Goal: Information Seeking & Learning: Find specific fact

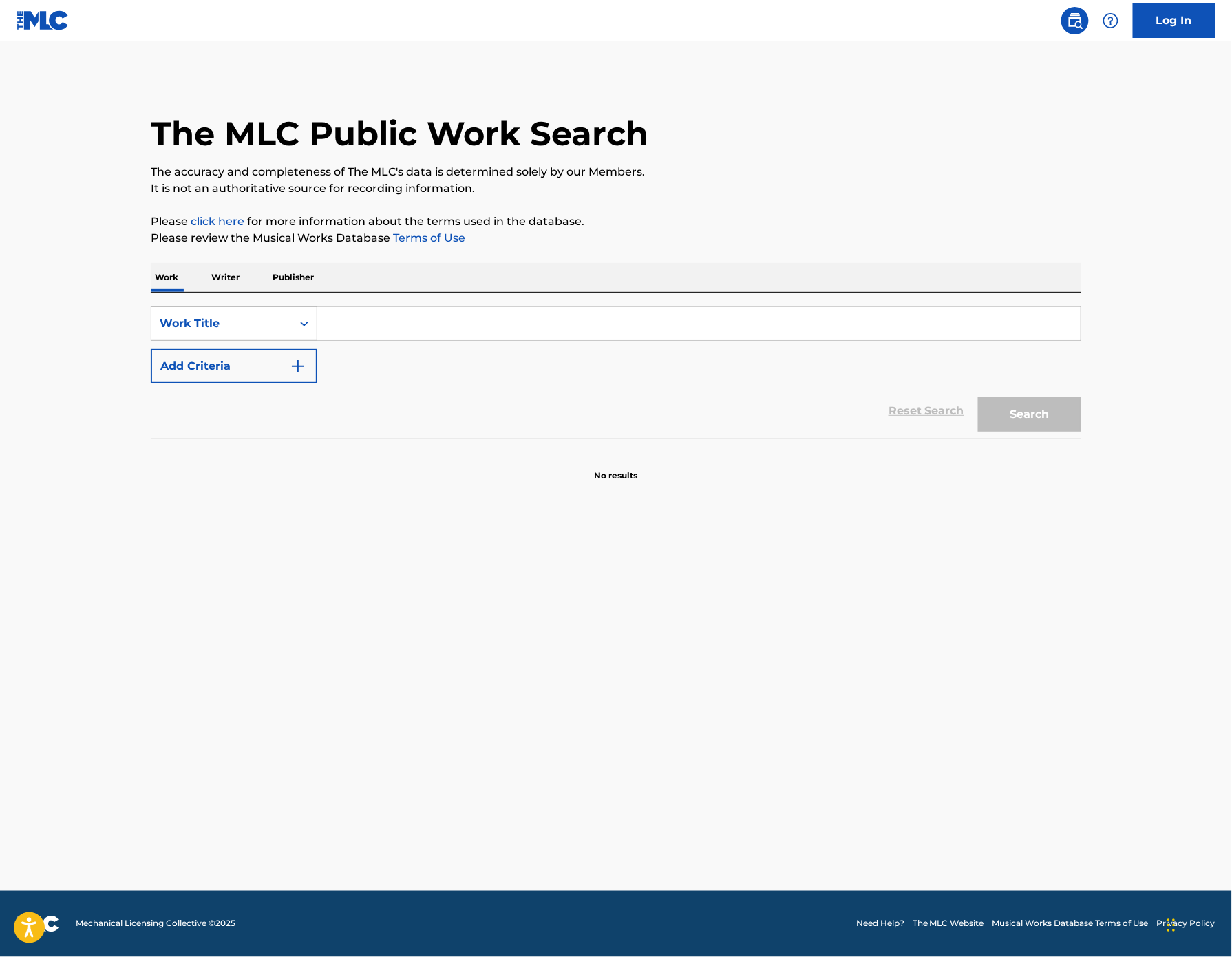
click at [160, 332] on div "Work Title" at bounding box center [221, 323] width 124 height 17
click at [151, 375] on div "MLC Song Code" at bounding box center [233, 358] width 165 height 34
click at [378, 340] on input "Search Form" at bounding box center [699, 323] width 763 height 33
paste input "I01741"
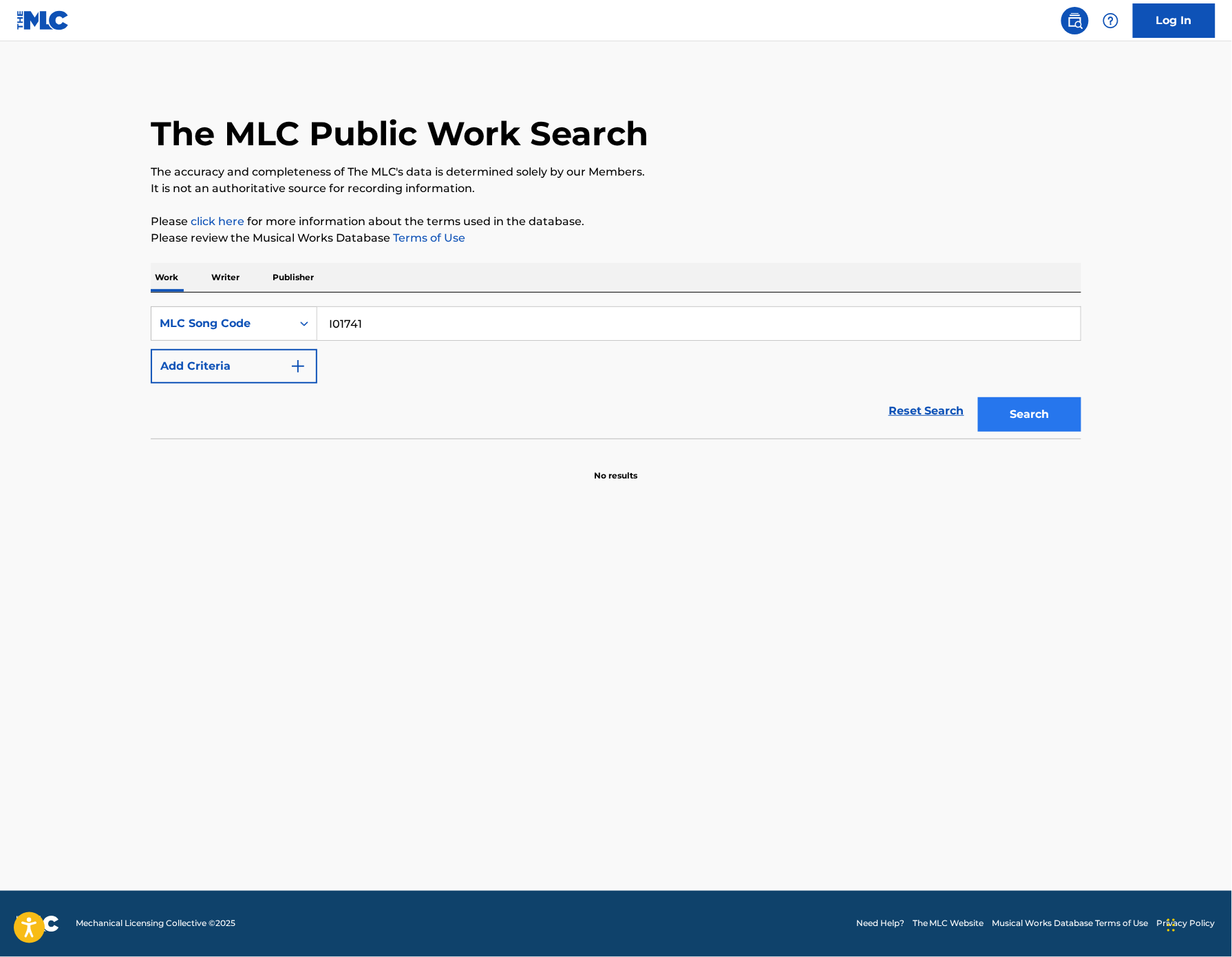
type input "I01741"
click at [1074, 432] on button "Search" at bounding box center [1030, 414] width 103 height 34
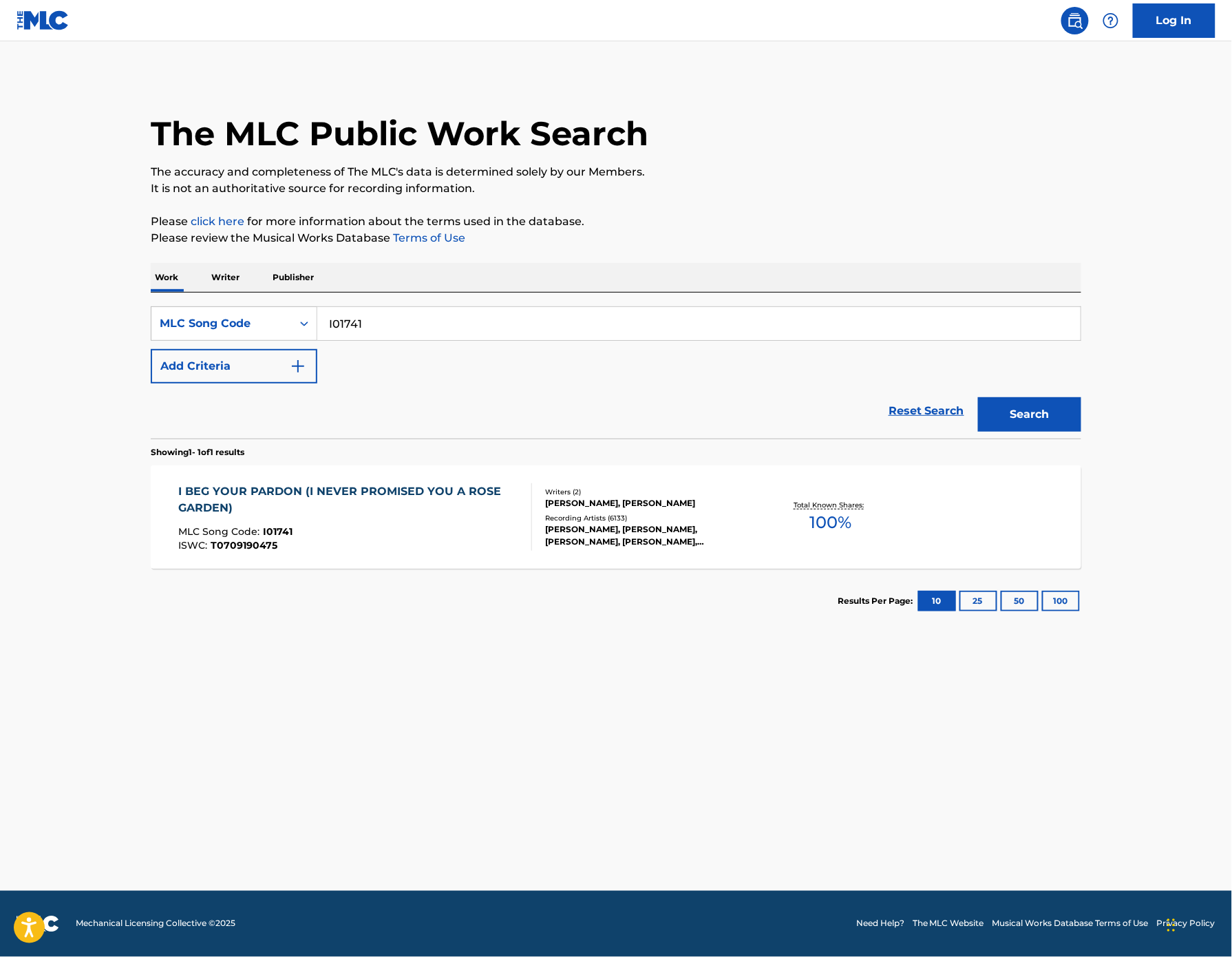
click at [268, 516] on div "I BEG YOUR PARDON (I NEVER PROMISED YOU A ROSE GARDEN)" at bounding box center [350, 499] width 342 height 33
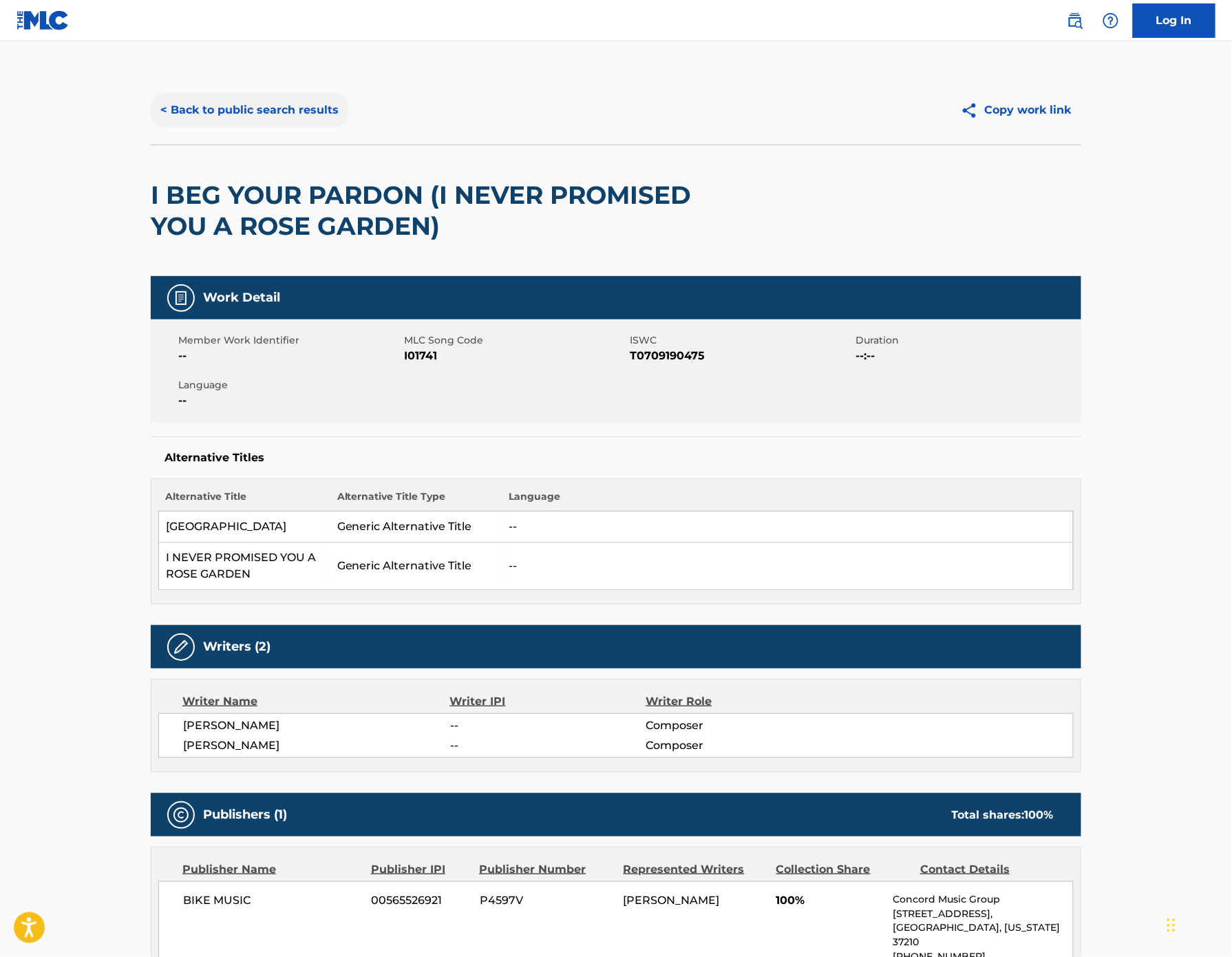
click at [150, 127] on button "< Back to public search results" at bounding box center [249, 110] width 197 height 34
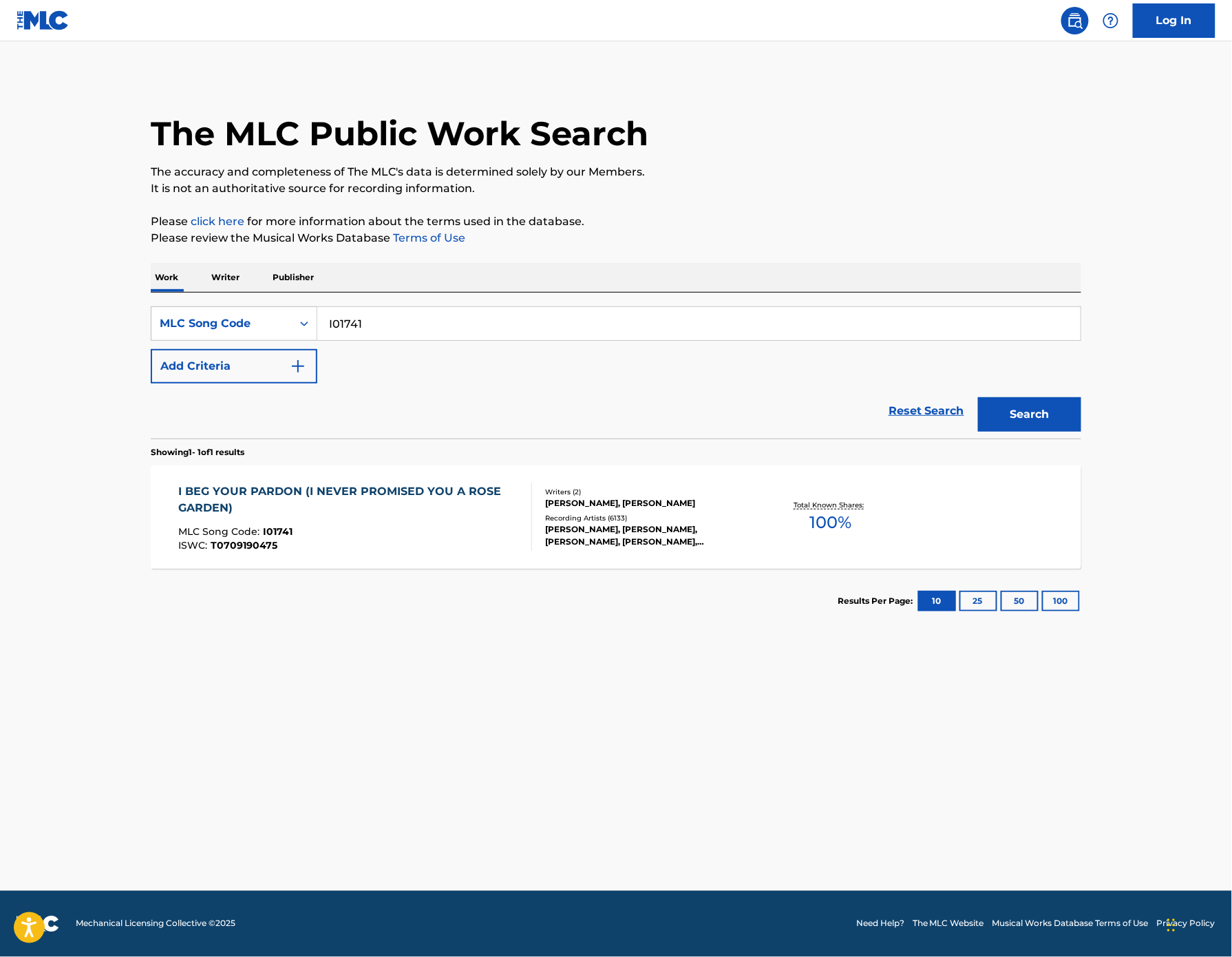
click at [317, 340] on input "I01741" at bounding box center [699, 323] width 763 height 33
drag, startPoint x: 304, startPoint y: 375, endPoint x: 223, endPoint y: 367, distance: 81.4
click at [223, 341] on div "SearchWithCriteria3f486f4c-8953-4da9-9c1f-ca0fafb4ed9c MLC Song Code I01741" at bounding box center [616, 323] width 931 height 34
paste input "K2567Q"
type input "K2567Q"
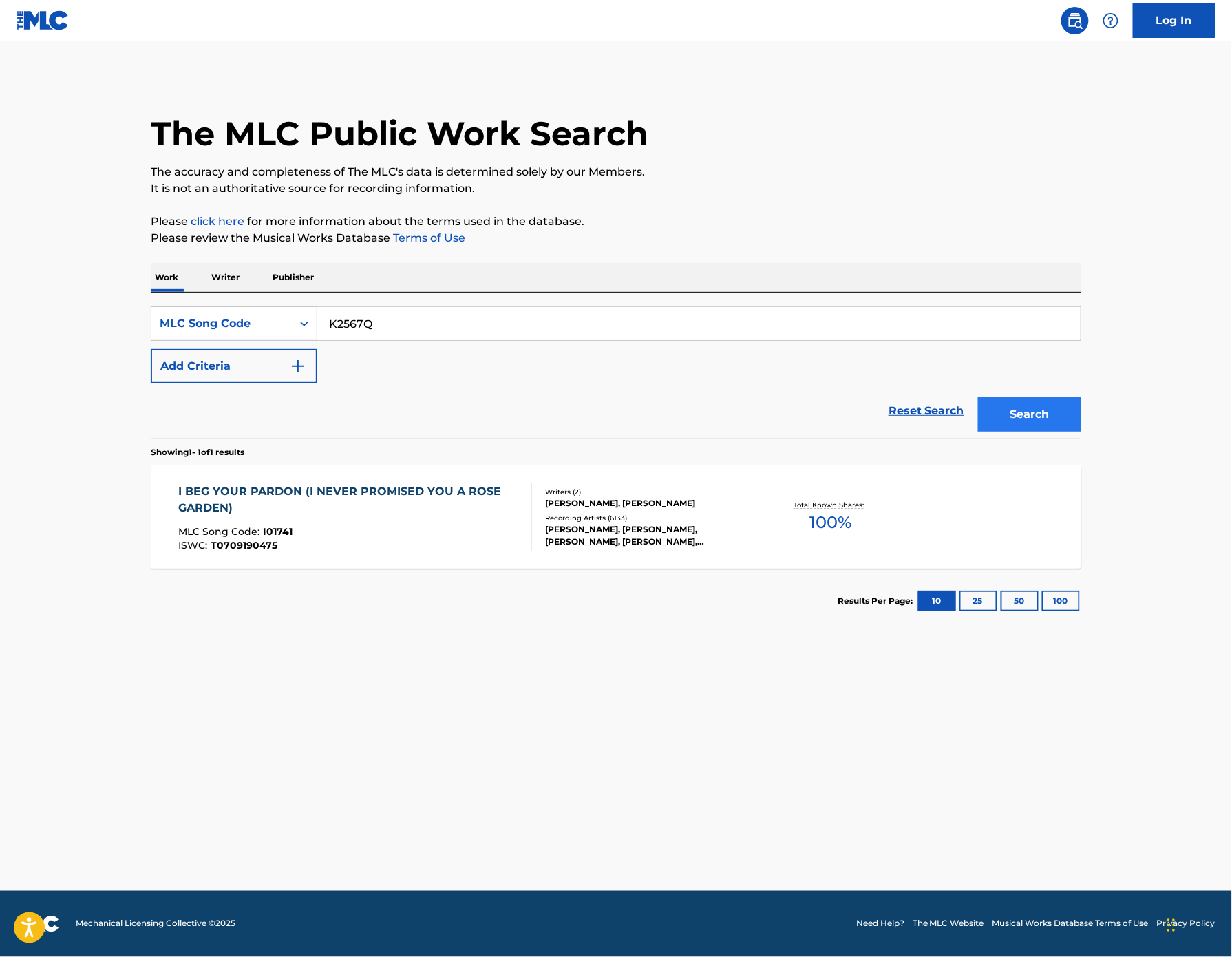
click at [1081, 432] on button "Search" at bounding box center [1030, 414] width 103 height 34
click at [179, 503] on div "(KISSED YOU) GOOD NIGHT" at bounding box center [262, 494] width 167 height 17
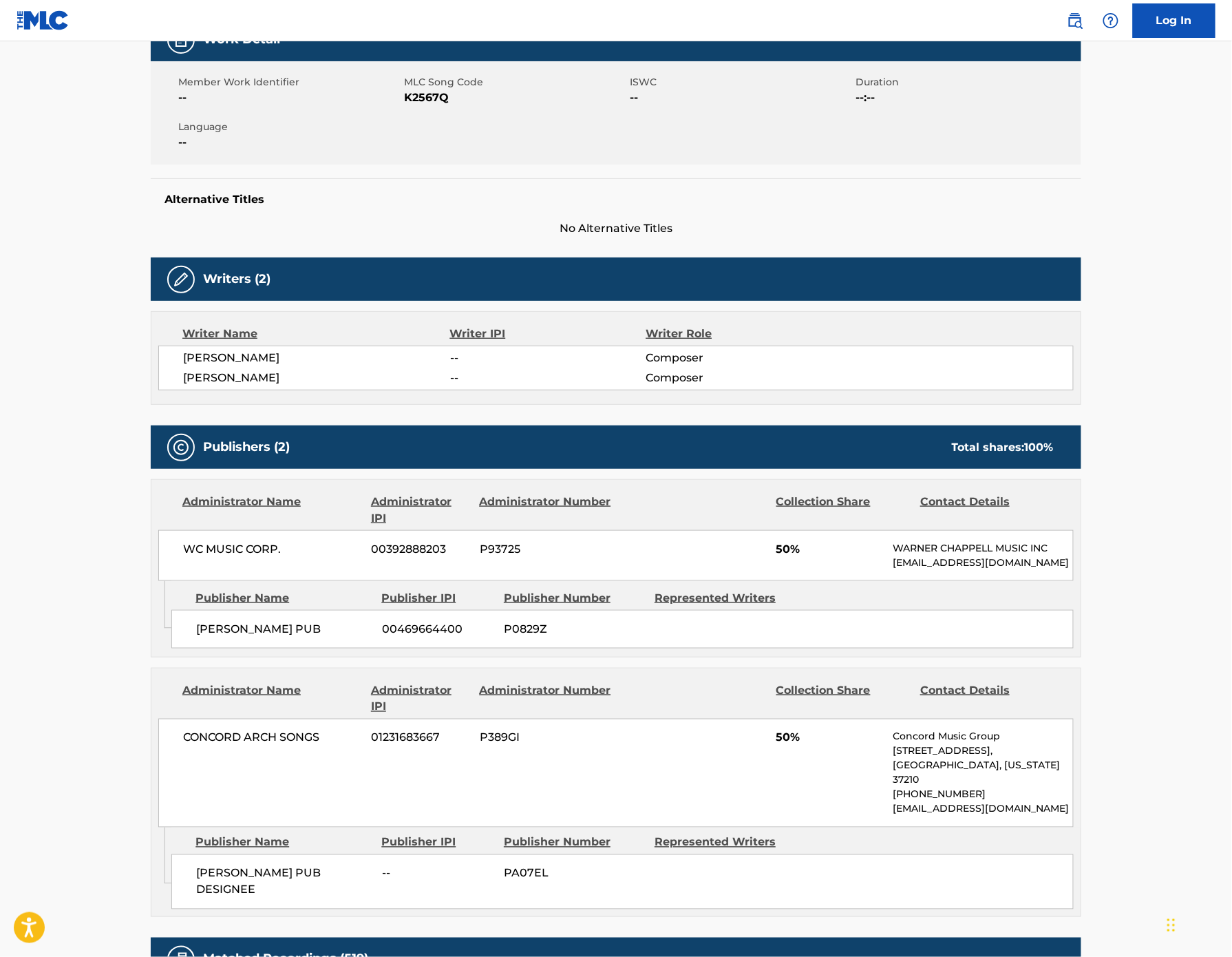
scroll to position [326, 0]
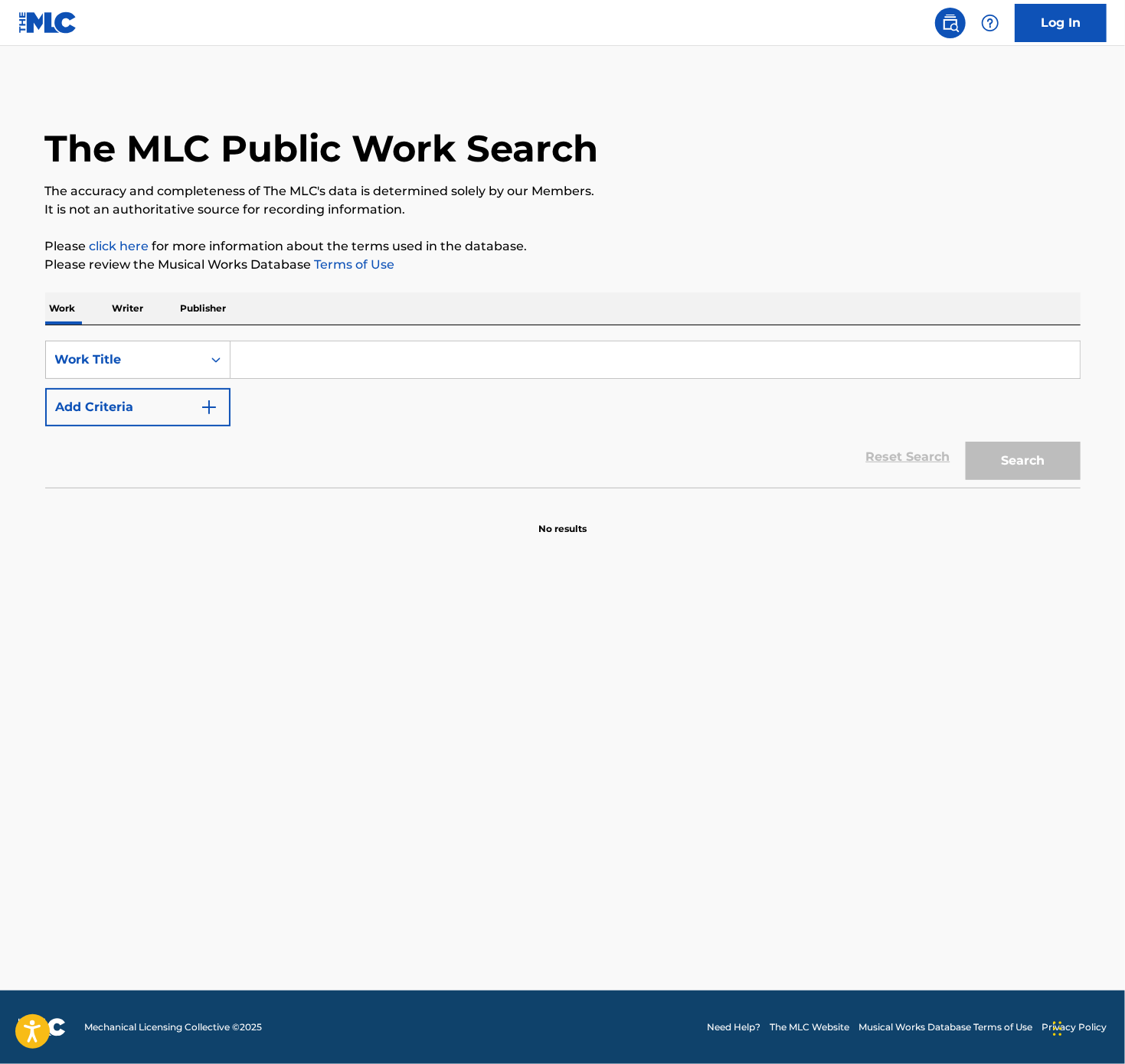
click at [596, 109] on div "The MLC Public Work Search" at bounding box center [563, 140] width 1035 height 112
click at [151, 369] on div "Work Title" at bounding box center [124, 360] width 138 height 19
click at [139, 417] on div "MLC Song Code" at bounding box center [138, 398] width 184 height 38
click at [308, 378] on input "Search Form" at bounding box center [655, 360] width 849 height 37
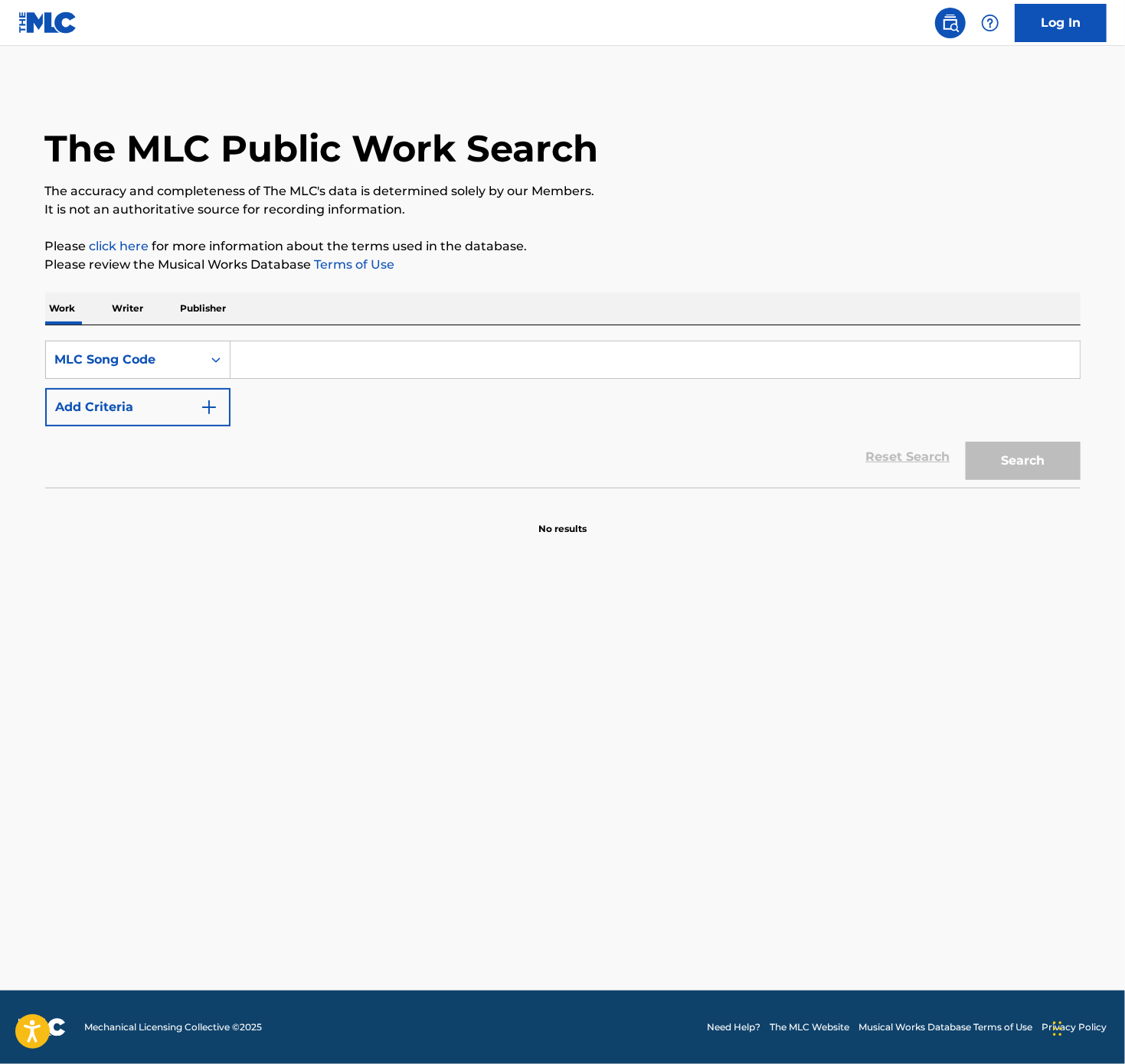
paste input "S63RLZ"
type input "S63RLZ"
click at [1018, 480] on button "Search" at bounding box center [1023, 460] width 115 height 38
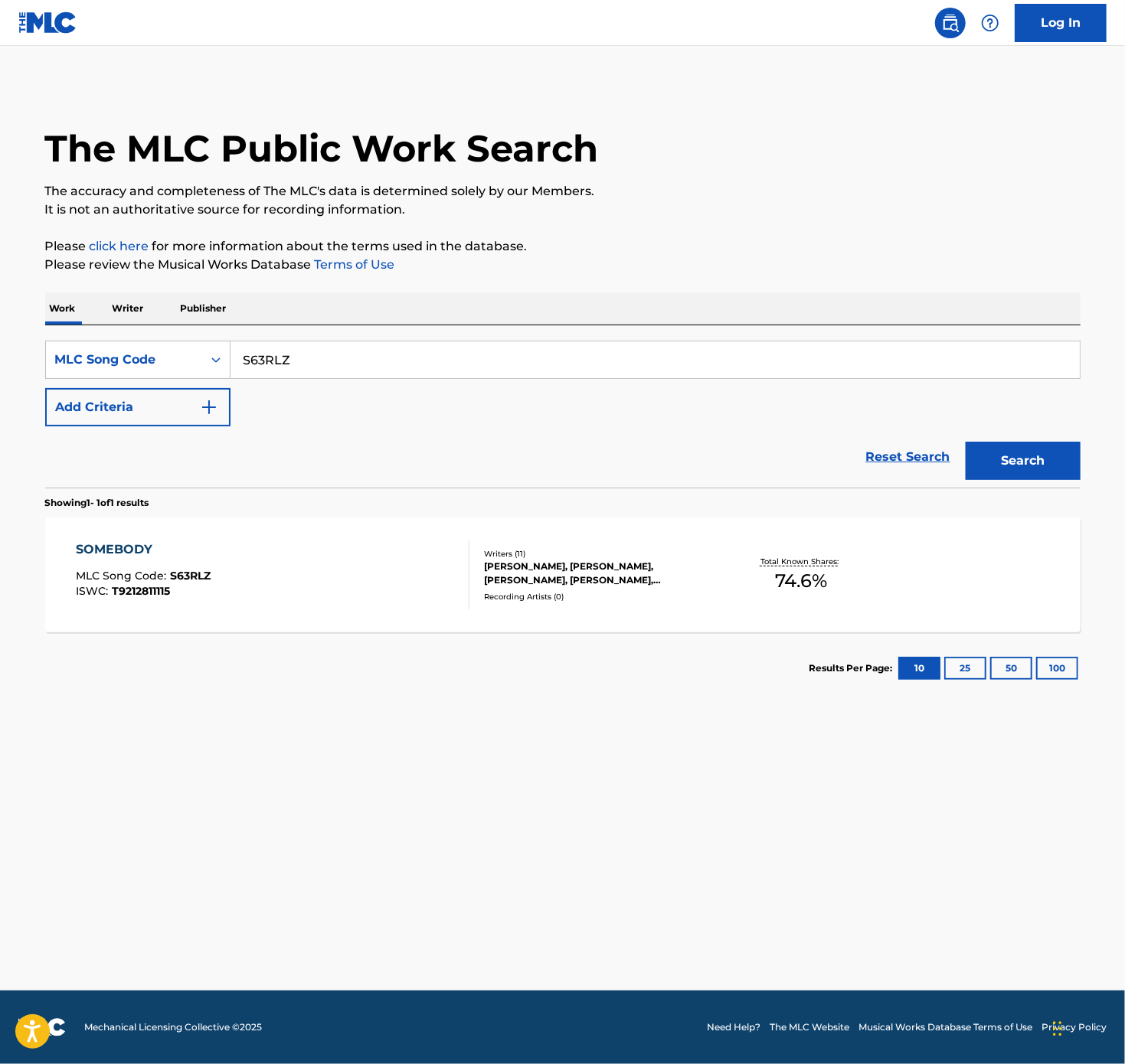
click at [88, 559] on div "SOMEBODY" at bounding box center [143, 550] width 134 height 19
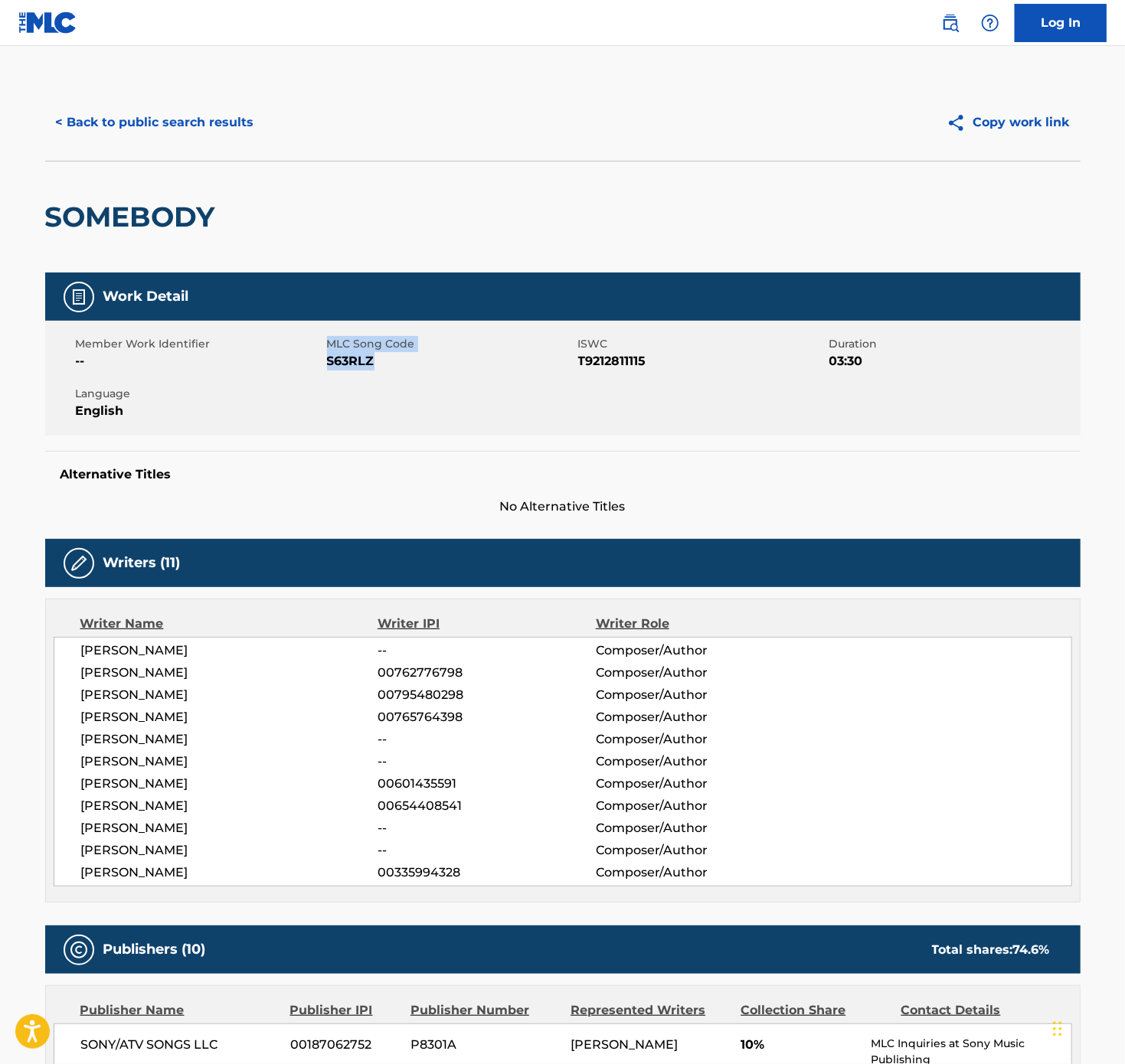
drag, startPoint x: 398, startPoint y: 417, endPoint x: 321, endPoint y: 403, distance: 78.3
click at [327, 371] on div "MLC Song Code S63RLZ" at bounding box center [452, 353] width 251 height 34
copy div "MLC Song Code S63RLZ"
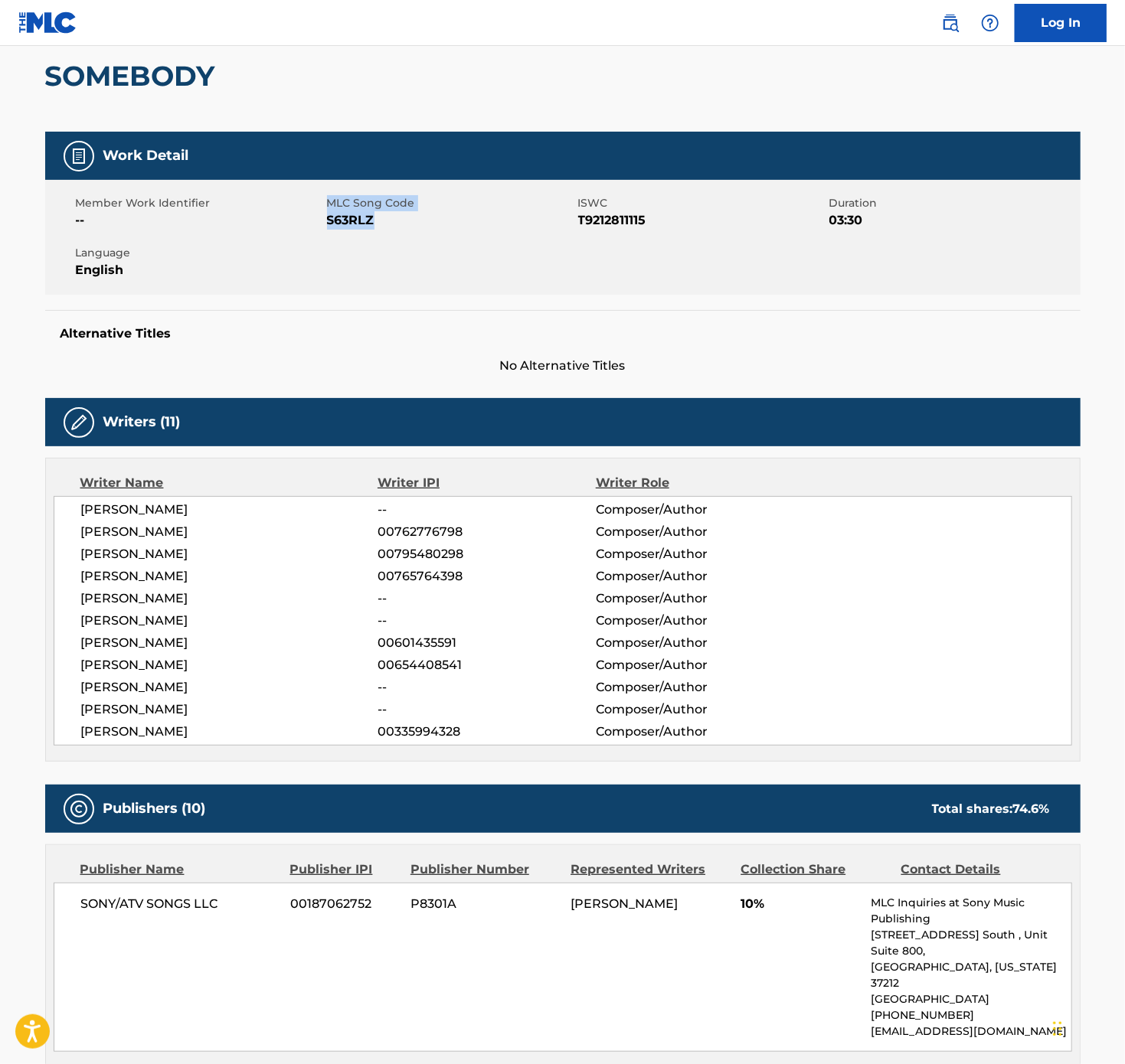
scroll to position [142, 0]
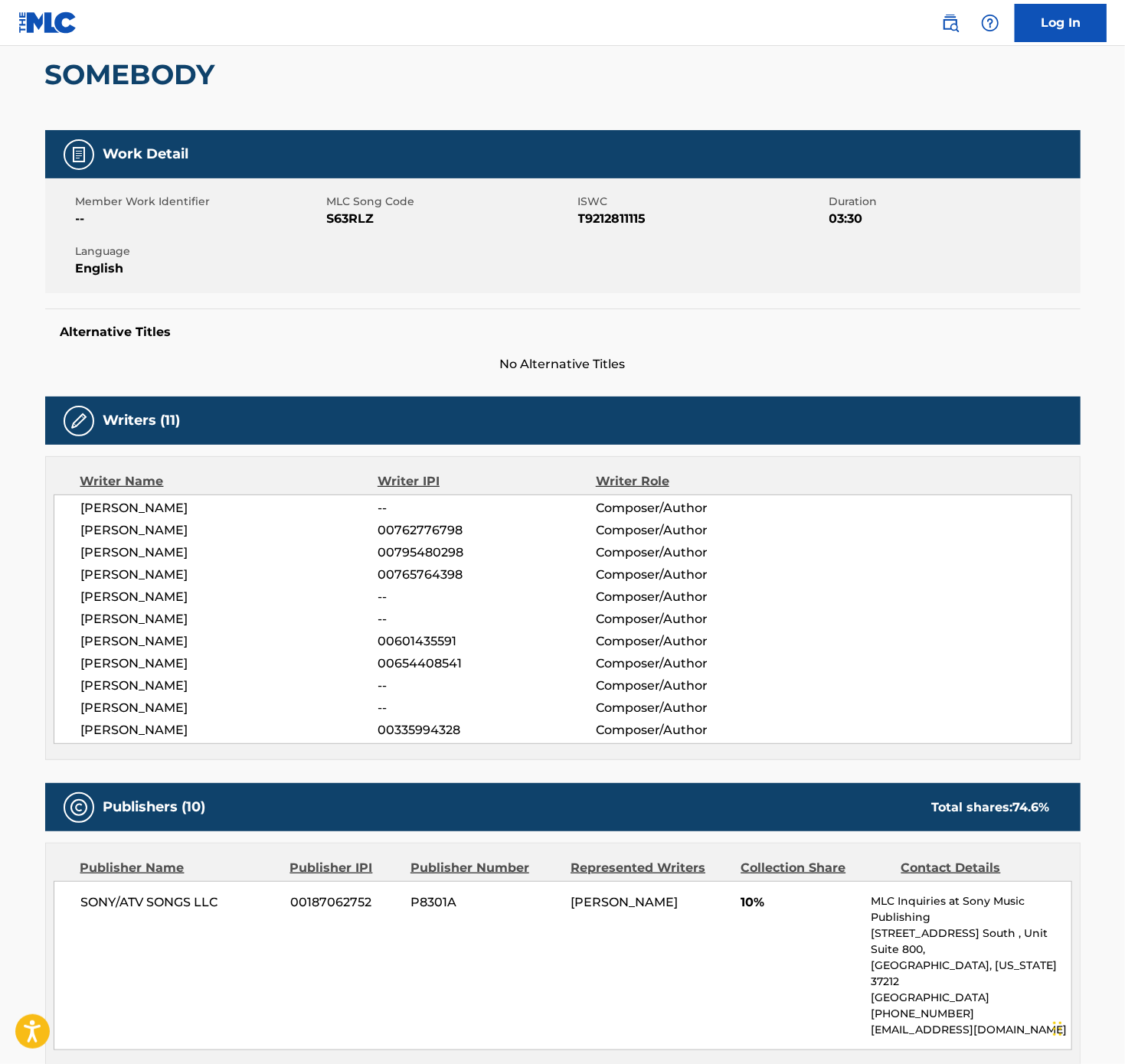
click at [339, 445] on div "Writers (11)" at bounding box center [563, 421] width 1035 height 48
drag, startPoint x: 65, startPoint y: 601, endPoint x: 248, endPoint y: 844, distance: 304.2
click at [248, 744] on div "SHAKIR ROBINSON -- Composer/Author RANDALL AVERY HAMMERS 00762776798 Composer/A…" at bounding box center [563, 619] width 1018 height 249
copy div "SHAKIR ROBINSON -- Composer/Author RANDALL AVERY HAMMERS 00762776798 Composer/A…"
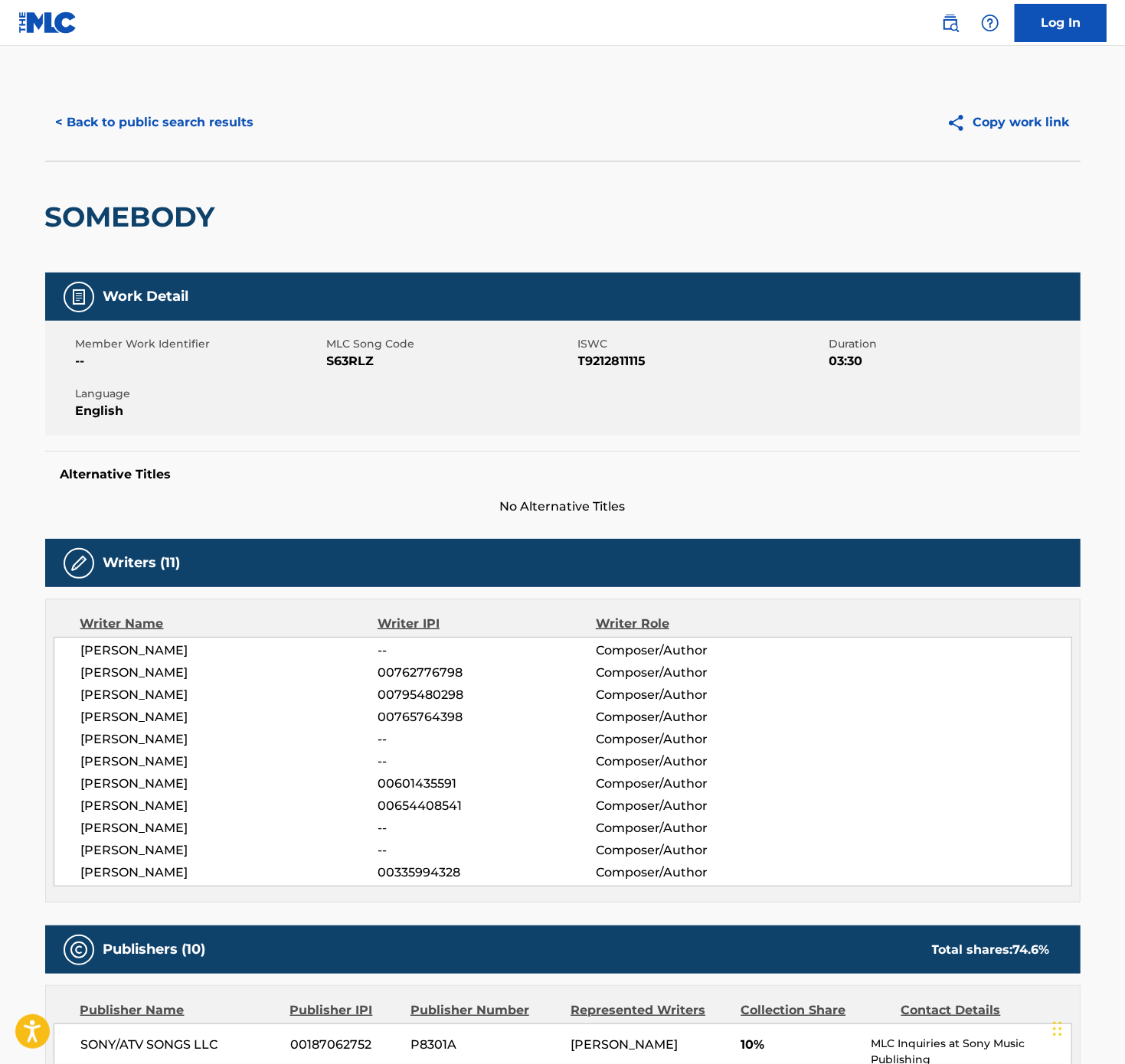
scroll to position [0, 0]
click at [95, 142] on button "< Back to public search results" at bounding box center [155, 122] width 220 height 38
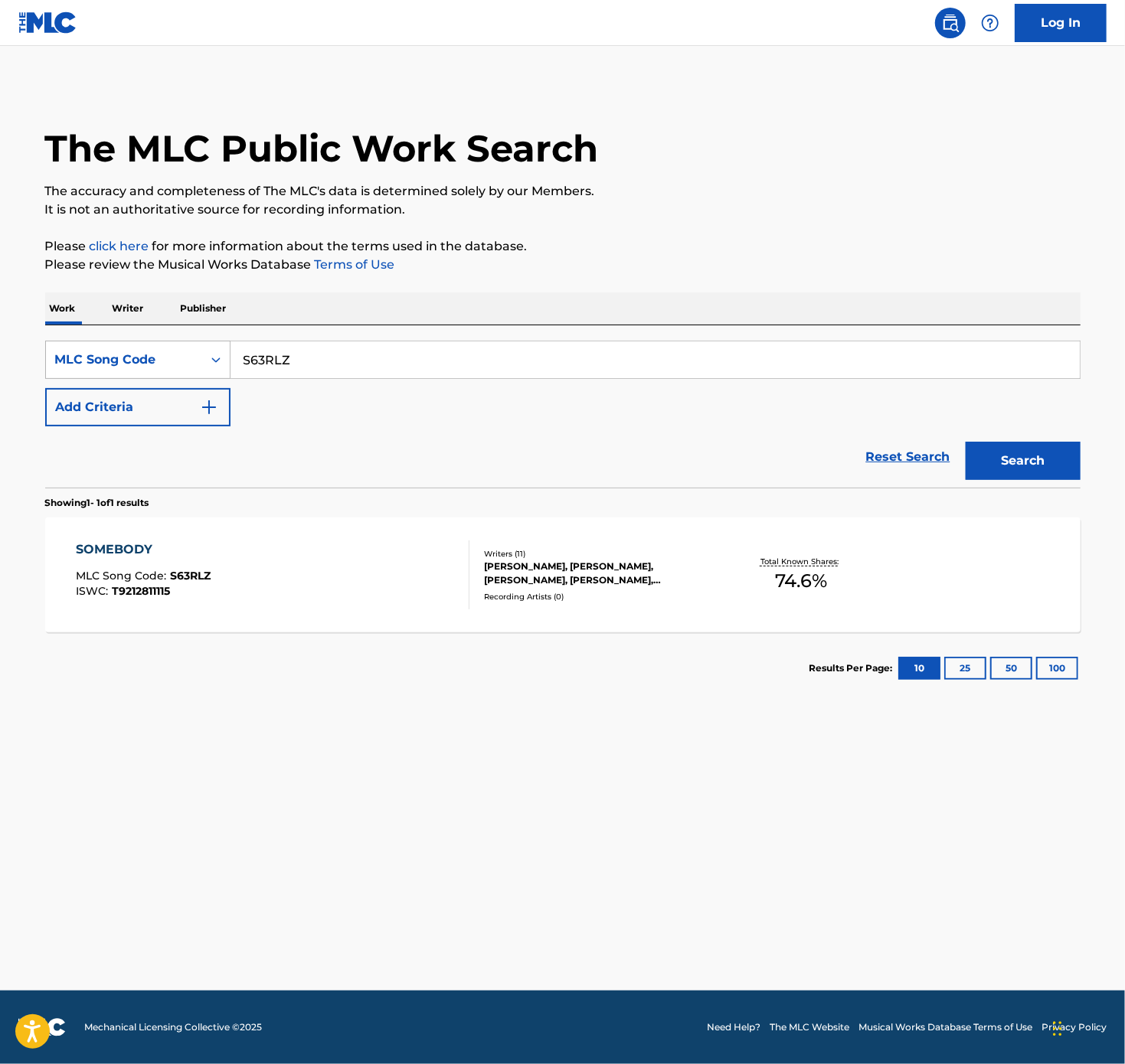
drag, startPoint x: 331, startPoint y: 409, endPoint x: 176, endPoint y: 392, distance: 155.9
click at [176, 379] on div "SearchWithCriteria827f6baf-da7c-4cce-afbb-7d2b2bc8ae38 MLC Song Code S63RLZ" at bounding box center [563, 360] width 1035 height 38
paste input "PO4UXP"
type input "PO4UXP"
click at [1019, 480] on button "Search" at bounding box center [1023, 460] width 115 height 38
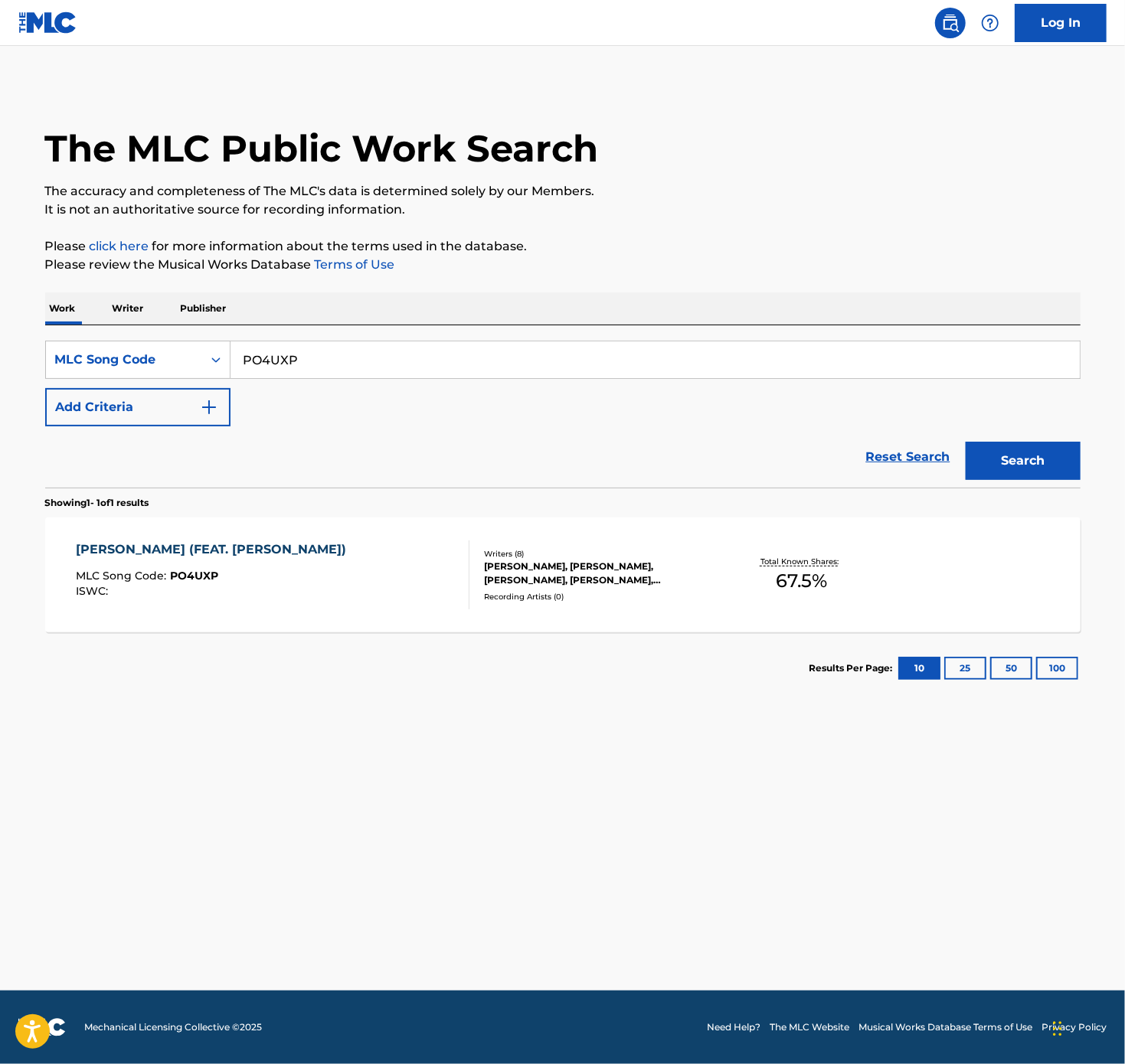
click at [145, 559] on div "PRAY HARD (FEAT. LUKE COMBS)" at bounding box center [214, 550] width 278 height 19
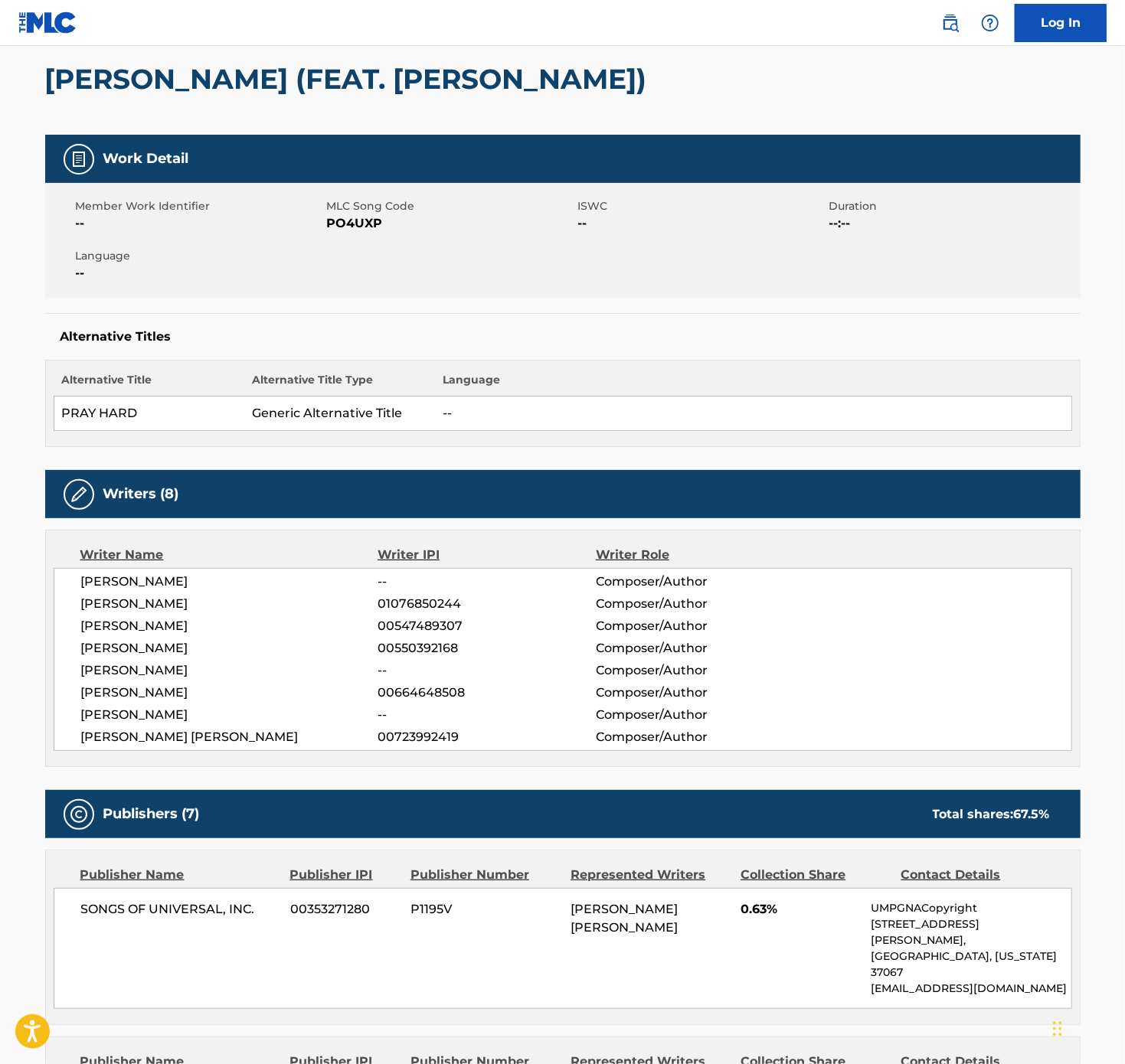
scroll to position [173, 0]
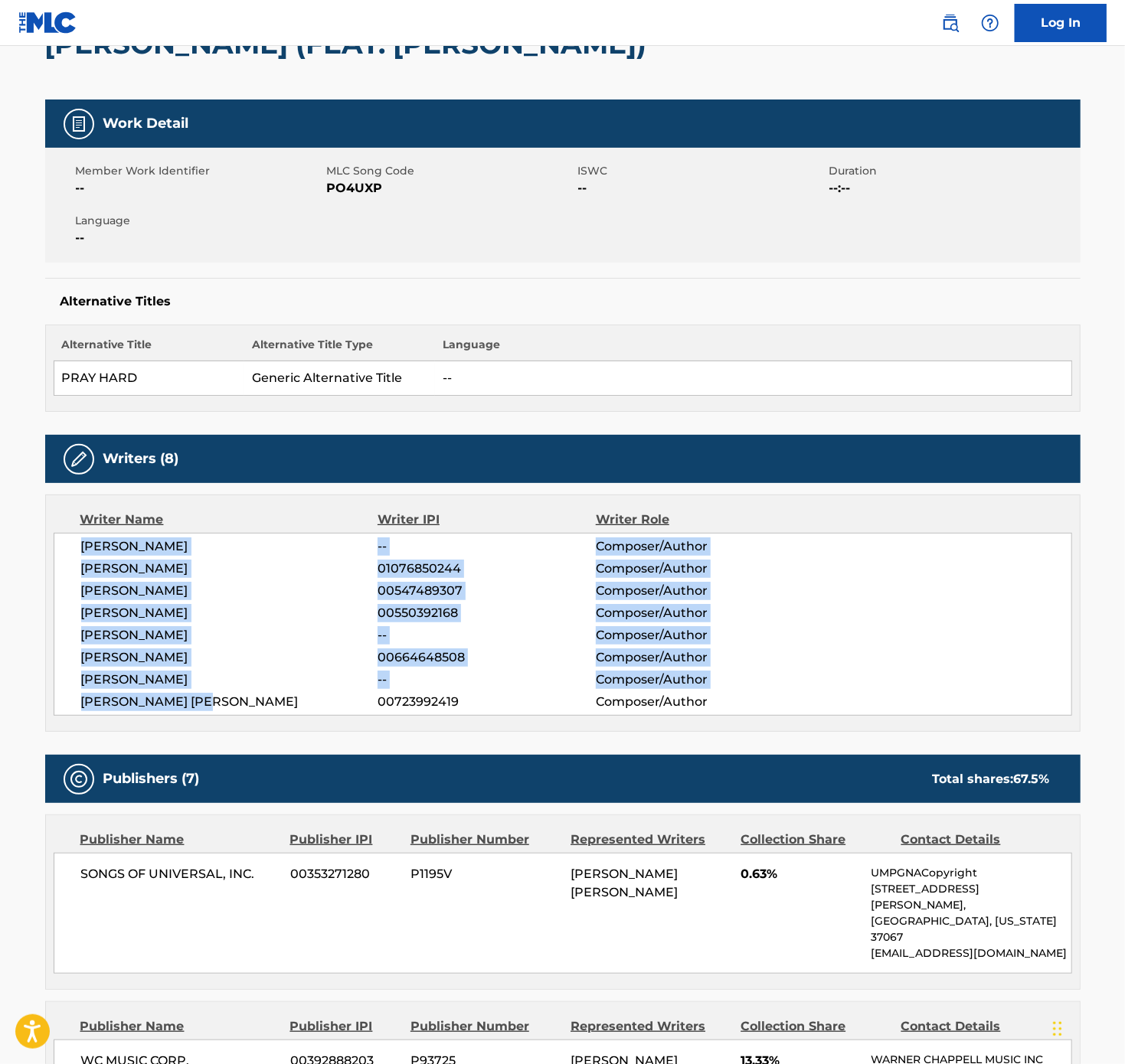
drag, startPoint x: 62, startPoint y: 647, endPoint x: 218, endPoint y: 844, distance: 251.3
click at [218, 732] on div "Writer Name Writer IPI Writer Role TONY COLES -- Composer/Author XAVIER LANDUM …" at bounding box center [563, 614] width 1035 height 238
copy div "TONY COLES -- Composer/Author XAVIER LANDUM 01076850244 Composer/Author MARK NI…"
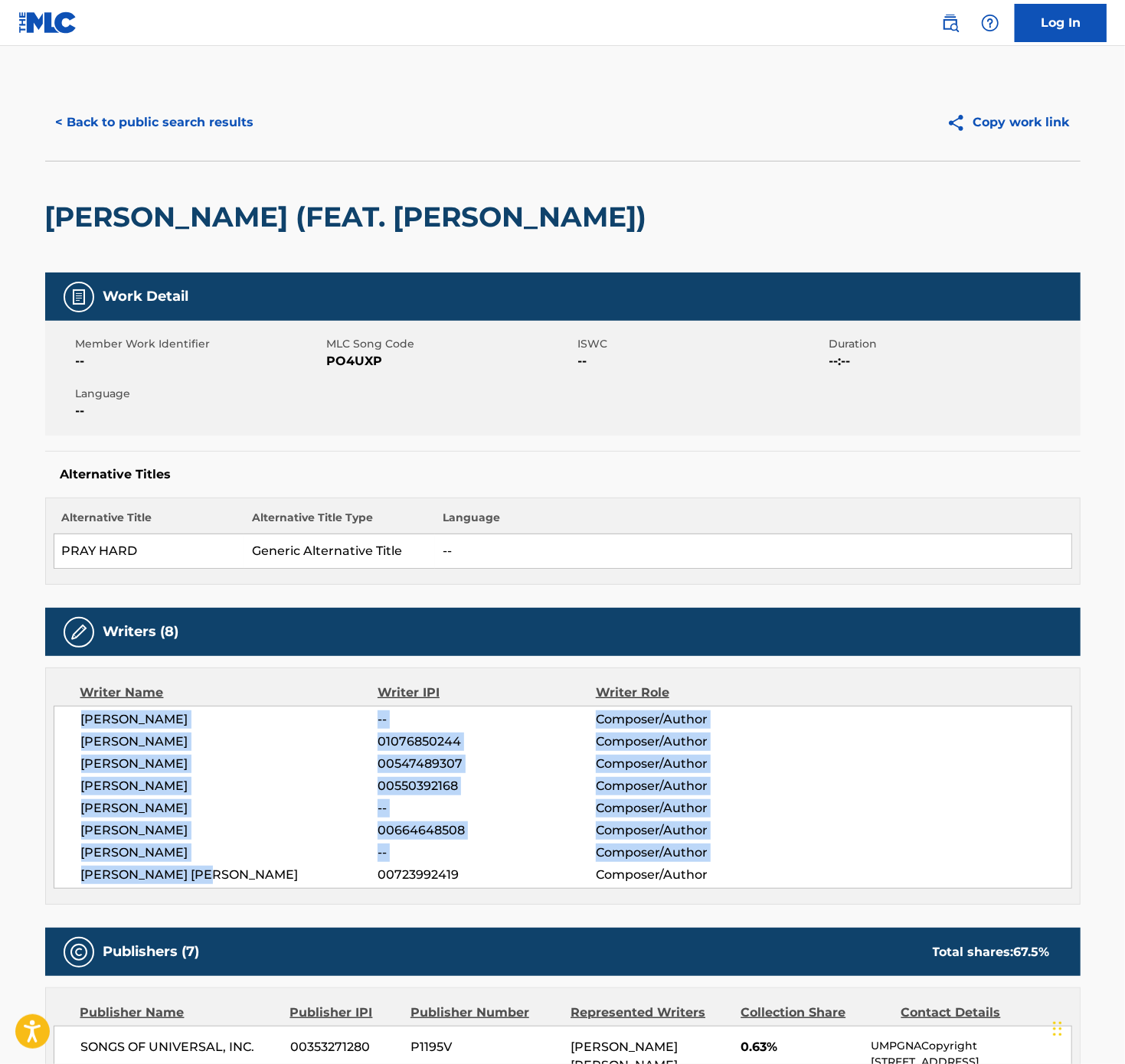
scroll to position [0, 0]
click at [68, 141] on button "< Back to public search results" at bounding box center [155, 122] width 220 height 38
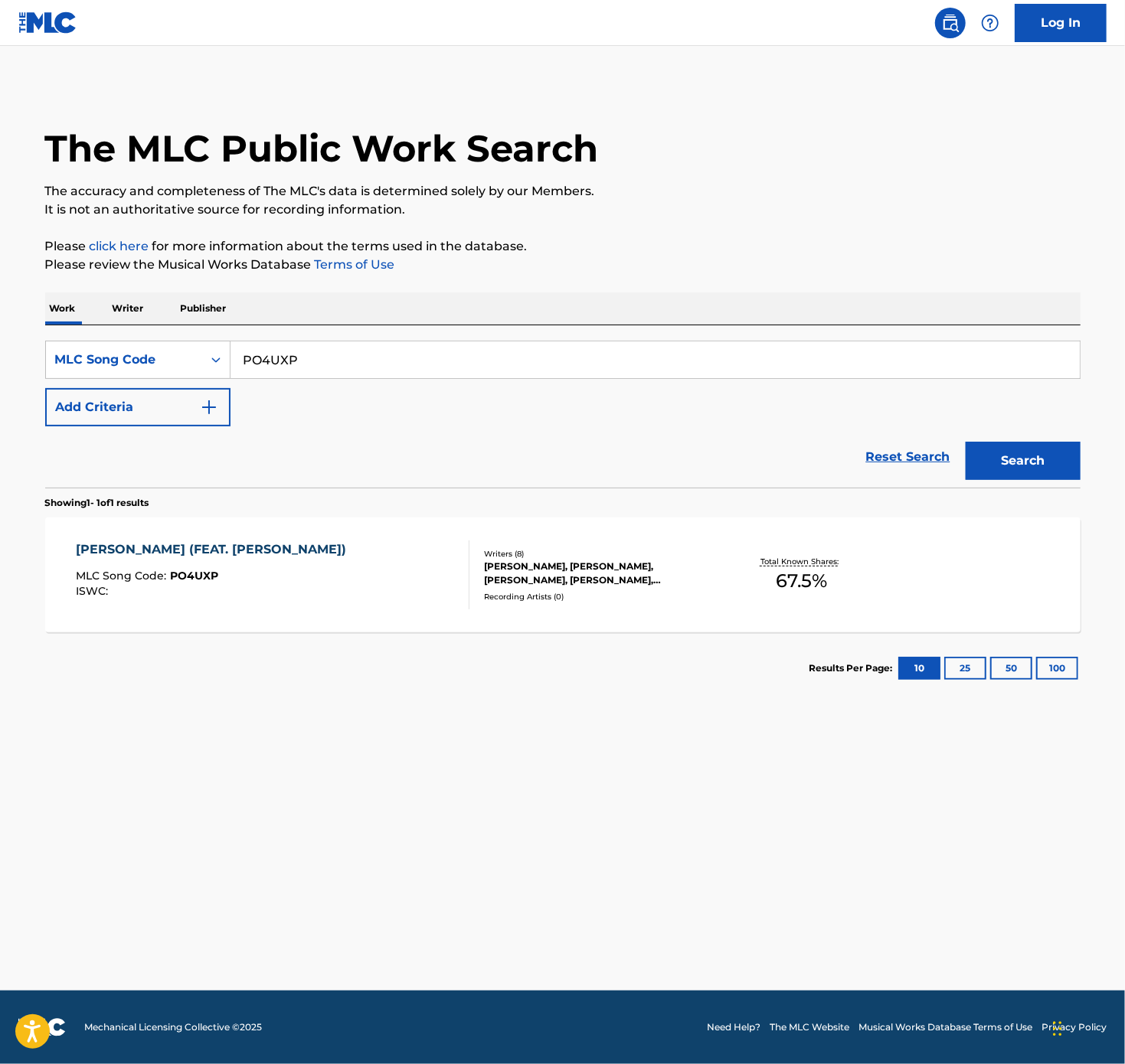
drag, startPoint x: 298, startPoint y: 405, endPoint x: 193, endPoint y: 369, distance: 111.0
click at [193, 369] on div "SearchWithCriteria827f6baf-da7c-4cce-afbb-7d2b2bc8ae38 MLC Song Code PO4UXP Add…" at bounding box center [563, 407] width 1035 height 163
paste input "HA7KMQ"
type input "HA7KMQ"
click at [1017, 480] on button "Search" at bounding box center [1023, 460] width 115 height 38
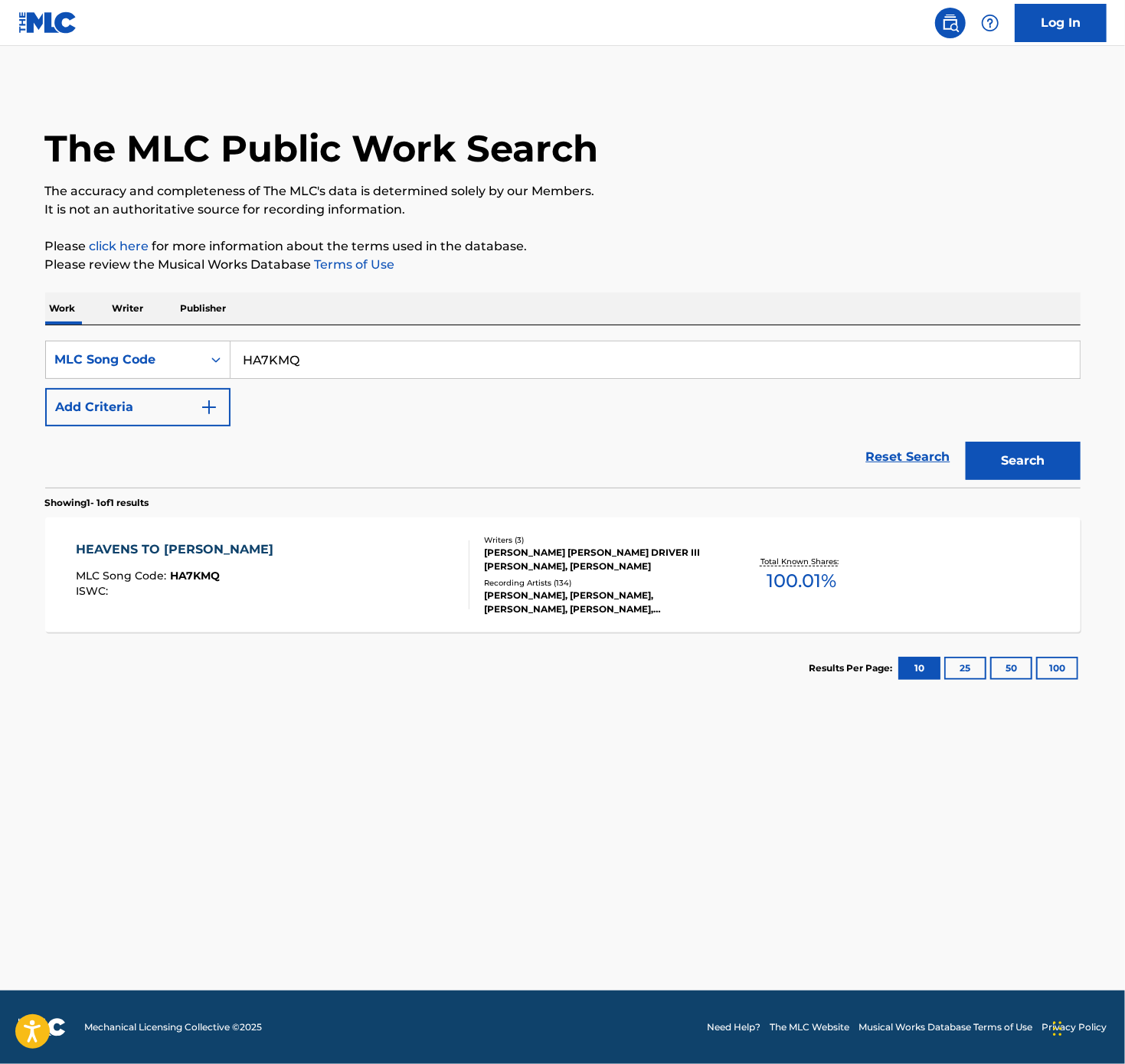
click at [153, 559] on div "HEAVENS TO BETSY" at bounding box center [178, 550] width 205 height 19
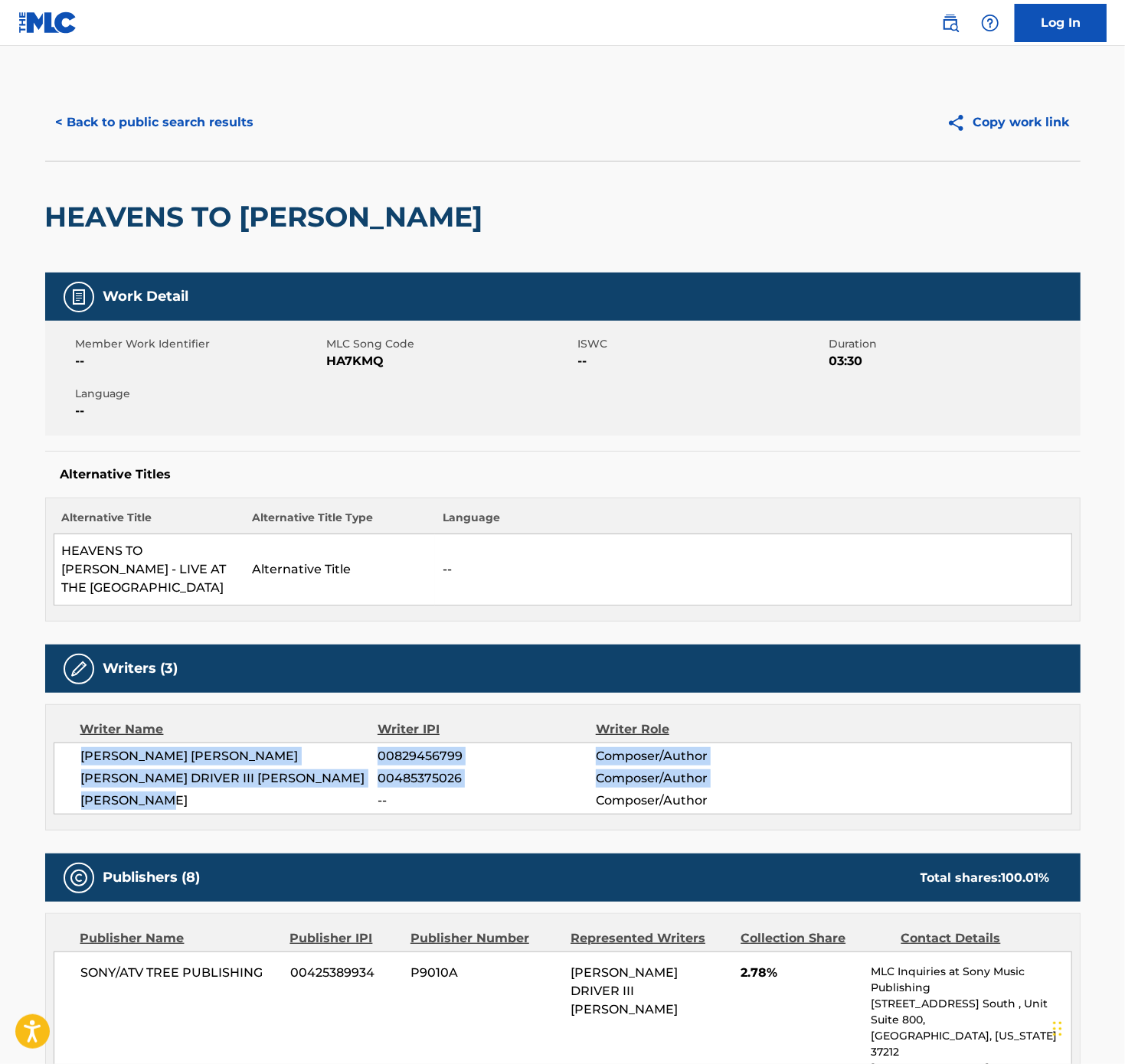
drag, startPoint x: 65, startPoint y: 837, endPoint x: 159, endPoint y: 890, distance: 107.9
click at [159, 815] on div "JACKSON DEAN NICHOLSON 00829456799 Composer/Author JOSEPH DRIVER III WILLIAMS 0…" at bounding box center [563, 779] width 1018 height 72
copy div "JACKSON DEAN NICHOLSON 00829456799 Composer/Author JOSEPH DRIVER III WILLIAMS 0…"
click at [150, 142] on button "< Back to public search results" at bounding box center [155, 122] width 220 height 38
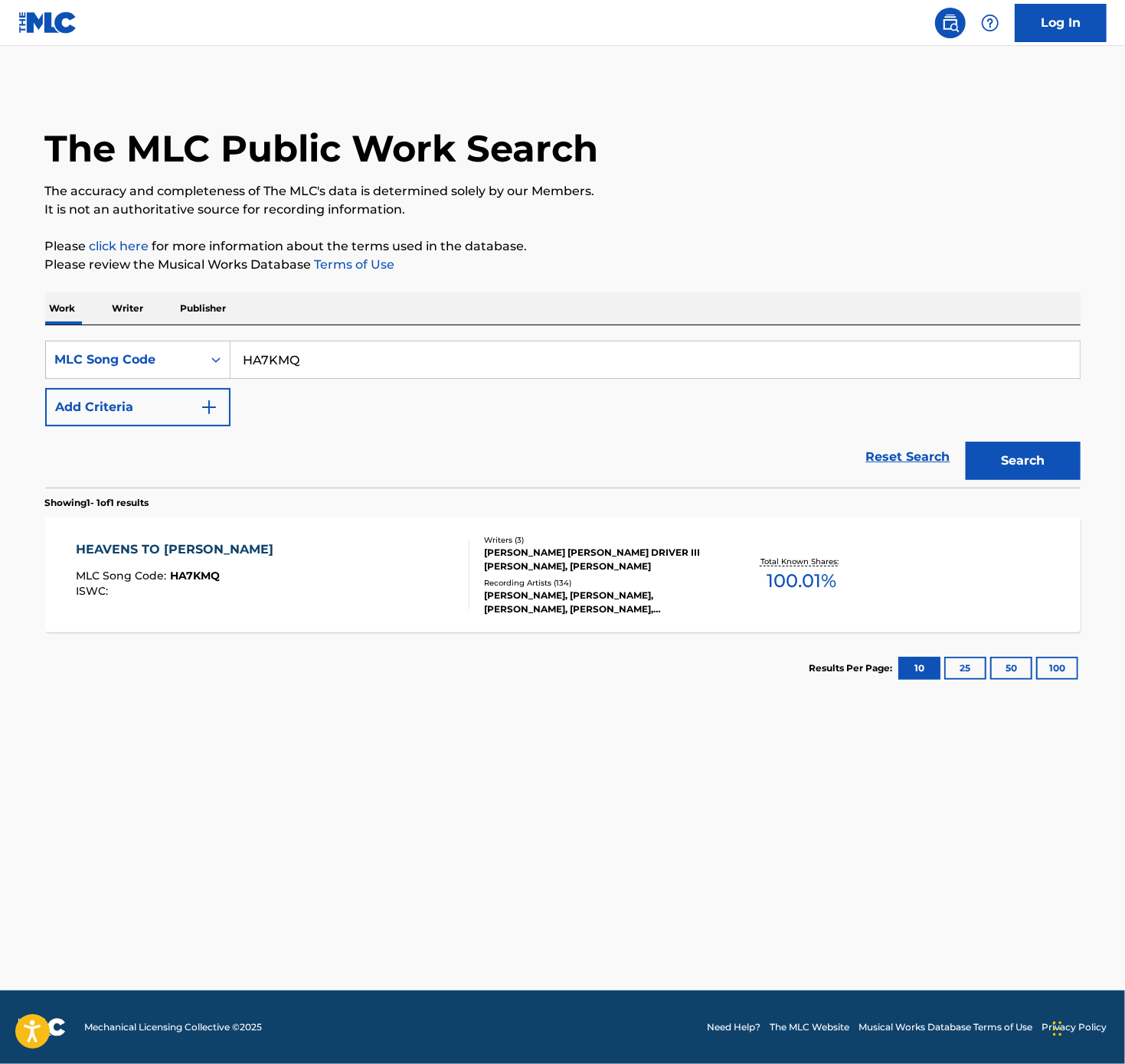
drag, startPoint x: 337, startPoint y: 417, endPoint x: 185, endPoint y: 374, distance: 158.0
click at [185, 374] on div "SearchWithCriteria827f6baf-da7c-4cce-afbb-7d2b2bc8ae38 MLC Song Code HA7KMQ Add…" at bounding box center [563, 407] width 1035 height 163
paste input "KB6RKX"
type input "KB6RKX"
click at [1011, 480] on button "Search" at bounding box center [1023, 460] width 115 height 38
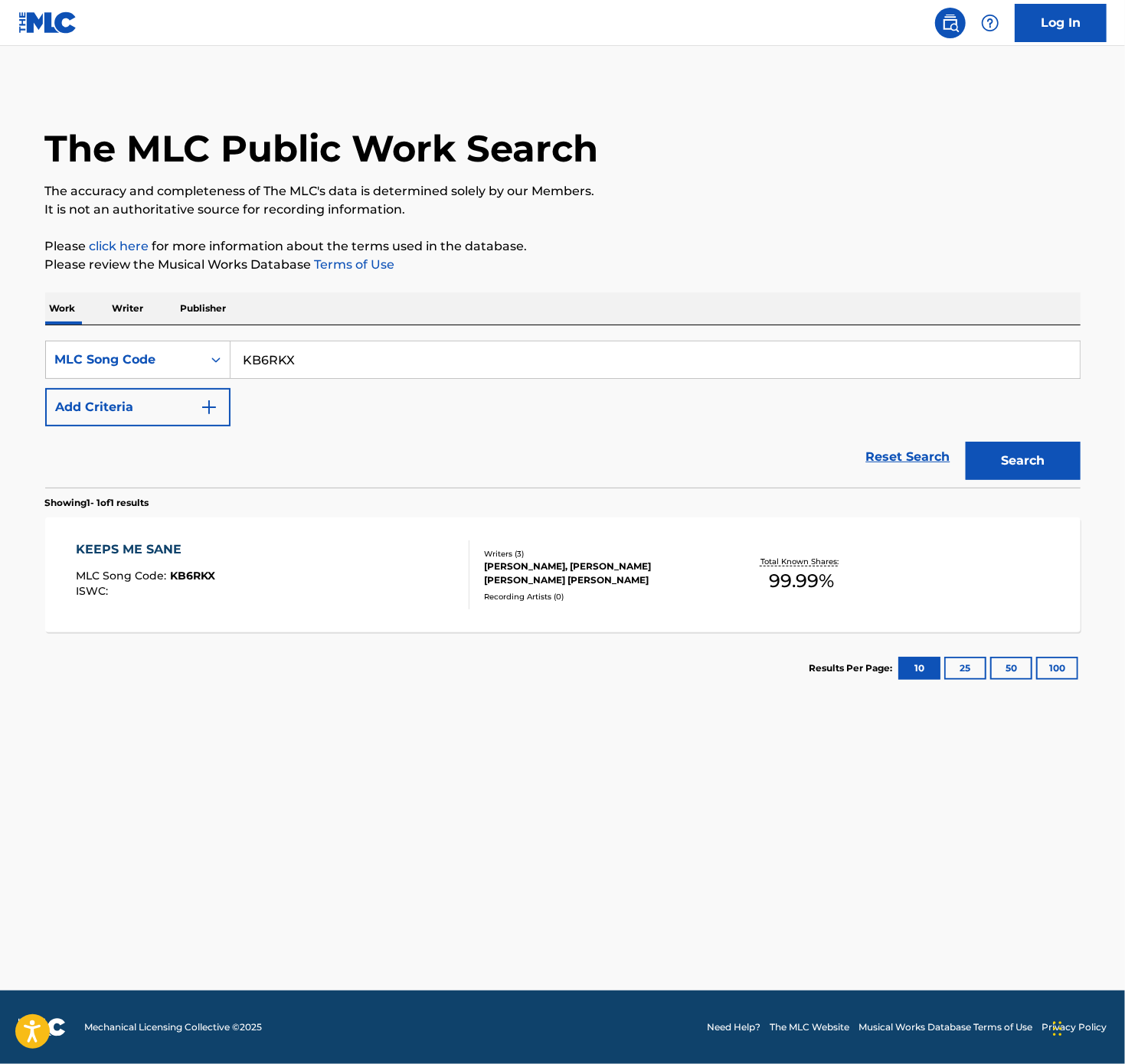
click at [98, 559] on div "KEEPS ME SANE" at bounding box center [145, 550] width 139 height 19
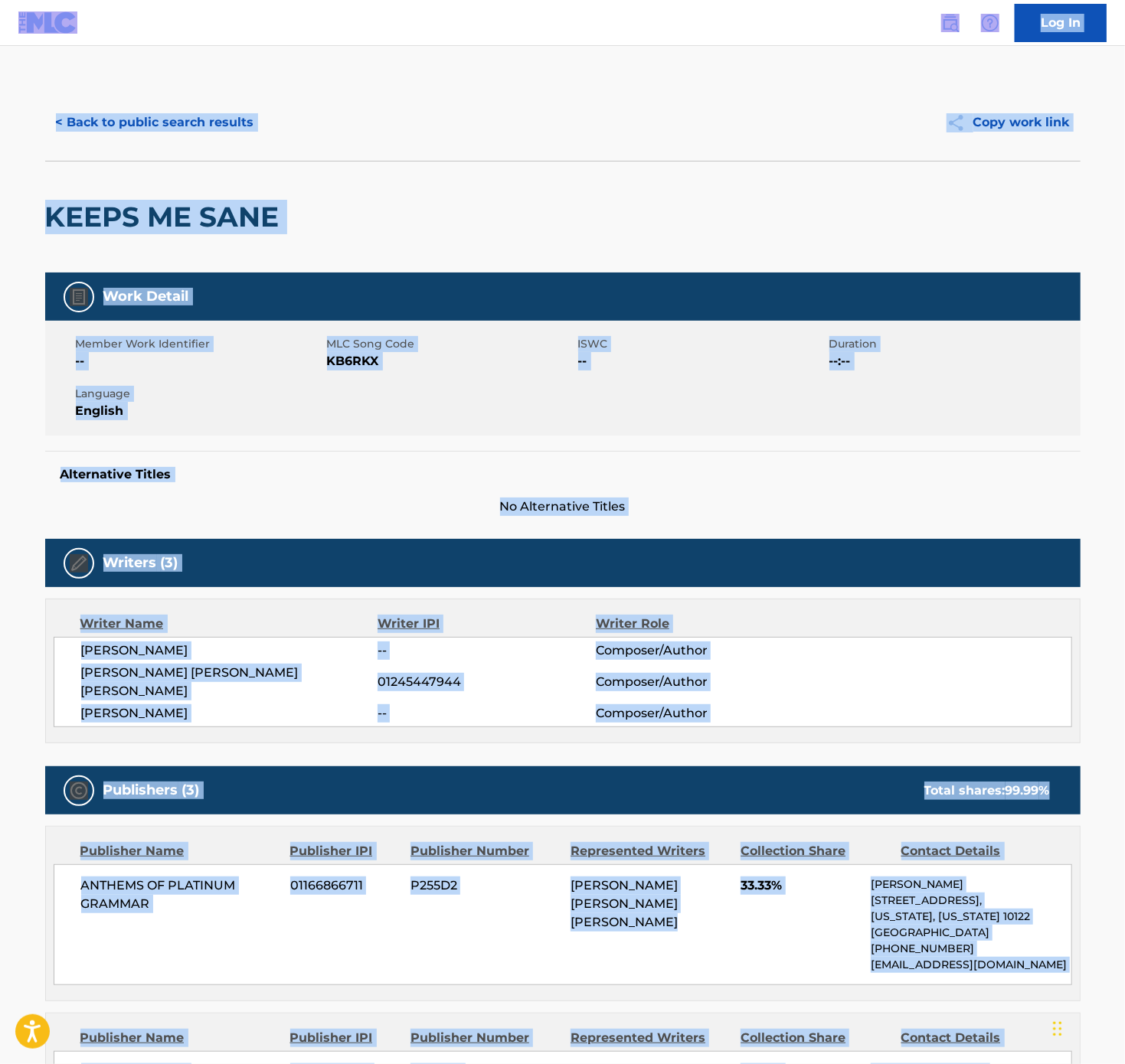
click at [98, 610] on div "Work Detail Member Work Identifier -- MLC Song Code KB6RKX ISWC -- Duration --:…" at bounding box center [563, 806] width 1035 height 1066
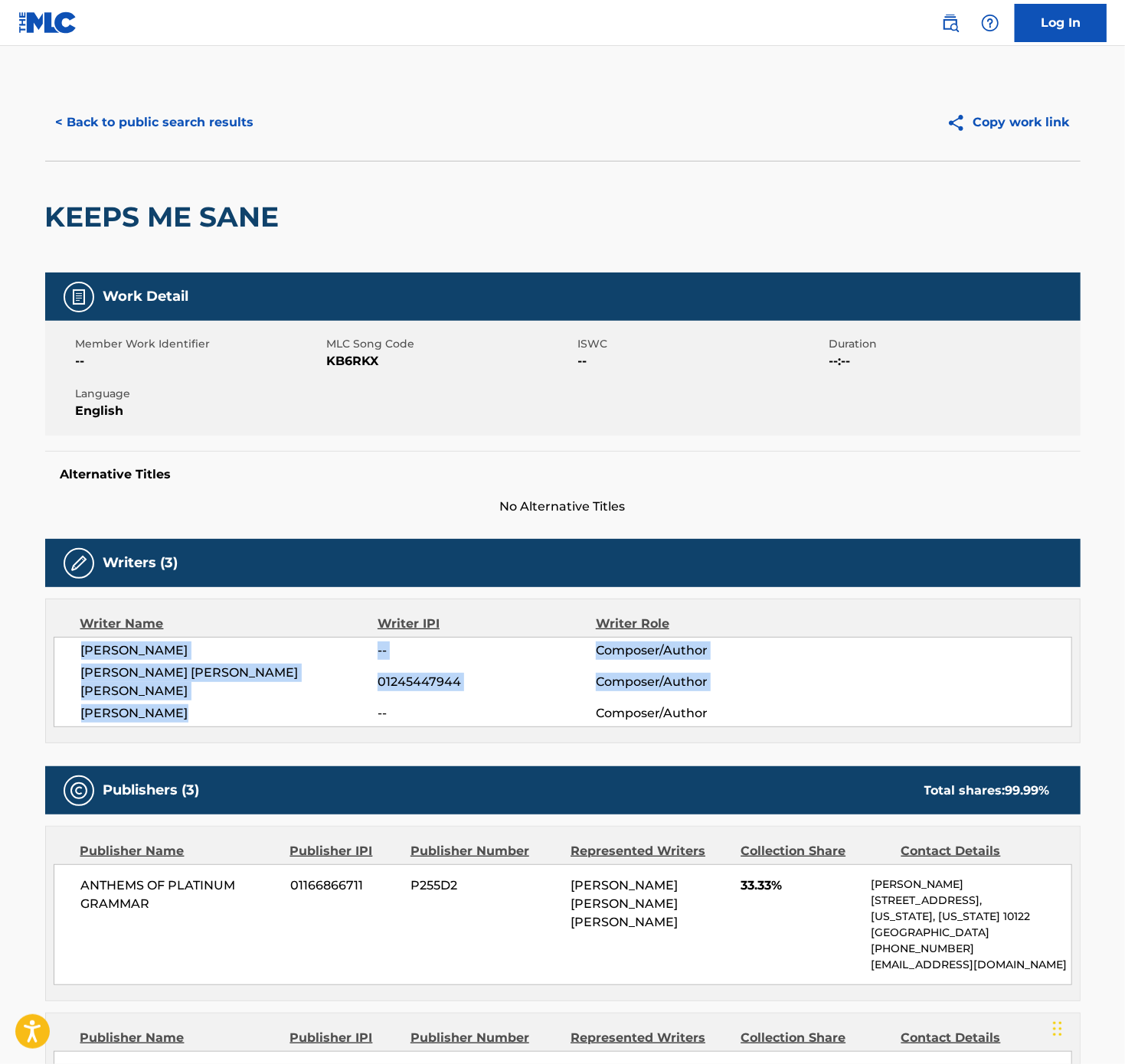
drag, startPoint x: 61, startPoint y: 735, endPoint x: 171, endPoint y: 789, distance: 122.5
click at [171, 727] on div "BRENT MCCOLLOUGH -- Composer/Author CHARLES TYLER LEE NANCE 01245447944 Compose…" at bounding box center [563, 682] width 1018 height 91
copy div "BRENT MCCOLLOUGH -- Composer/Author CHARLES TYLER LEE NANCE 01245447944 Compose…"
click at [160, 142] on button "< Back to public search results" at bounding box center [155, 122] width 220 height 38
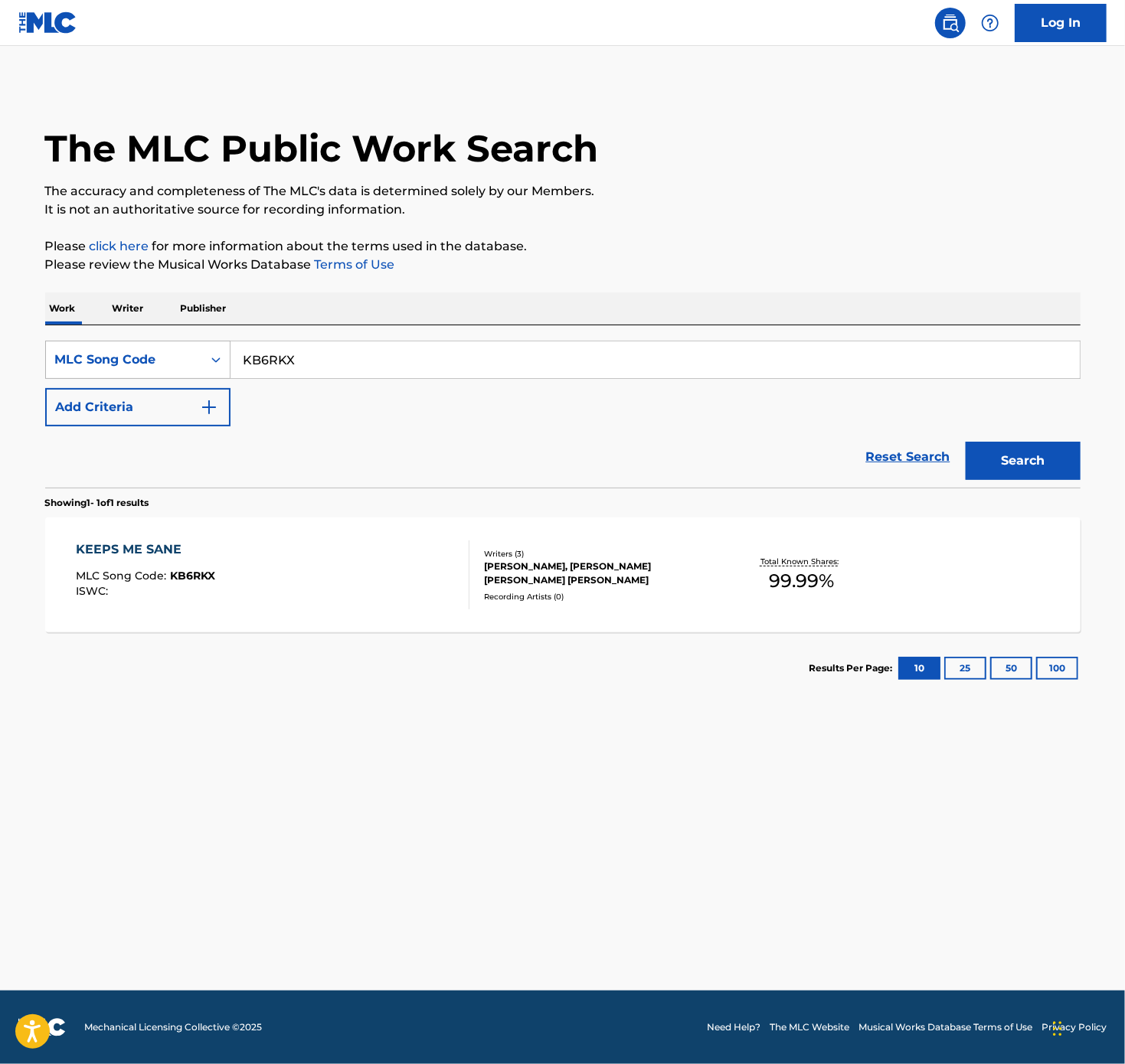
click at [166, 374] on div "MLC Song Code" at bounding box center [124, 360] width 156 height 29
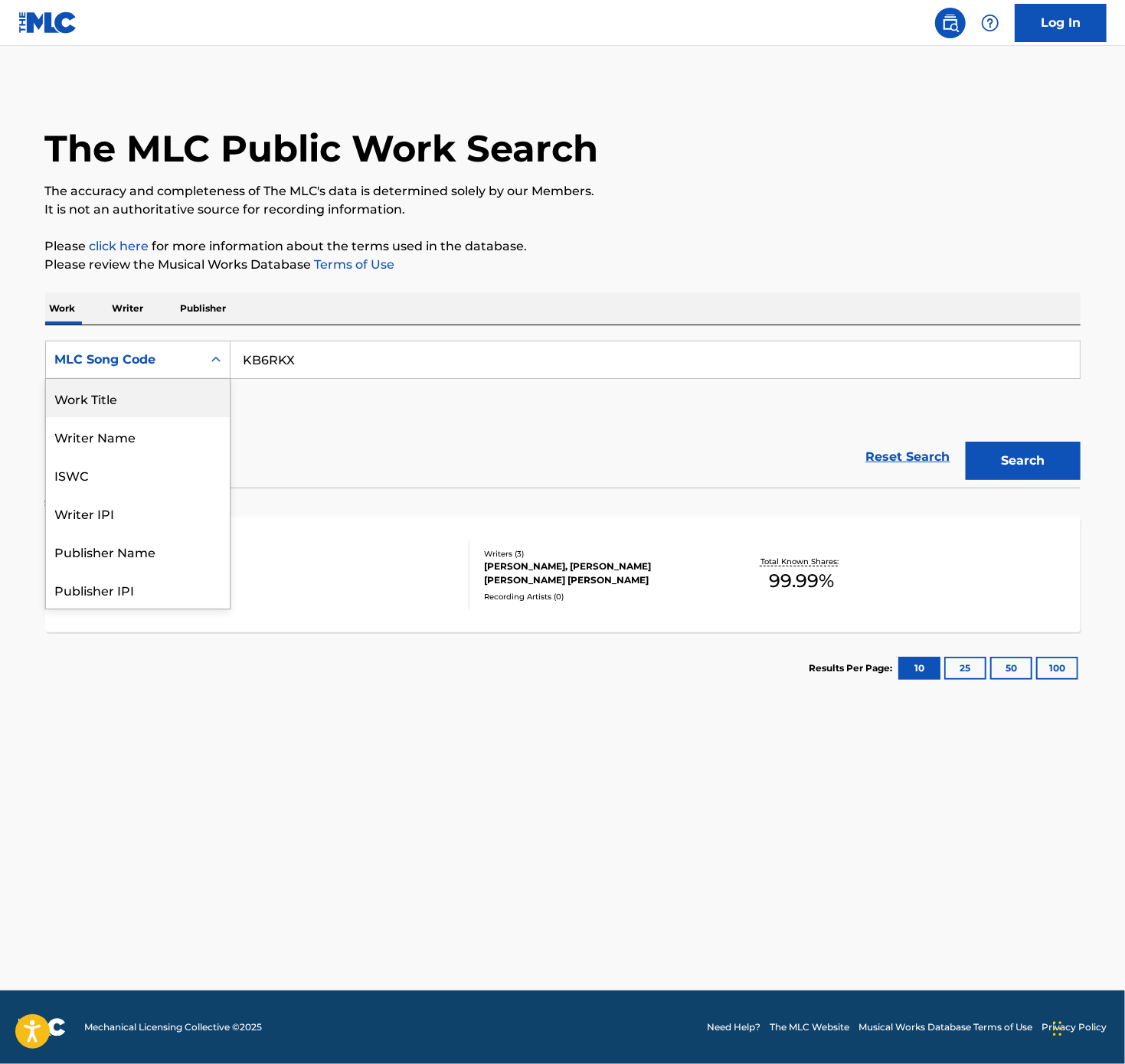
click at [102, 417] on div "Work Title" at bounding box center [138, 398] width 184 height 38
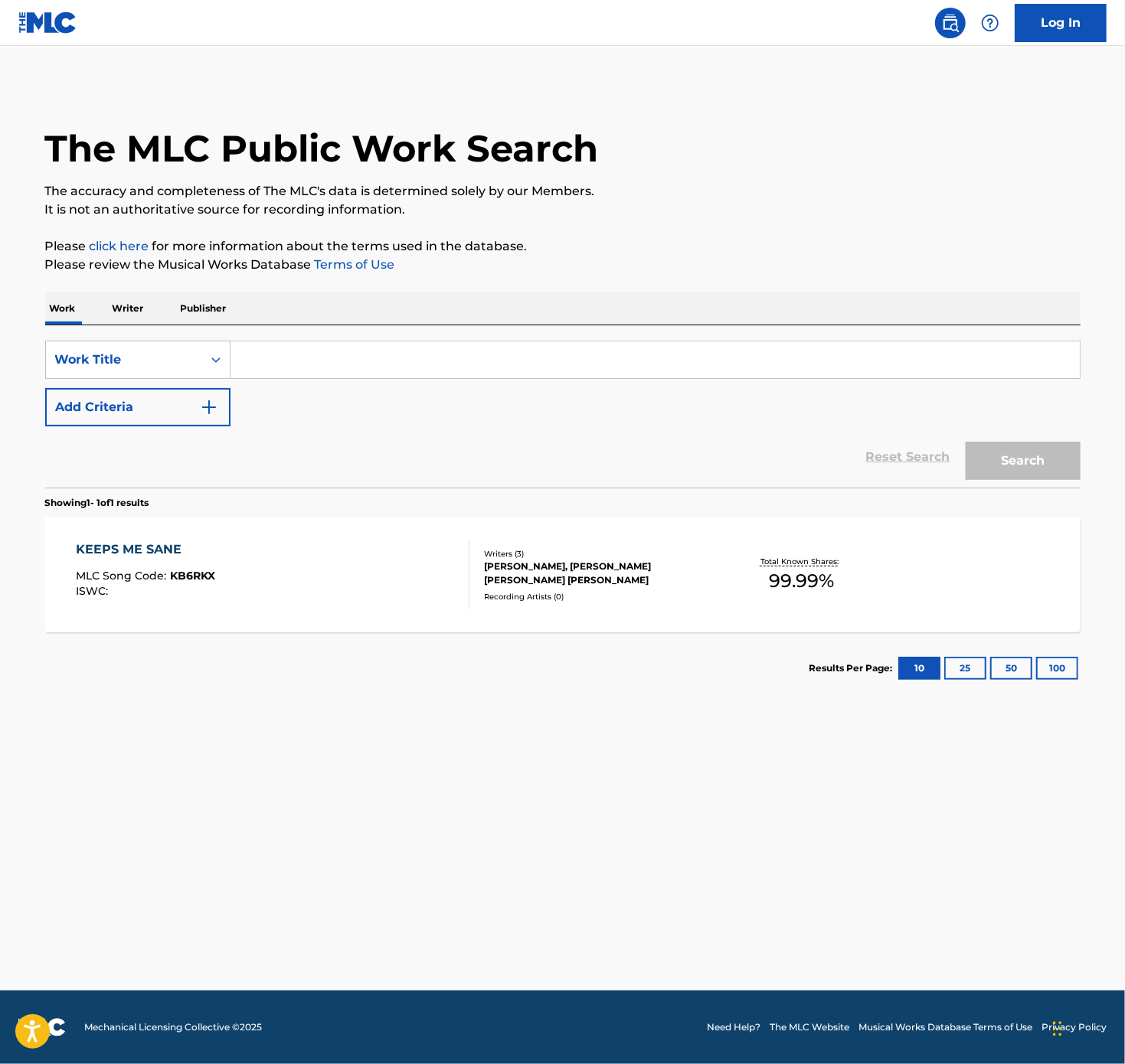
click at [329, 378] on input "Search Form" at bounding box center [655, 360] width 849 height 37
paste input "Loser"
type input "Loser"
click at [131, 426] on button "Add Criteria" at bounding box center [138, 407] width 185 height 38
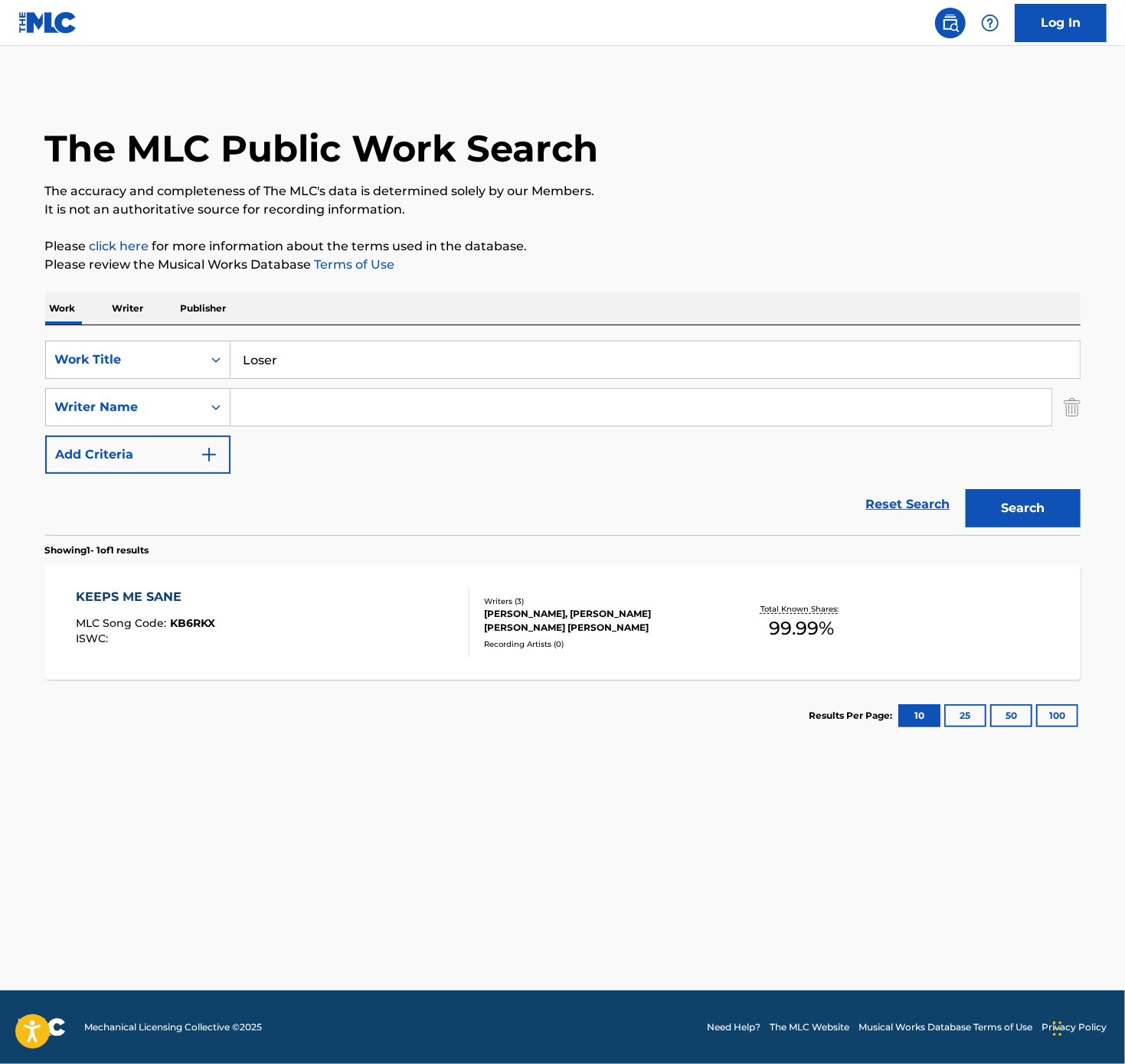
click at [296, 425] on input "Search Form" at bounding box center [641, 407] width 821 height 37
click at [1034, 528] on button "Search" at bounding box center [1023, 508] width 115 height 38
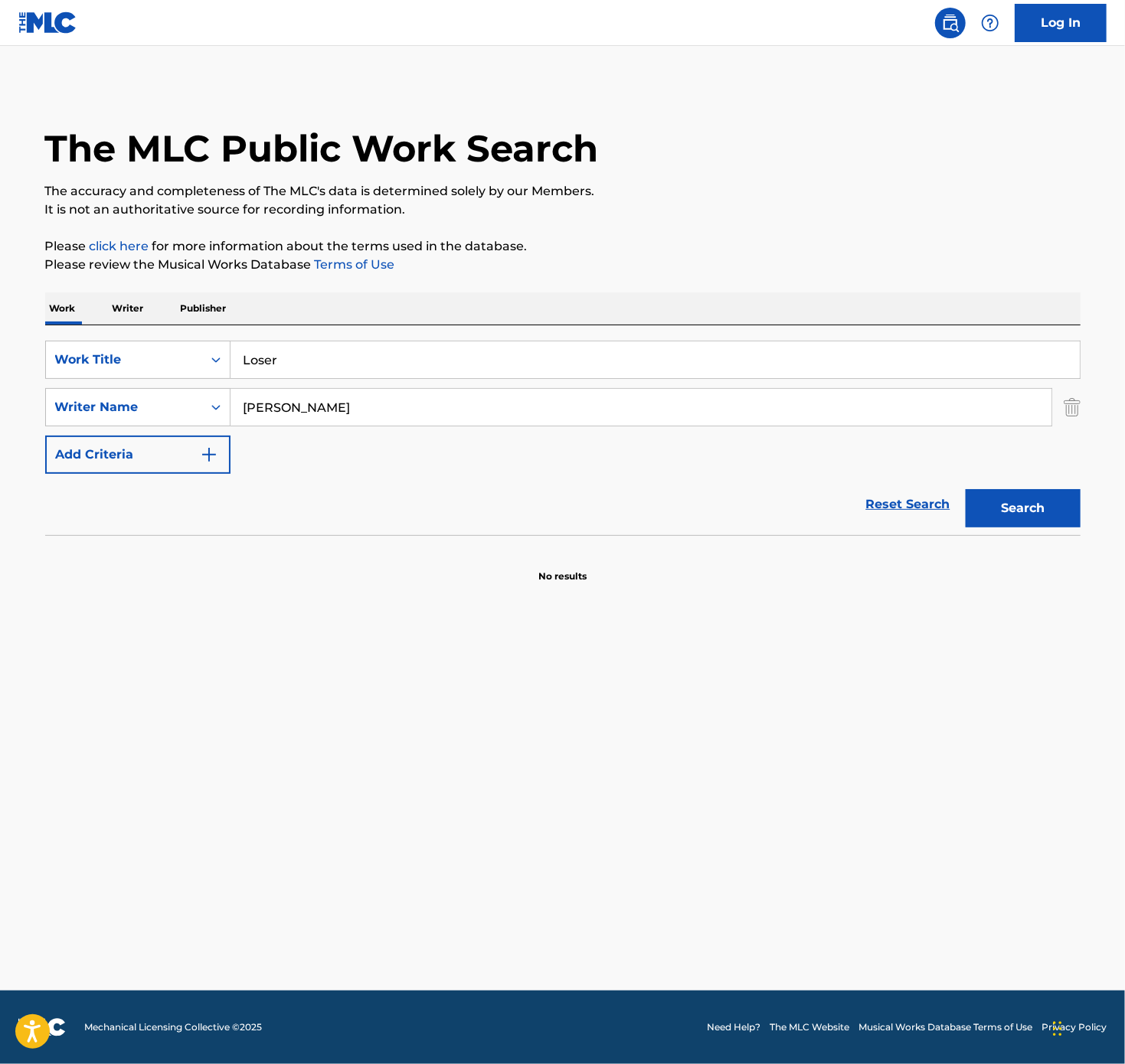
click at [300, 425] on input "Kevin Parker" at bounding box center [641, 407] width 821 height 37
drag, startPoint x: 297, startPoint y: 464, endPoint x: 115, endPoint y: 432, distance: 184.8
click at [117, 433] on div "SearchWithCriteria1111d70e-b596-47c5-a481-8e08d72fde0d Work Title Loser SearchW…" at bounding box center [563, 407] width 1035 height 133
type input "Parker"
click at [1026, 528] on button "Search" at bounding box center [1023, 508] width 115 height 38
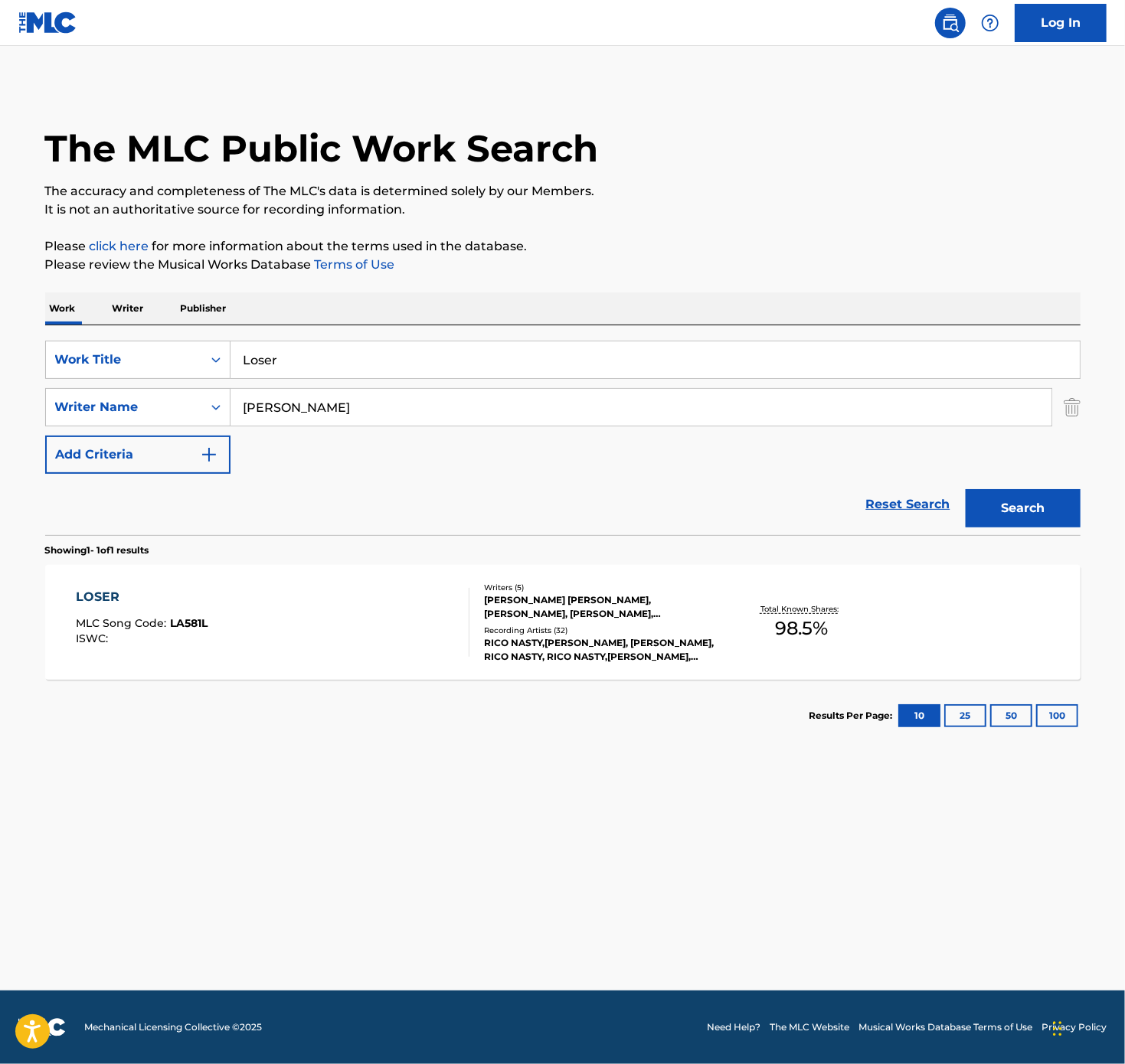
click at [251, 752] on section "Results Per Page: 10 25 50 100" at bounding box center [563, 716] width 1035 height 72
click at [89, 607] on div "LOSER" at bounding box center [142, 597] width 131 height 19
drag, startPoint x: 313, startPoint y: 407, endPoint x: 155, endPoint y: 392, distance: 158.7
click at [155, 379] on div "SearchWithCriteria1111d70e-b596-47c5-a481-8e08d72fde0d Work Title Loser" at bounding box center [563, 360] width 1035 height 38
paste input "Selah"
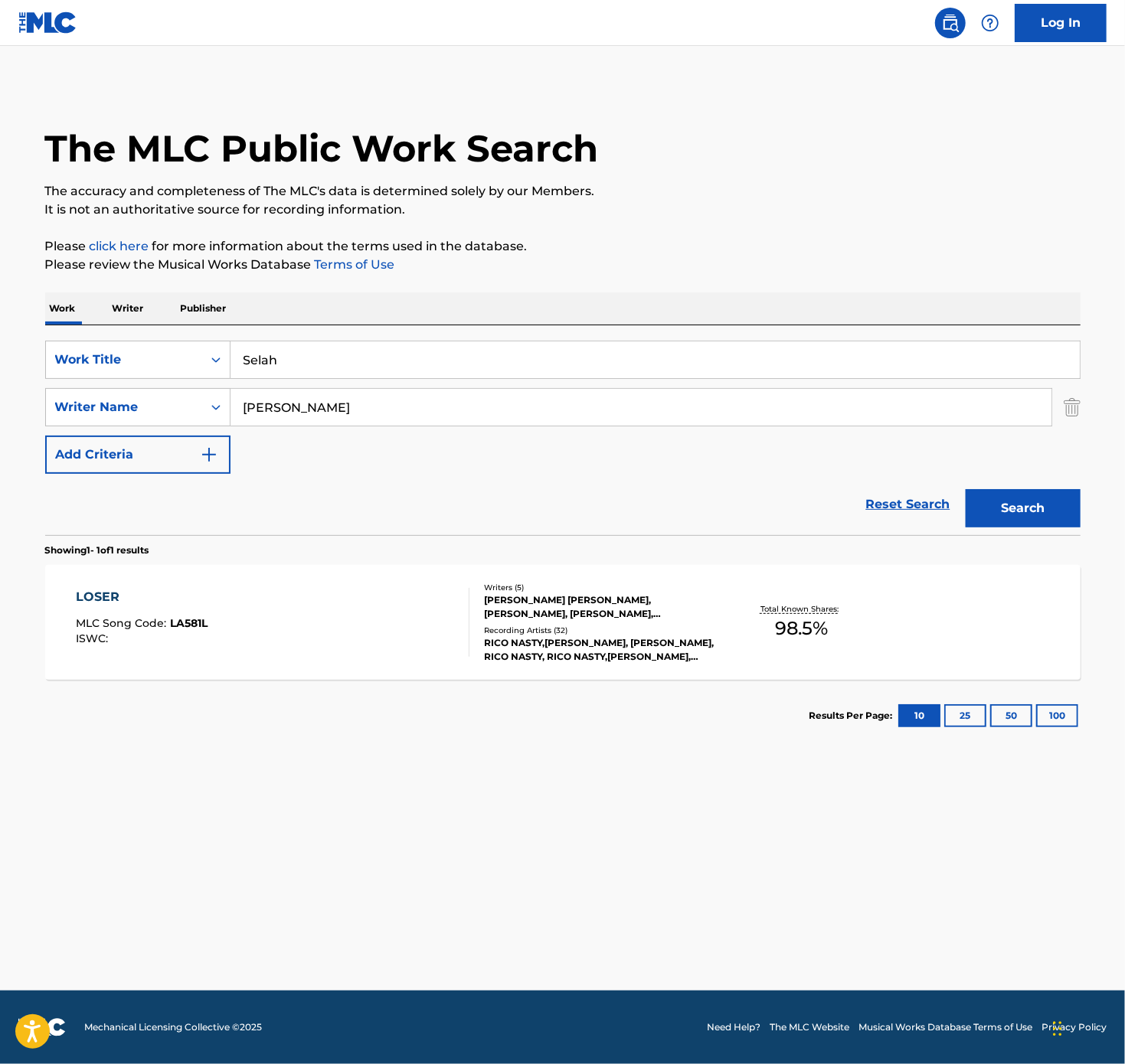
type input "Selah"
drag, startPoint x: 328, startPoint y: 467, endPoint x: 115, endPoint y: 458, distance: 213.2
click at [115, 426] on div "SearchWithCriteria5ab435a0-0085-4f40-a59b-1be8fd6d661f Writer Name Parker" at bounding box center [563, 407] width 1035 height 38
type input "forrest"
click at [1034, 528] on button "Search" at bounding box center [1023, 508] width 115 height 38
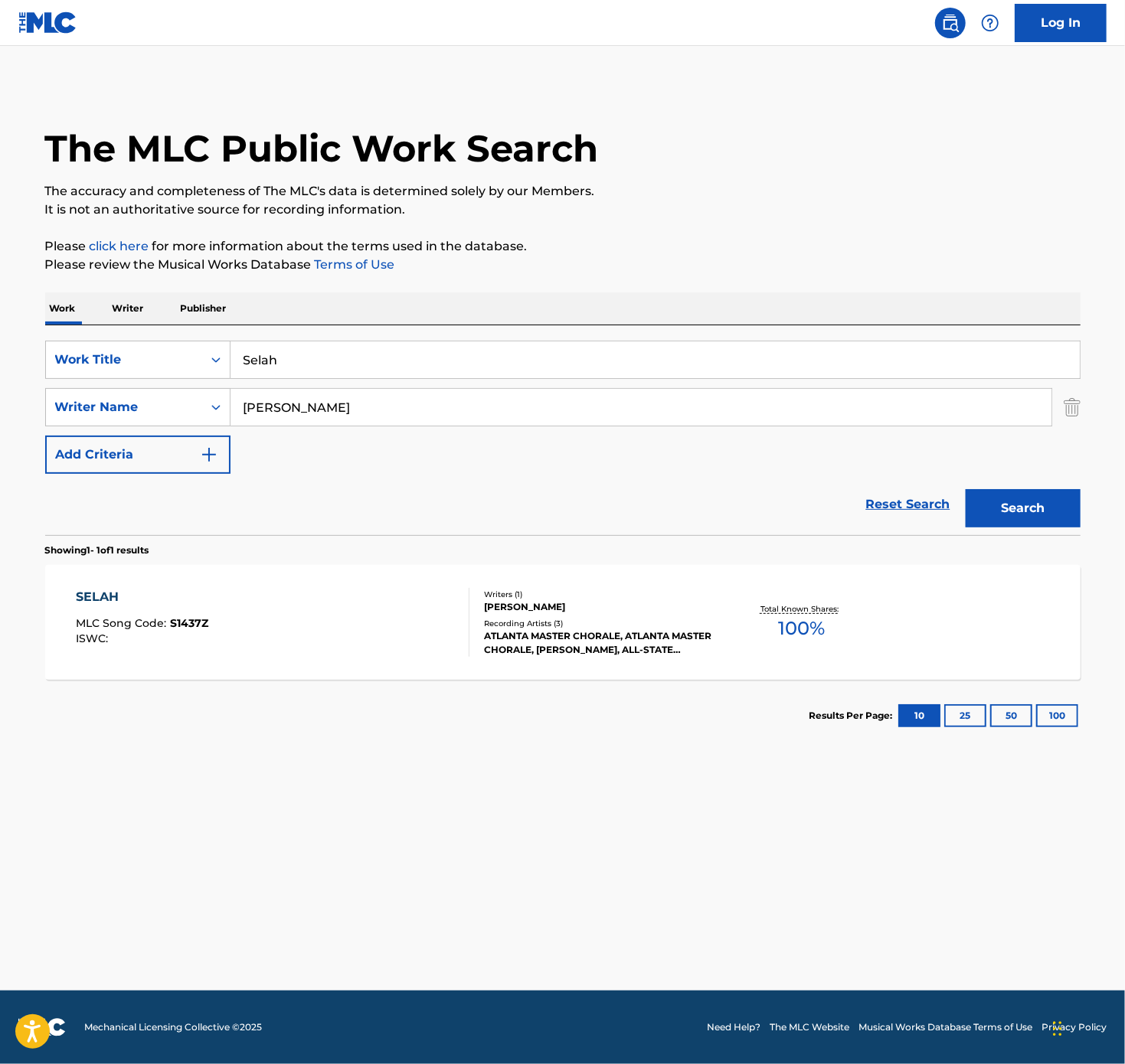
drag, startPoint x: 322, startPoint y: 412, endPoint x: 154, endPoint y: 374, distance: 172.2
click at [154, 374] on div "SearchWithCriteria1111d70e-b596-47c5-a481-8e08d72fde0d Work Title Selah SearchW…" at bounding box center [563, 430] width 1035 height 210
paste input "City Walls"
type input "City Walls"
drag, startPoint x: 320, startPoint y: 463, endPoint x: 124, endPoint y: 449, distance: 196.5
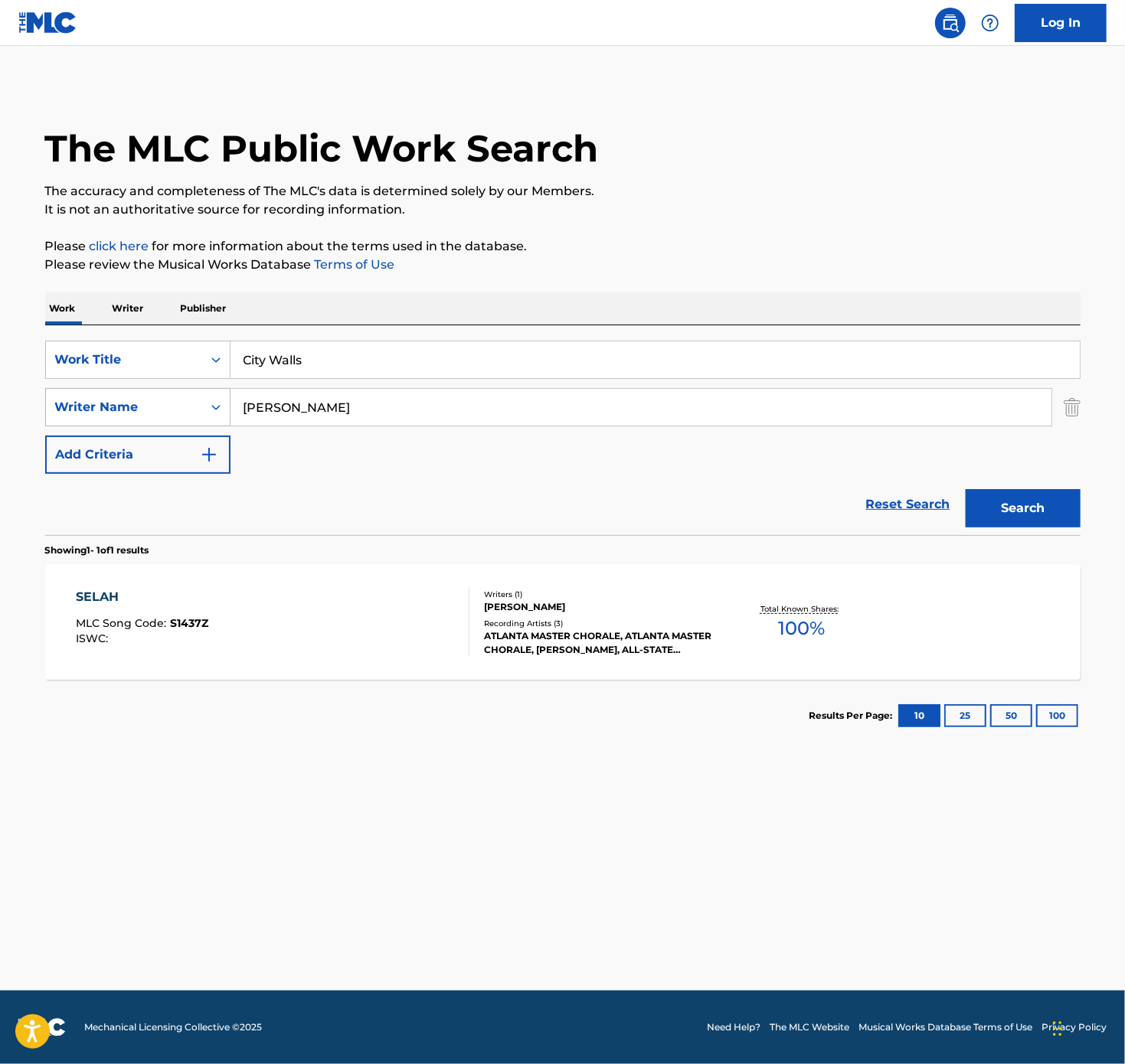
click at [124, 426] on div "SearchWithCriteria5ab435a0-0085-4f40-a59b-1be8fd6d661f Writer Name forrest" at bounding box center [563, 407] width 1035 height 38
click at [1034, 528] on button "Search" at bounding box center [1023, 508] width 115 height 38
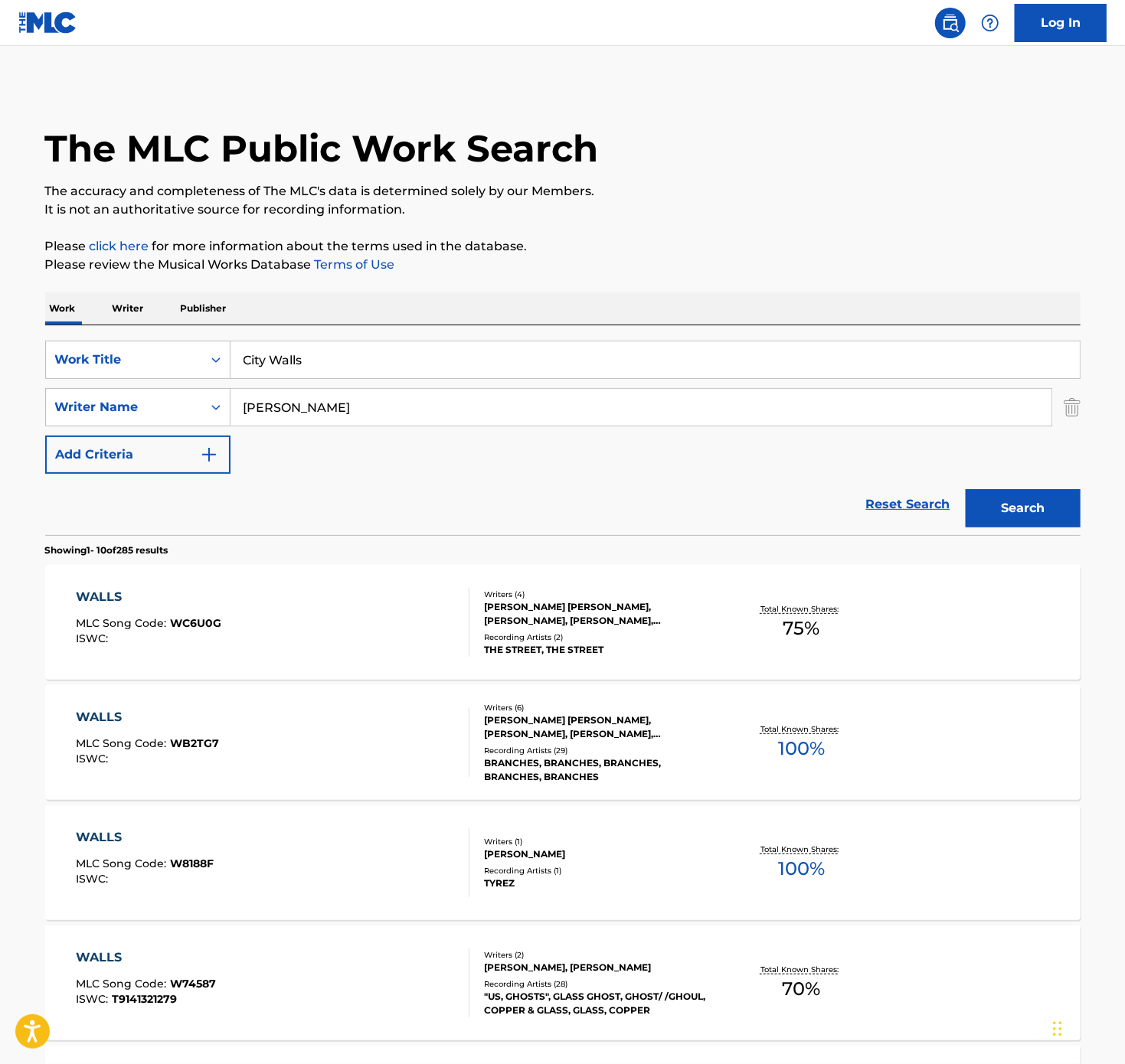
drag, startPoint x: 308, startPoint y: 470, endPoint x: 310, endPoint y: 460, distance: 10.2
click at [310, 425] on input "Tyler" at bounding box center [641, 407] width 821 height 37
click at [1034, 528] on button "Search" at bounding box center [1023, 508] width 115 height 38
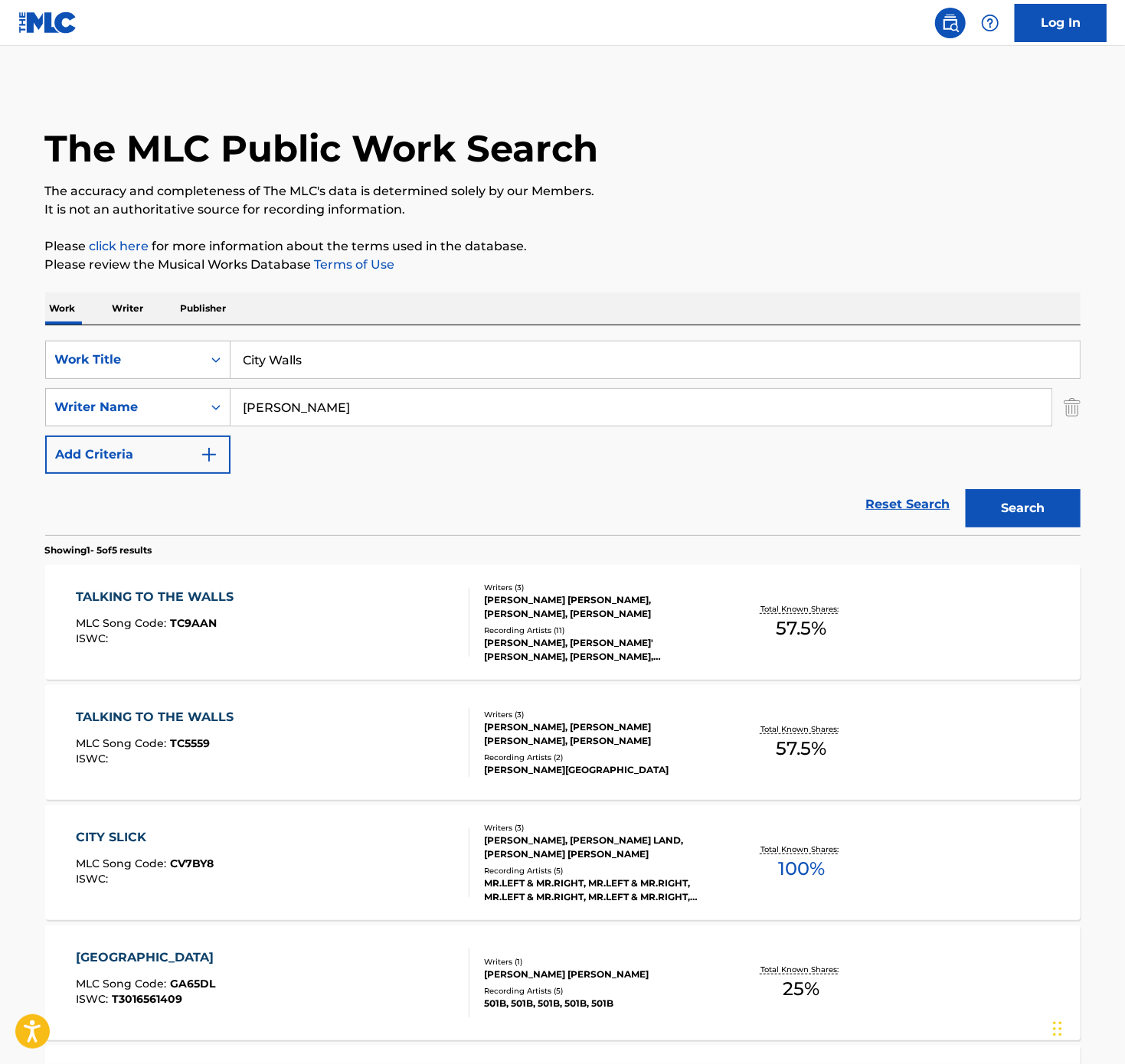
type input "Tyler Joseph"
drag, startPoint x: 349, startPoint y: 406, endPoint x: 171, endPoint y: 389, distance: 178.8
click at [171, 379] on div "SearchWithCriteria1111d70e-b596-47c5-a481-8e08d72fde0d Work Title City Walls" at bounding box center [563, 360] width 1035 height 38
paste input "Speed Demon"
type input "Speed Demon"
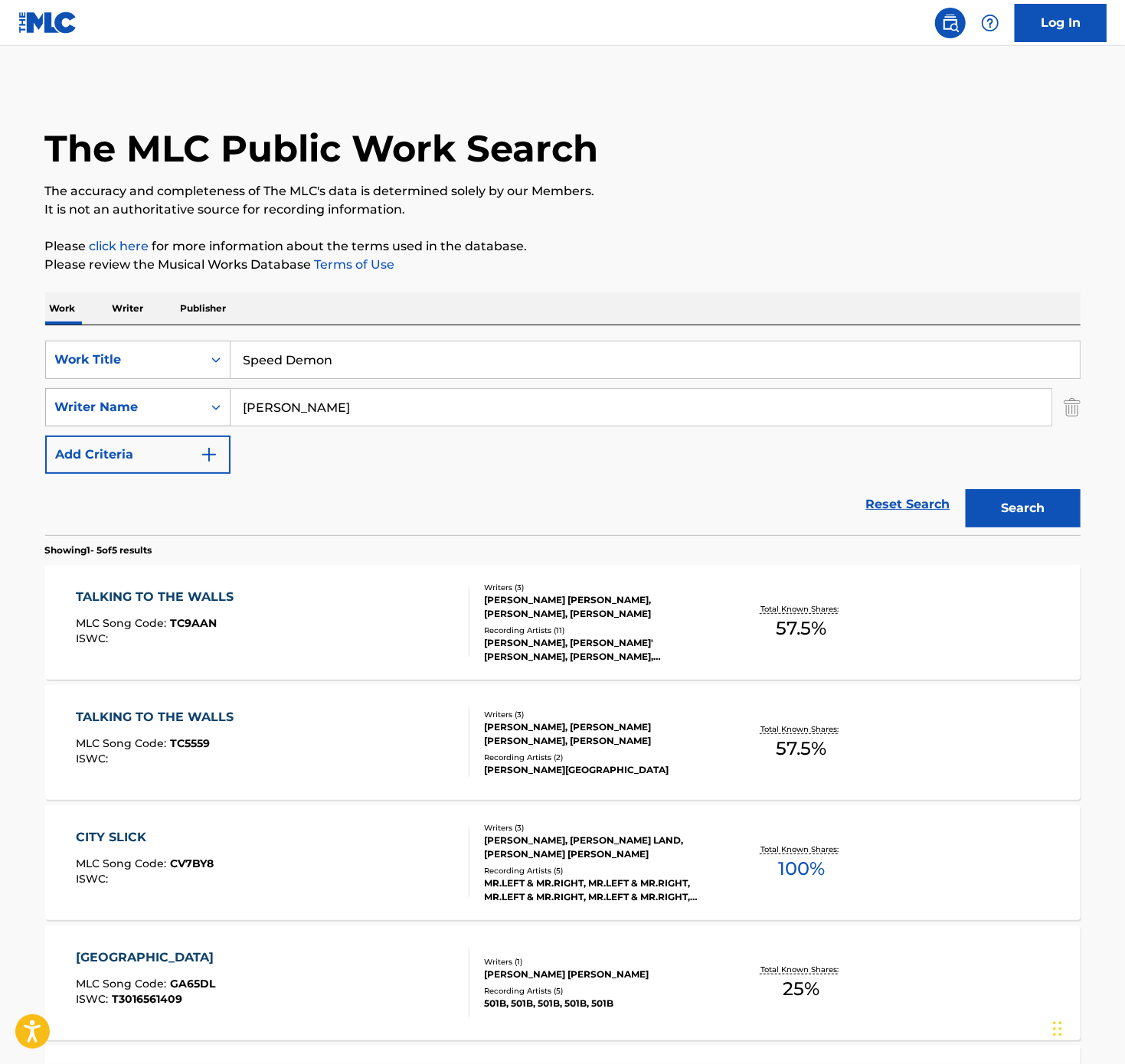
drag, startPoint x: 365, startPoint y: 451, endPoint x: 77, endPoint y: 448, distance: 288.0
click at [77, 426] on div "SearchWithCriteria5ab435a0-0085-4f40-a59b-1be8fd6d661f Writer Name Tyler Joseph" at bounding box center [563, 407] width 1035 height 38
drag, startPoint x: 362, startPoint y: 470, endPoint x: 99, endPoint y: 425, distance: 266.8
click at [102, 427] on div "SearchWithCriteria1111d70e-b596-47c5-a481-8e08d72fde0d Work Title Speed Demon S…" at bounding box center [563, 407] width 1035 height 133
type input "bieber"
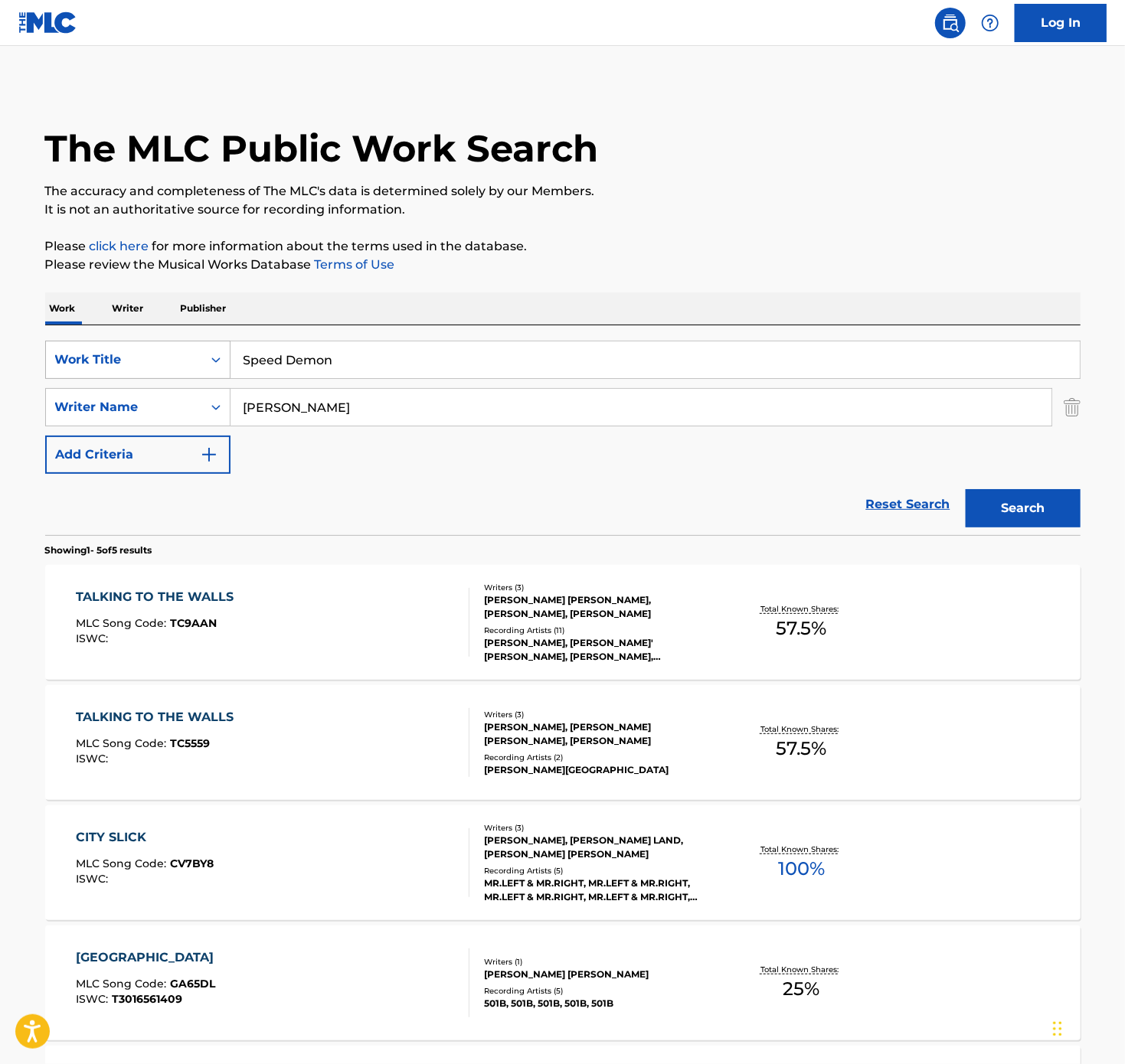
click at [1034, 528] on button "Search" at bounding box center [1023, 508] width 115 height 38
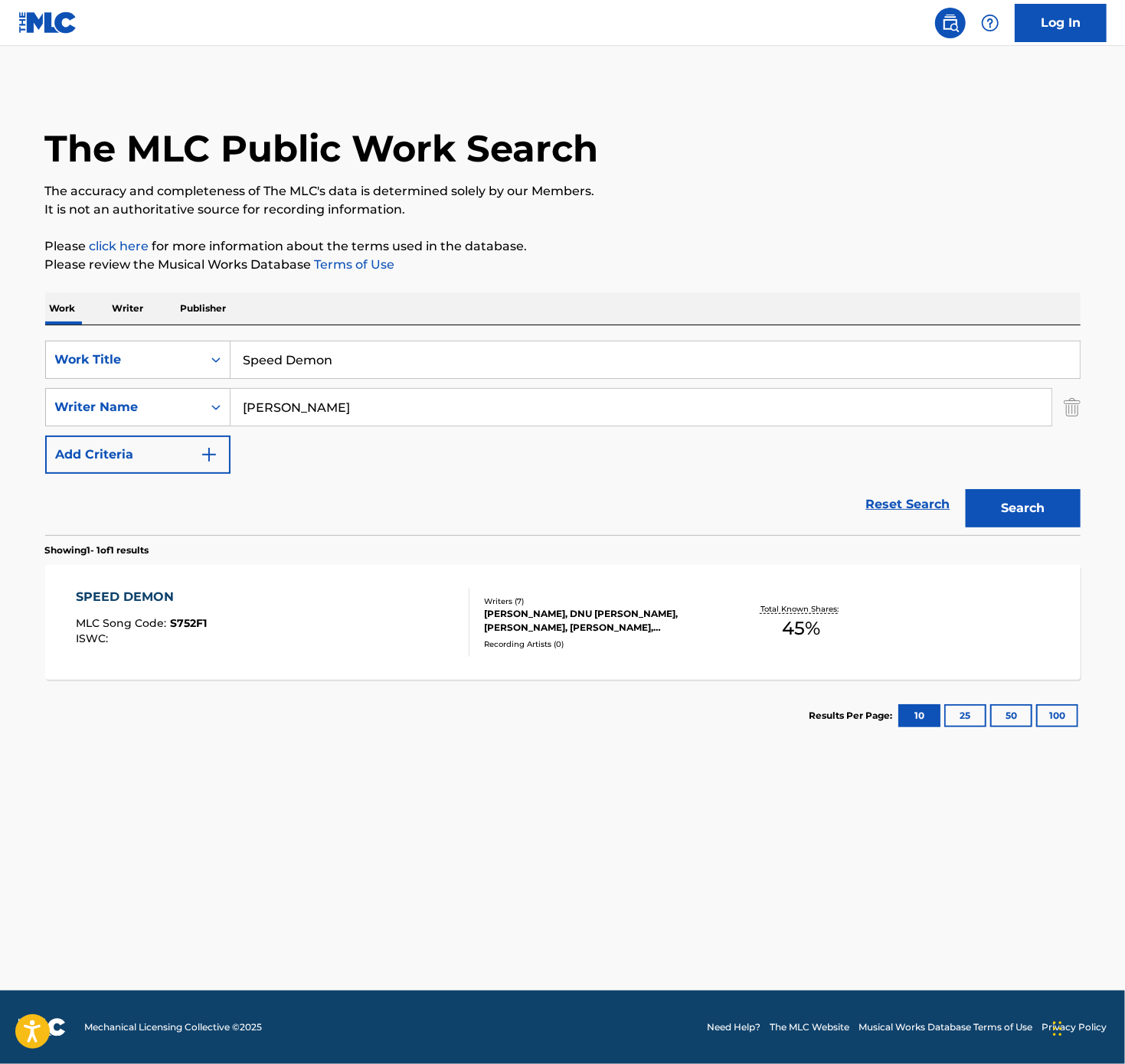
click at [113, 607] on div "SPEED DEMON" at bounding box center [141, 597] width 131 height 19
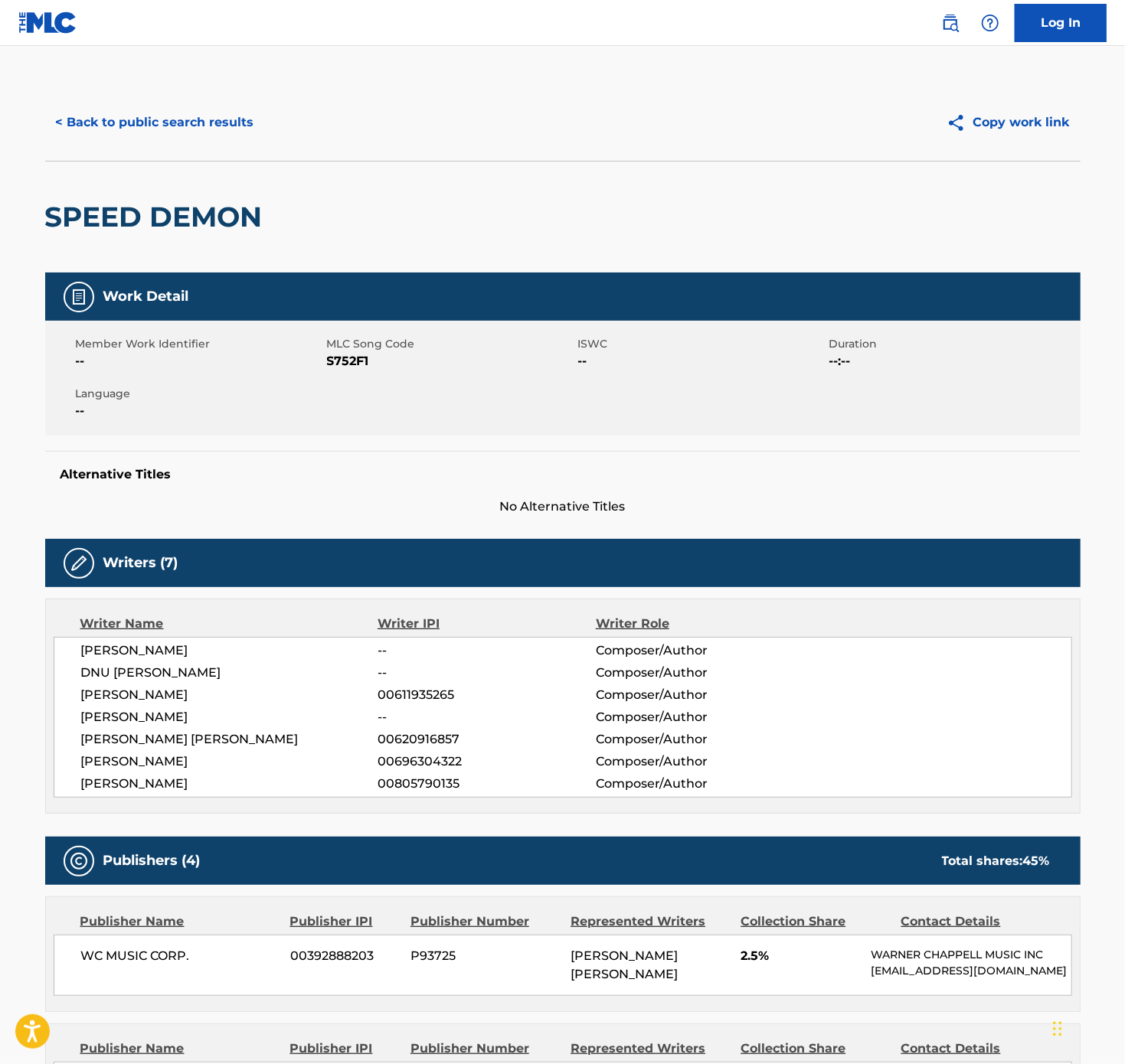
click at [353, 352] on span "MLC Song Code" at bounding box center [450, 344] width 247 height 16
click at [342, 371] on span "S752F1" at bounding box center [450, 361] width 247 height 19
copy span "S752F1"
click at [216, 704] on span "JUSTIN DREW BIEBER" at bounding box center [230, 695] width 297 height 19
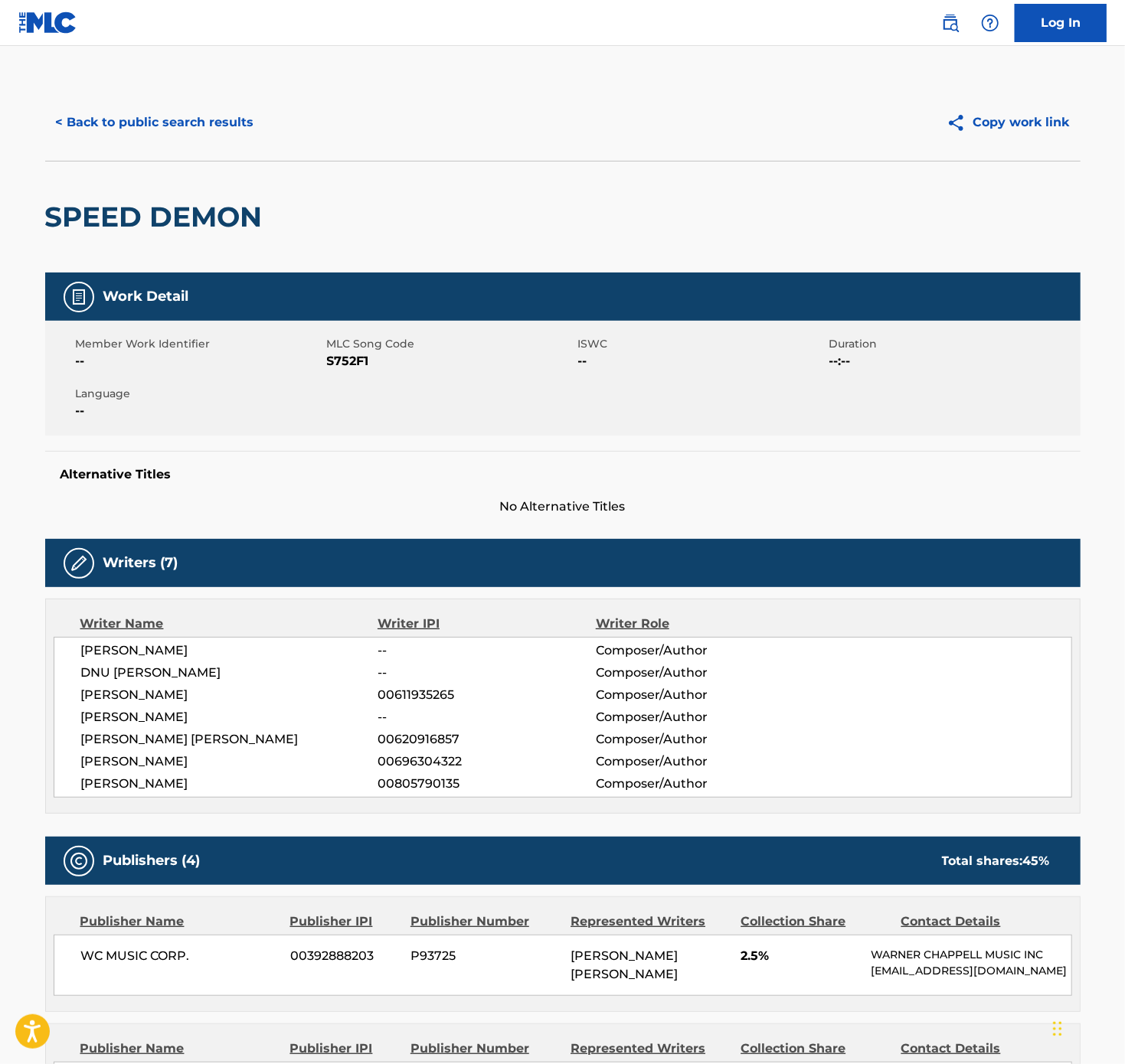
drag, startPoint x: 66, startPoint y: 741, endPoint x: 191, endPoint y: 883, distance: 189.2
click at [191, 797] on div "DYLAN WIGGINS -- Composer/Author DNU JESSO JR. -- Composer/Author JUSTIN DREW B…" at bounding box center [563, 718] width 1018 height 161
copy div "DYLAN WIGGINS -- Composer/Author DNU JESSO JR. -- Composer/Author JUSTIN DREW B…"
click at [98, 141] on button "< Back to public search results" at bounding box center [155, 122] width 220 height 38
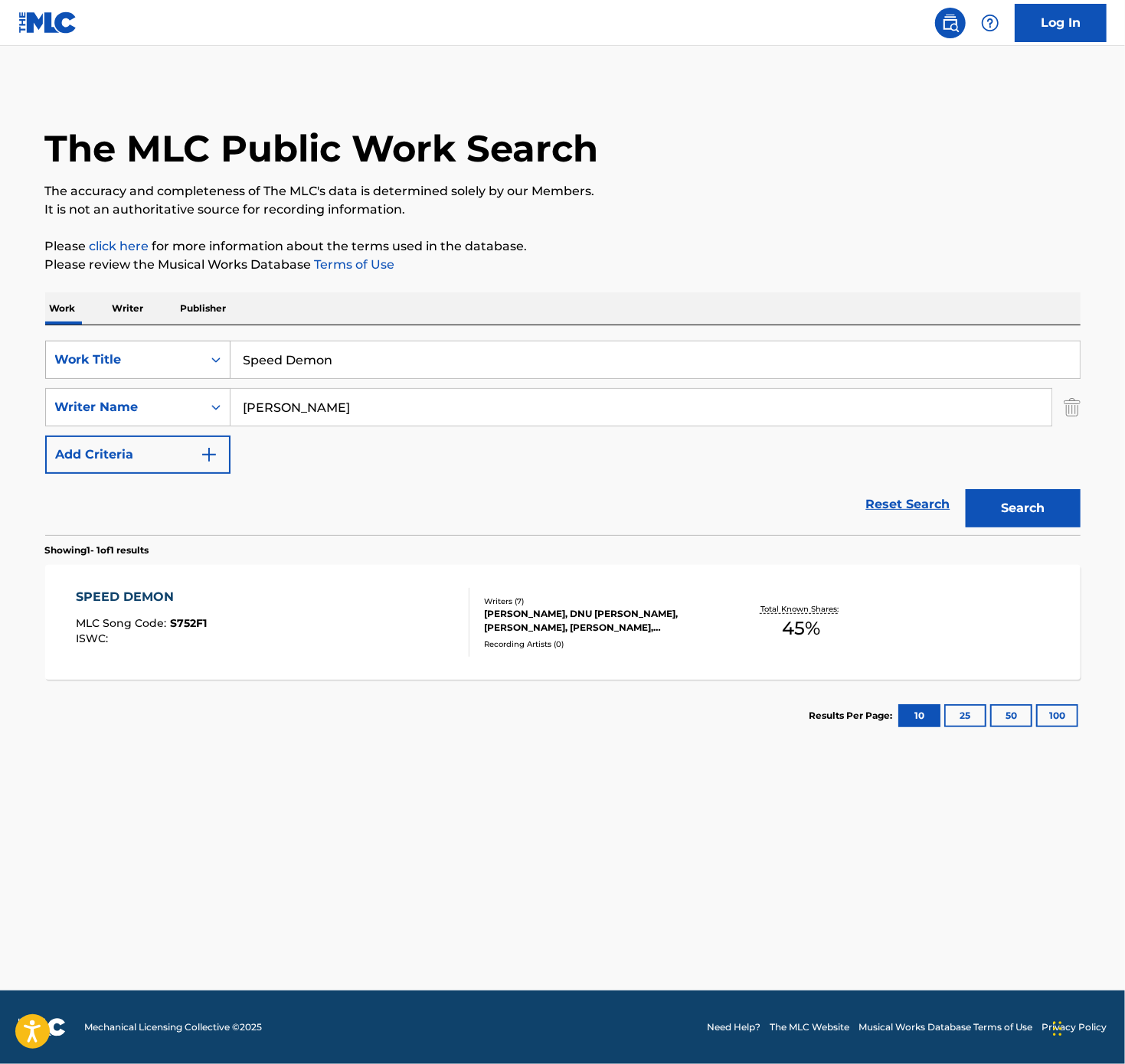
drag, startPoint x: 369, startPoint y: 408, endPoint x: 113, endPoint y: 404, distance: 256.0
click at [112, 379] on div "SearchWithCriteria1111d70e-b596-47c5-a481-8e08d72fde0d Work Title Speed Demon" at bounding box center [563, 360] width 1035 height 38
paste input "Tiramisu"
type input "Tiramisu"
click at [1080, 426] on img "Search Form" at bounding box center [1072, 407] width 17 height 38
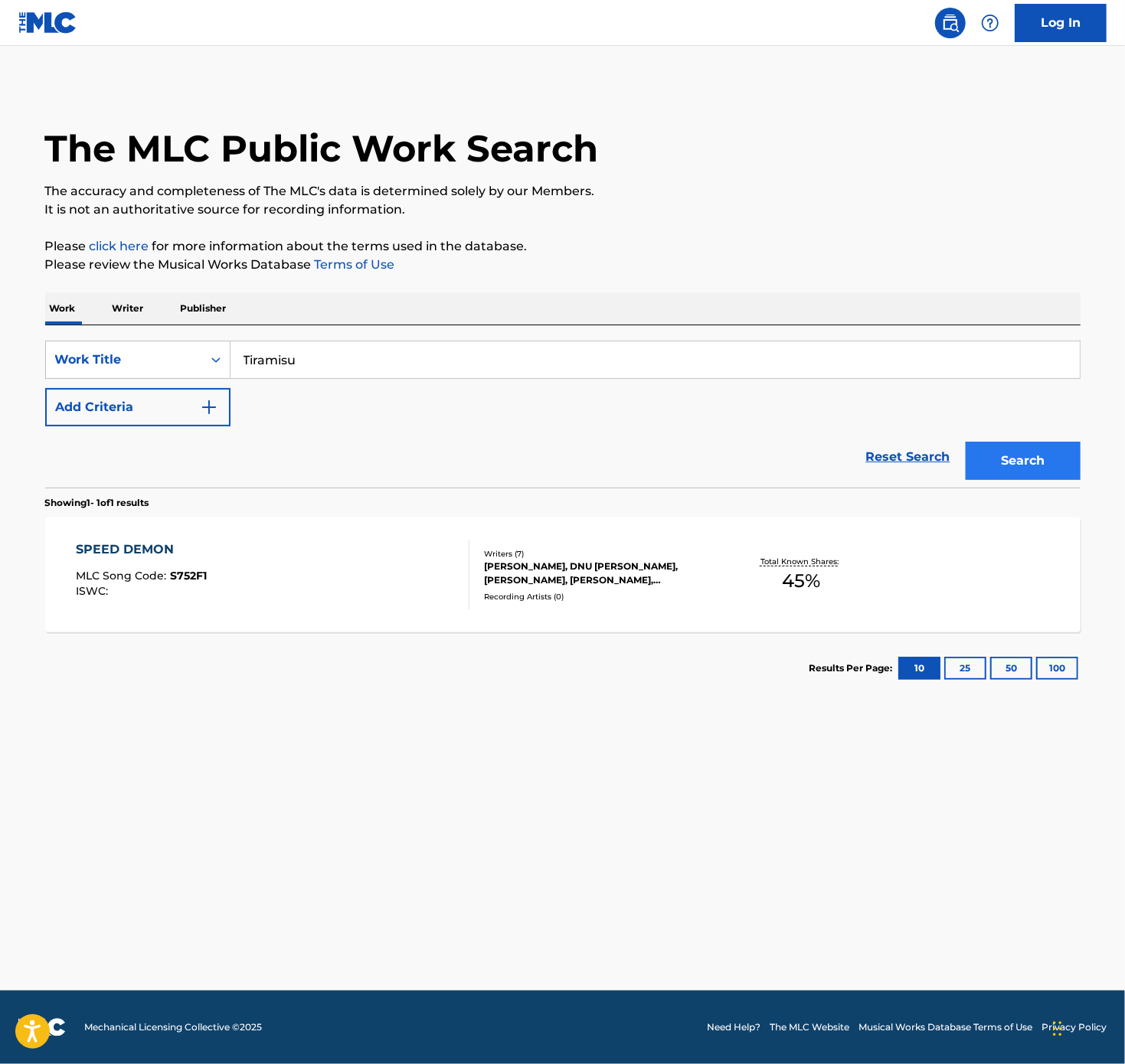
click at [1043, 480] on button "Search" at bounding box center [1023, 460] width 115 height 38
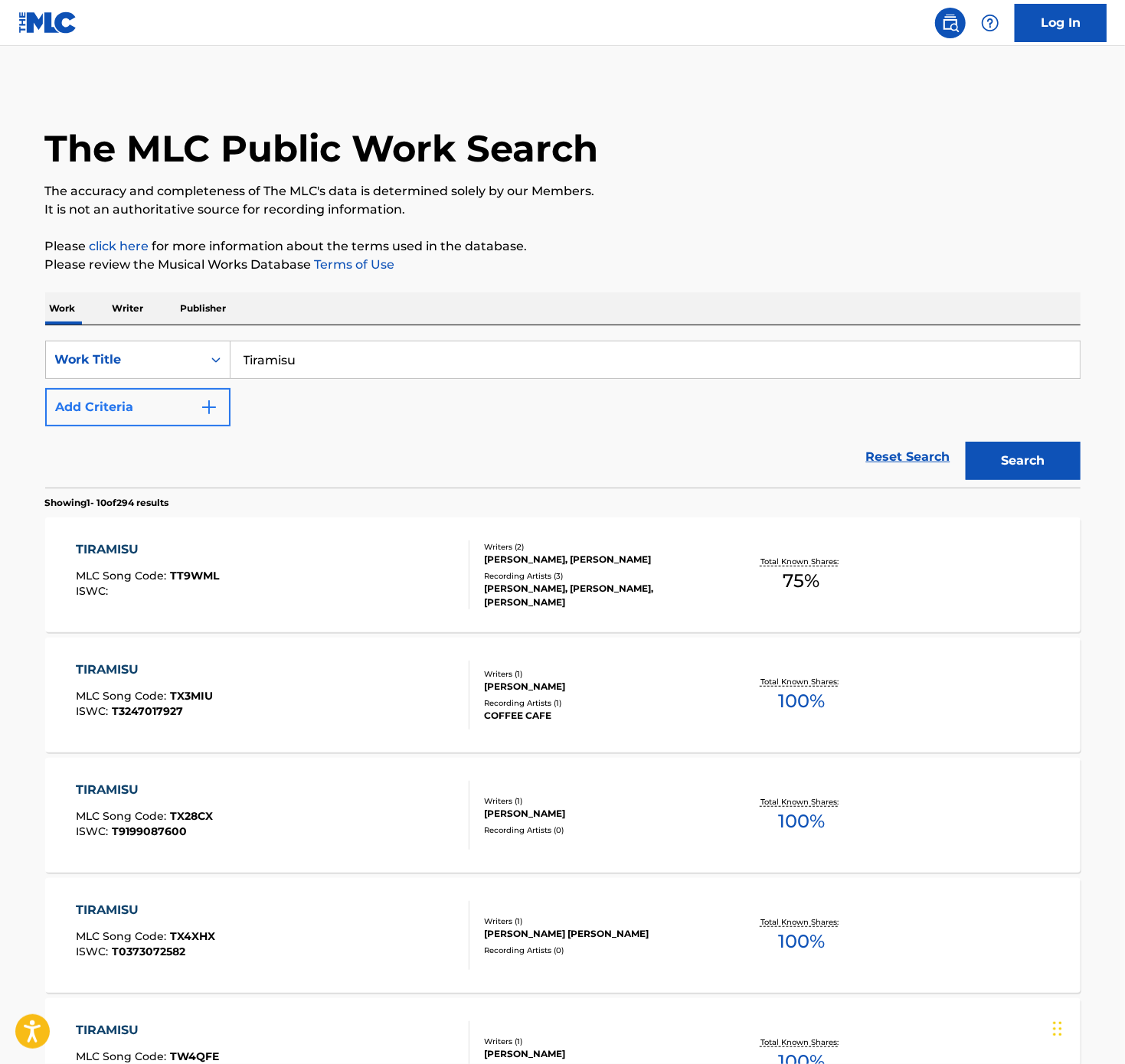
click at [67, 426] on button "Add Criteria" at bounding box center [138, 407] width 185 height 38
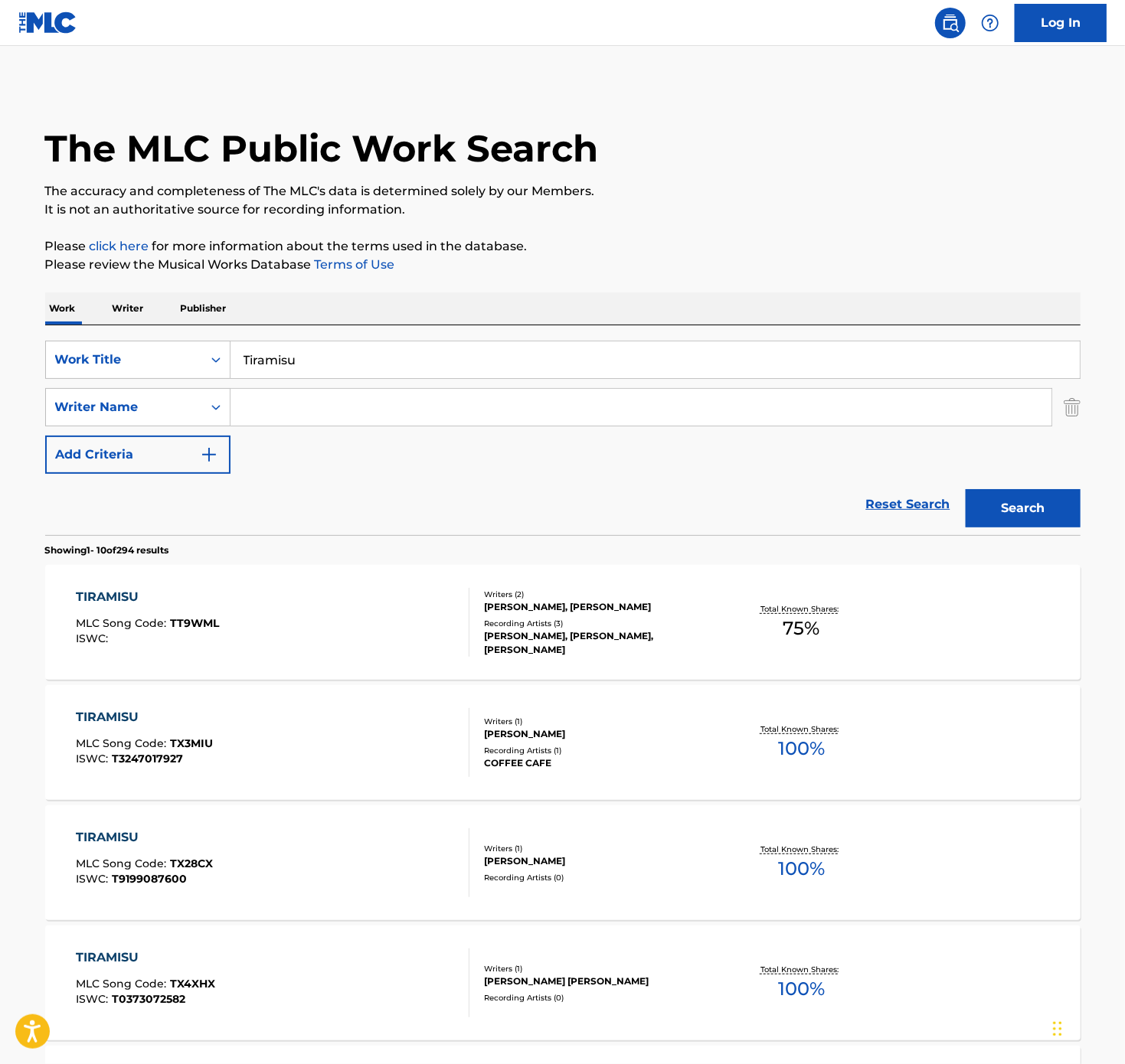
click at [292, 425] on input "Search Form" at bounding box center [641, 407] width 821 height 37
paste input "TOLIVER"
click at [1040, 528] on button "Search" at bounding box center [1023, 508] width 115 height 38
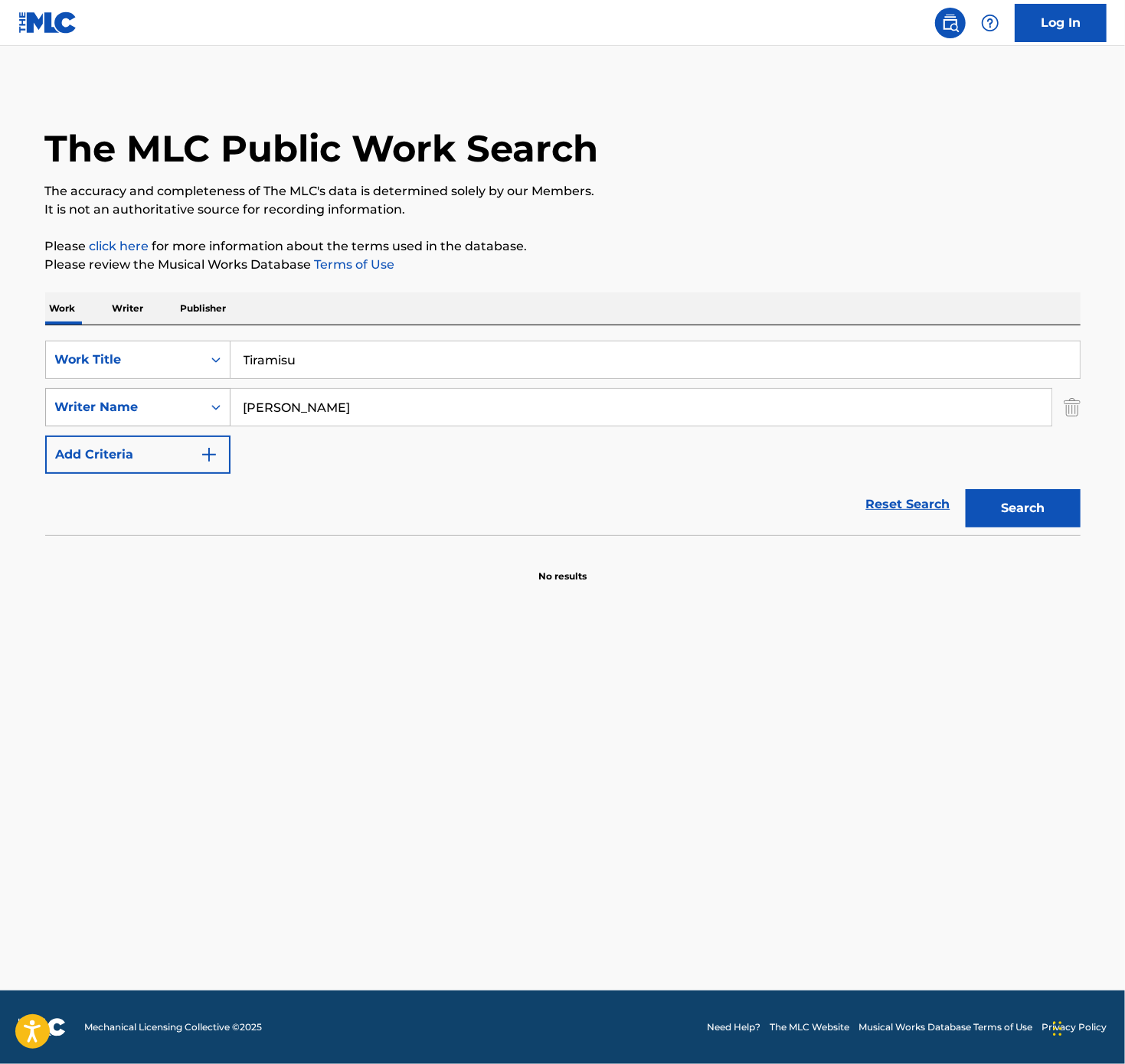
drag, startPoint x: 349, startPoint y: 461, endPoint x: 131, endPoint y: 460, distance: 218.0
click at [130, 426] on div "SearchWithCriteria5ab435a0-0085-4f40-a59b-1be8fd6d661f Writer Name TOLIVER" at bounding box center [563, 407] width 1035 height 38
paste input "LATOU"
type input "LATOUR"
click at [998, 528] on button "Search" at bounding box center [1023, 508] width 115 height 38
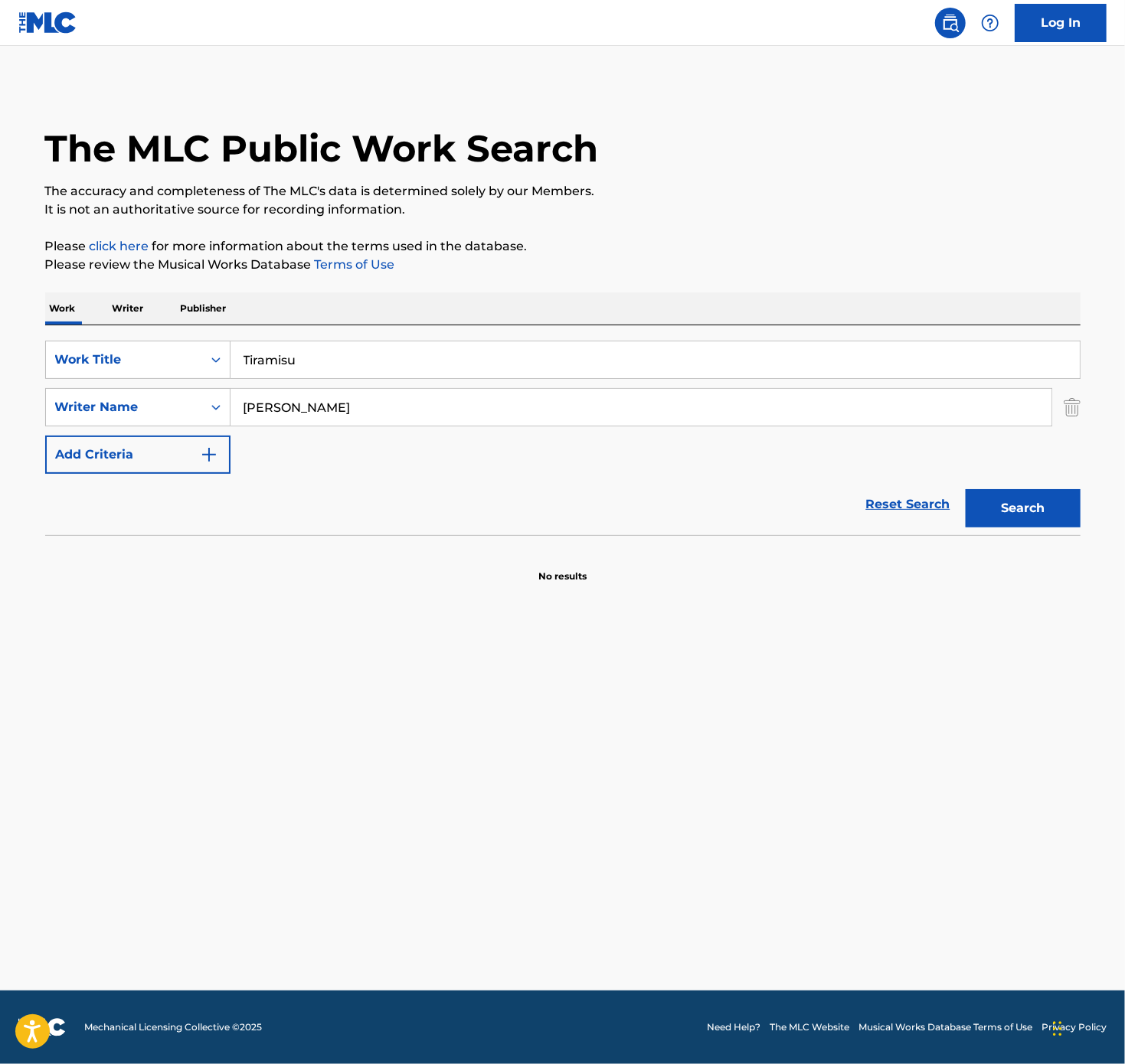
drag, startPoint x: 292, startPoint y: 408, endPoint x: 117, endPoint y: 355, distance: 182.8
click at [117, 355] on div "Work Writer Publisher SearchWithCriteria1111d70e-b596-47c5-a481-8e08d72fde0d Wo…" at bounding box center [563, 438] width 1035 height 291
paste input "When Did You Get Hot"
type input "When Did You Get Hot"
drag, startPoint x: 335, startPoint y: 462, endPoint x: 28, endPoint y: 444, distance: 307.5
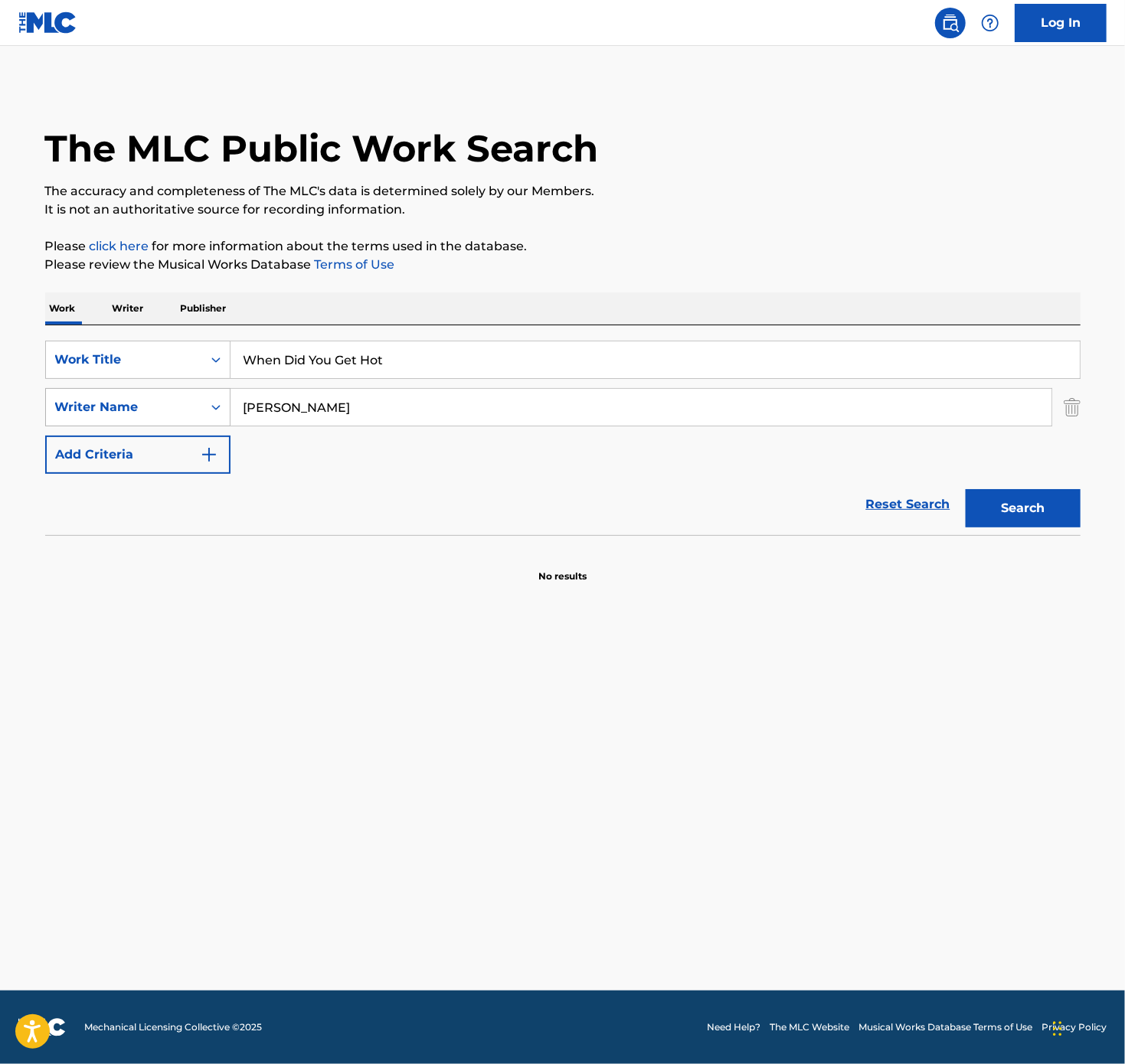
click at [45, 426] on div "SearchWithCriteria5ab435a0-0085-4f40-a59b-1be8fd6d661f Writer Name LATOUR" at bounding box center [563, 407] width 1035 height 38
type input "carpenter"
click at [1034, 528] on button "Search" at bounding box center [1023, 508] width 115 height 38
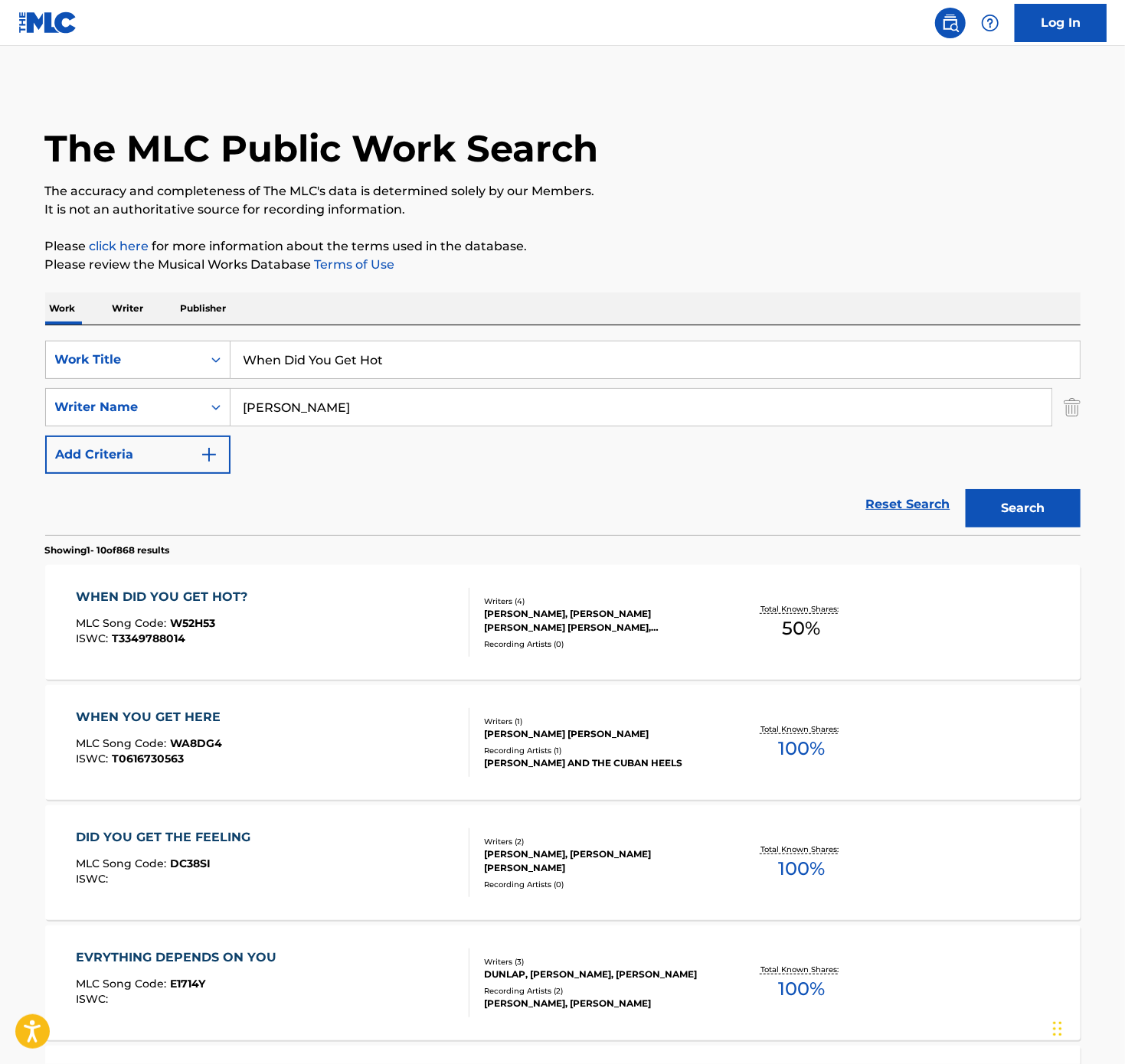
click at [144, 607] on div "WHEN DID YOU GET HOT?" at bounding box center [165, 597] width 179 height 19
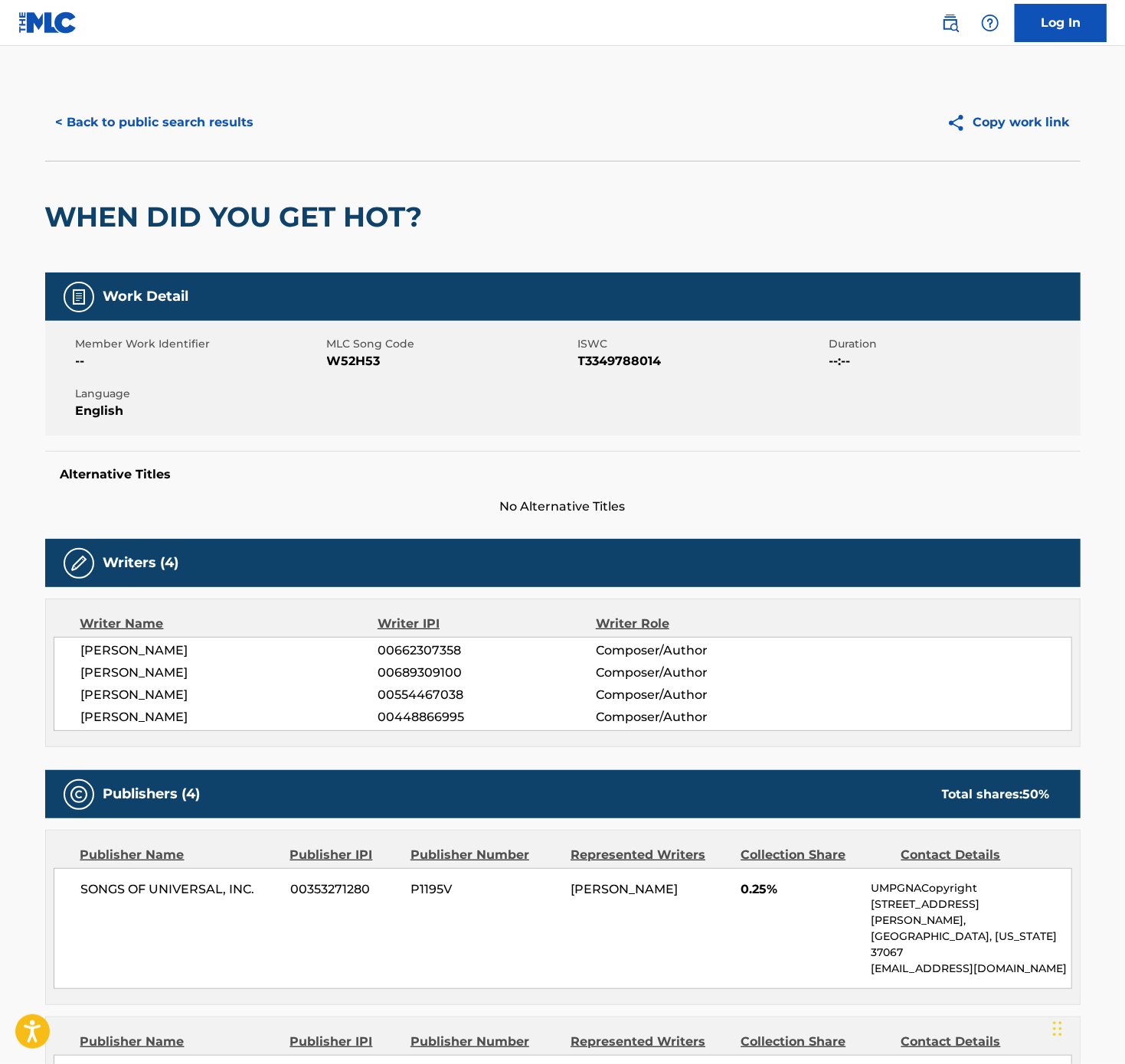
click at [348, 371] on span "W52H53" at bounding box center [450, 361] width 247 height 19
copy span "W52H53"
drag, startPoint x: 243, startPoint y: 813, endPoint x: 16, endPoint y: 746, distance: 236.7
click at [27, 746] on div "< Back to public search results Copy work link WHEN DID YOU GET HOT? Work Detai…" at bounding box center [562, 973] width 1072 height 1776
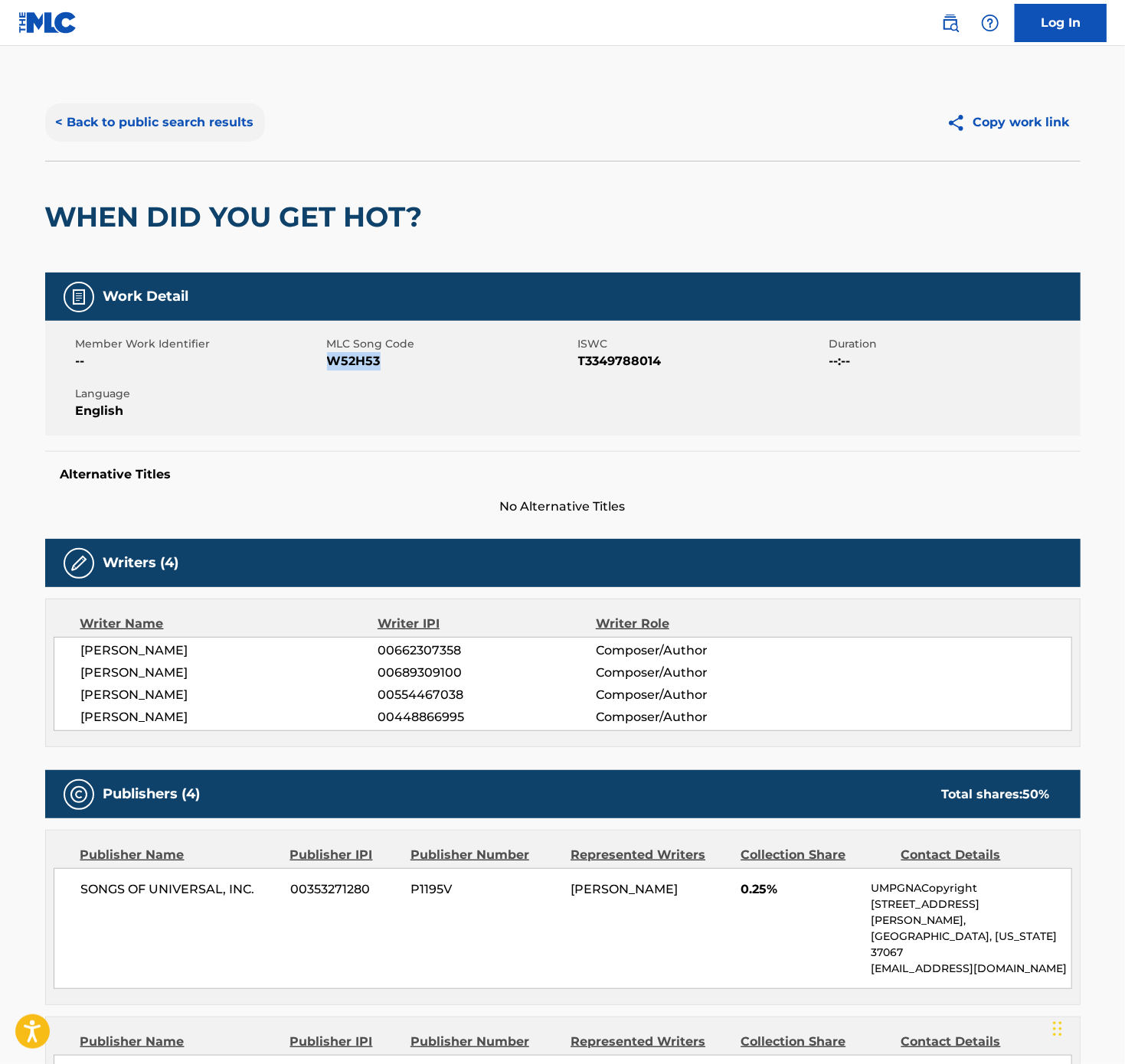
click at [118, 141] on button "< Back to public search results" at bounding box center [155, 122] width 220 height 38
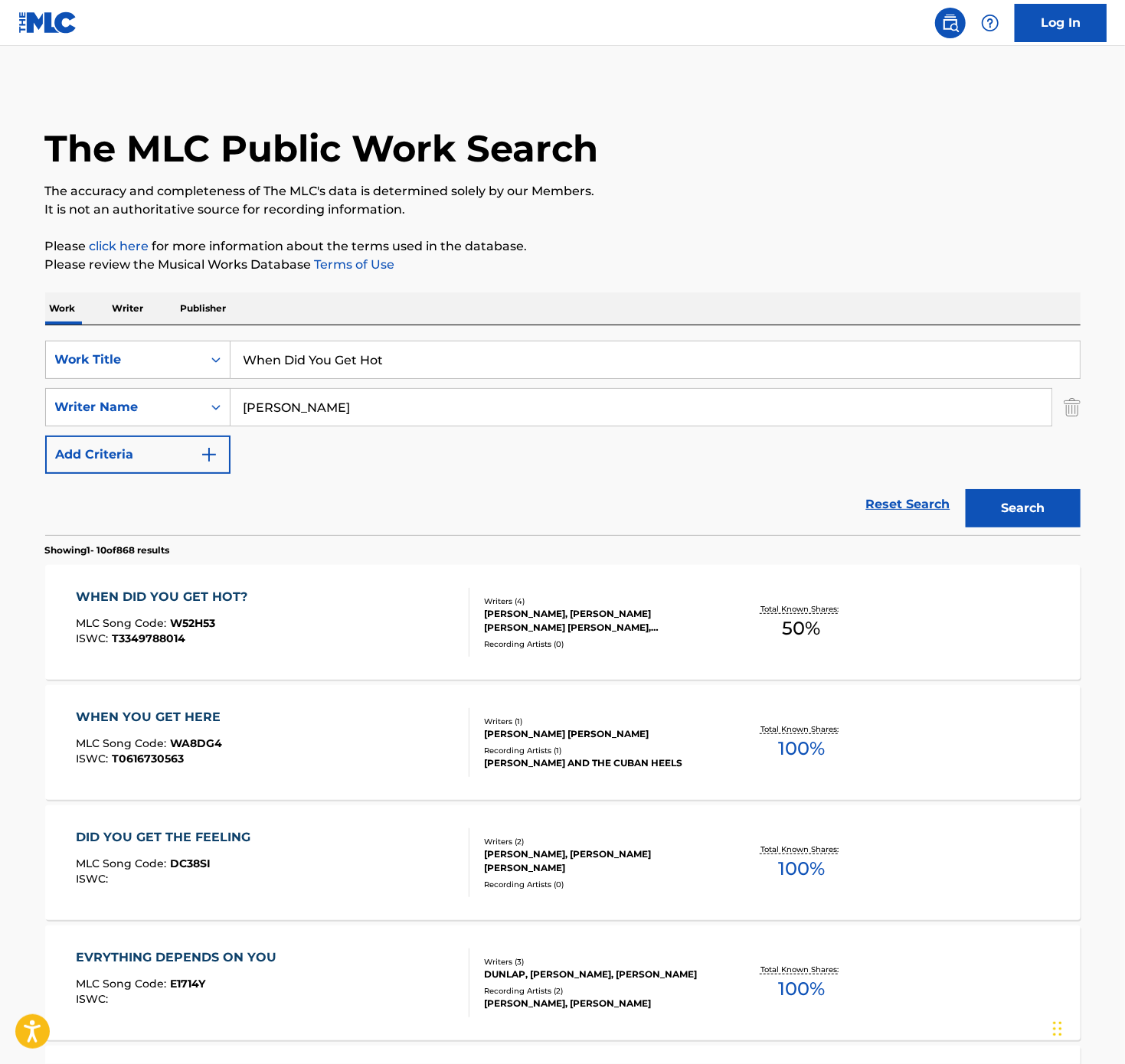
drag, startPoint x: 445, startPoint y: 403, endPoint x: 56, endPoint y: 380, distance: 389.7
click at [56, 380] on div "SearchWithCriteria1111d70e-b596-47c5-a481-8e08d72fde0d Work Title When Did You …" at bounding box center [563, 430] width 1035 height 210
paste input "Sparks"
type input "Sparks"
drag, startPoint x: 273, startPoint y: 457, endPoint x: 120, endPoint y: 451, distance: 153.1
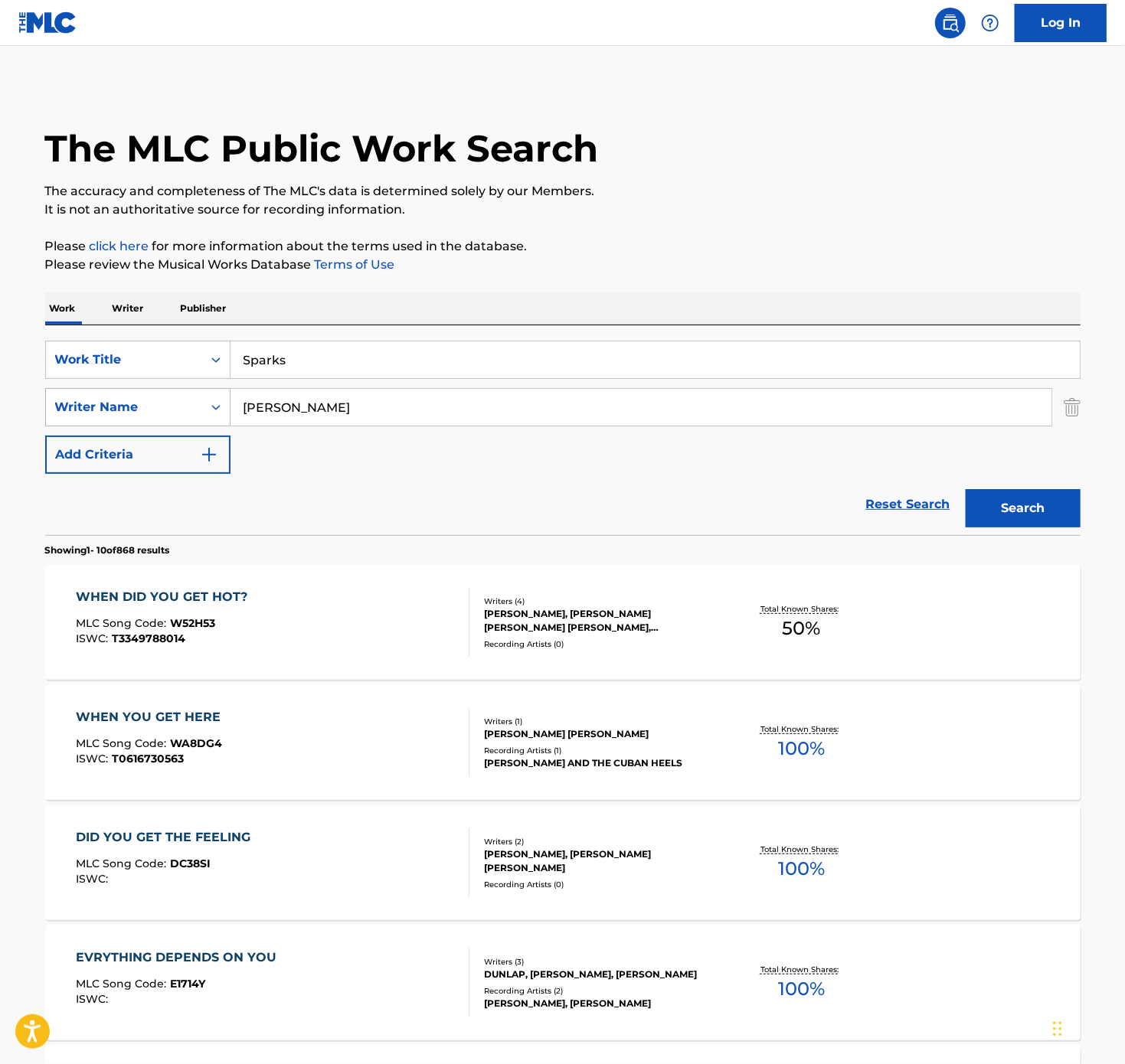
click at [120, 426] on div "SearchWithCriteria5ab435a0-0085-4f40-a59b-1be8fd6d661f Writer Name carpenter" at bounding box center [563, 407] width 1035 height 38
type input "berryman"
click at [1034, 528] on button "Search" at bounding box center [1023, 508] width 115 height 38
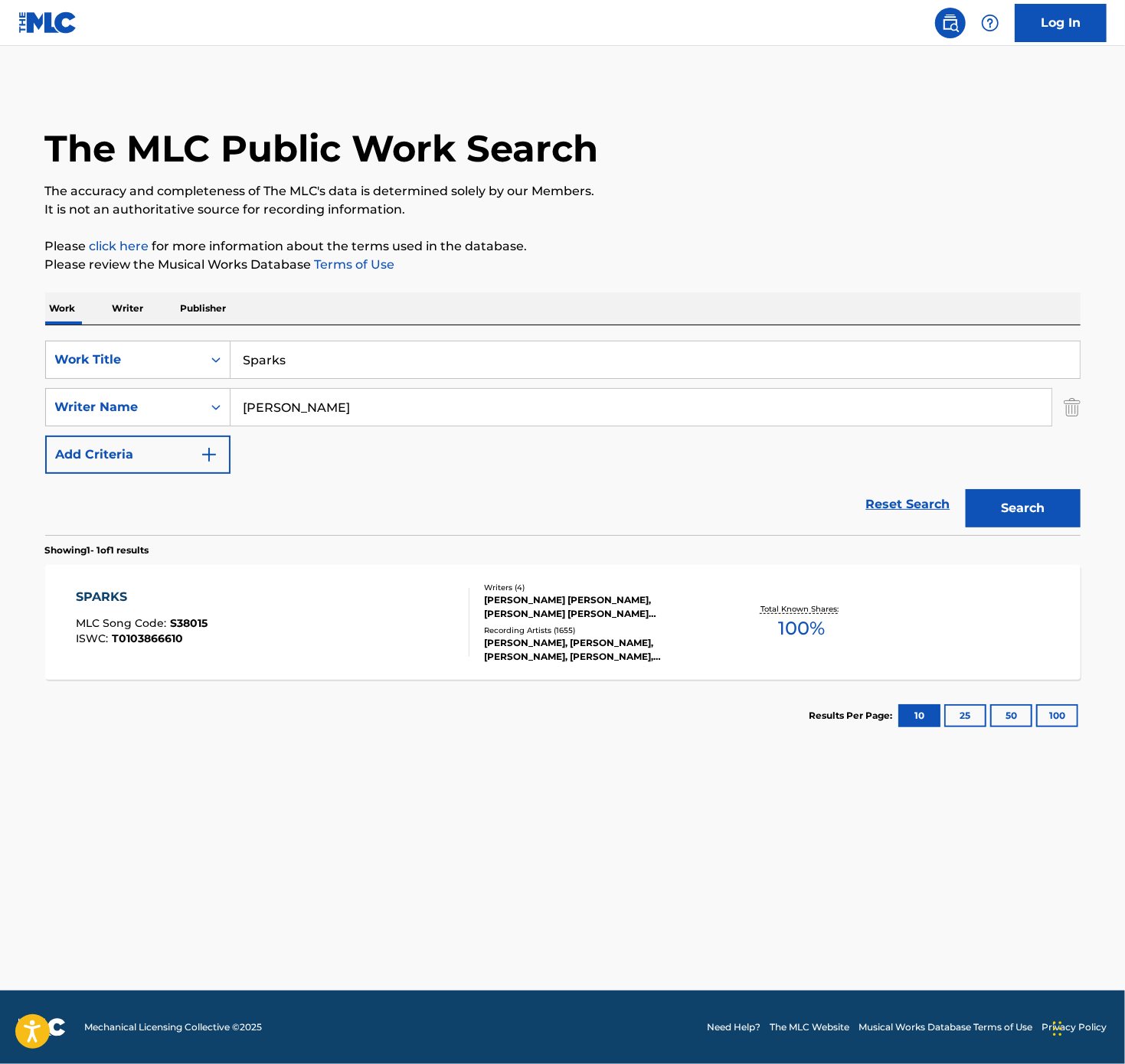
click at [86, 607] on div "SPARKS" at bounding box center [142, 597] width 131 height 19
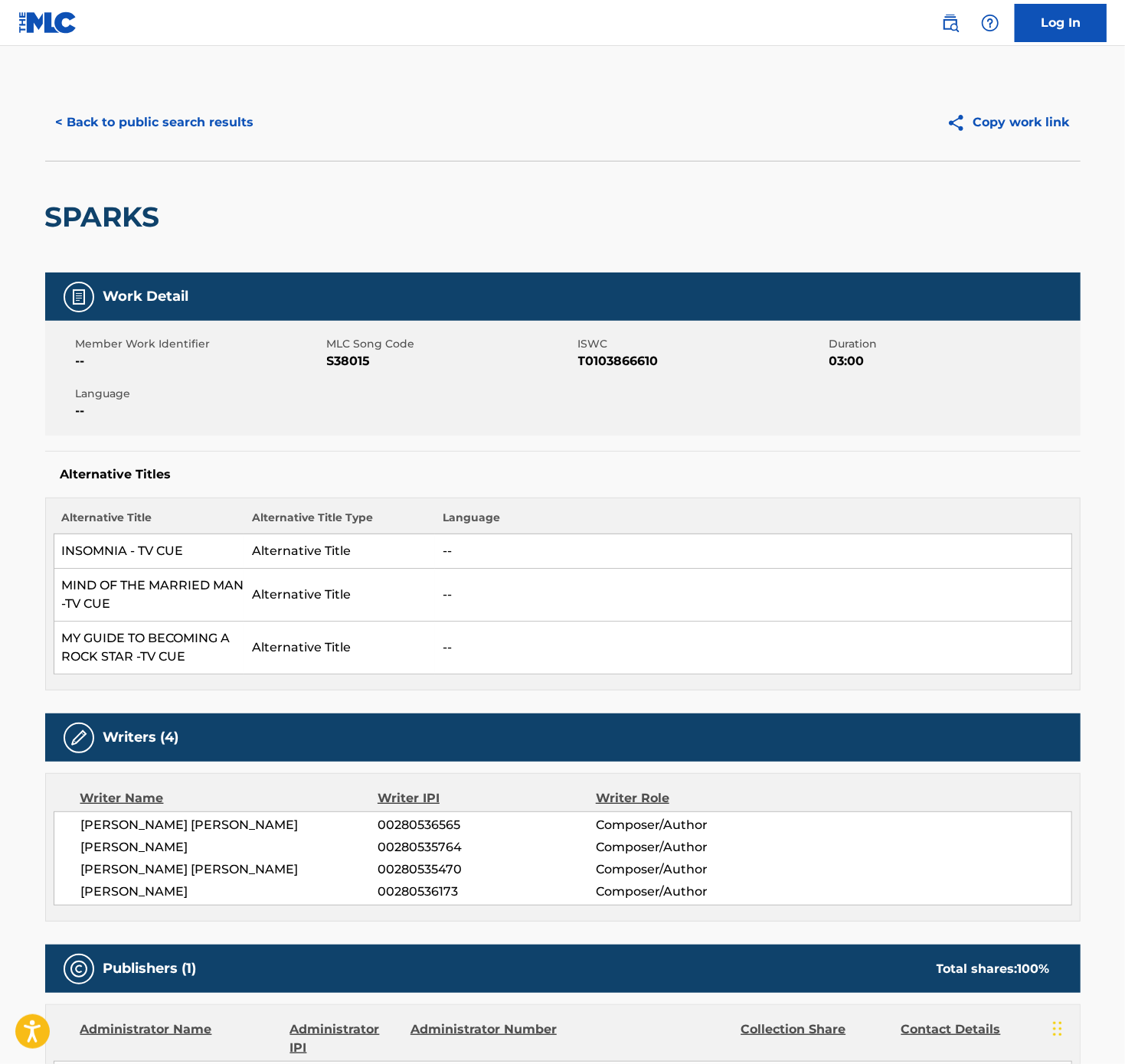
click at [335, 371] on span "S38015" at bounding box center [450, 361] width 247 height 19
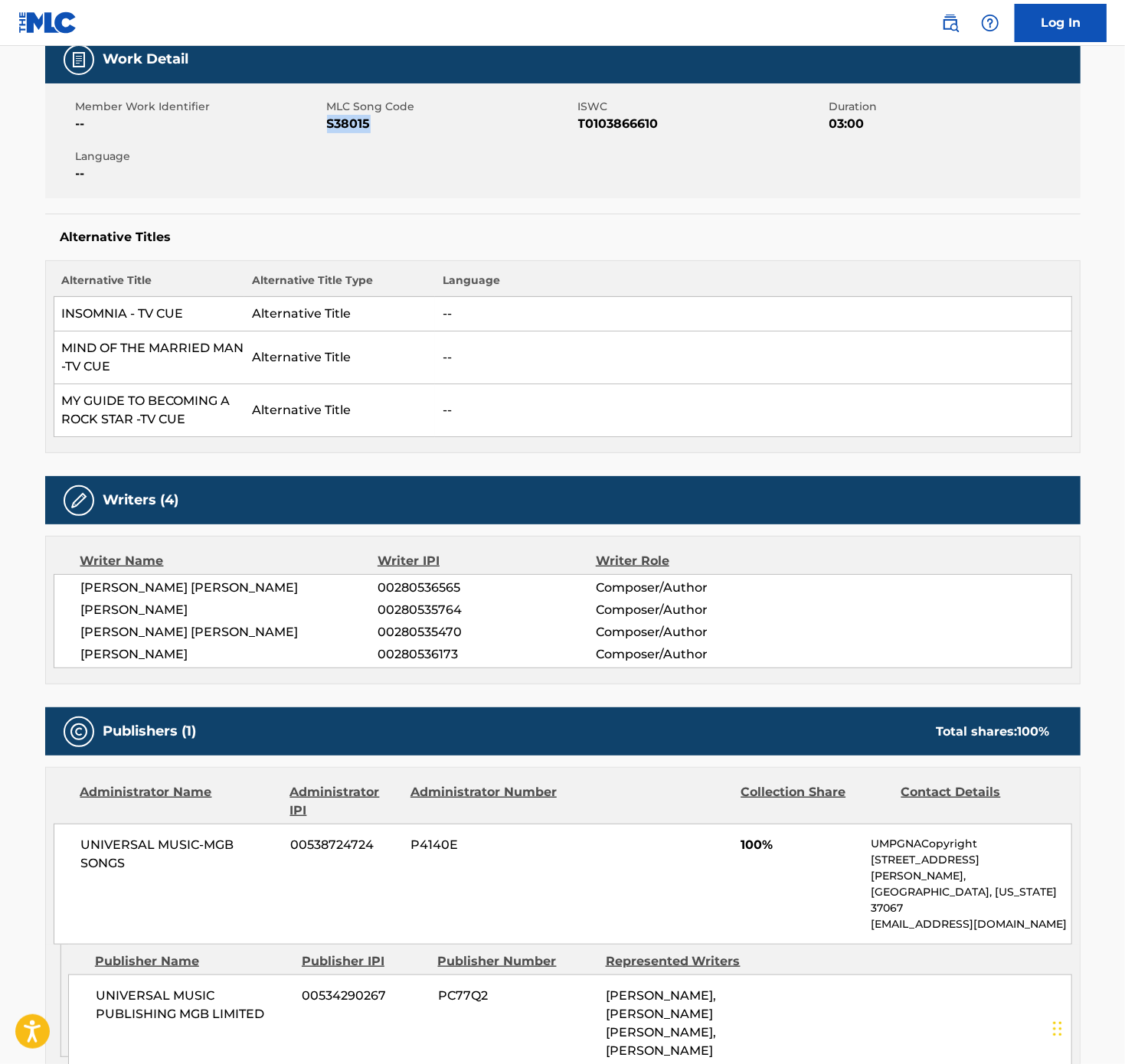
scroll to position [259, 0]
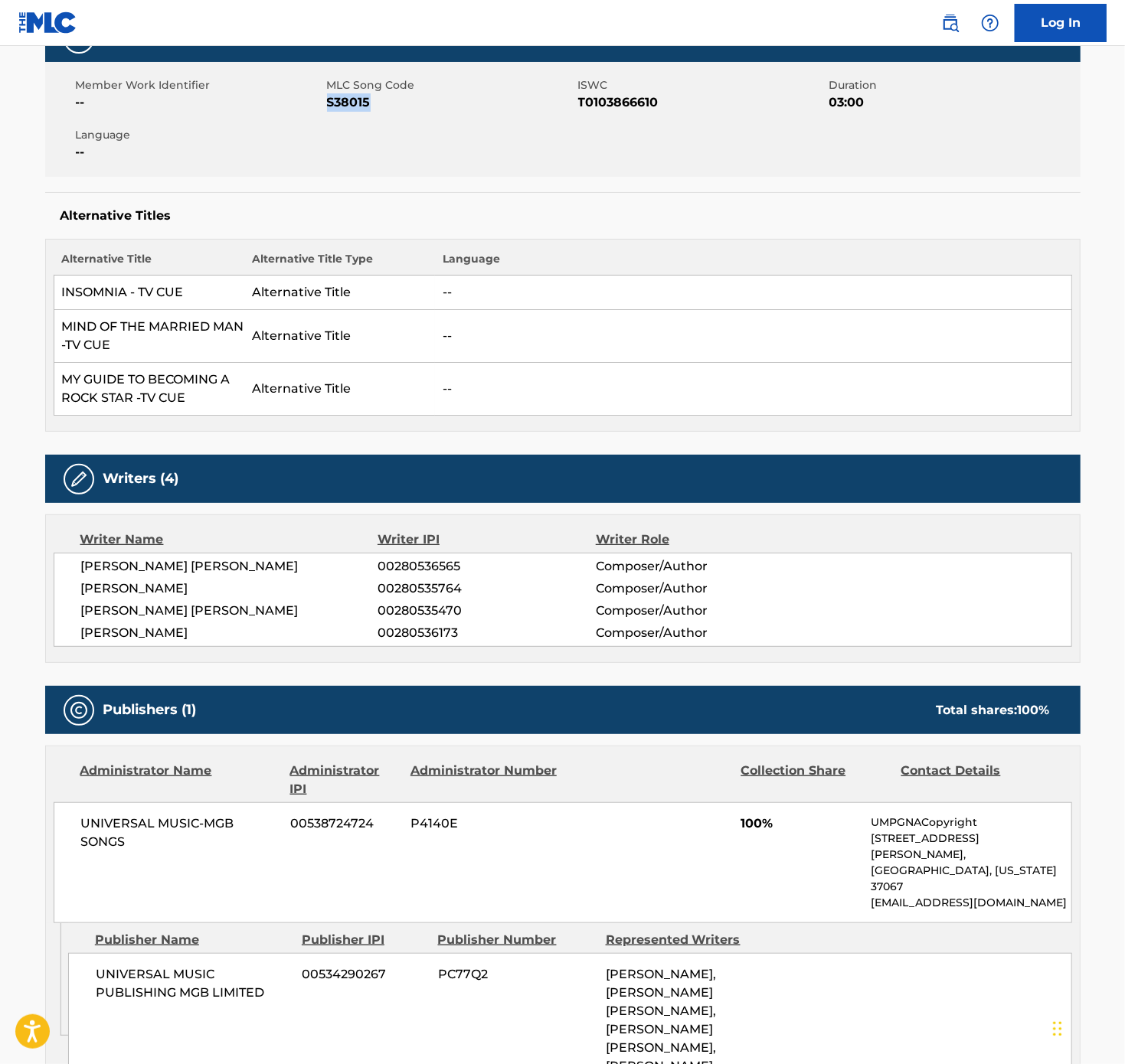
drag, startPoint x: 209, startPoint y: 749, endPoint x: 48, endPoint y: 679, distance: 175.6
click at [54, 647] on div "CHRISTOPHER ANTHONY JOHN MARTIN 00280536565 Composer/Author GUY RUPERT BERRYMAN…" at bounding box center [563, 600] width 1018 height 94
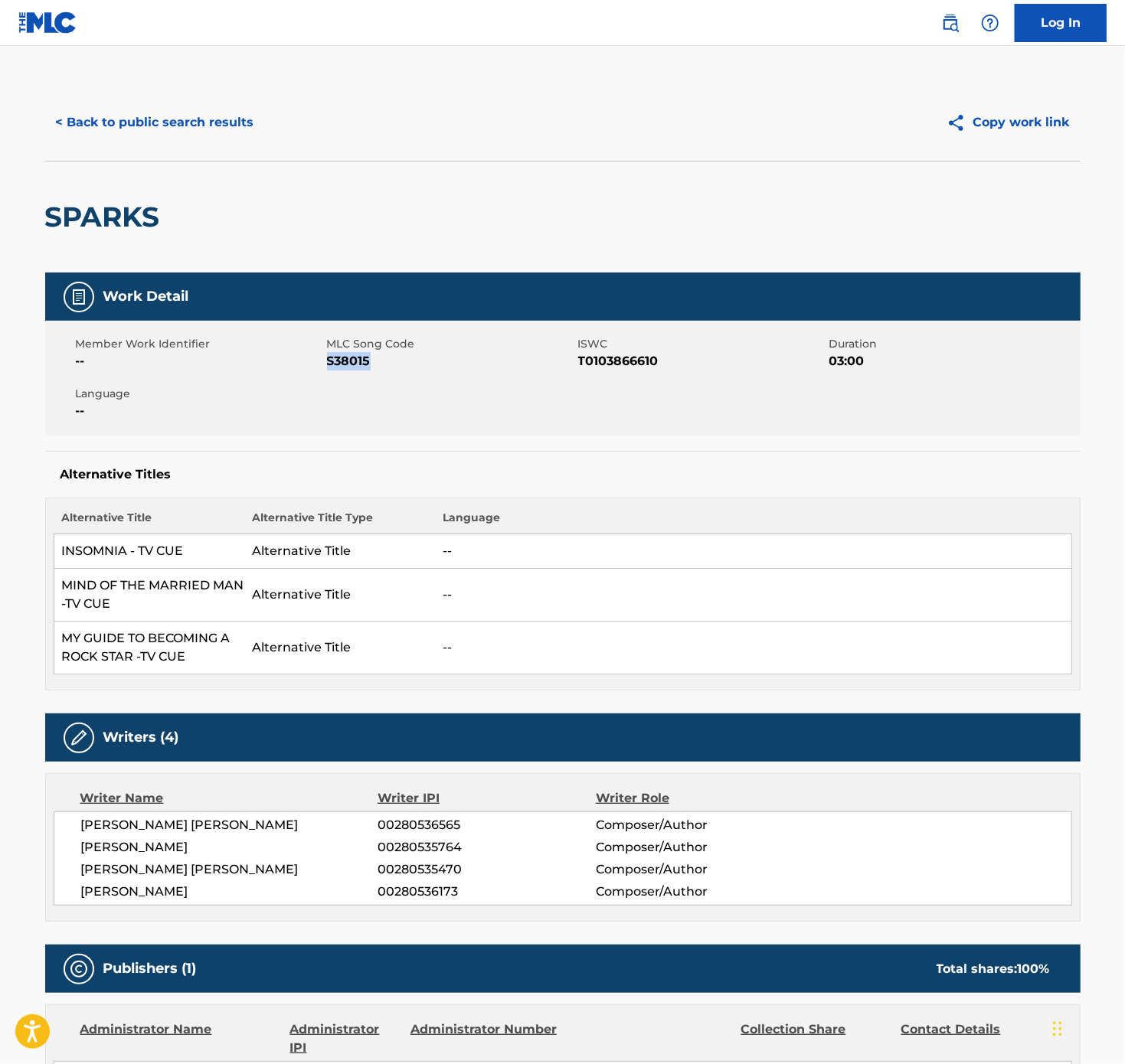
scroll to position [0, 0]
click at [136, 139] on button "< Back to public search results" at bounding box center [155, 122] width 220 height 38
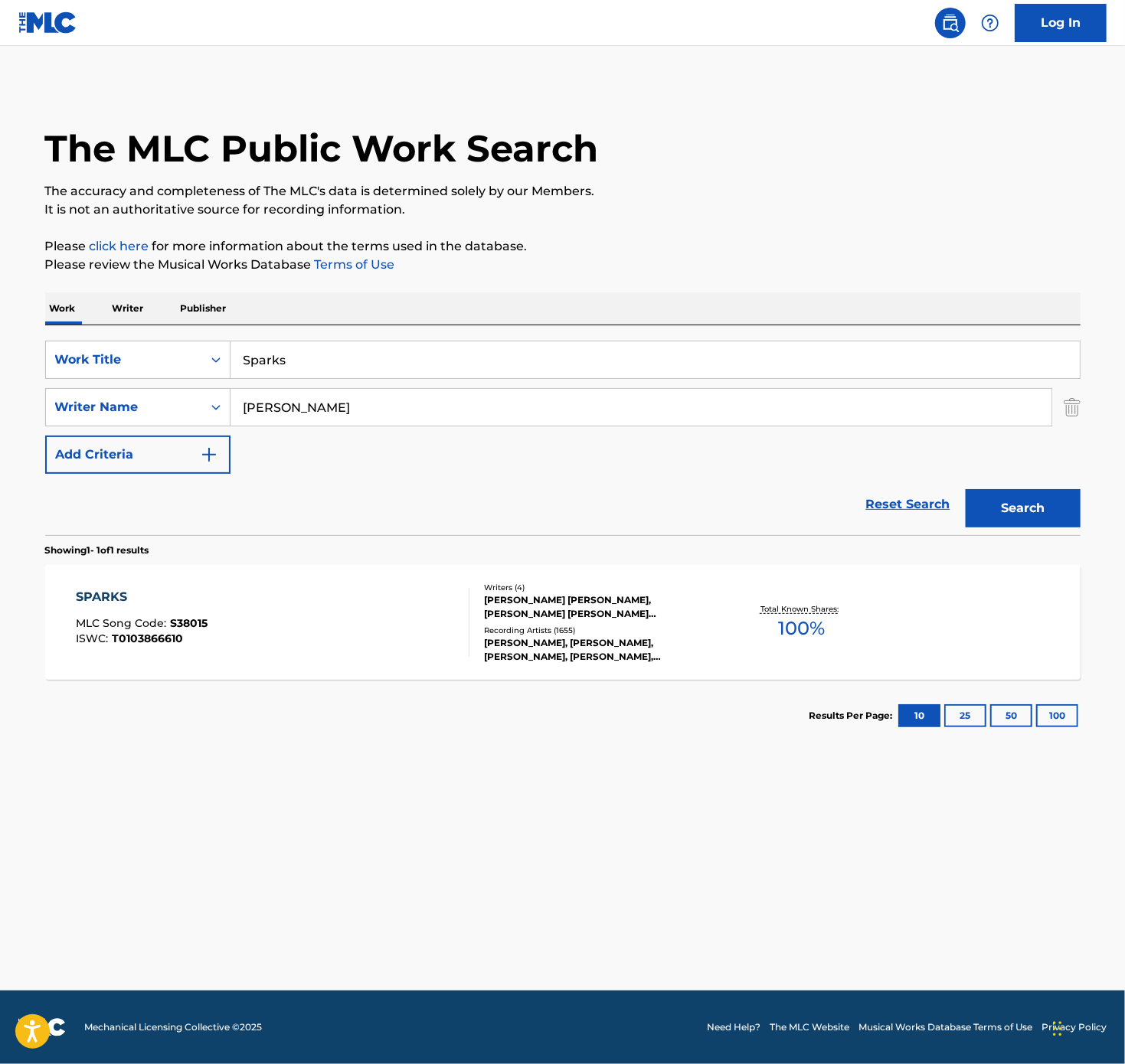
drag, startPoint x: 322, startPoint y: 409, endPoint x: 134, endPoint y: 380, distance: 190.2
click at [135, 379] on div "SearchWithCriteria1111d70e-b596-47c5-a481-8e08d72fde0d Work Title Sparks" at bounding box center [563, 360] width 1035 height 38
paste input "Breakin' Dishe"
click at [313, 378] on input "Breakin' Dishes" at bounding box center [655, 360] width 849 height 37
type input "Breakin Dishes"
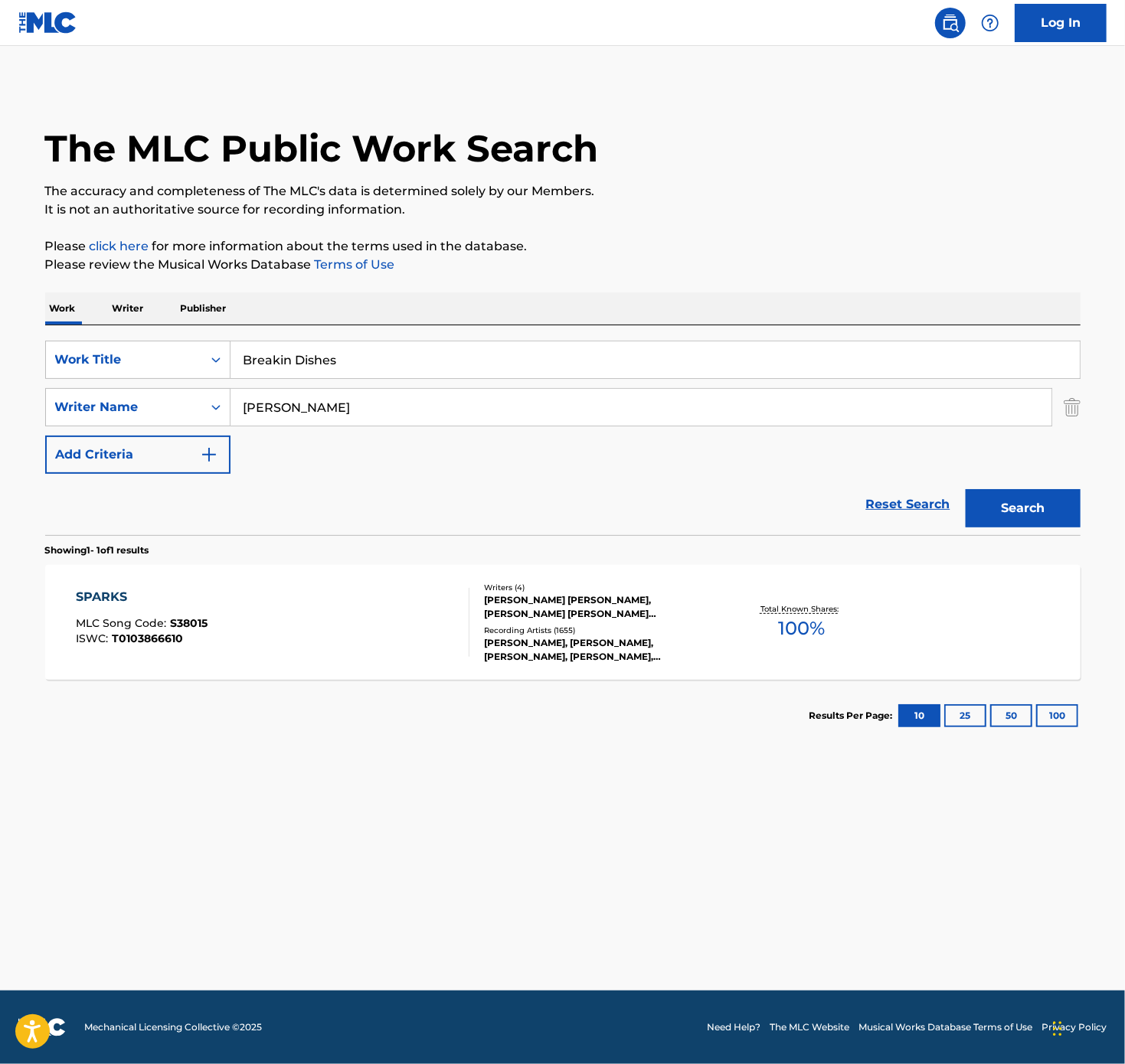
drag, startPoint x: 326, startPoint y: 460, endPoint x: 127, endPoint y: 432, distance: 201.0
click at [132, 436] on div "SearchWithCriteria1111d70e-b596-47c5-a481-8e08d72fde0d Work Title Breakin Dishe…" at bounding box center [563, 407] width 1035 height 133
type input "\"
click at [1023, 528] on button "Search" at bounding box center [1023, 508] width 115 height 38
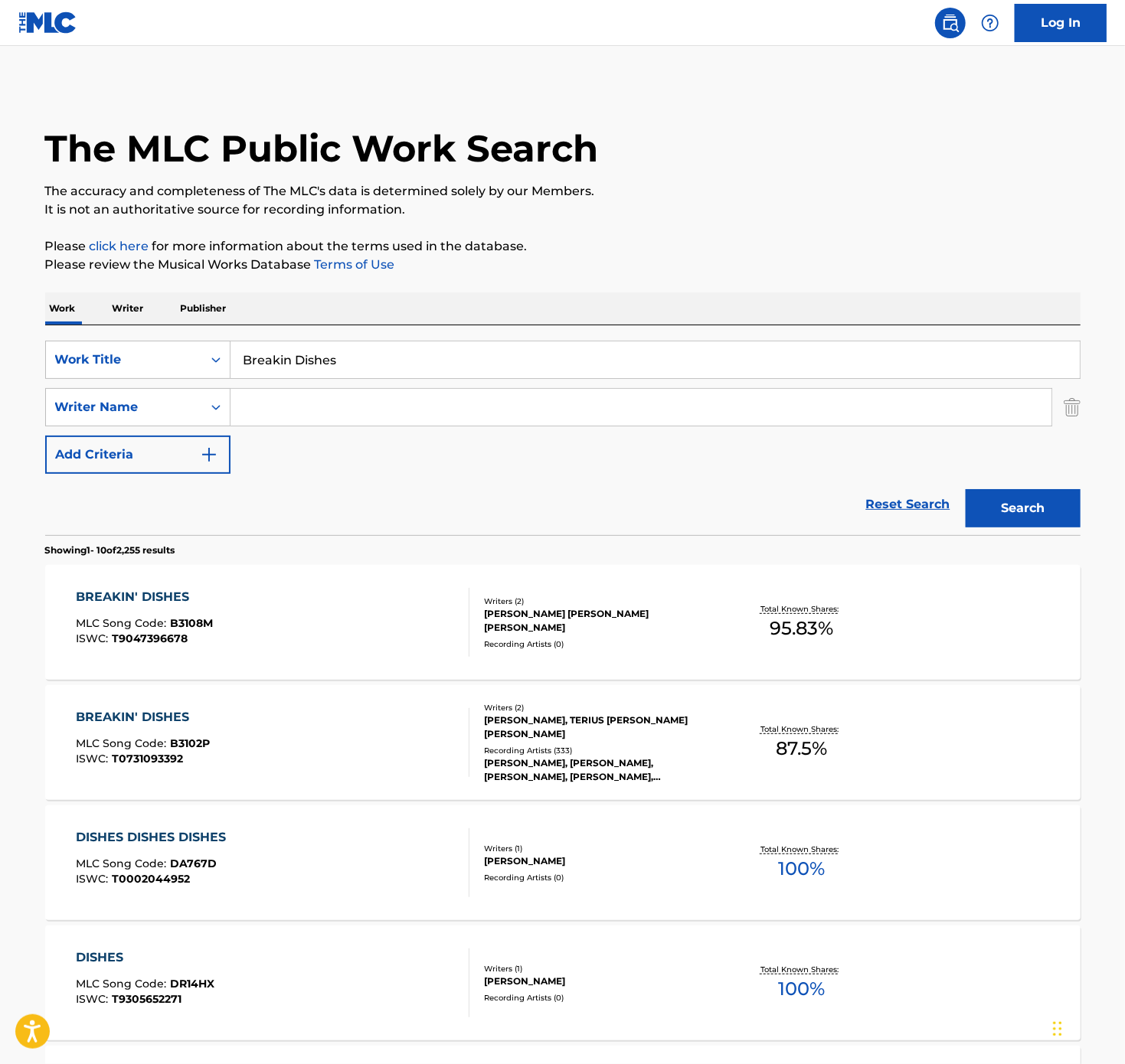
click at [102, 726] on div "BREAKIN' DISHES" at bounding box center [142, 718] width 134 height 19
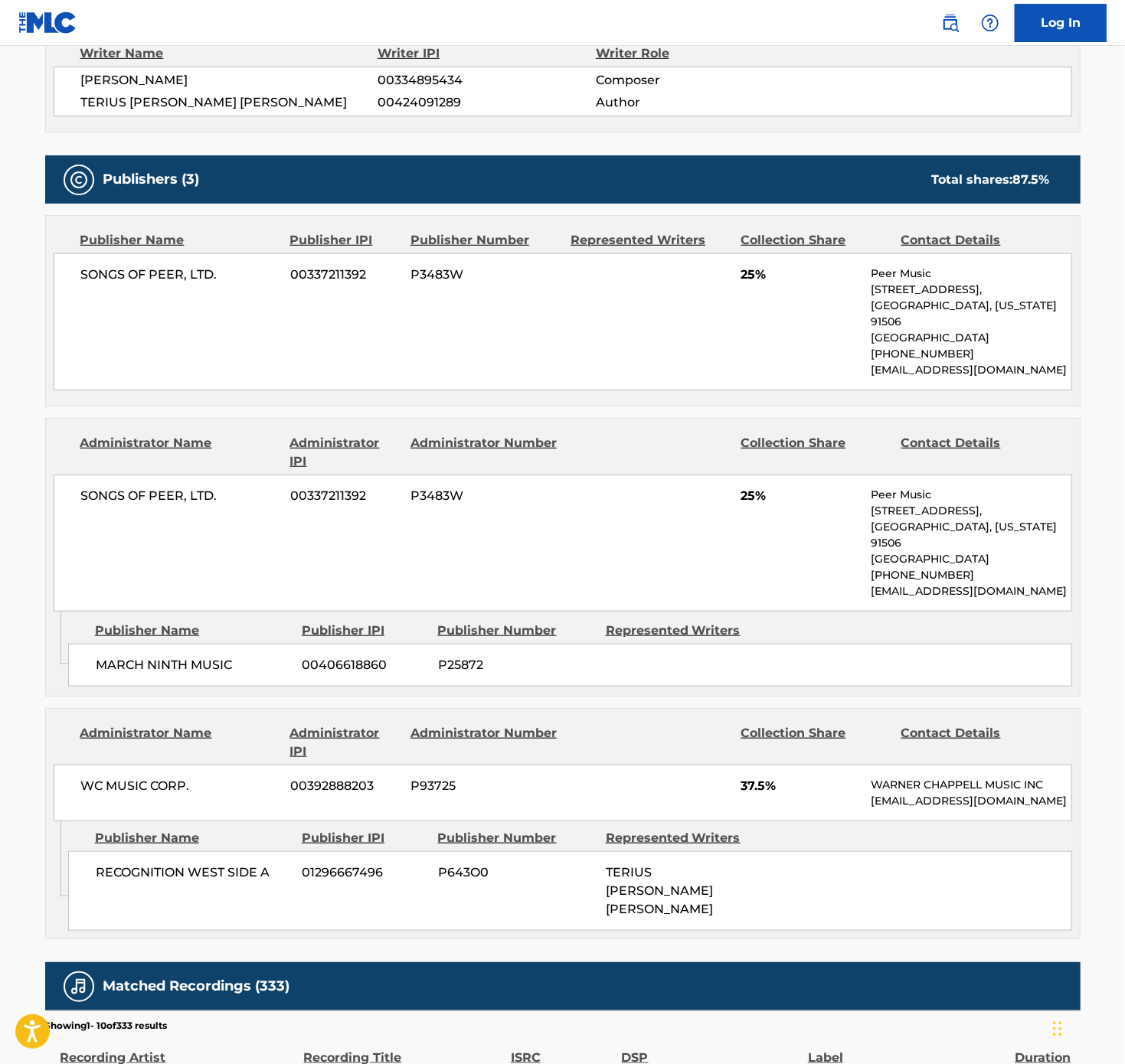
scroll to position [444, 0]
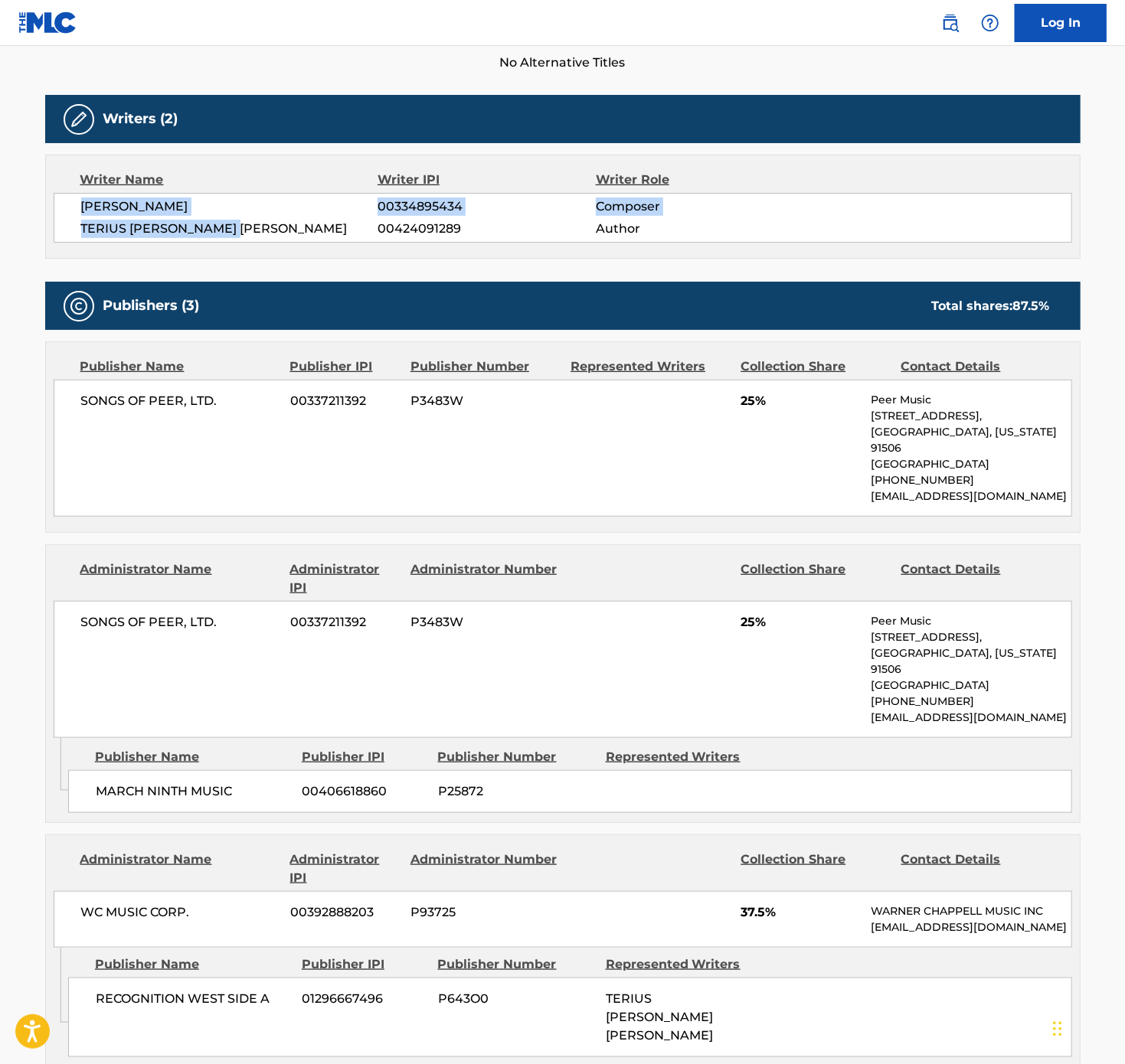
drag, startPoint x: 243, startPoint y: 324, endPoint x: 19, endPoint y: 294, distance: 226.0
click at [27, 294] on div "< Back to public search results Copy work link BREAKIN' DISHES Work Detail Memb…" at bounding box center [562, 638] width 1072 height 1995
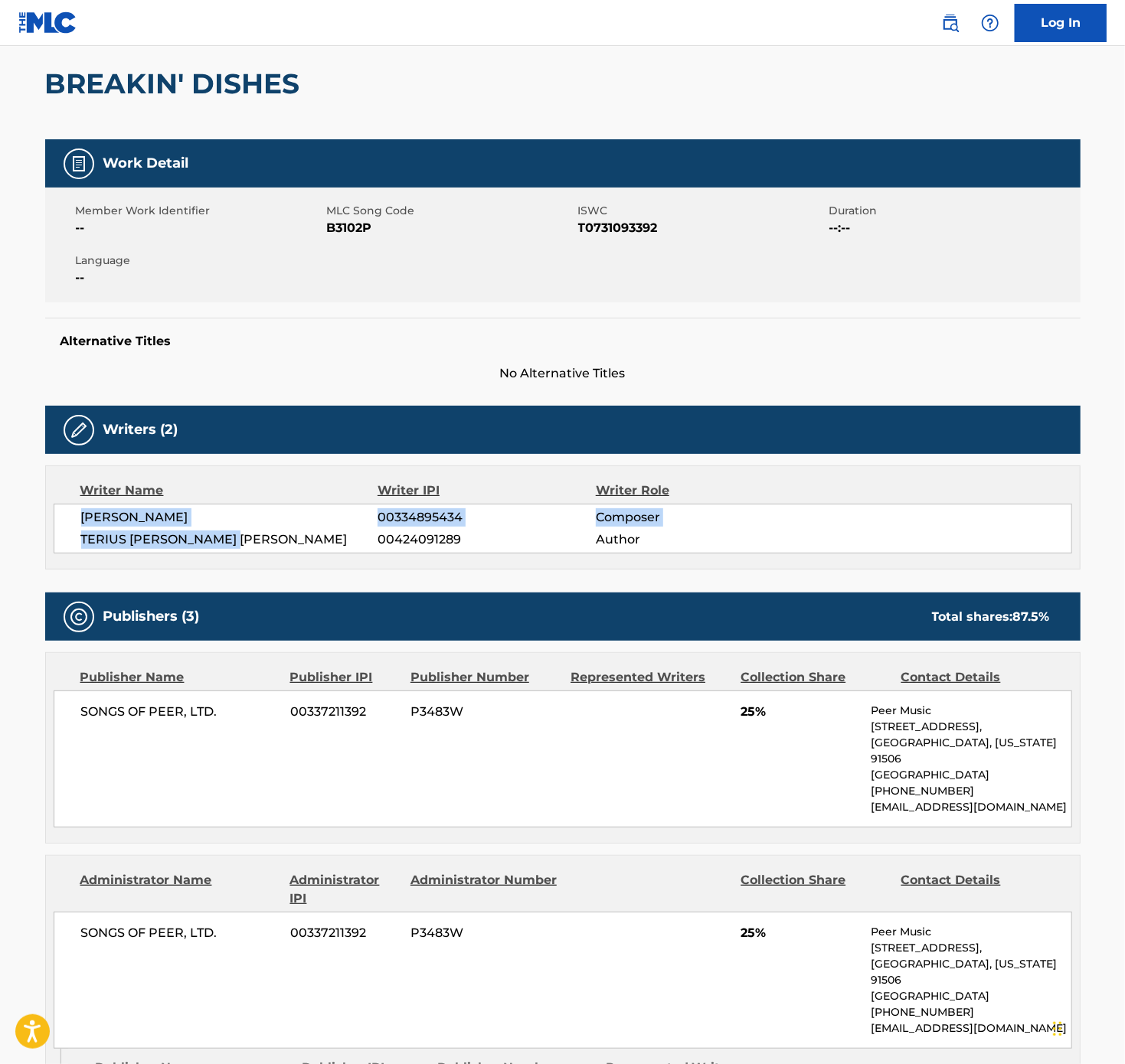
scroll to position [74, 0]
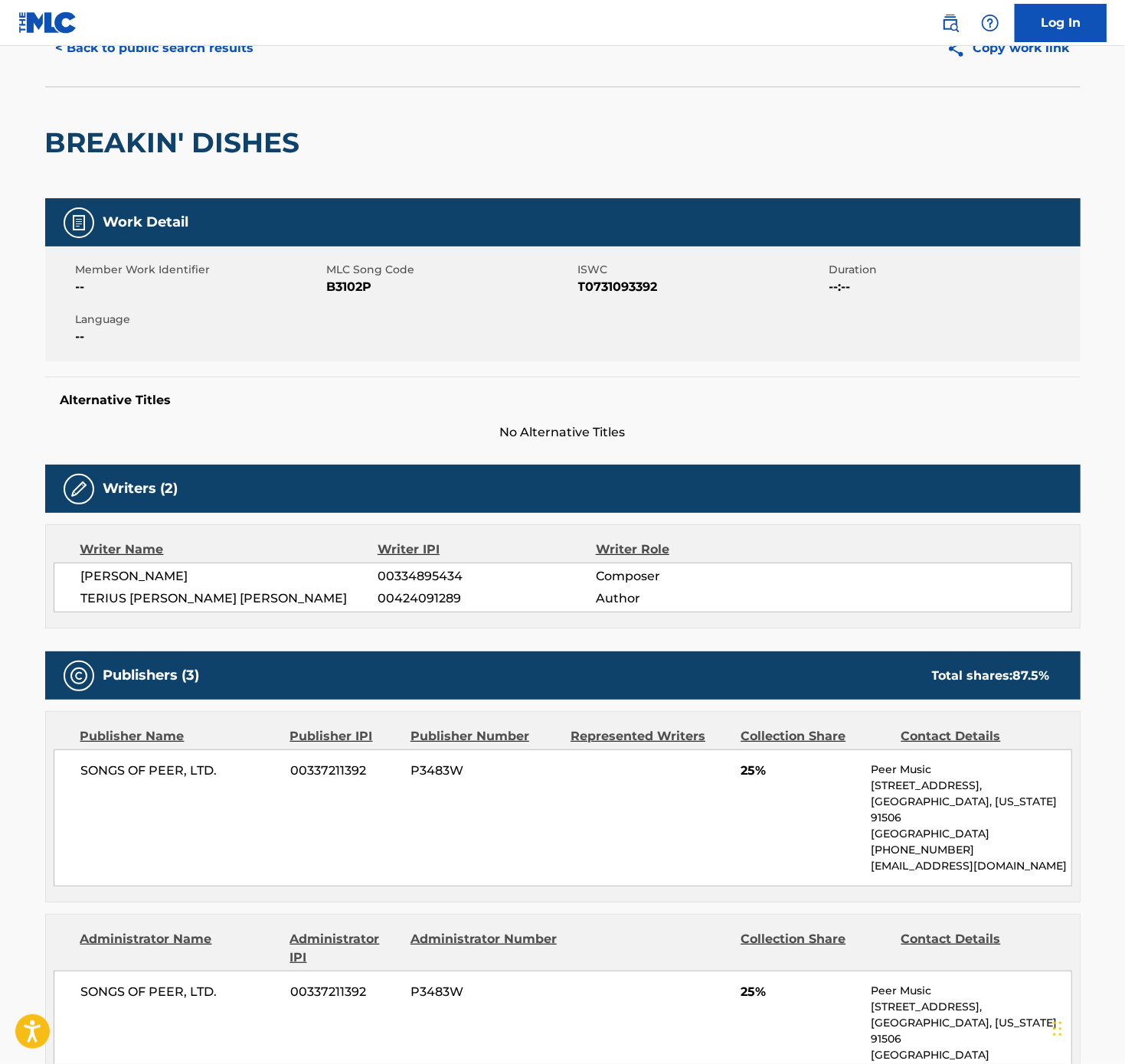
click at [334, 296] on span "B3102P" at bounding box center [450, 287] width 247 height 19
click at [126, 62] on button "< Back to public search results" at bounding box center [155, 48] width 220 height 38
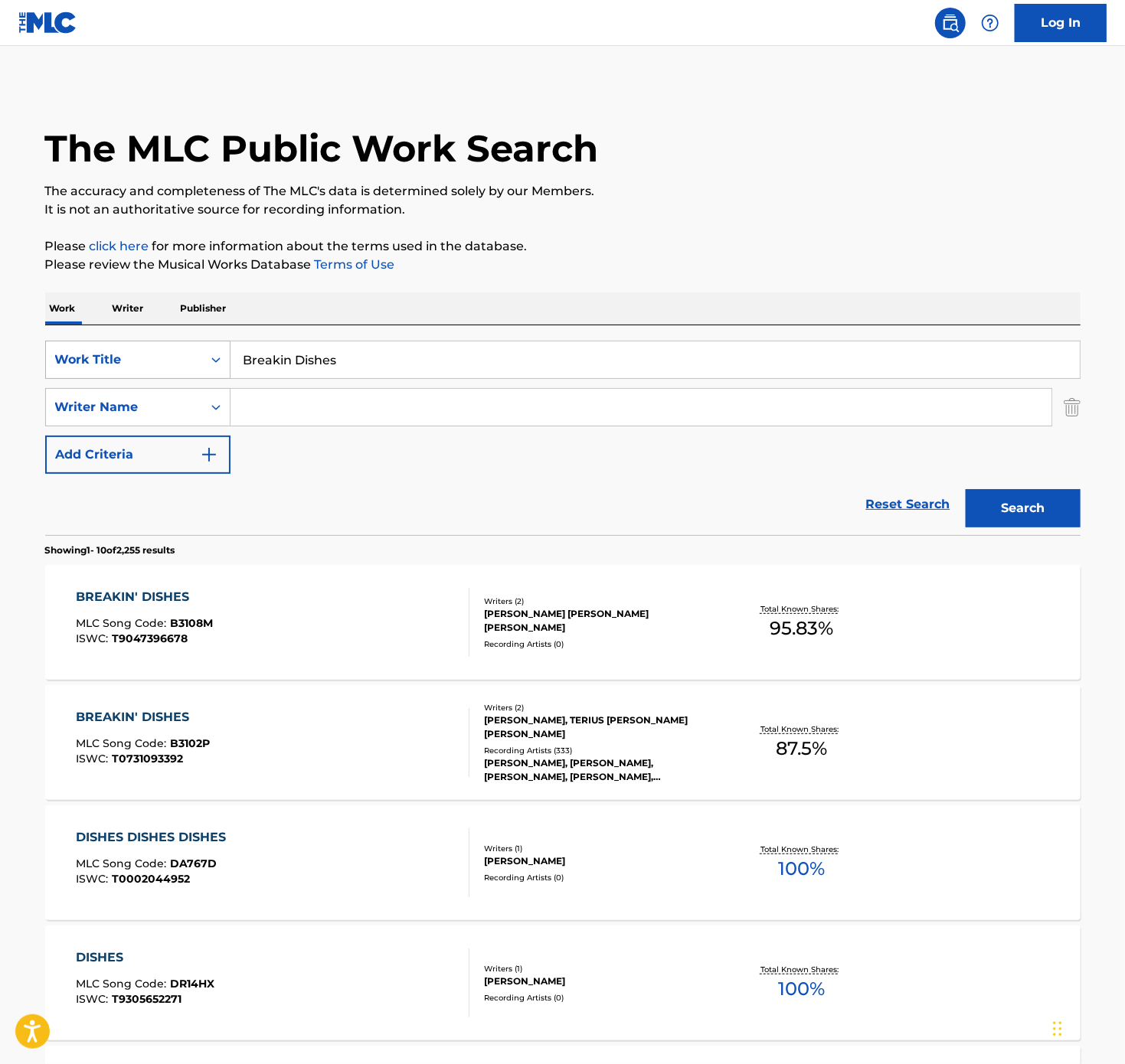
drag, startPoint x: 392, startPoint y: 411, endPoint x: 177, endPoint y: 393, distance: 215.8
click at [177, 379] on div "SearchWithCriteria1111d70e-b596-47c5-a481-8e08d72fde0d Work Title Breakin Dishes" at bounding box center [563, 360] width 1035 height 38
click at [102, 369] on div "Work Title" at bounding box center [124, 360] width 138 height 19
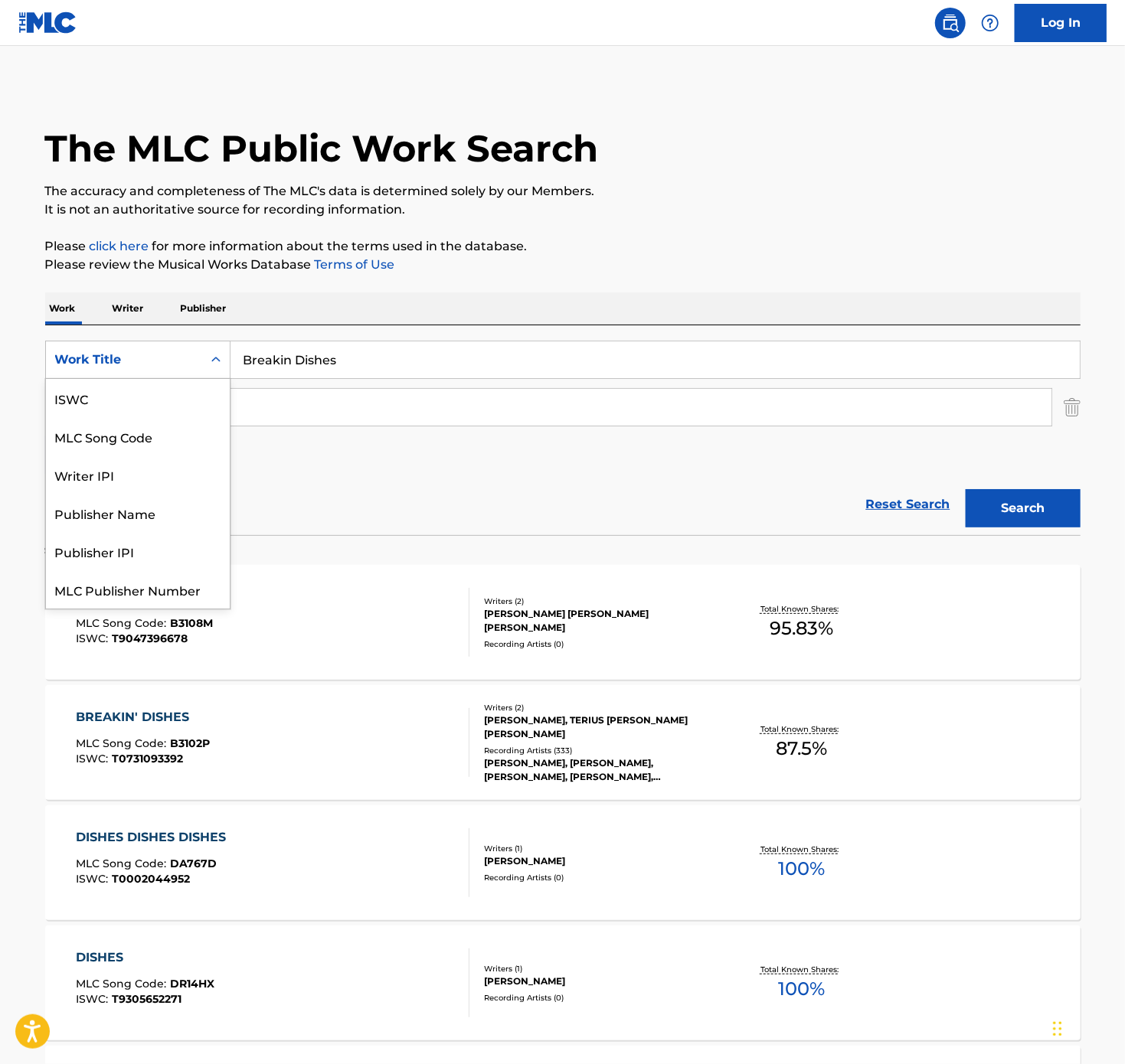
scroll to position [66, 0]
click at [124, 417] on div "MLC Song Code" at bounding box center [138, 398] width 184 height 38
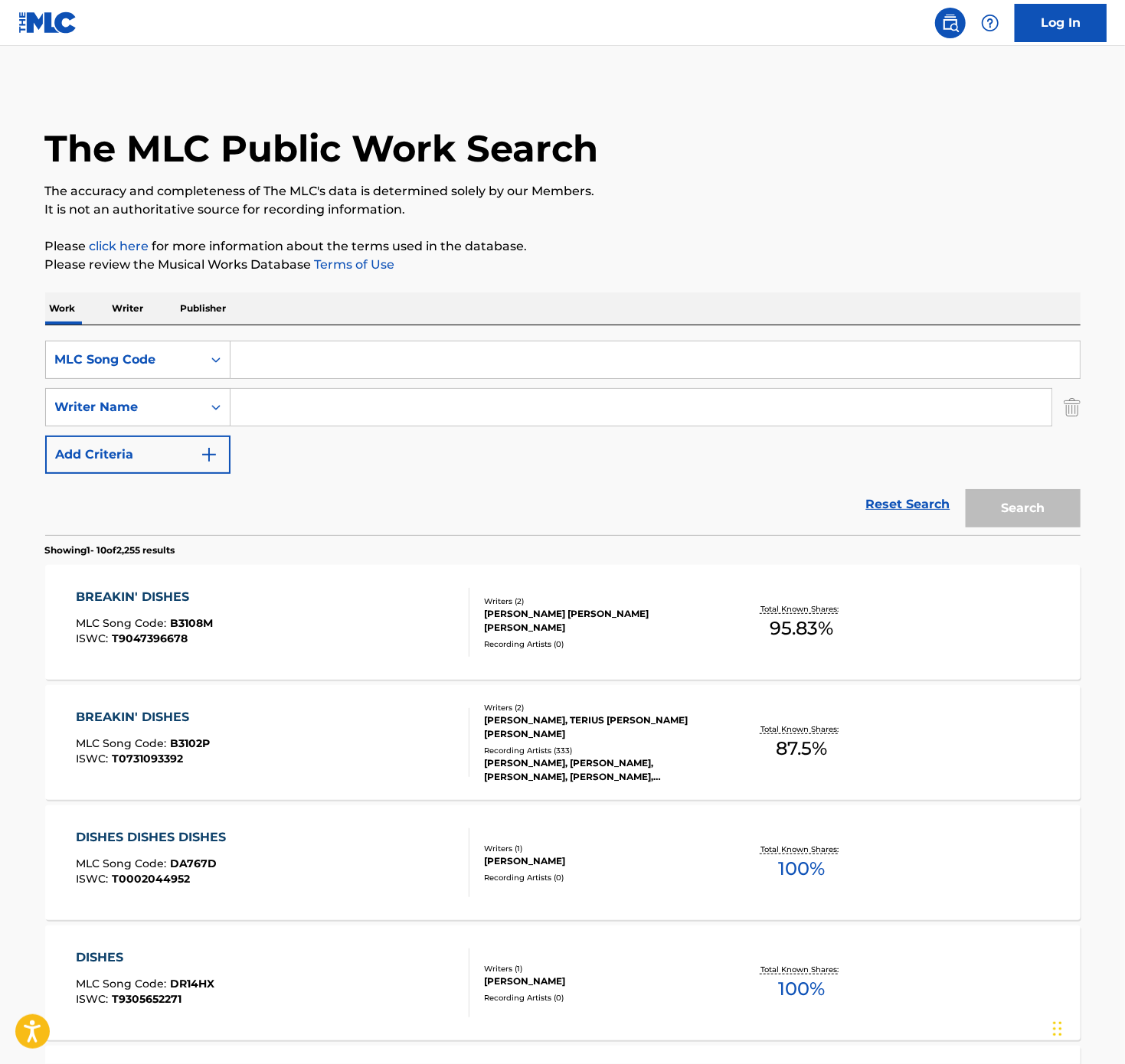
click at [288, 378] on input "Search Form" at bounding box center [655, 360] width 849 height 37
paste input "S59Z25"
type input "S59Z25"
click at [1001, 528] on button "Search" at bounding box center [1023, 508] width 115 height 38
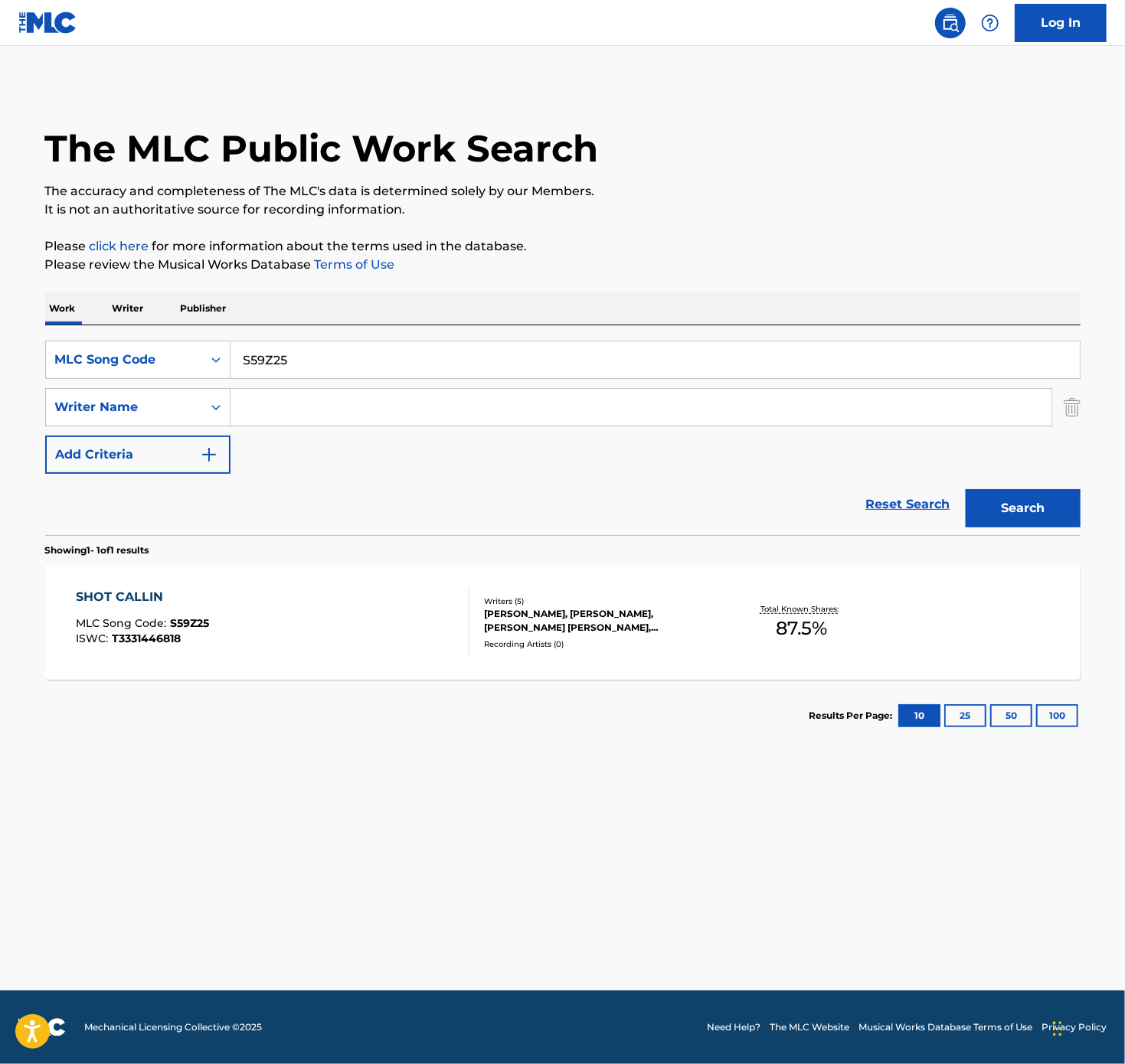
click at [88, 607] on div "SHOT CALLIN" at bounding box center [142, 597] width 133 height 19
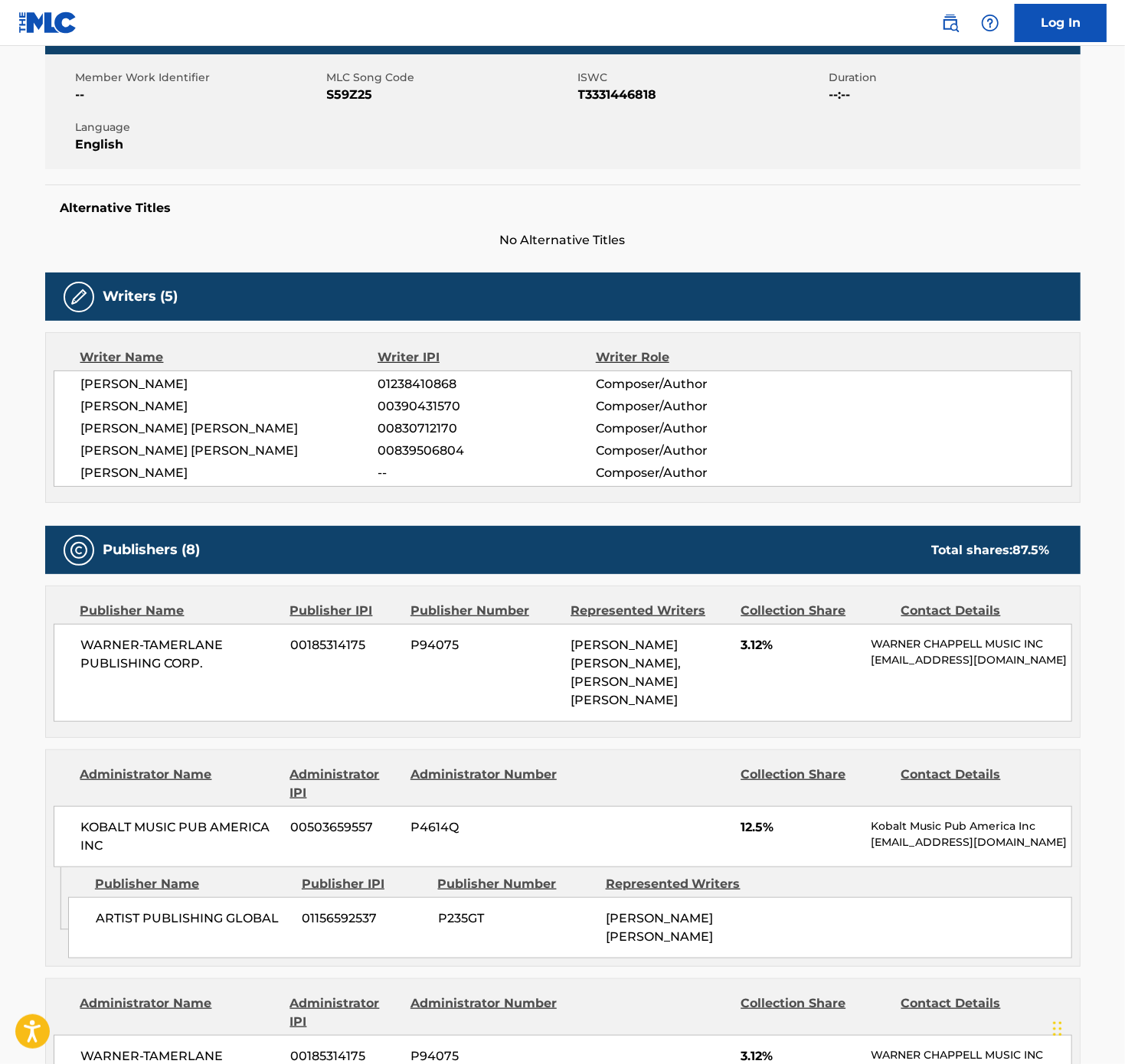
scroll to position [323, 0]
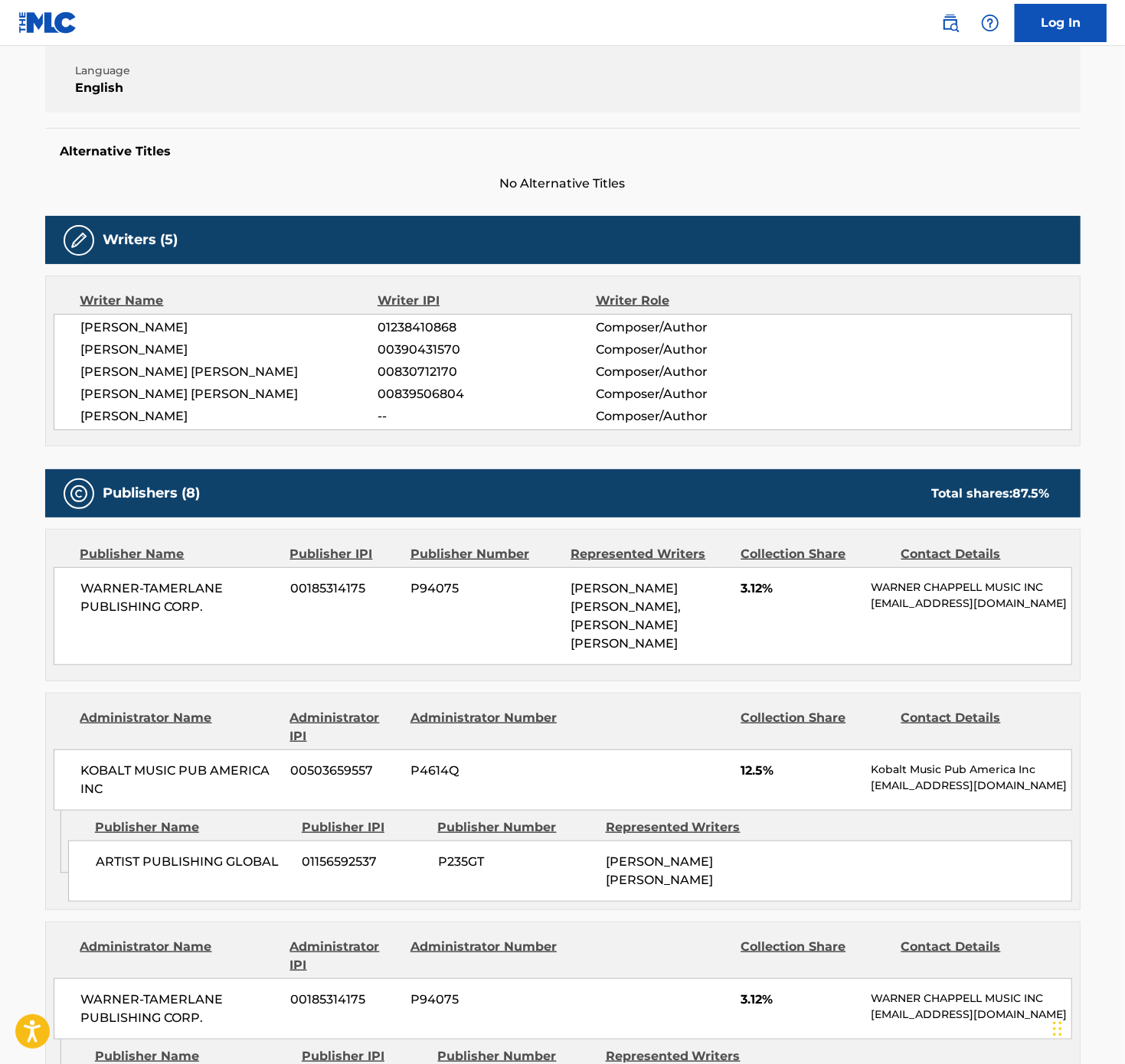
drag, startPoint x: 194, startPoint y: 512, endPoint x: 22, endPoint y: 425, distance: 192.8
click at [45, 425] on div "Writer Name Writer IPI Writer Role MAKSIM IAKOVLEV 01238410868 Composer/Author …" at bounding box center [563, 361] width 1035 height 170
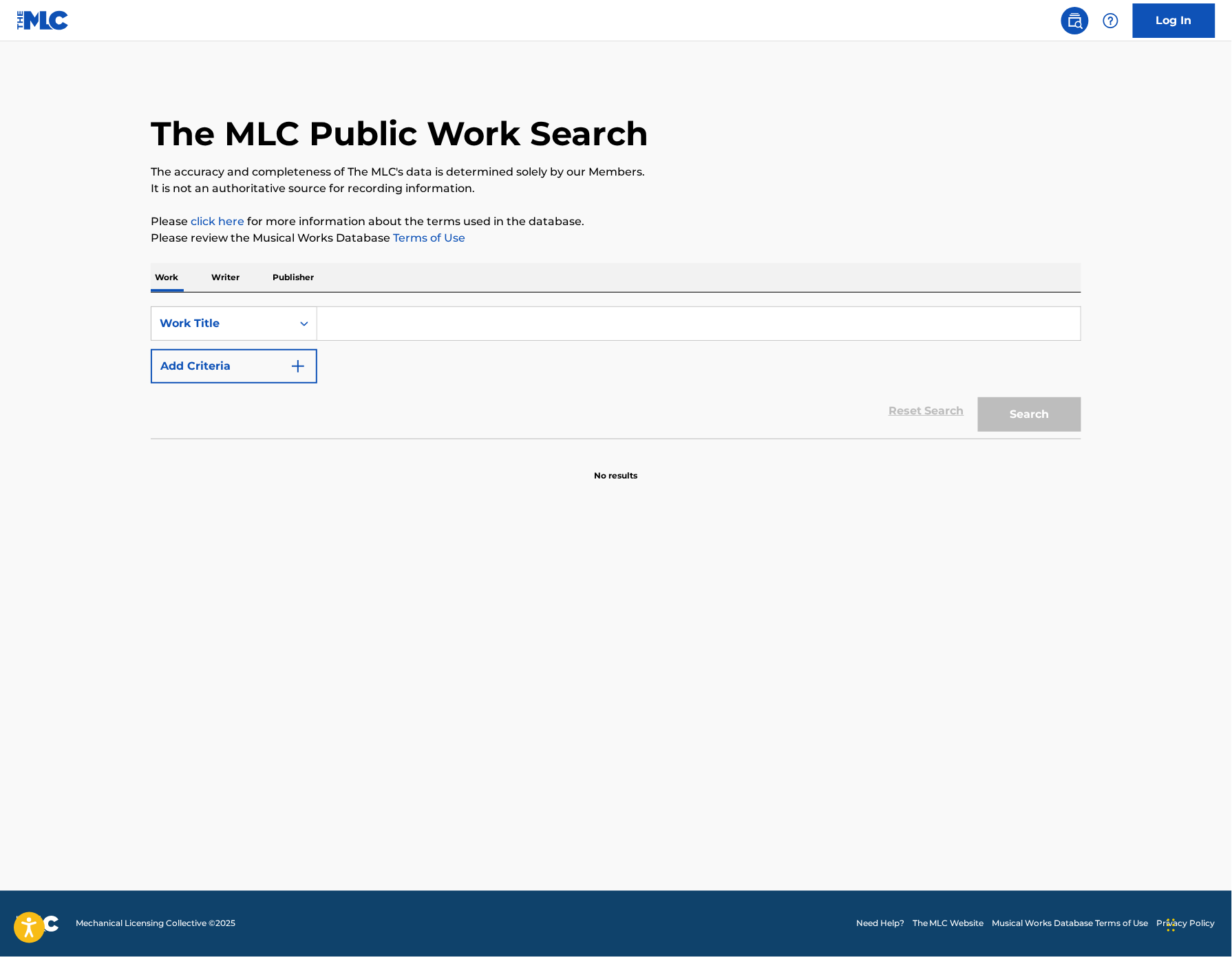
click at [317, 340] on input "Search Form" at bounding box center [699, 323] width 763 height 33
paste input "Capaz"
type input "Capaz"
click at [150, 383] on button "Add Criteria" at bounding box center [233, 366] width 167 height 34
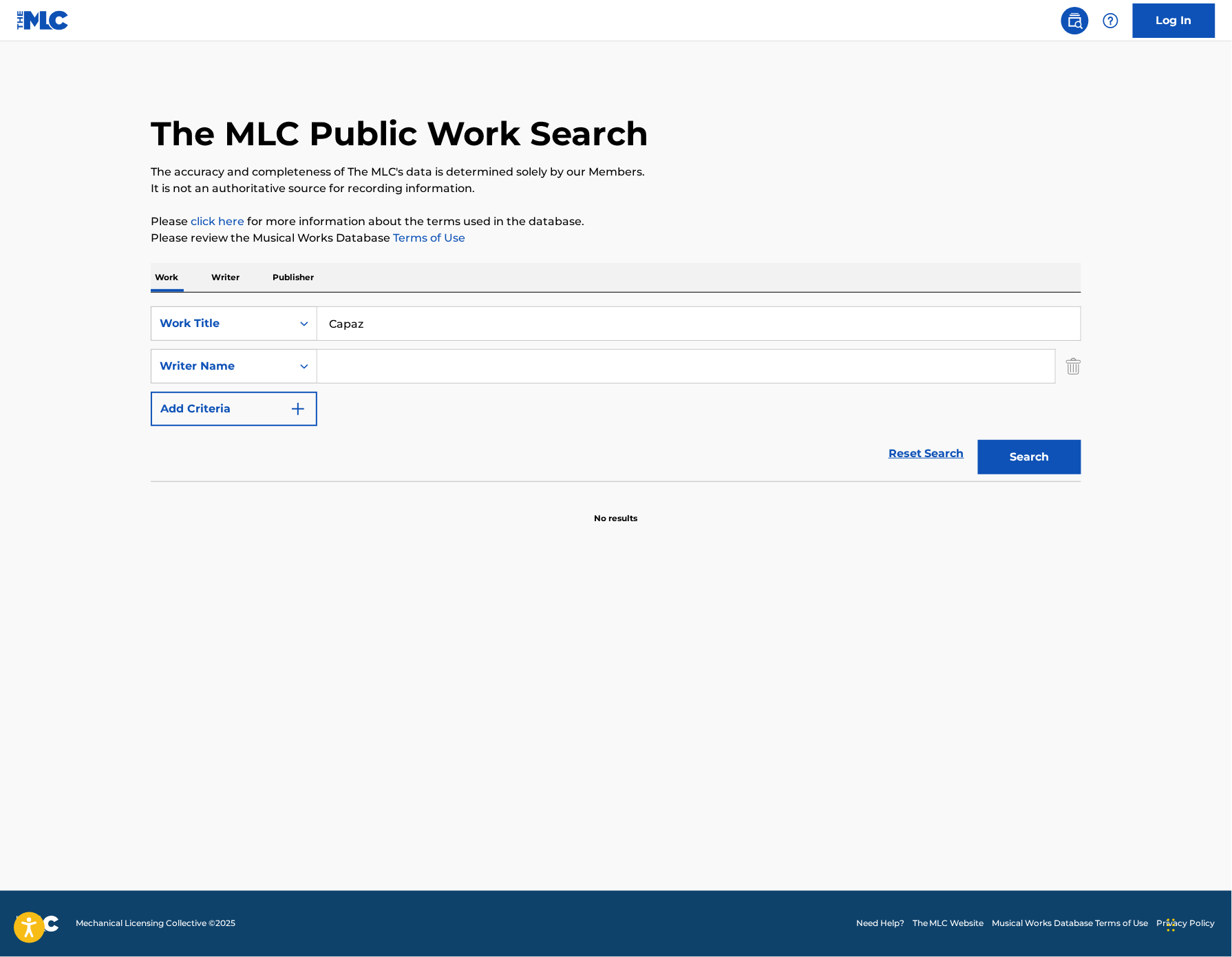
click at [317, 383] on input "Search Form" at bounding box center [686, 366] width 738 height 33
type input "yorghaki"
click at [1081, 475] on button "Search" at bounding box center [1030, 457] width 103 height 34
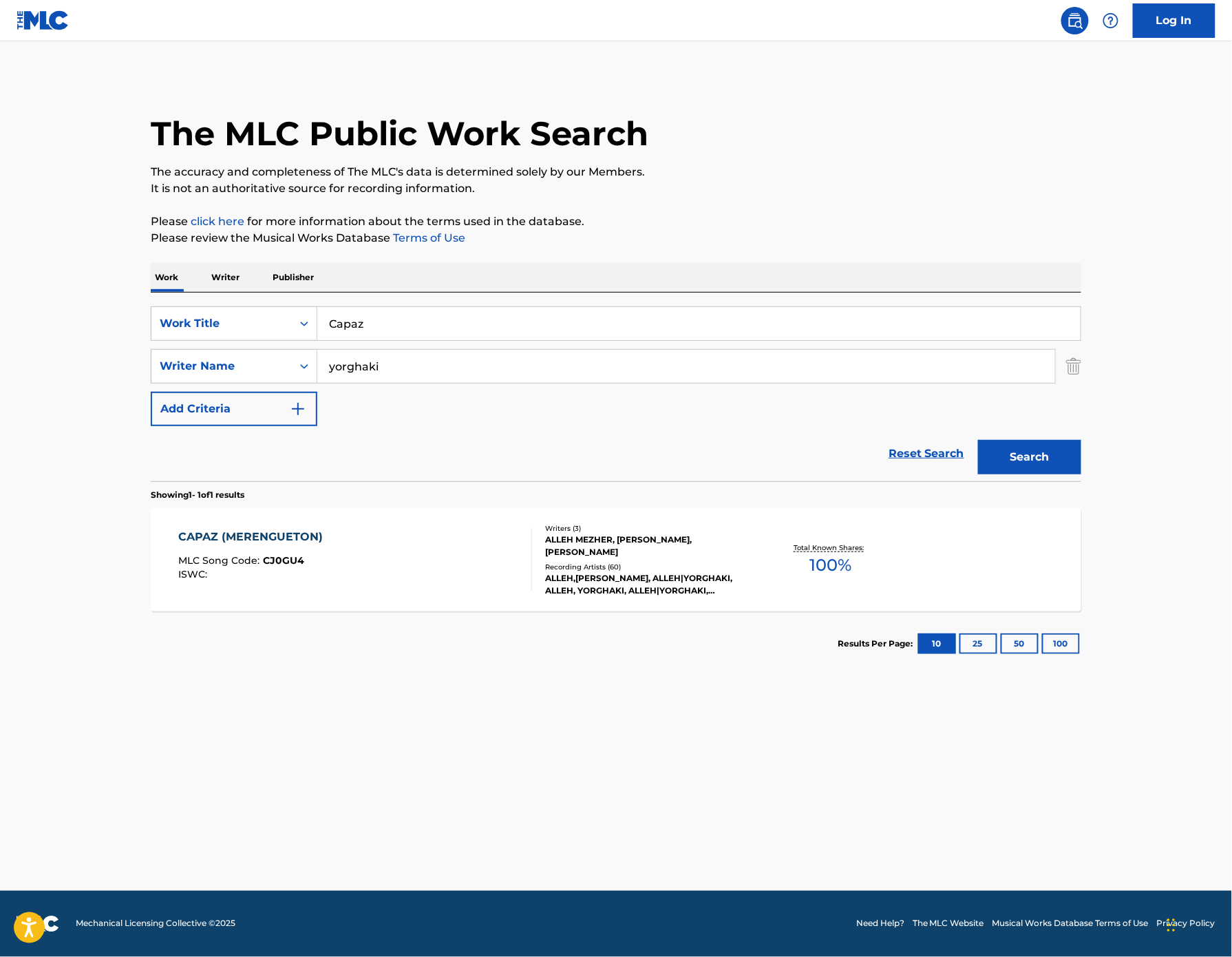
click at [179, 546] on div "CAPAZ (MERENGUETON)" at bounding box center [254, 537] width 151 height 17
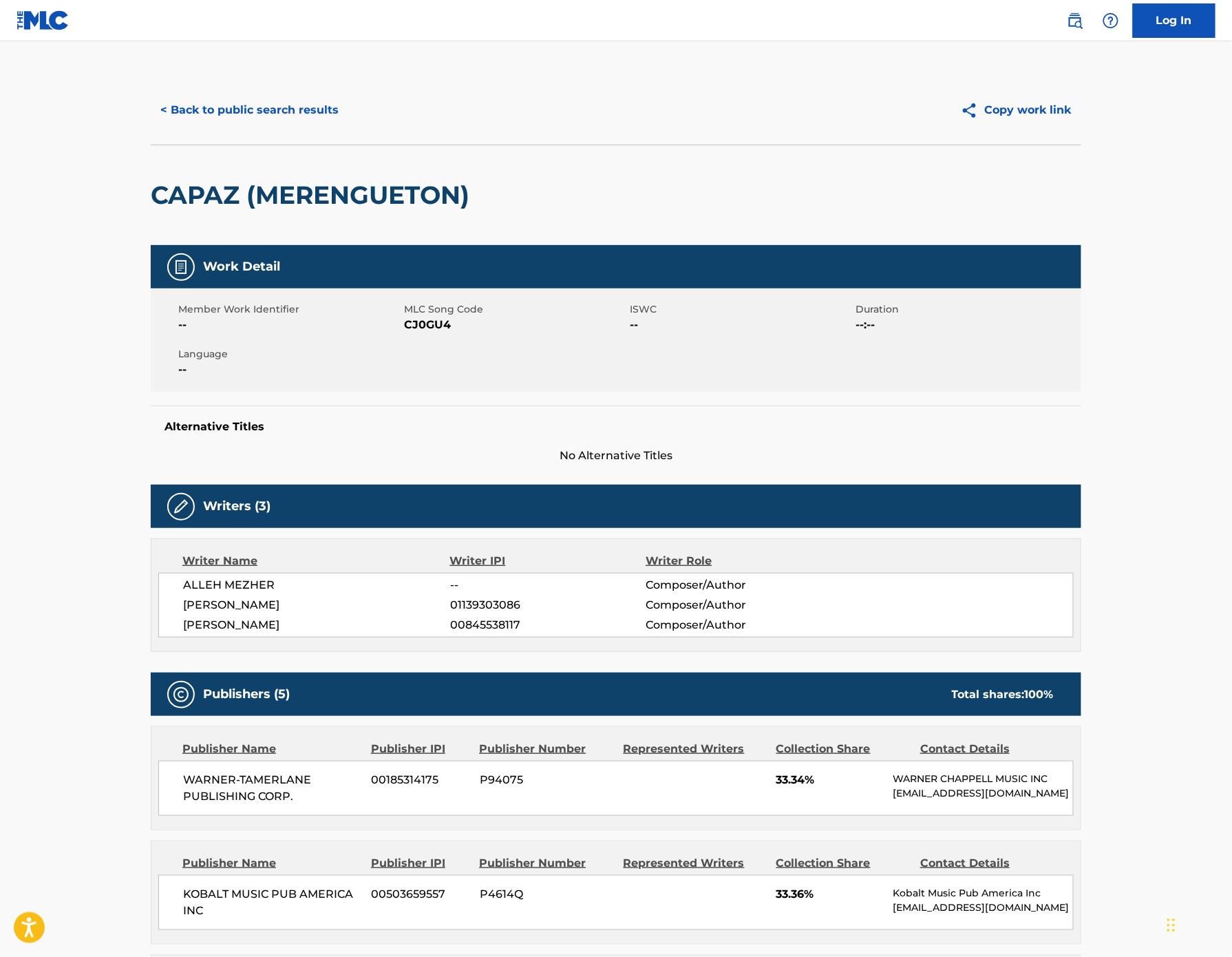
click at [404, 333] on span "CJ0GU4" at bounding box center [515, 325] width 222 height 17
copy span "CJ0GU4"
drag, startPoint x: 845, startPoint y: 956, endPoint x: 435, endPoint y: 404, distance: 687.6
click at [435, 392] on div "Member Work Identifier -- MLC Song Code CJ0GU4 ISWC -- Duration --:-- Language …" at bounding box center [616, 340] width 931 height 103
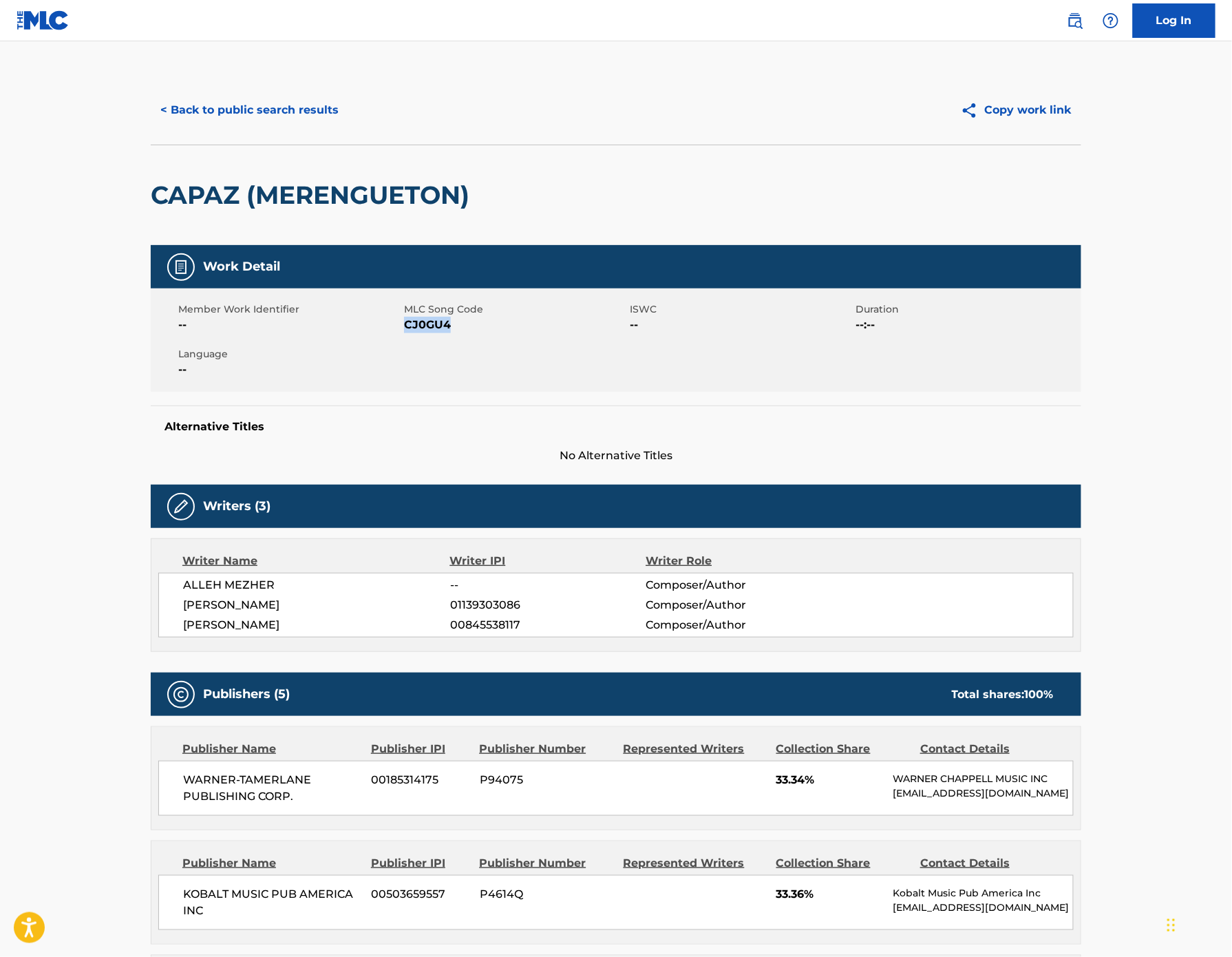
drag, startPoint x: 287, startPoint y: 716, endPoint x: 50, endPoint y: 671, distance: 241.2
copy div "ALLEH MEZHER -- Composer/Author [PERSON_NAME] 01139303086 Composer/Author [PERS…"
click at [180, 127] on button "< Back to public search results" at bounding box center [249, 110] width 197 height 34
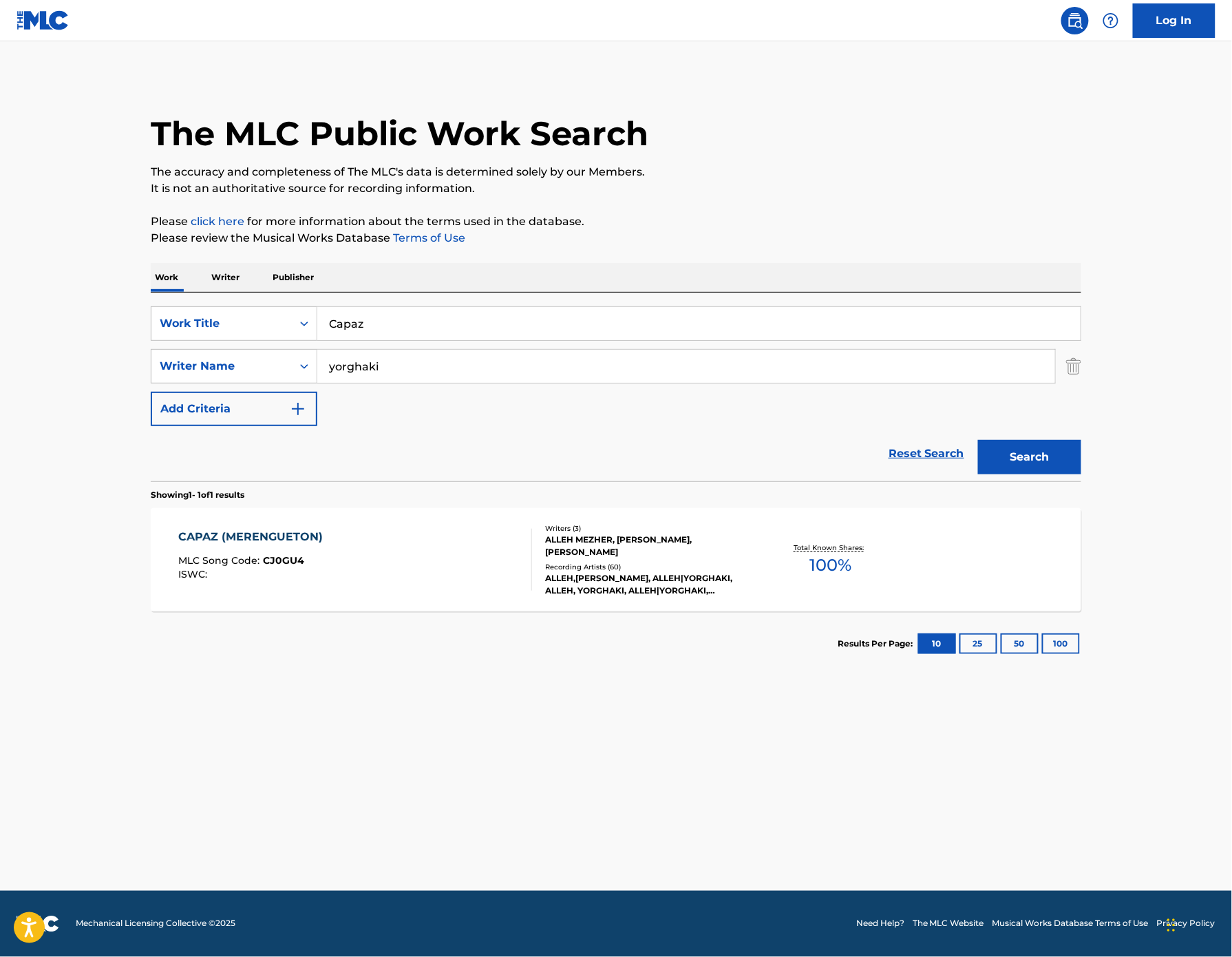
drag, startPoint x: 325, startPoint y: 361, endPoint x: 167, endPoint y: 331, distance: 160.8
click at [167, 331] on div "SearchWithCriteriabce8cfd4-828c-481f-9eb3-9885165ddfbc Work Title Capaz SearchW…" at bounding box center [616, 387] width 931 height 188
paste input "omo Oreo"
type input "Como Oreo"
drag, startPoint x: 352, startPoint y: 417, endPoint x: 196, endPoint y: 409, distance: 156.2
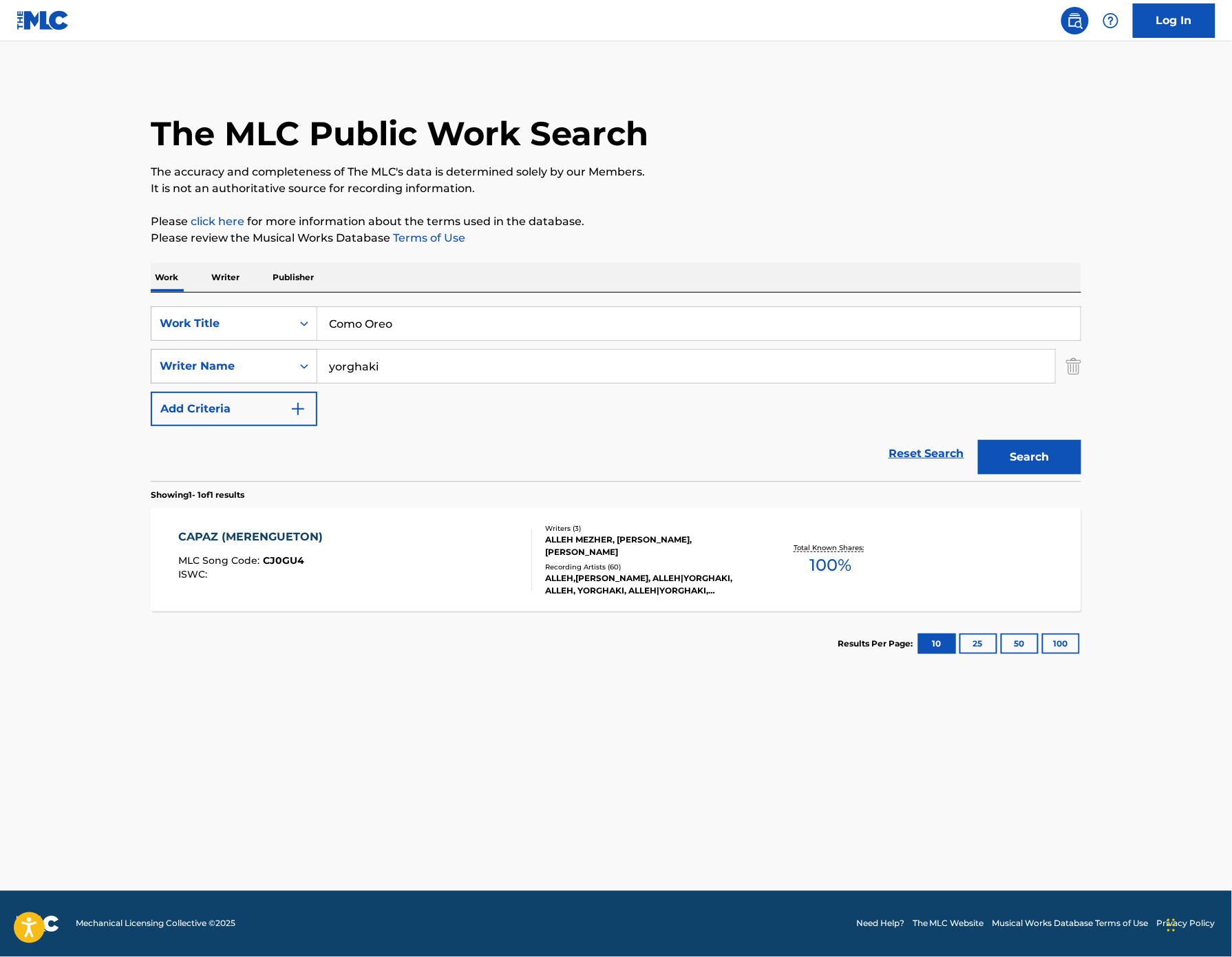
click at [196, 383] on div "SearchWithCriteriaf8e7a0ca-bb53-4bed-bc8e-162bf7756e4b Writer Name yorghaki" at bounding box center [616, 366] width 931 height 34
paste input "LONDOÑO"
click at [325, 383] on input "LONDOÑO" at bounding box center [686, 366] width 738 height 33
click at [1081, 475] on button "Search" at bounding box center [1030, 457] width 103 height 34
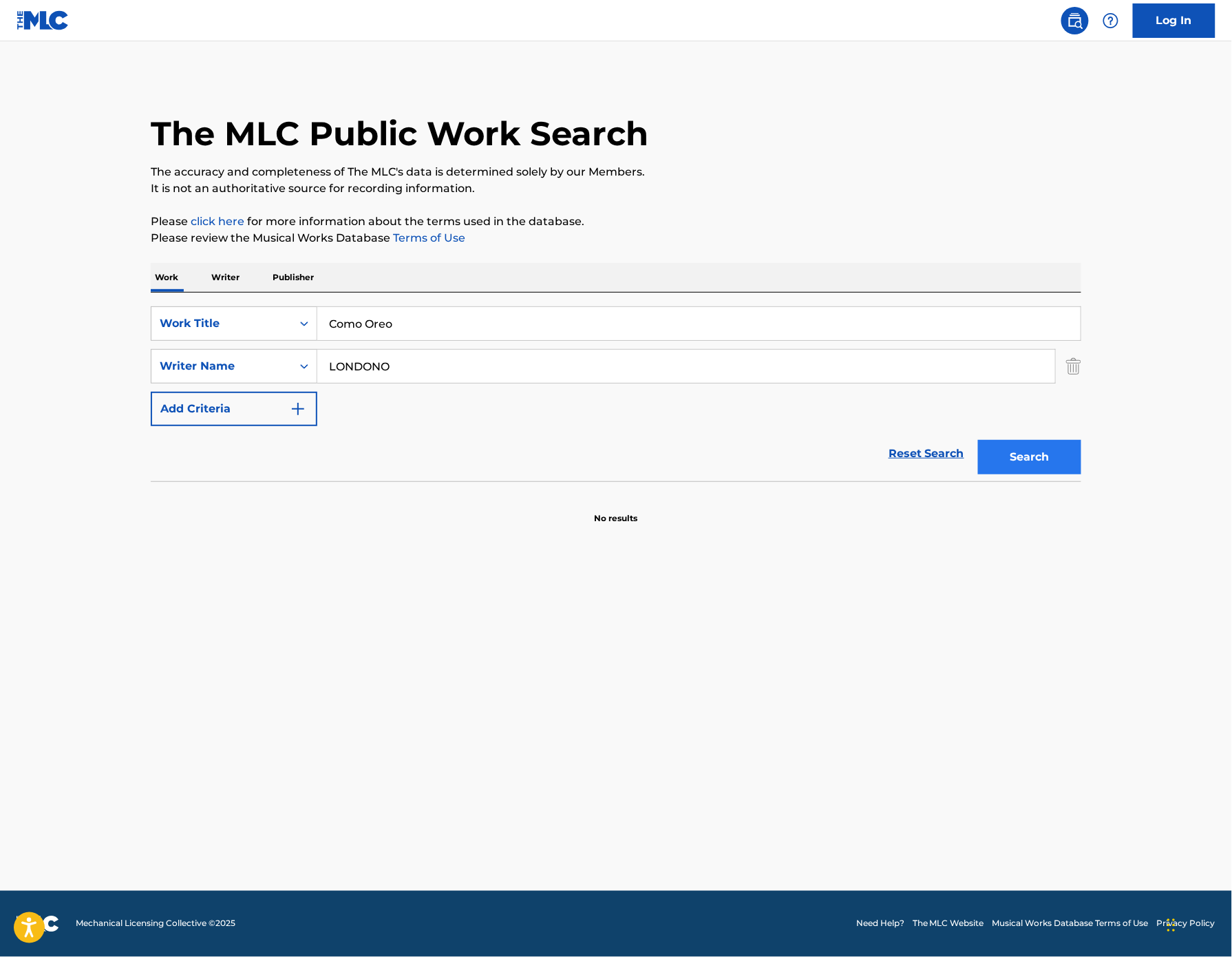
type input "LONDONO"
click at [1081, 475] on button "Search" at bounding box center [1030, 457] width 103 height 34
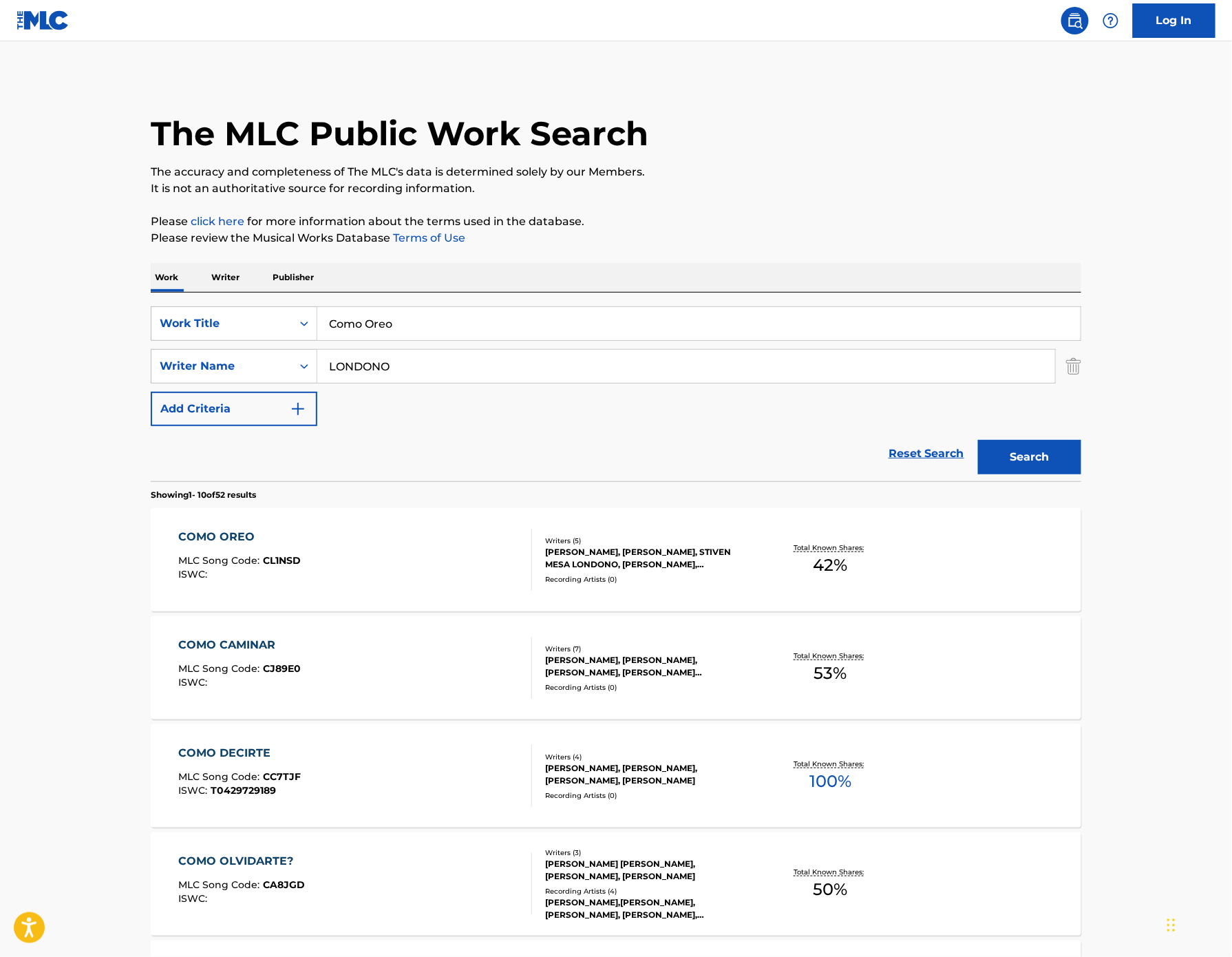
click at [179, 546] on div "COMO OREO" at bounding box center [240, 537] width 122 height 17
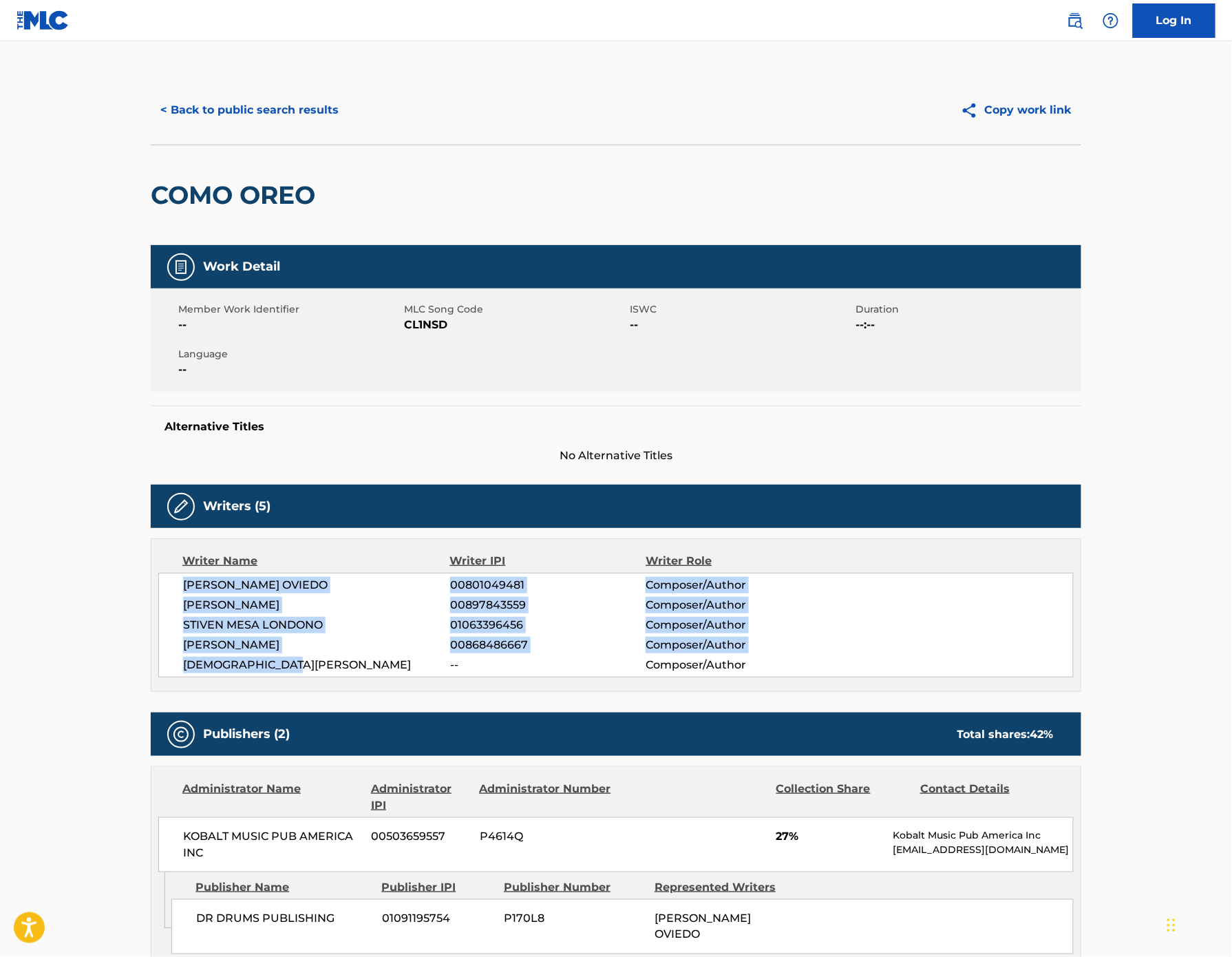
drag, startPoint x: 241, startPoint y: 753, endPoint x: 62, endPoint y: 669, distance: 197.7
click at [150, 669] on div "Writer Name Writer IPI Writer Role [PERSON_NAME] OVIEDO 00801049481 Composer/Au…" at bounding box center [616, 615] width 931 height 153
copy div "[PERSON_NAME] OVIEDO 00801049481 Composer/Author [PERSON_NAME] 00897843559 Comp…"
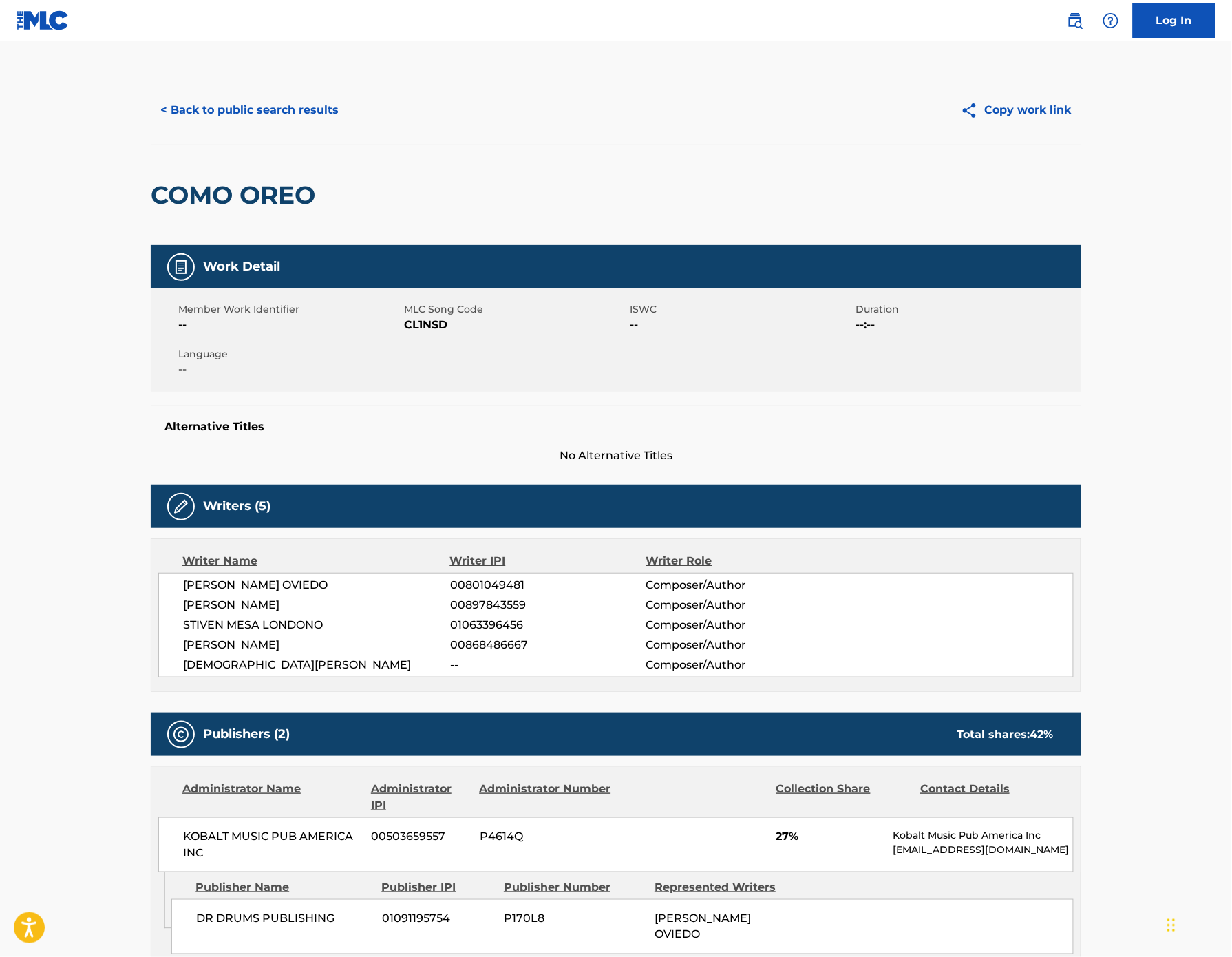
click at [404, 333] on span "CL1NSD" at bounding box center [515, 325] width 222 height 17
copy span "CL1NSD"
click at [169, 127] on button "< Back to public search results" at bounding box center [249, 110] width 197 height 34
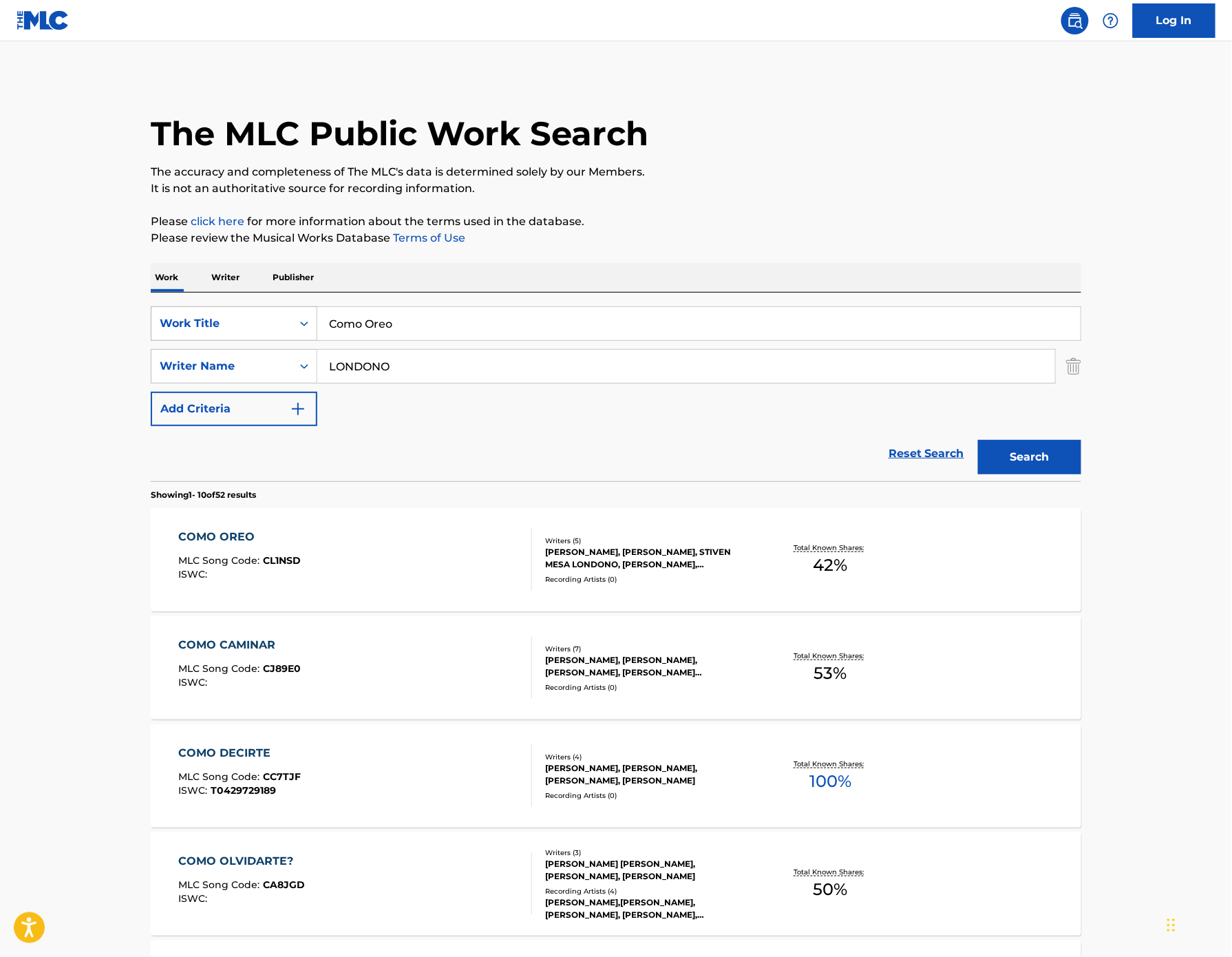
drag, startPoint x: 355, startPoint y: 364, endPoint x: 149, endPoint y: 349, distance: 206.5
click at [150, 341] on div "SearchWithCriteriabce8cfd4-828c-481f-9eb3-9885165ddfbc Work Title Como Oreo" at bounding box center [616, 323] width 931 height 34
paste input "Ojitos Mentirosos"
type input "Ojitos Mentirosos"
drag, startPoint x: 370, startPoint y: 416, endPoint x: 204, endPoint y: 416, distance: 166.0
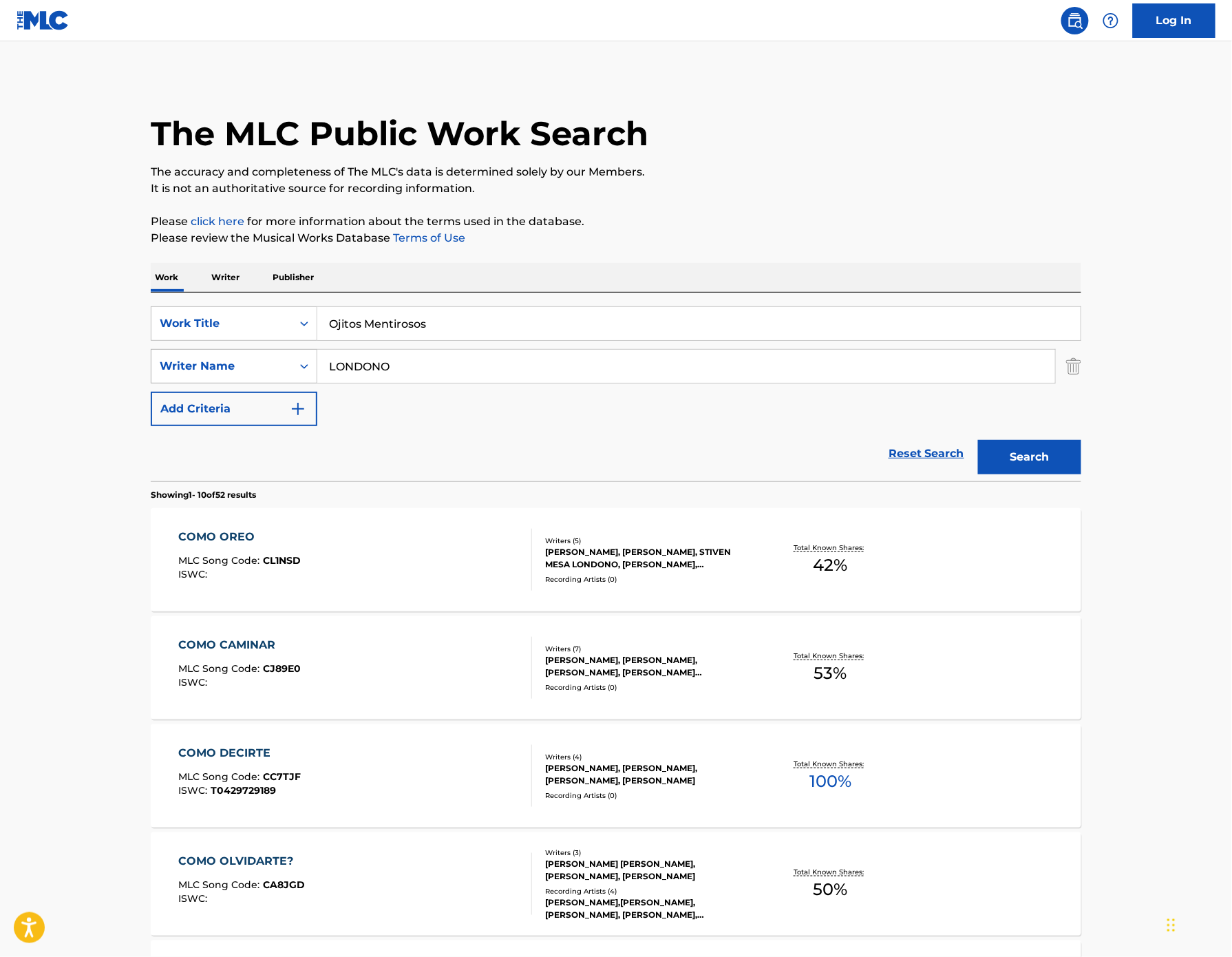
click at [204, 383] on div "SearchWithCriteriaf8e7a0ca-bb53-4bed-bc8e-162bf7756e4b Writer Name LONDONO" at bounding box center [616, 366] width 931 height 34
type input "chacon"
click at [1060, 475] on button "Search" at bounding box center [1030, 457] width 103 height 34
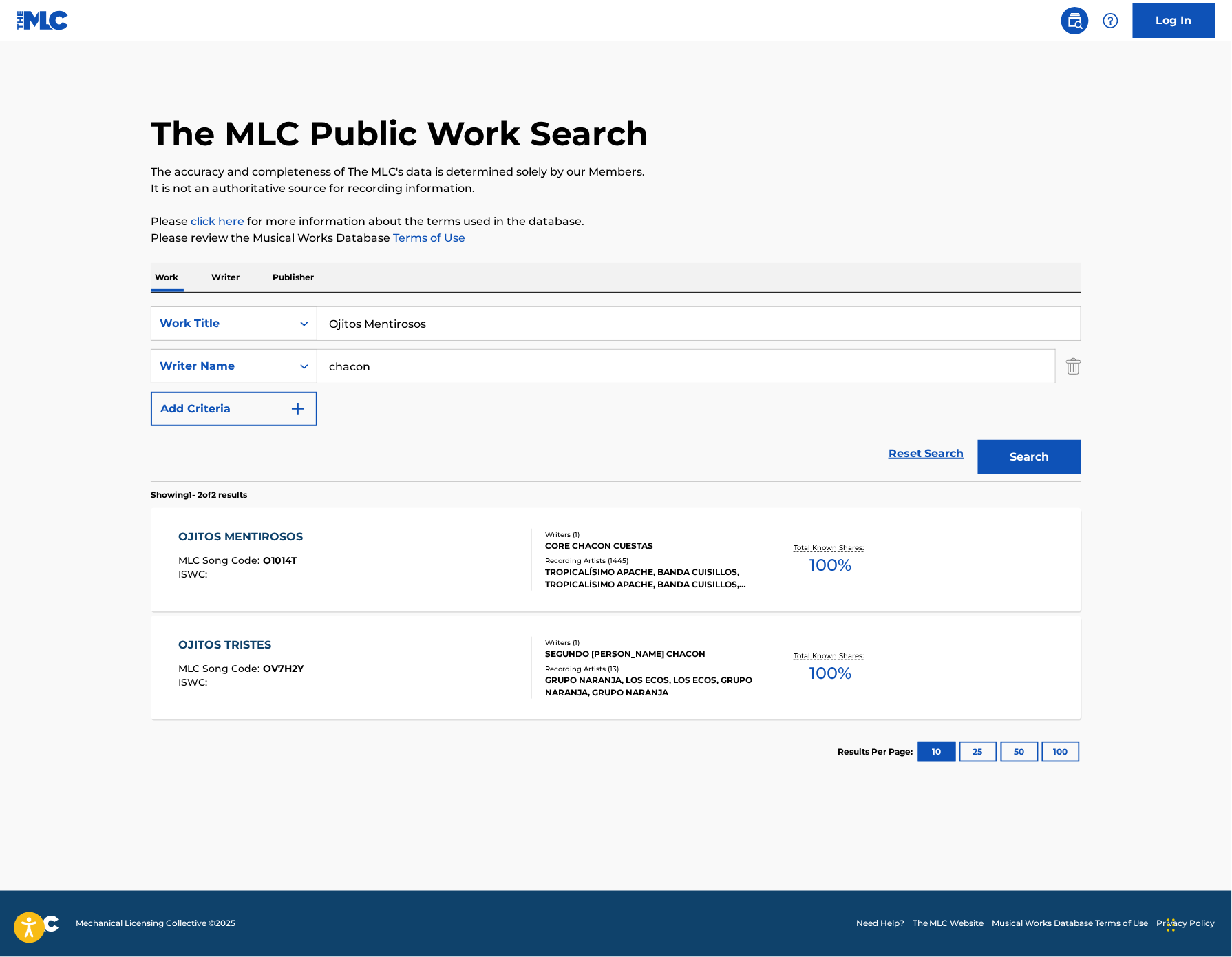
click at [179, 546] on div "OJITOS MENTIROSOS" at bounding box center [245, 537] width 131 height 17
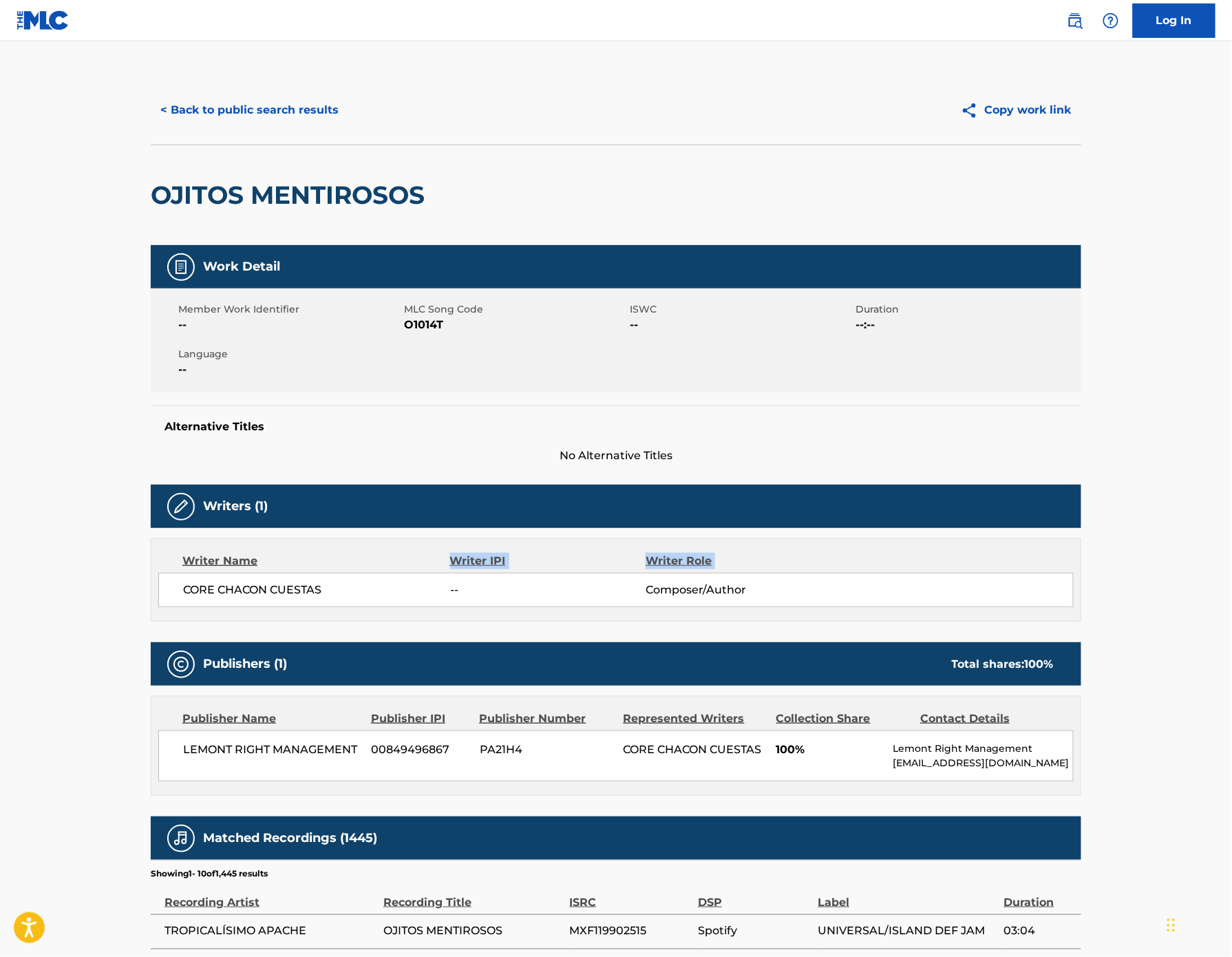
drag, startPoint x: 257, startPoint y: 669, endPoint x: 69, endPoint y: 656, distance: 188.4
click at [150, 622] on div "Writer Name Writer IPI Writer Role CORE [PERSON_NAME] -- Composer/Author" at bounding box center [616, 580] width 931 height 83
drag, startPoint x: 250, startPoint y: 674, endPoint x: 53, endPoint y: 667, distance: 197.1
click at [134, 667] on div "< Back to public search results Copy work link OJITOS MENTIROSOS Work Detail Me…" at bounding box center [616, 692] width 964 height 1233
copy span "CORE CHACON CUESTAS"
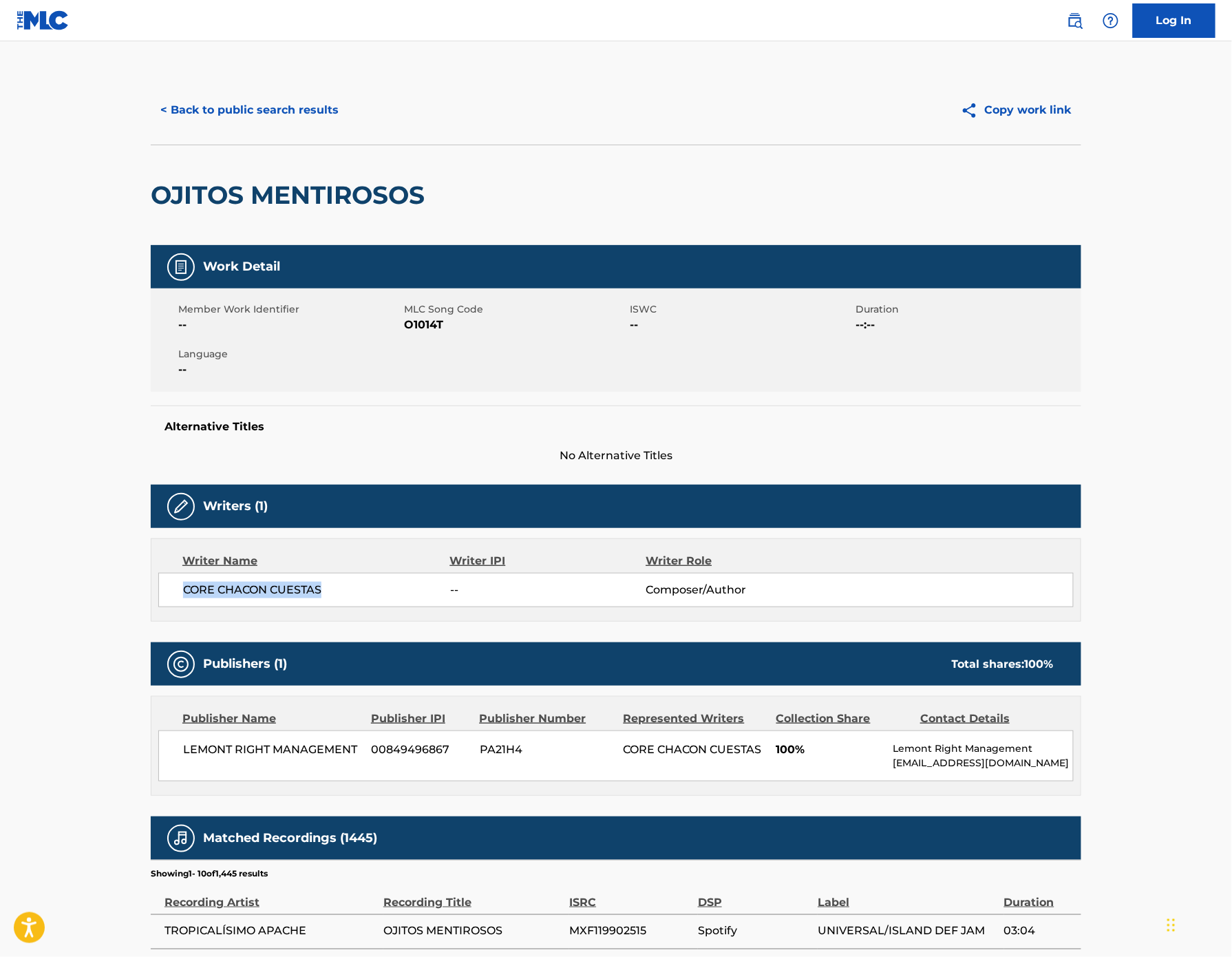
click at [329, 622] on div "Writer Name Writer IPI Writer Role CORE [PERSON_NAME] -- Composer/Author" at bounding box center [616, 580] width 931 height 83
click at [404, 333] on span "O1014T" at bounding box center [515, 325] width 222 height 17
copy span "O1014T"
click at [150, 127] on button "< Back to public search results" at bounding box center [249, 110] width 197 height 34
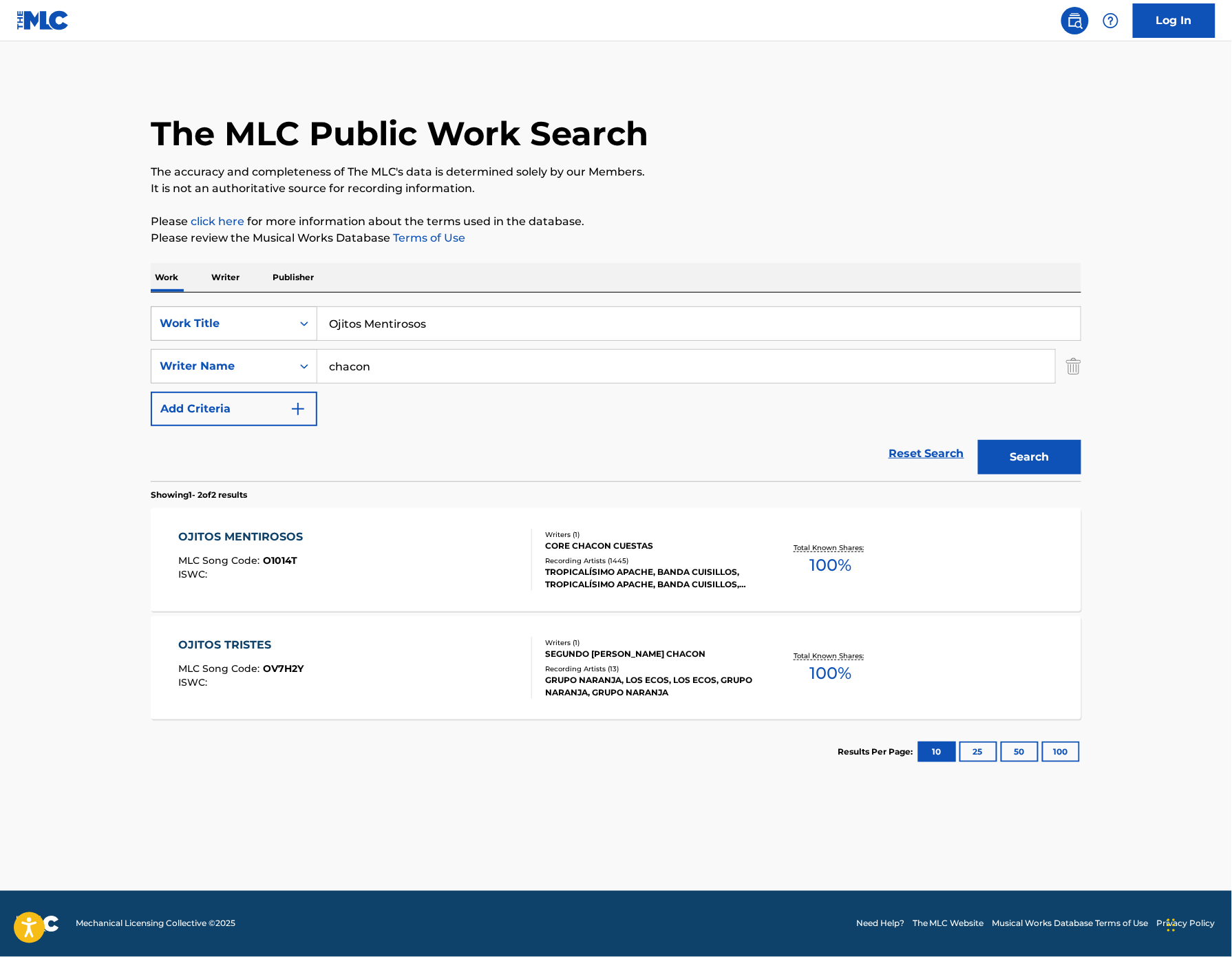
drag, startPoint x: 399, startPoint y: 369, endPoint x: 181, endPoint y: 351, distance: 218.7
click at [181, 341] on div "SearchWithCriteriabce8cfd4-828c-481f-9eb3-9885165ddfbc Work Title Ojitos Mentir…" at bounding box center [616, 323] width 931 height 34
paste input "Pasta"
type input "Pasta"
drag, startPoint x: 333, startPoint y: 418, endPoint x: 218, endPoint y: 416, distance: 115.0
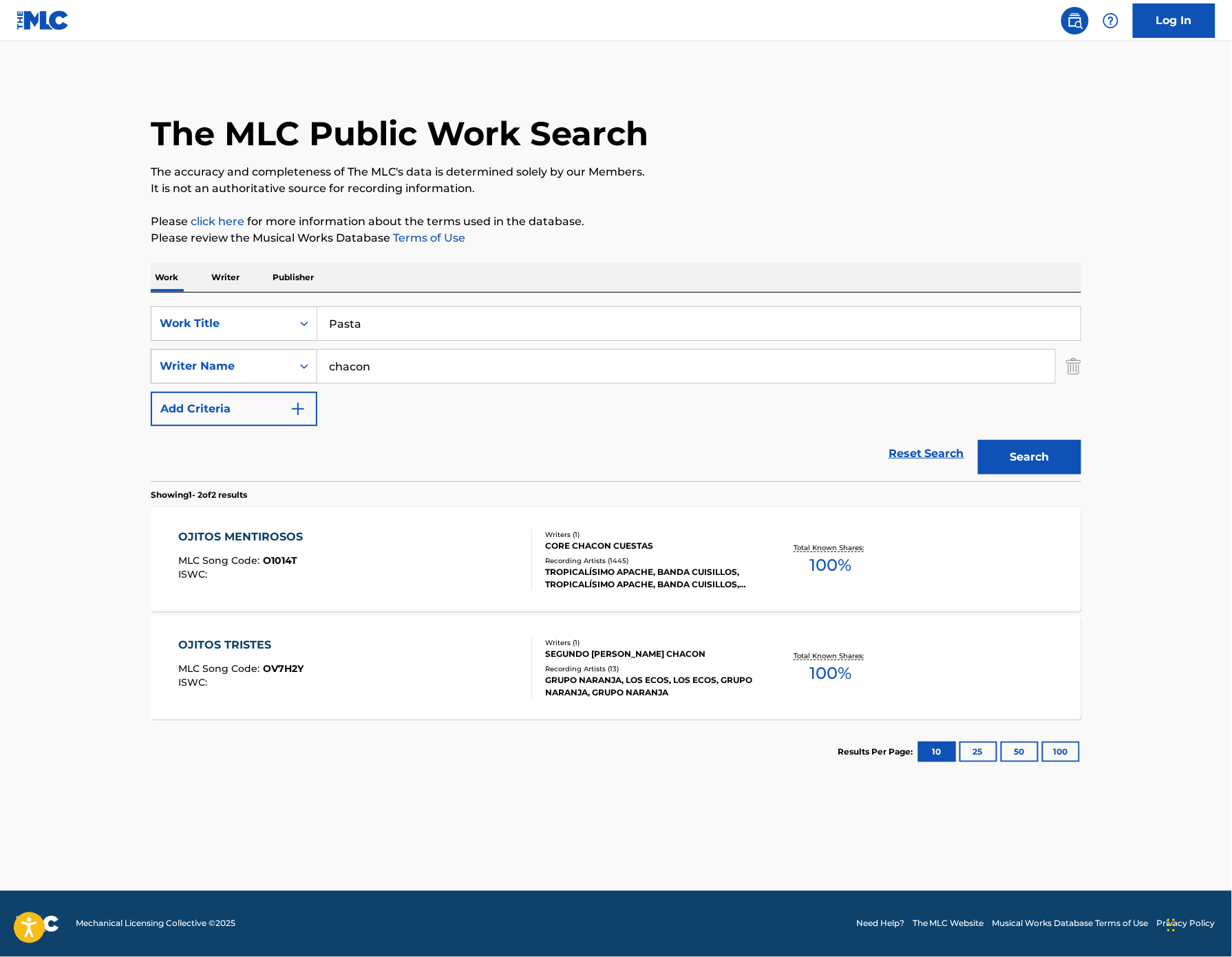
click at [218, 383] on div "SearchWithCriteriaf8e7a0ca-bb53-4bed-bc8e-162bf7756e4b Writer Name [PERSON_NAME]" at bounding box center [616, 366] width 931 height 34
paste input "PLAZOLA"
click at [1061, 475] on button "Search" at bounding box center [1030, 457] width 103 height 34
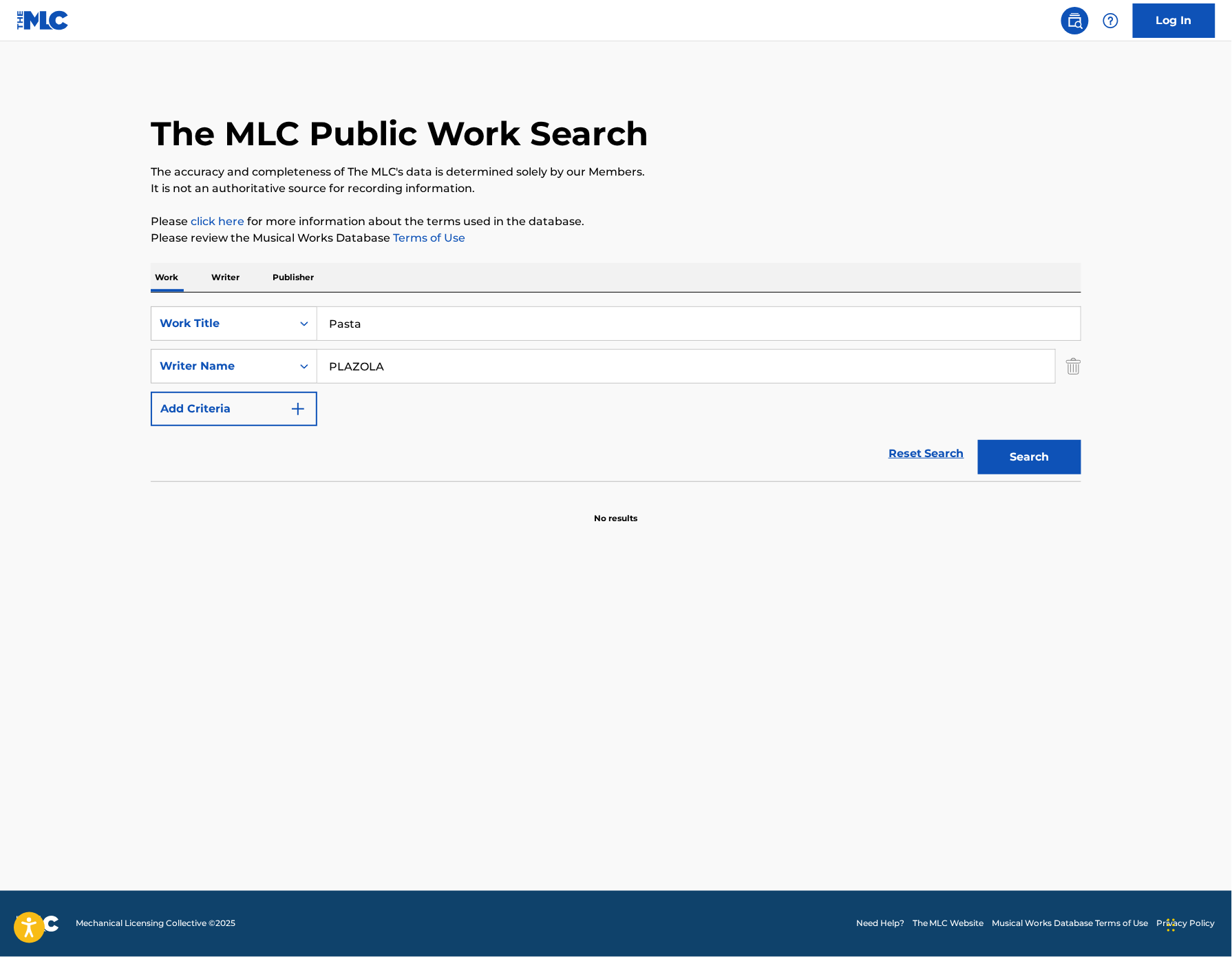
drag, startPoint x: 350, startPoint y: 408, endPoint x: 387, endPoint y: 416, distance: 37.9
click at [387, 383] on input "PLAZOLA" at bounding box center [686, 366] width 738 height 33
drag, startPoint x: 387, startPoint y: 416, endPoint x: 287, endPoint y: 435, distance: 101.8
click at [317, 383] on div "PLAZOLA" at bounding box center [686, 366] width 739 height 34
drag, startPoint x: 340, startPoint y: 415, endPoint x: 134, endPoint y: 415, distance: 206.0
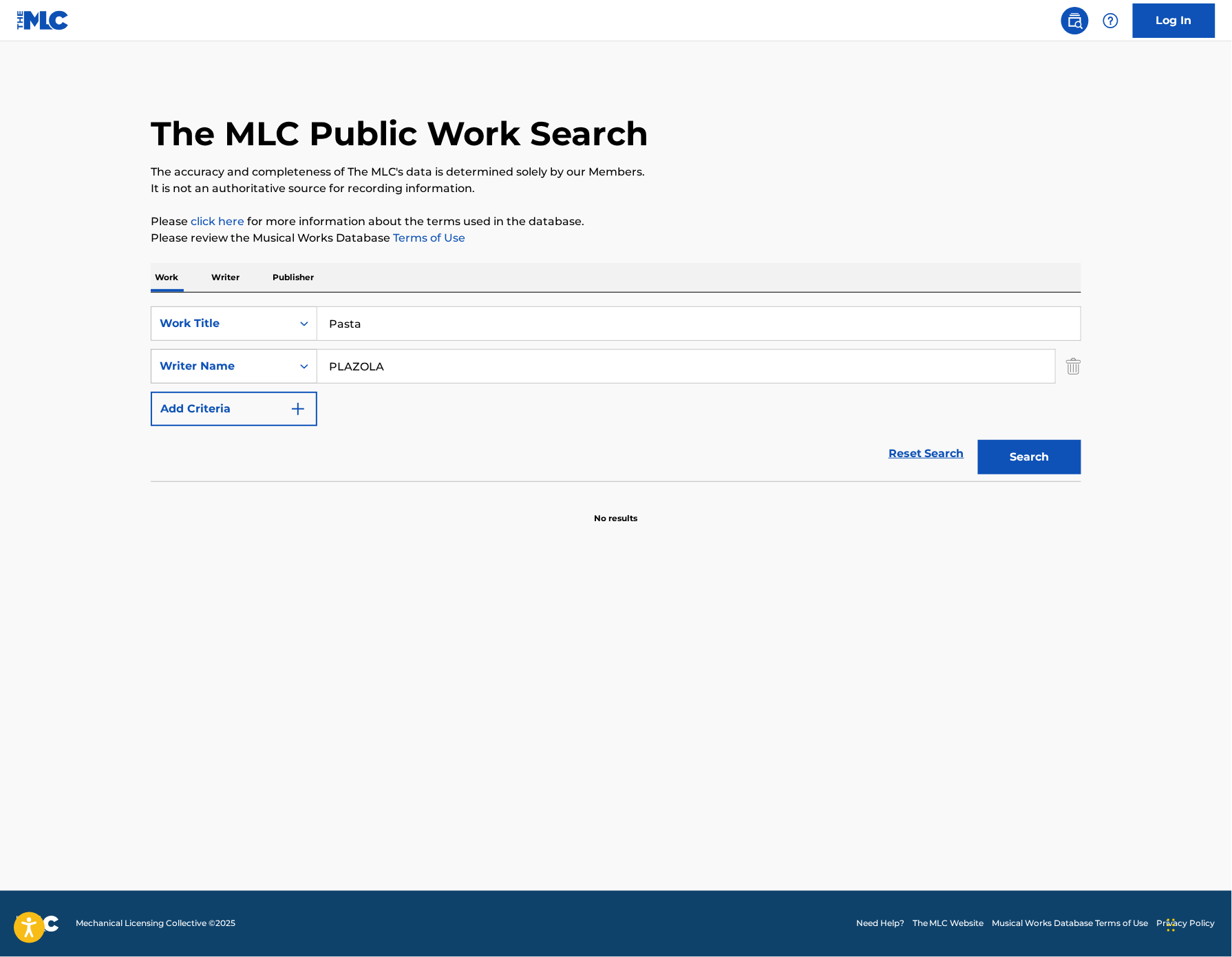
click at [150, 383] on div "SearchWithCriteriaf8e7a0ca-bb53-4bed-bc8e-162bf7756e4b Writer Name [PERSON_NAME]" at bounding box center [616, 366] width 931 height 34
type input "castro"
click at [1081, 475] on button "Search" at bounding box center [1030, 457] width 103 height 34
drag, startPoint x: 334, startPoint y: 370, endPoint x: 199, endPoint y: 350, distance: 136.5
click at [199, 341] on div "SearchWithCriteriabce8cfd4-828c-481f-9eb3-9885165ddfbc Work Title Pasta" at bounding box center [616, 323] width 931 height 34
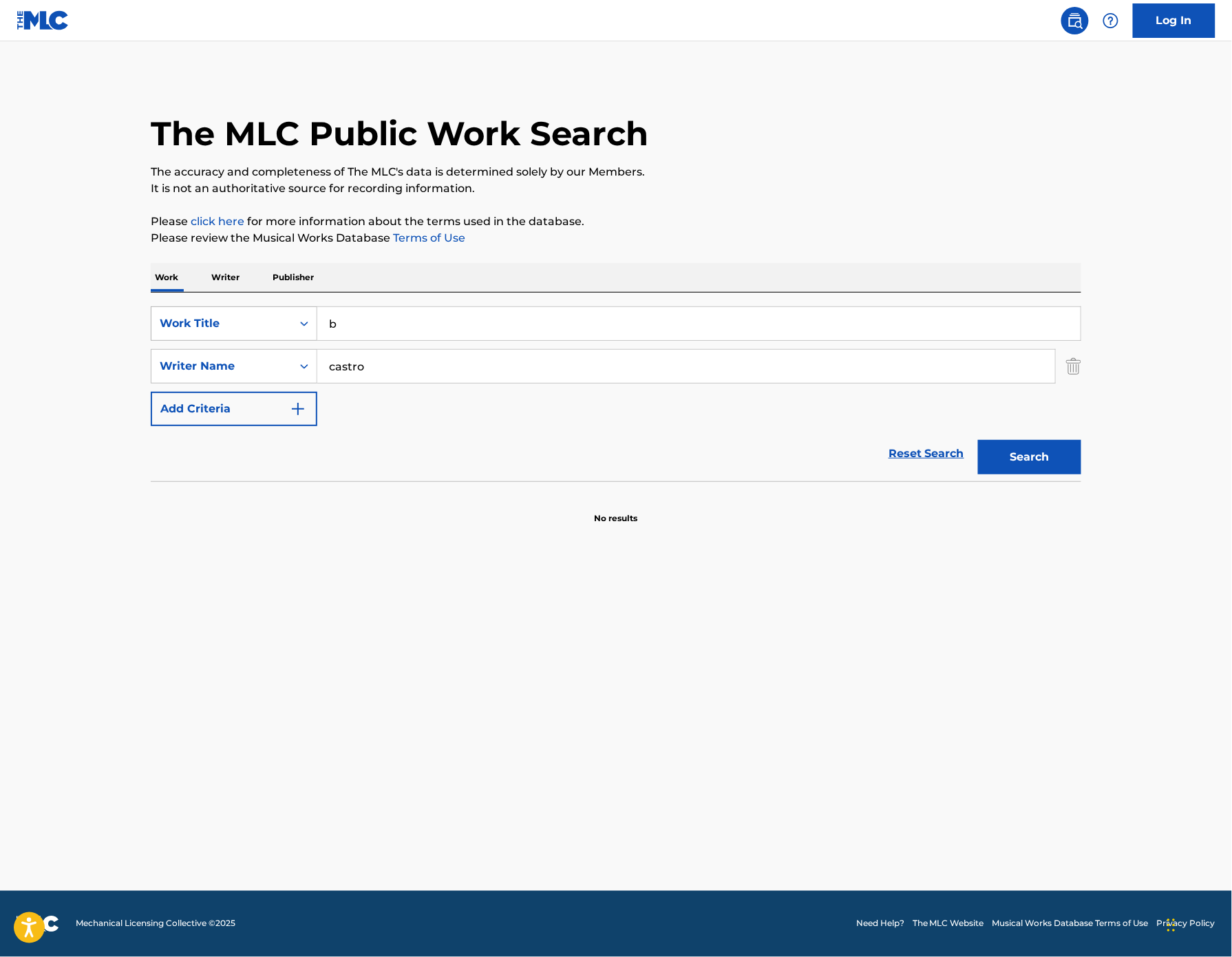
drag, startPoint x: 384, startPoint y: 364, endPoint x: 230, endPoint y: 355, distance: 154.3
click at [230, 341] on div "SearchWithCriteriabce8cfd4-828c-481f-9eb3-9885165ddfbc Work Title b" at bounding box center [616, 323] width 931 height 34
paste input "[PERSON_NAME]"
type input "[PERSON_NAME]"
drag, startPoint x: 375, startPoint y: 424, endPoint x: 233, endPoint y: 417, distance: 142.2
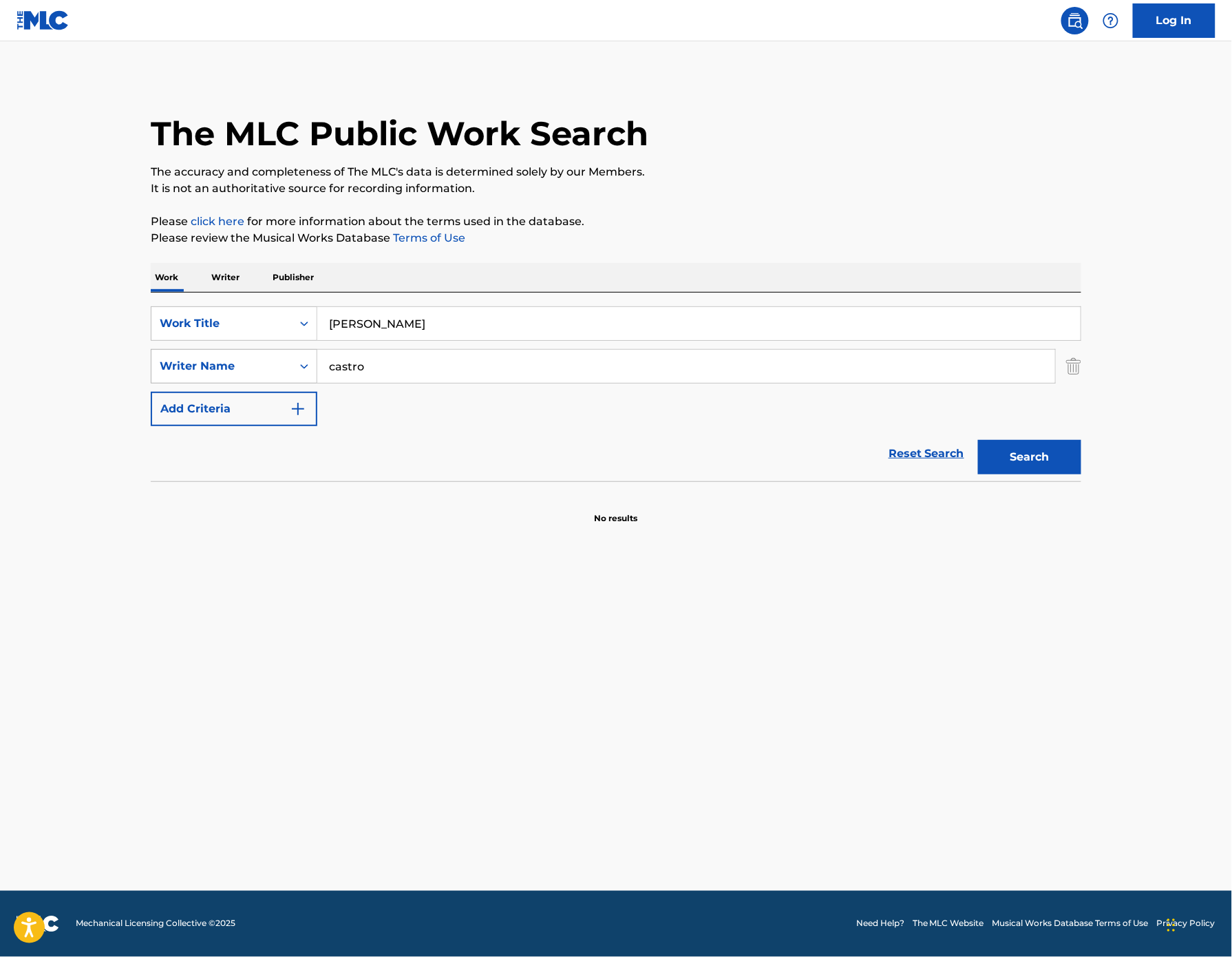
click at [233, 383] on div "SearchWithCriteriaf8e7a0ca-bb53-4bed-bc8e-162bf7756e4b Writer Name [PERSON_NAME]" at bounding box center [616, 366] width 931 height 34
click at [1081, 475] on button "Search" at bounding box center [1030, 457] width 103 height 34
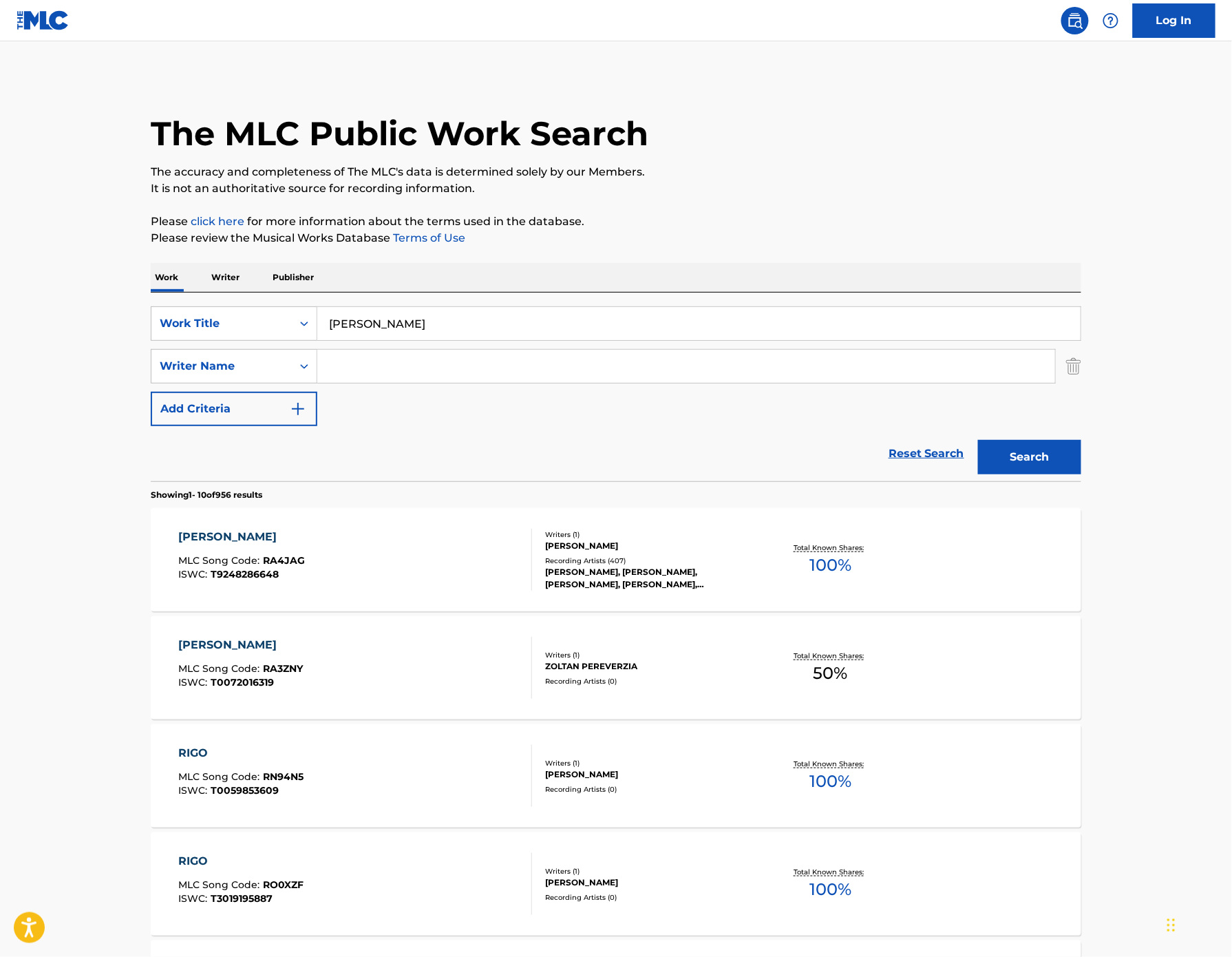
click at [179, 546] on div "[PERSON_NAME]" at bounding box center [242, 537] width 127 height 17
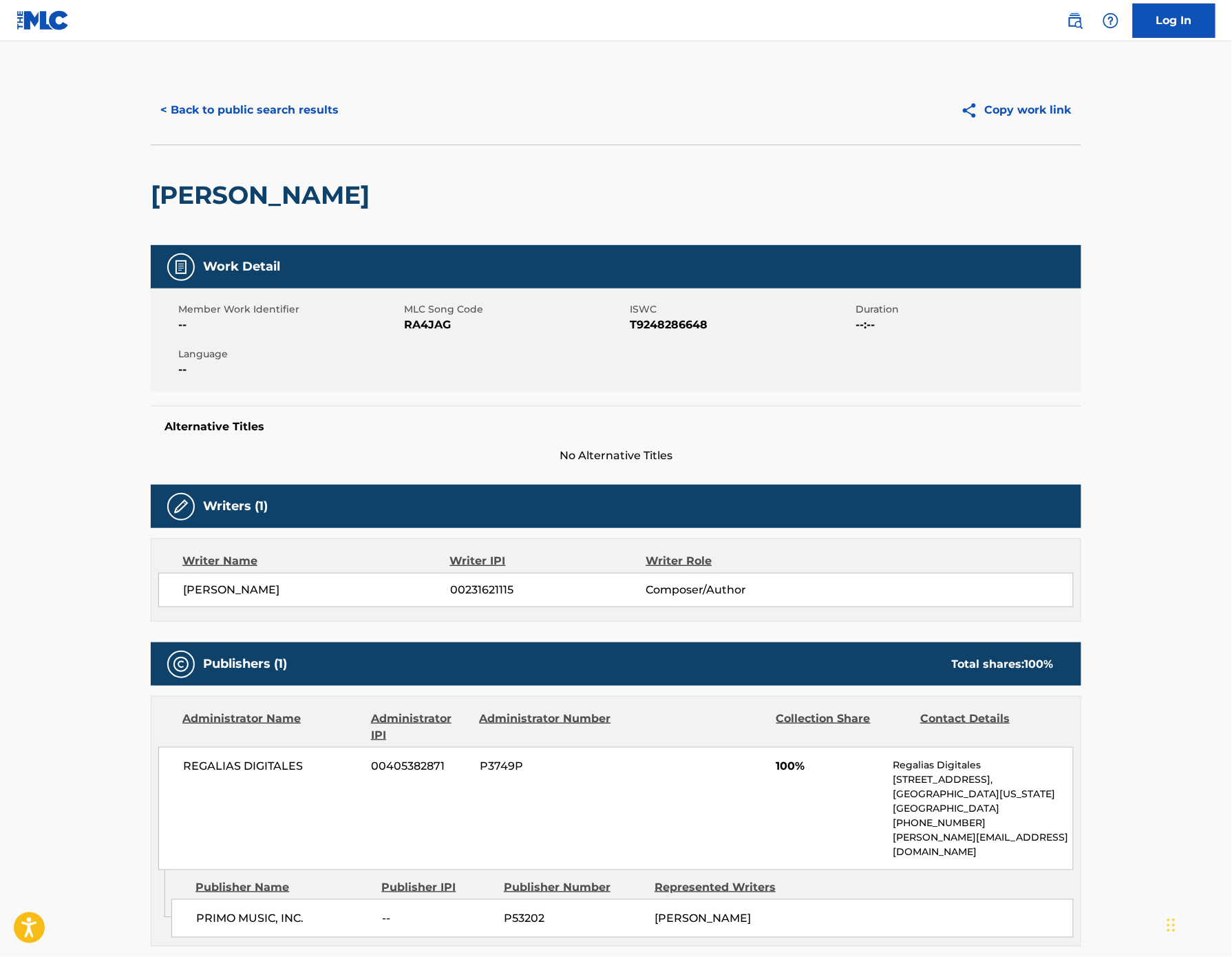
click at [404, 333] on span "RA4JAG" at bounding box center [515, 325] width 222 height 17
copy span "RA4JAG"
click at [196, 127] on button "< Back to public search results" at bounding box center [249, 110] width 197 height 34
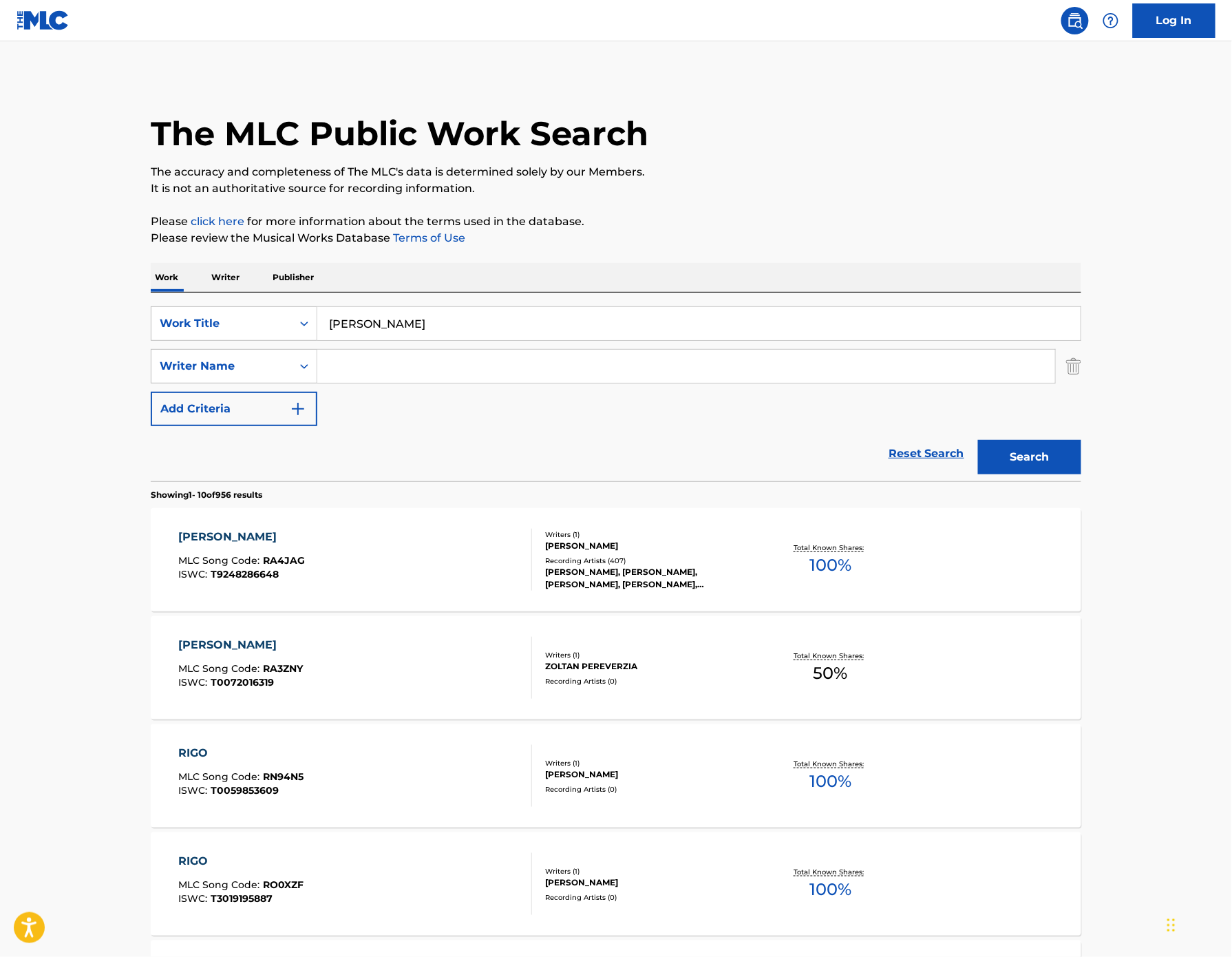
drag, startPoint x: 377, startPoint y: 365, endPoint x: 110, endPoint y: 339, distance: 268.3
click at [150, 342] on div "SearchWithCriteriabce8cfd4-828c-481f-9eb3-9885165ddfbc Work Title [PERSON_NAME]…" at bounding box center [616, 387] width 931 height 188
paste input "Se Lo Juro Mor"
type input "Se Lo Juro Mor"
click at [1081, 475] on button "Search" at bounding box center [1030, 457] width 103 height 34
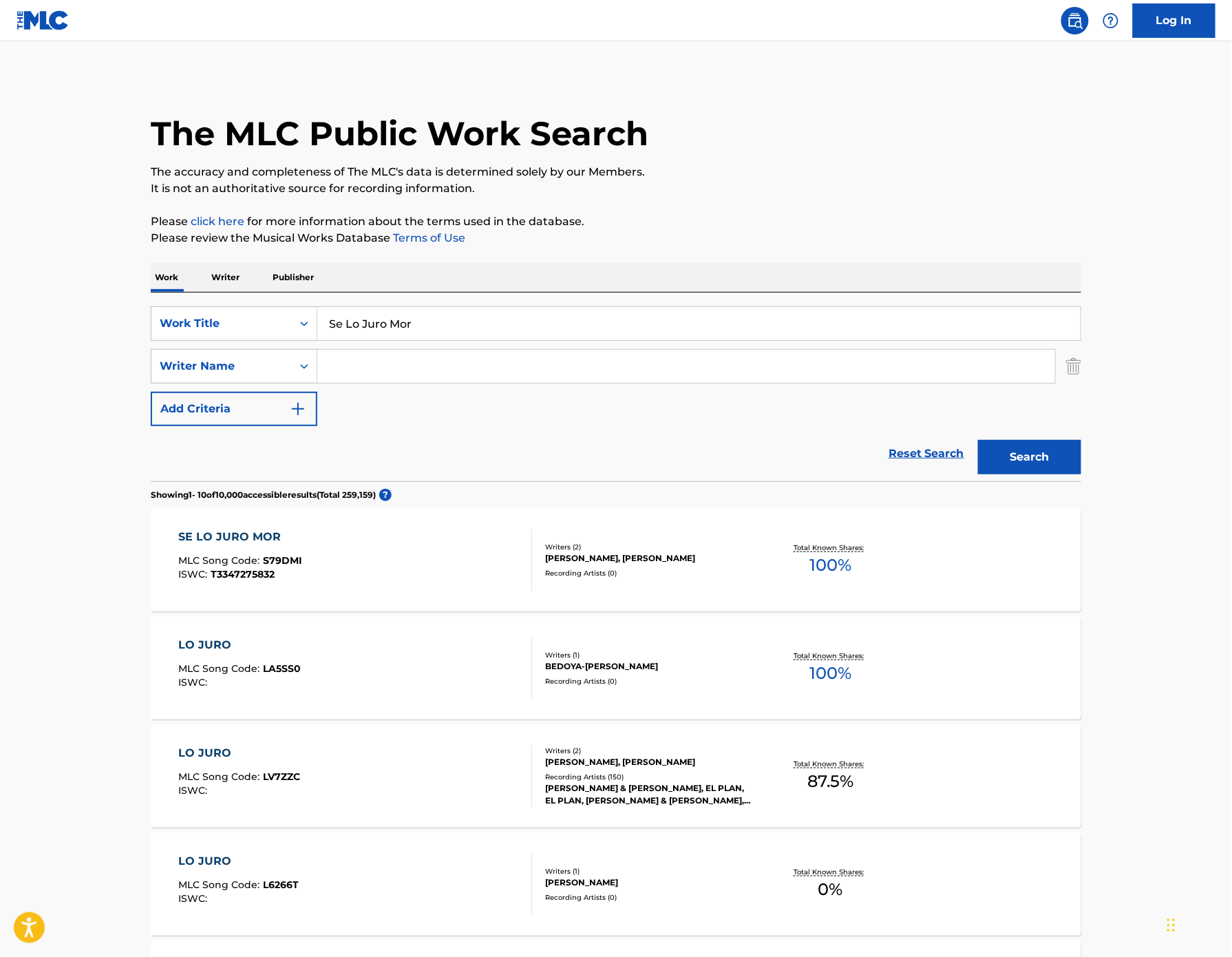
click at [179, 546] on div "SE LO JURO MOR" at bounding box center [241, 537] width 124 height 17
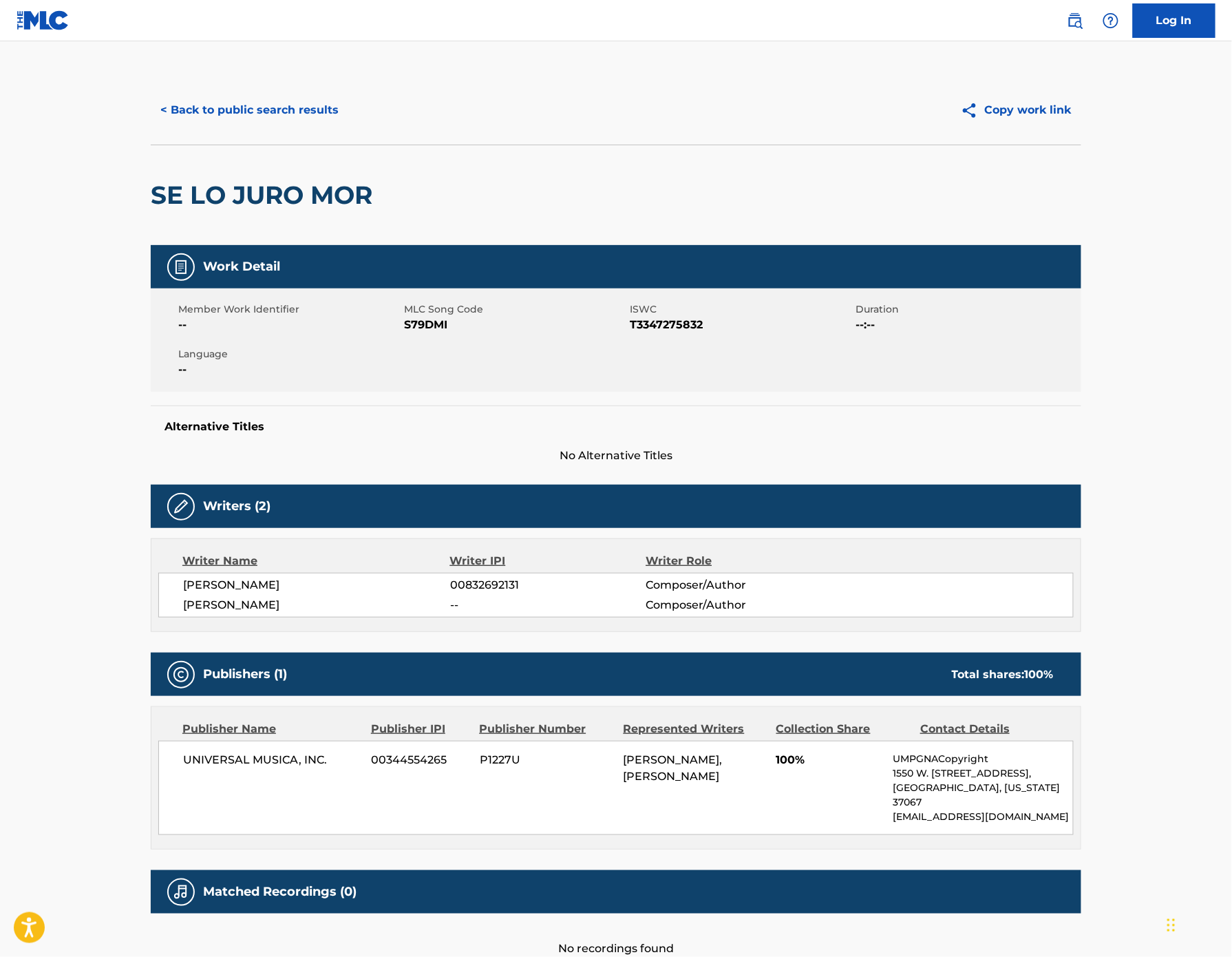
drag, startPoint x: 98, startPoint y: 667, endPoint x: 260, endPoint y: 686, distance: 163.1
click at [260, 617] on div "[PERSON_NAME] ESTRADA 00832692131 Composer/Author [PERSON_NAME] -- Composer/Aut…" at bounding box center [616, 596] width 915 height 45
copy div "[PERSON_NAME] ESTRADA 00832692131 Composer/Author [PERSON_NAME]"
click at [242, 632] on div "Writer Name Writer IPI Writer Role [PERSON_NAME] ESTRADA 00832692131 Composer/A…" at bounding box center [616, 585] width 931 height 94
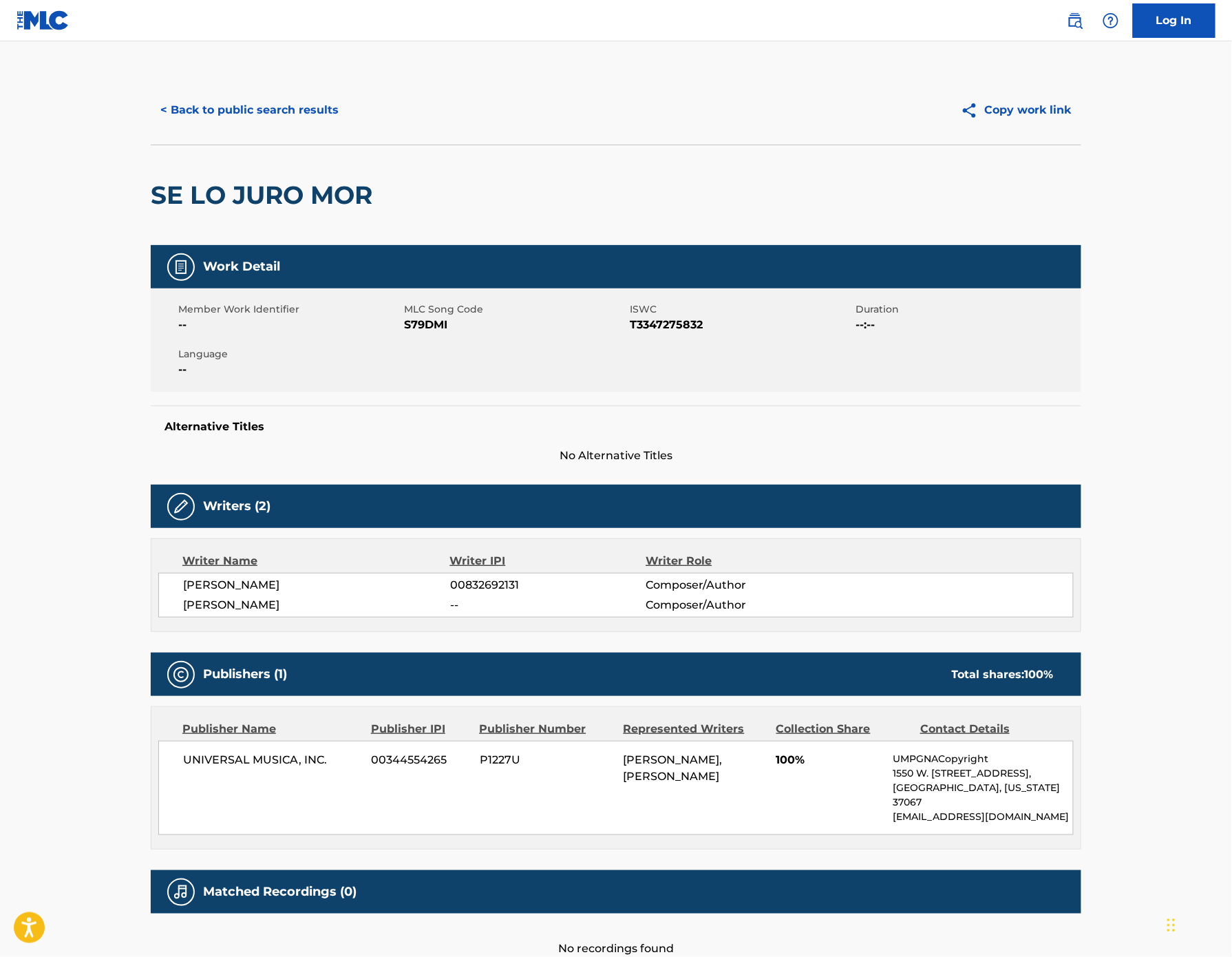
drag, startPoint x: 260, startPoint y: 672, endPoint x: 48, endPoint y: 661, distance: 212.3
click at [134, 661] on div "< Back to public search results Copy work link SE LO JURO MOR Work Detail Membe…" at bounding box center [616, 517] width 964 height 882
copy span "[PERSON_NAME]"
drag, startPoint x: 260, startPoint y: 689, endPoint x: -31, endPoint y: 690, distance: 291.0
click at [0, 690] on html "Accessibility Screen-Reader Guide, Feedback, and Issue Reporting | New window 0…" at bounding box center [616, 478] width 1232 height 957
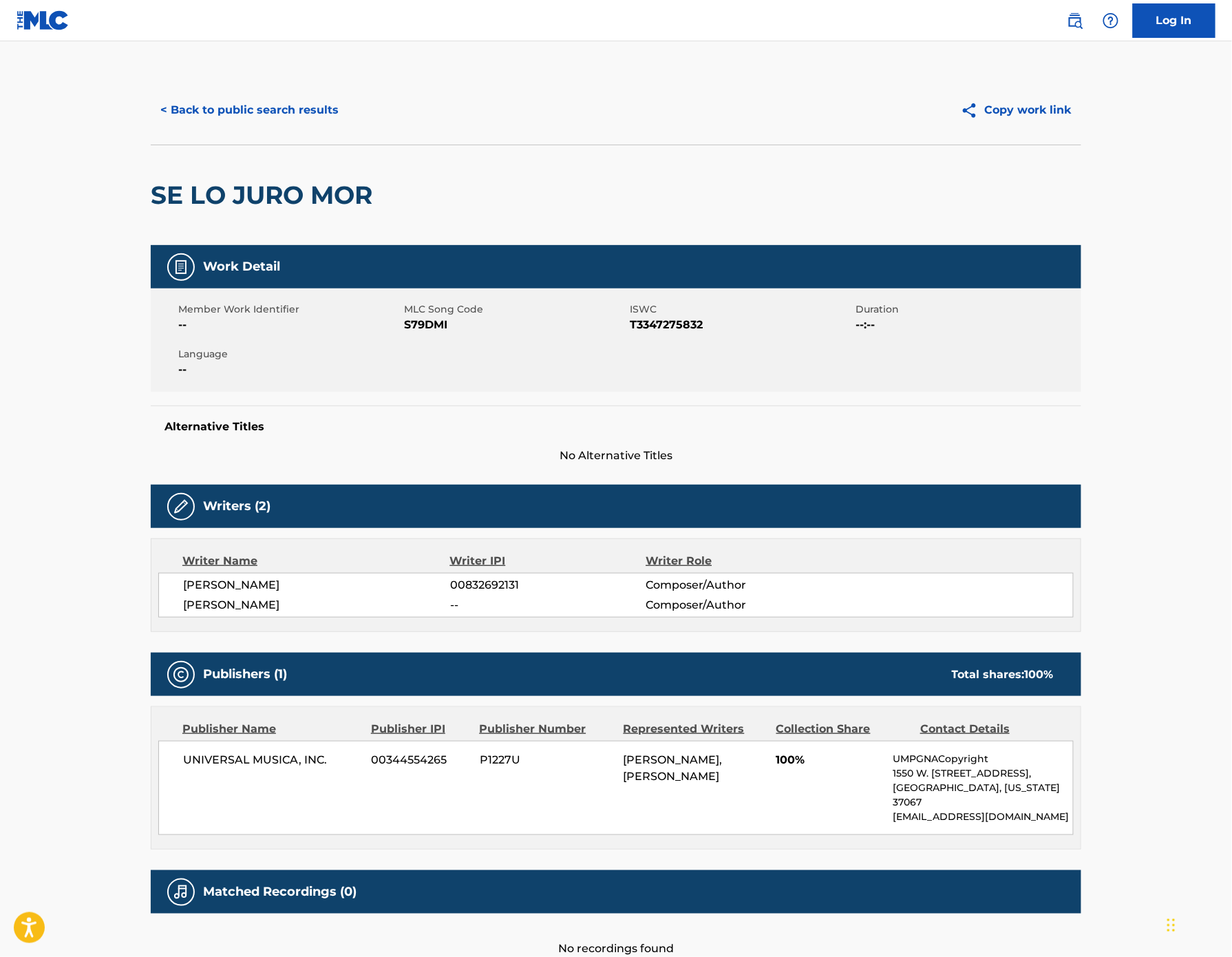
click at [404, 333] on span "S79DMI" at bounding box center [515, 325] width 222 height 17
click at [171, 127] on button "< Back to public search results" at bounding box center [249, 110] width 197 height 34
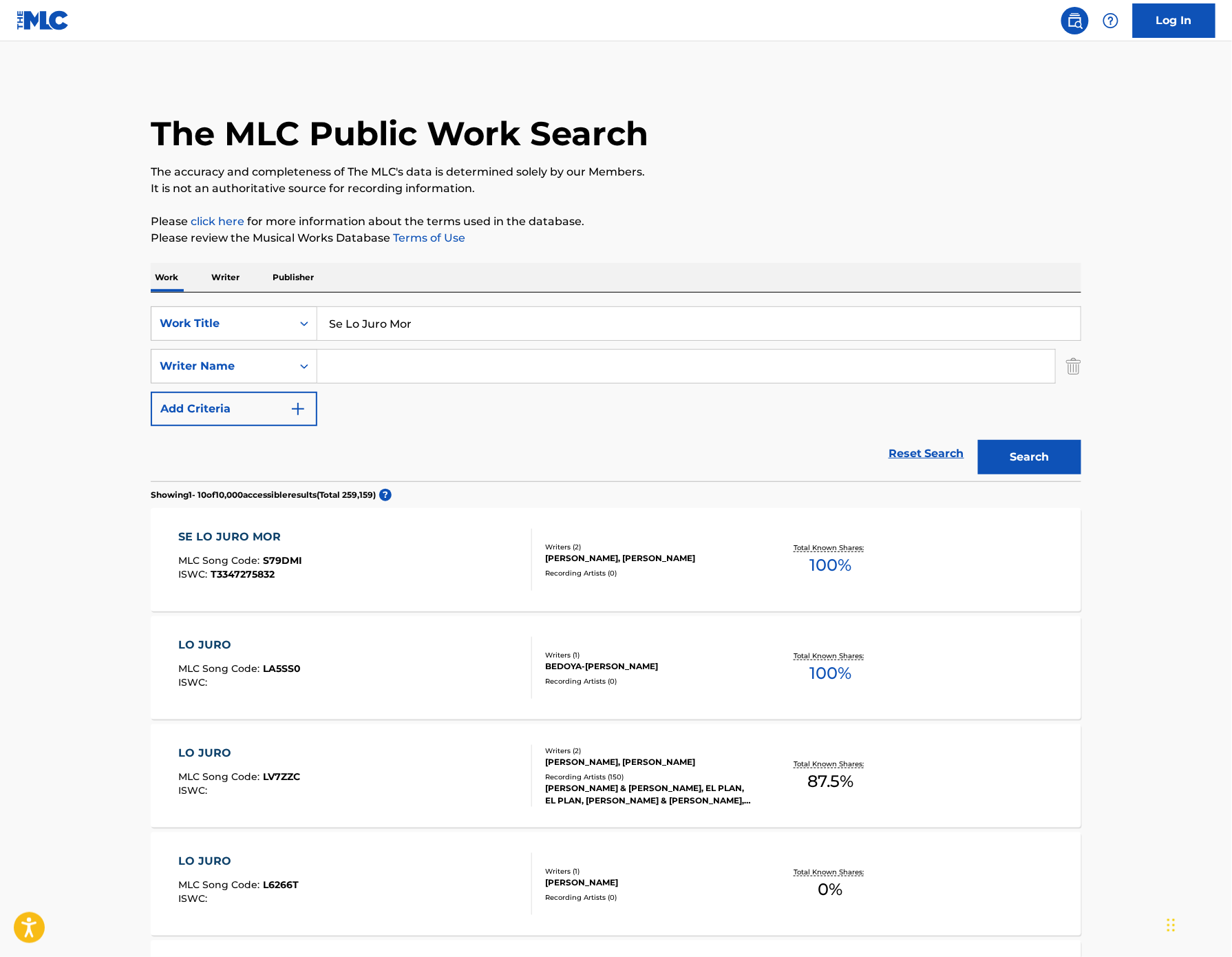
drag, startPoint x: 370, startPoint y: 359, endPoint x: 103, endPoint y: 309, distance: 271.6
click at [150, 309] on div "Work Writer Publisher SearchWithCriteriabce8cfd4-828c-481f-9eb3-9885165ddfbc Wo…" at bounding box center [616, 959] width 931 height 1392
paste input "Volvieron Locos"
type input "Se Volvieron Locos"
click at [1081, 475] on button "Search" at bounding box center [1030, 457] width 103 height 34
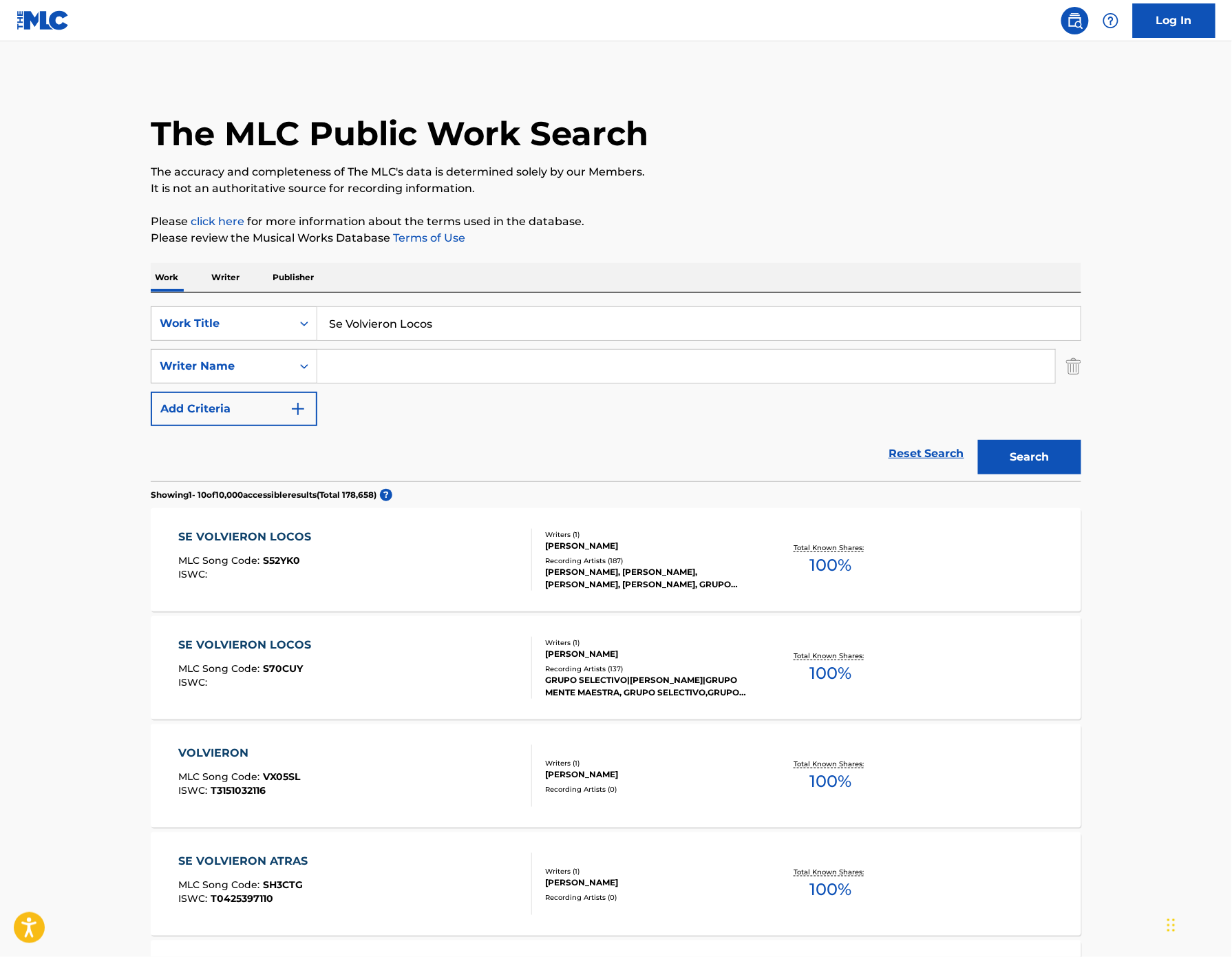
click at [183, 546] on div "SE VOLVIERON LOCOS" at bounding box center [249, 537] width 140 height 17
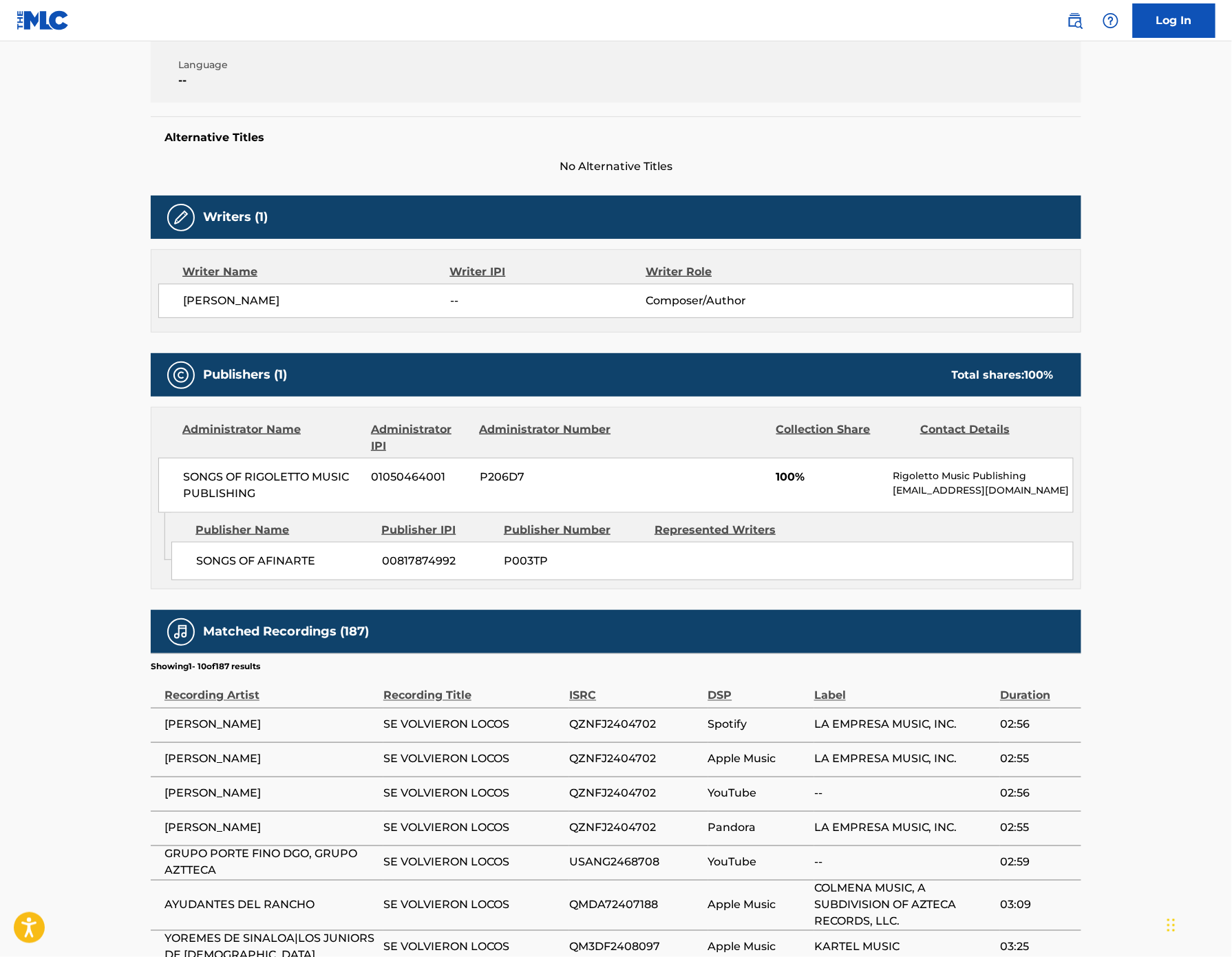
scroll to position [347, 0]
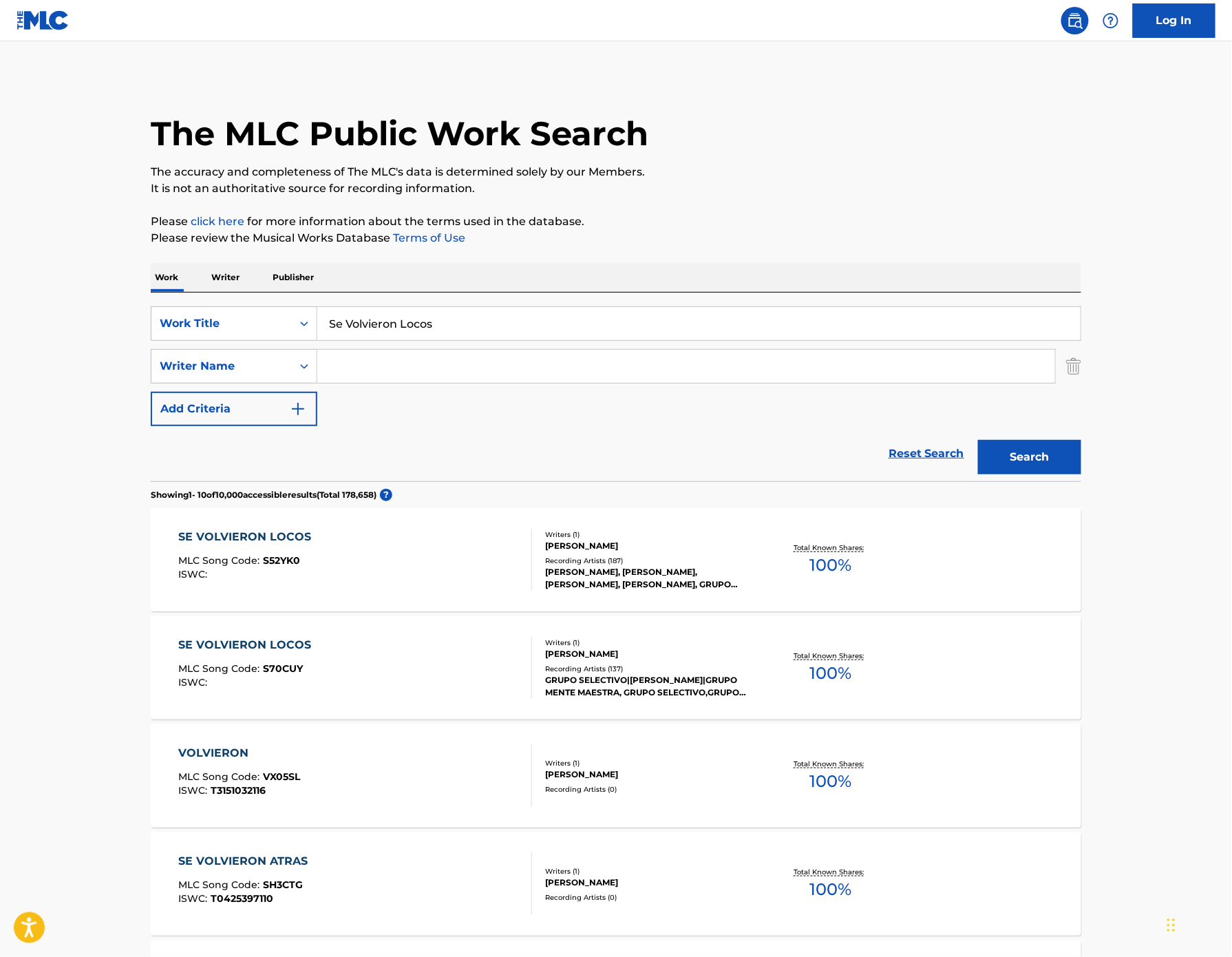
click at [179, 653] on div "SE VOLVIERON LOCOS" at bounding box center [249, 646] width 140 height 17
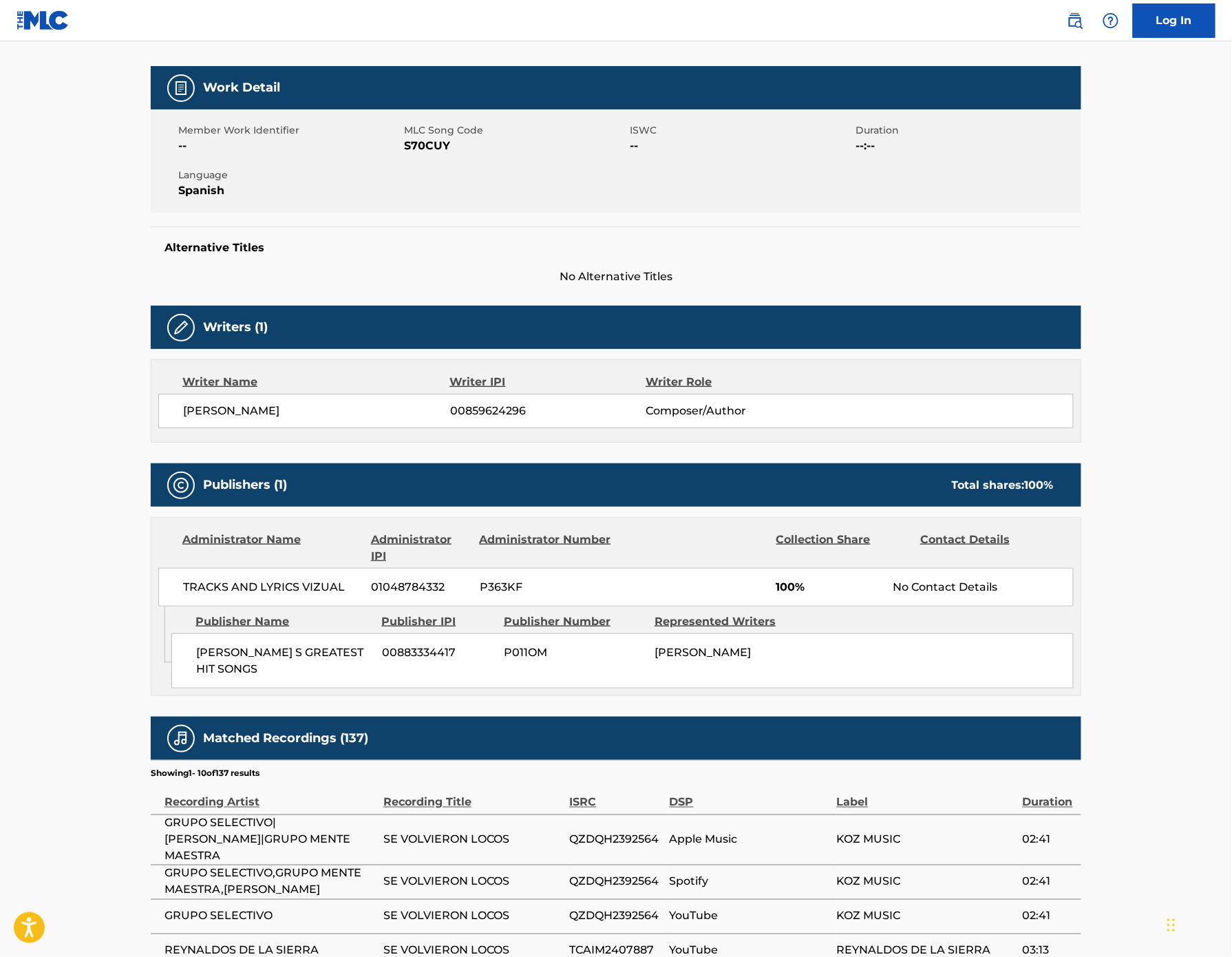
scroll to position [121, 0]
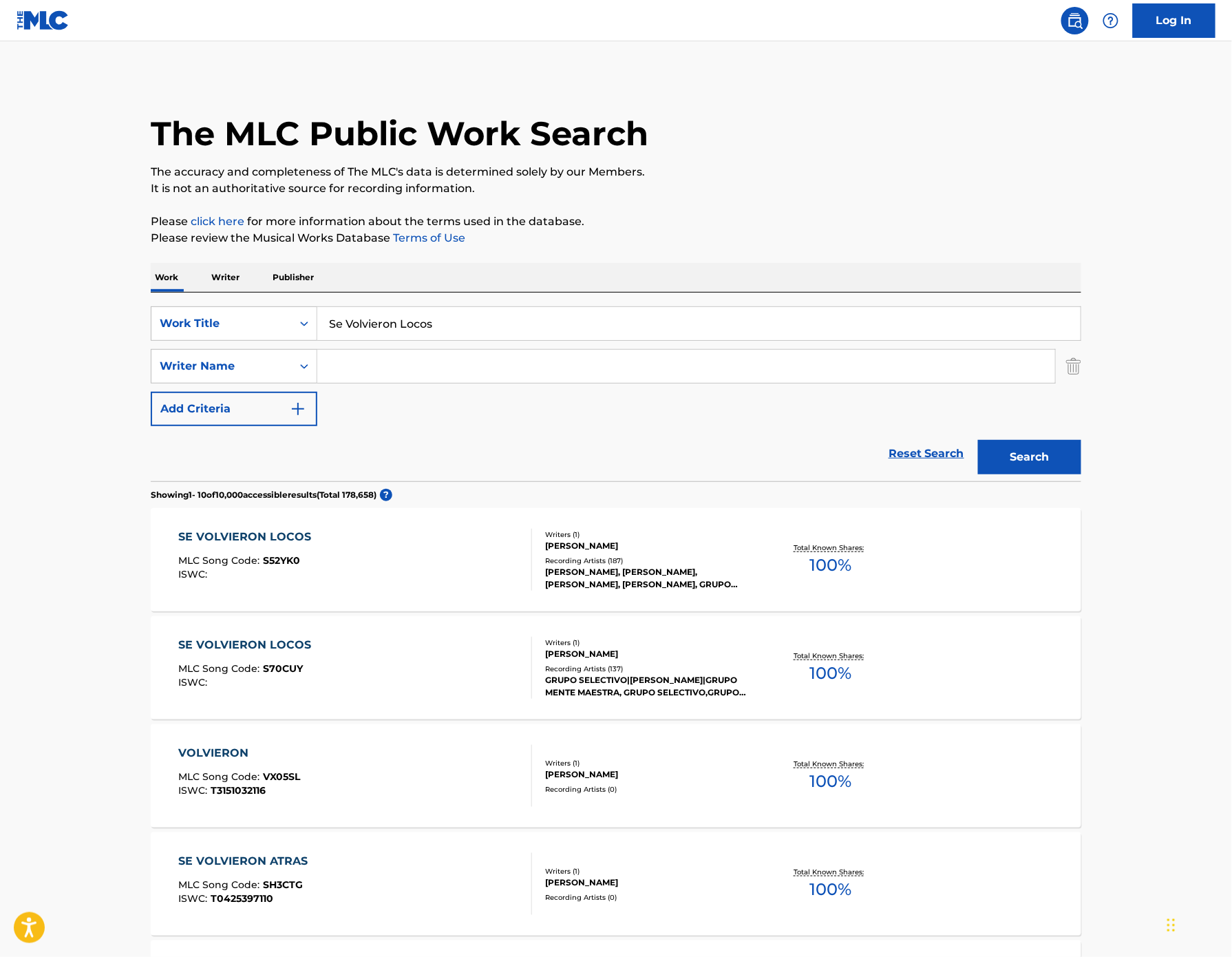
click at [179, 546] on div "SE VOLVIERON LOCOS" at bounding box center [249, 537] width 140 height 17
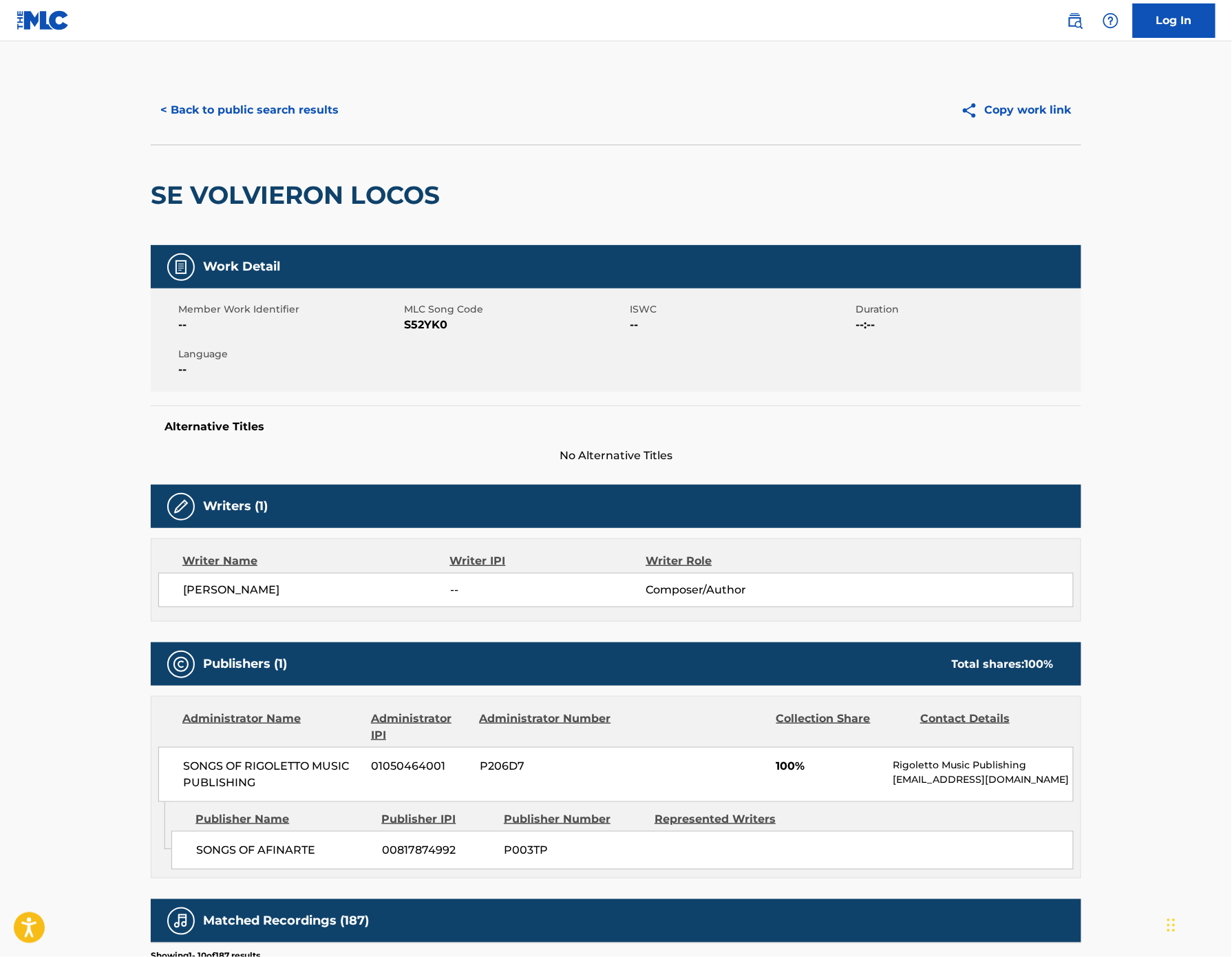
click at [404, 333] on span "S52YK0" at bounding box center [515, 325] width 222 height 17
click at [150, 127] on button "< Back to public search results" at bounding box center [249, 110] width 197 height 34
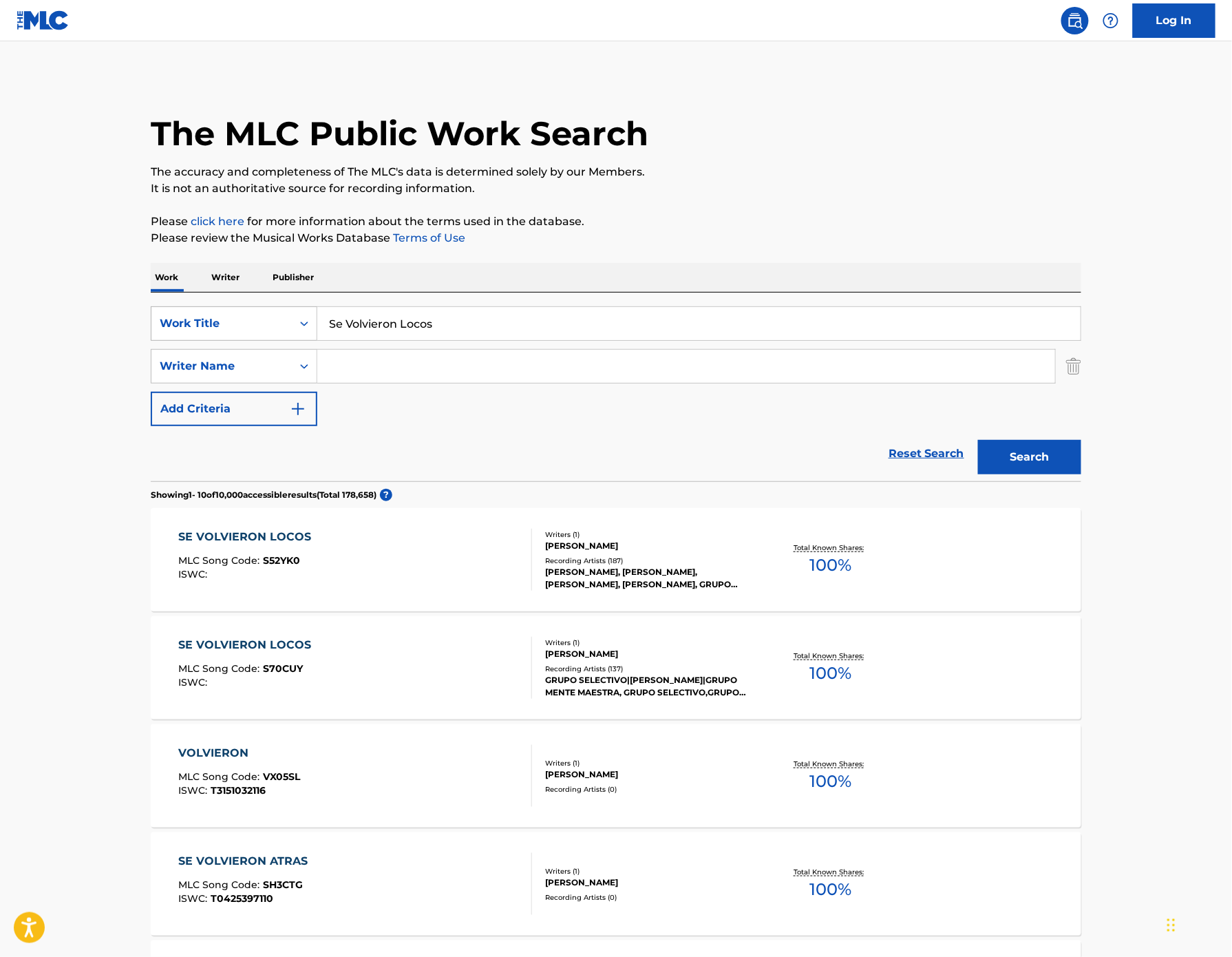
drag, startPoint x: 409, startPoint y: 359, endPoint x: 163, endPoint y: 350, distance: 246.2
click at [163, 341] on div "SearchWithCriteriabce8cfd4-828c-481f-9eb3-9885165ddfbc Work Title Se Volvieron …" at bounding box center [616, 323] width 931 height 34
paste input "oleao"
type input "Soleao"
click at [317, 383] on input "Search Form" at bounding box center [686, 366] width 738 height 33
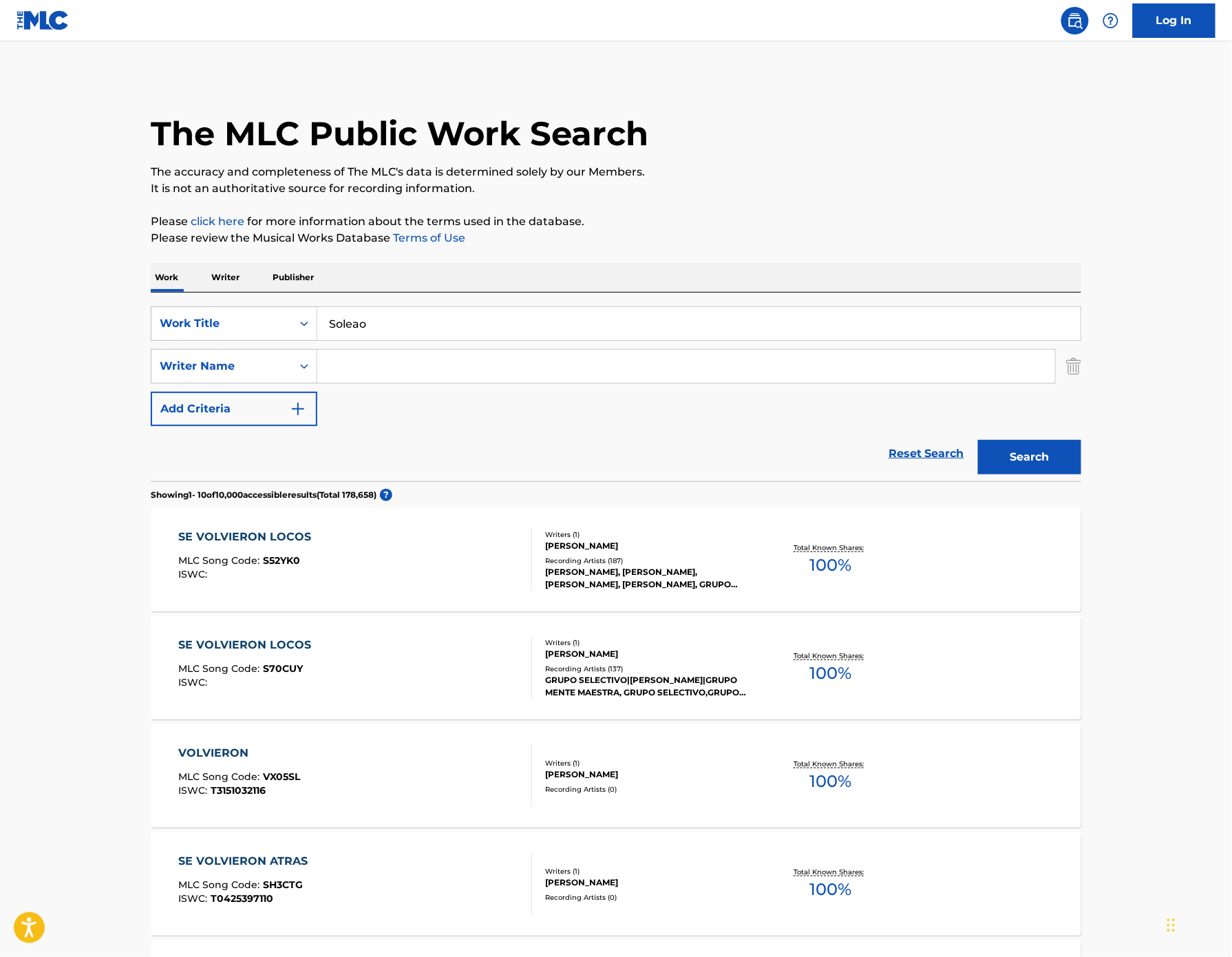
paste input "ERAZO"
type input "ERAZO"
click at [1081, 475] on button "Search" at bounding box center [1030, 457] width 103 height 34
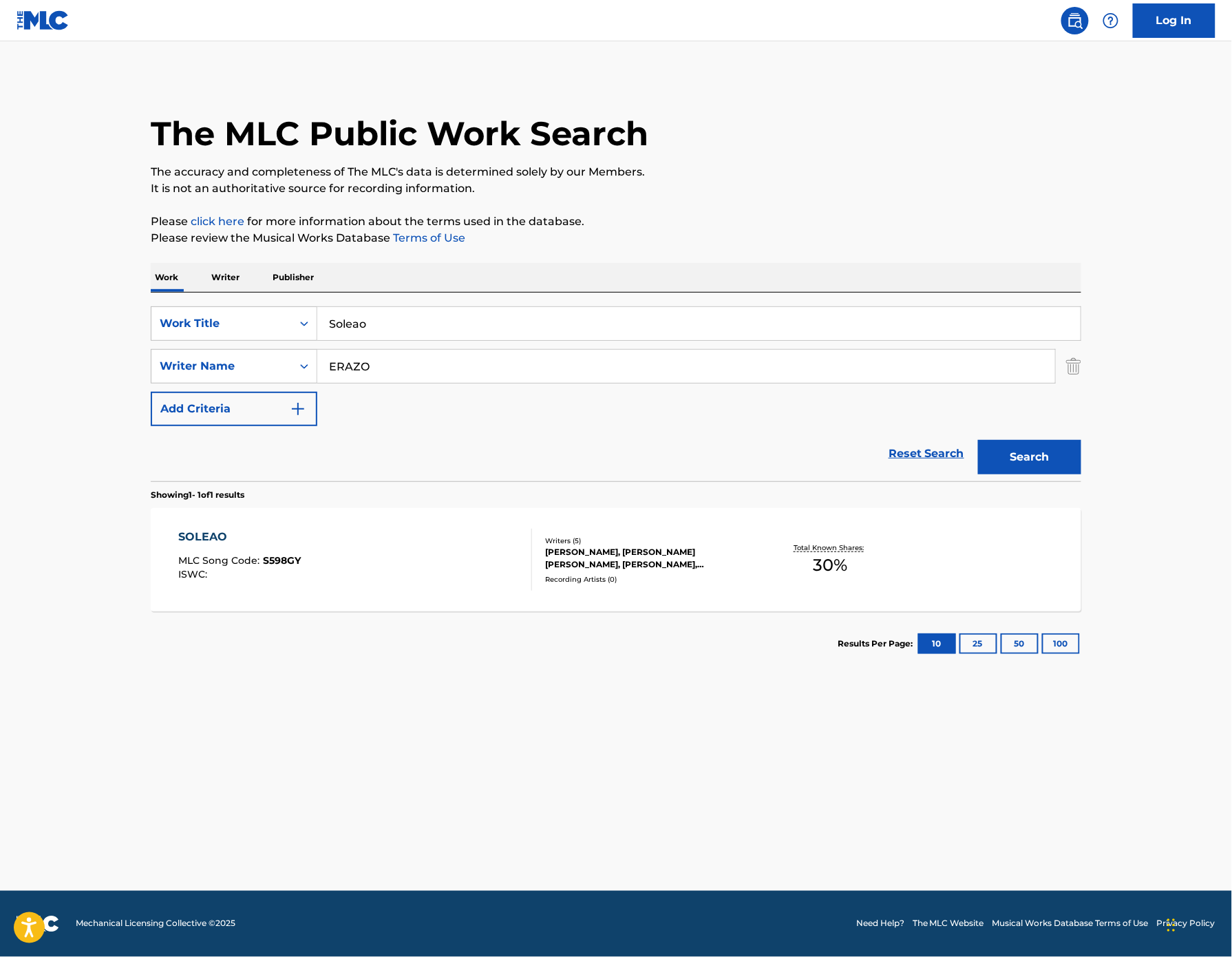
click at [179, 546] on div "SOLEAO" at bounding box center [240, 537] width 122 height 17
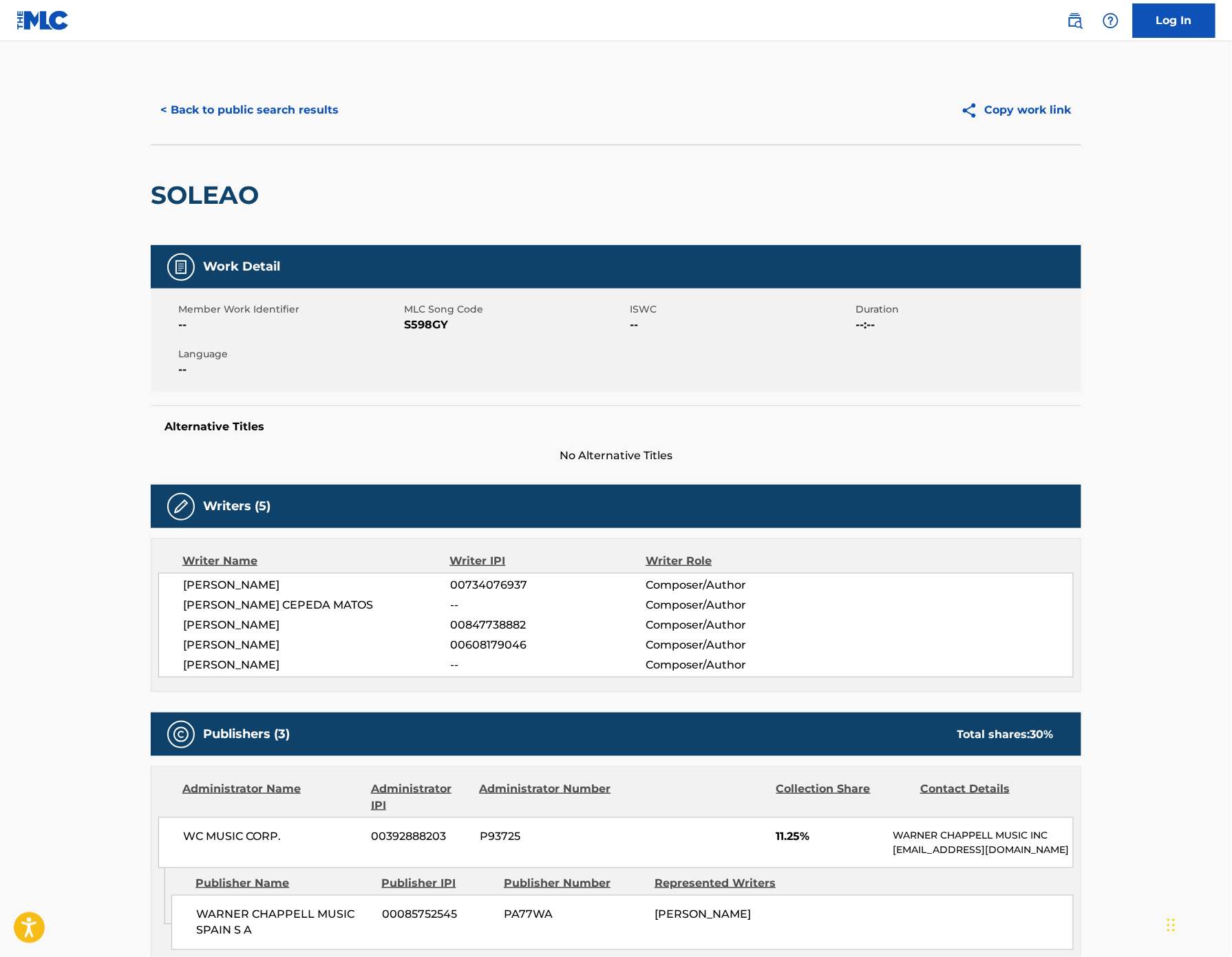
drag, startPoint x: 289, startPoint y: 747, endPoint x: 60, endPoint y: 676, distance: 239.8
click at [150, 676] on div "Writer Name Writer IPI Writer Role [PERSON_NAME] 00734076937 Composer/Author [P…" at bounding box center [616, 615] width 931 height 153
click at [404, 333] on span "S598GY" at bounding box center [515, 325] width 222 height 17
click at [150, 127] on button "< Back to public search results" at bounding box center [249, 110] width 197 height 34
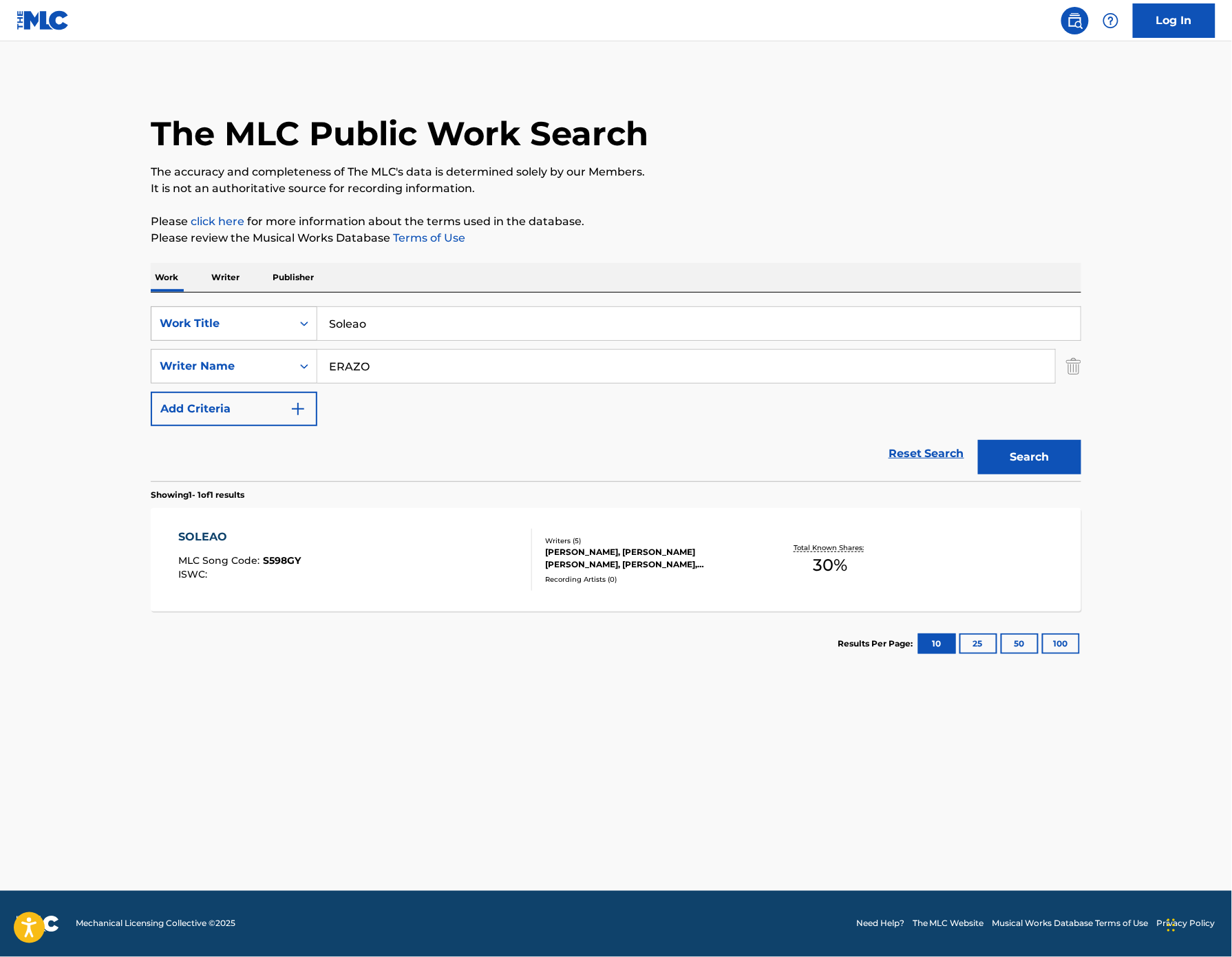
drag, startPoint x: 337, startPoint y: 361, endPoint x: 105, endPoint y: 357, distance: 232.0
click at [150, 341] on div "SearchWithCriteriabce8cfd4-828c-481f-9eb3-9885165ddfbc Work Title Soleao" at bounding box center [616, 323] width 931 height 34
paste input "Vivir Sin Aire"
type input "Vivir Sin Aire"
drag, startPoint x: 299, startPoint y: 418, endPoint x: 190, endPoint y: 405, distance: 109.8
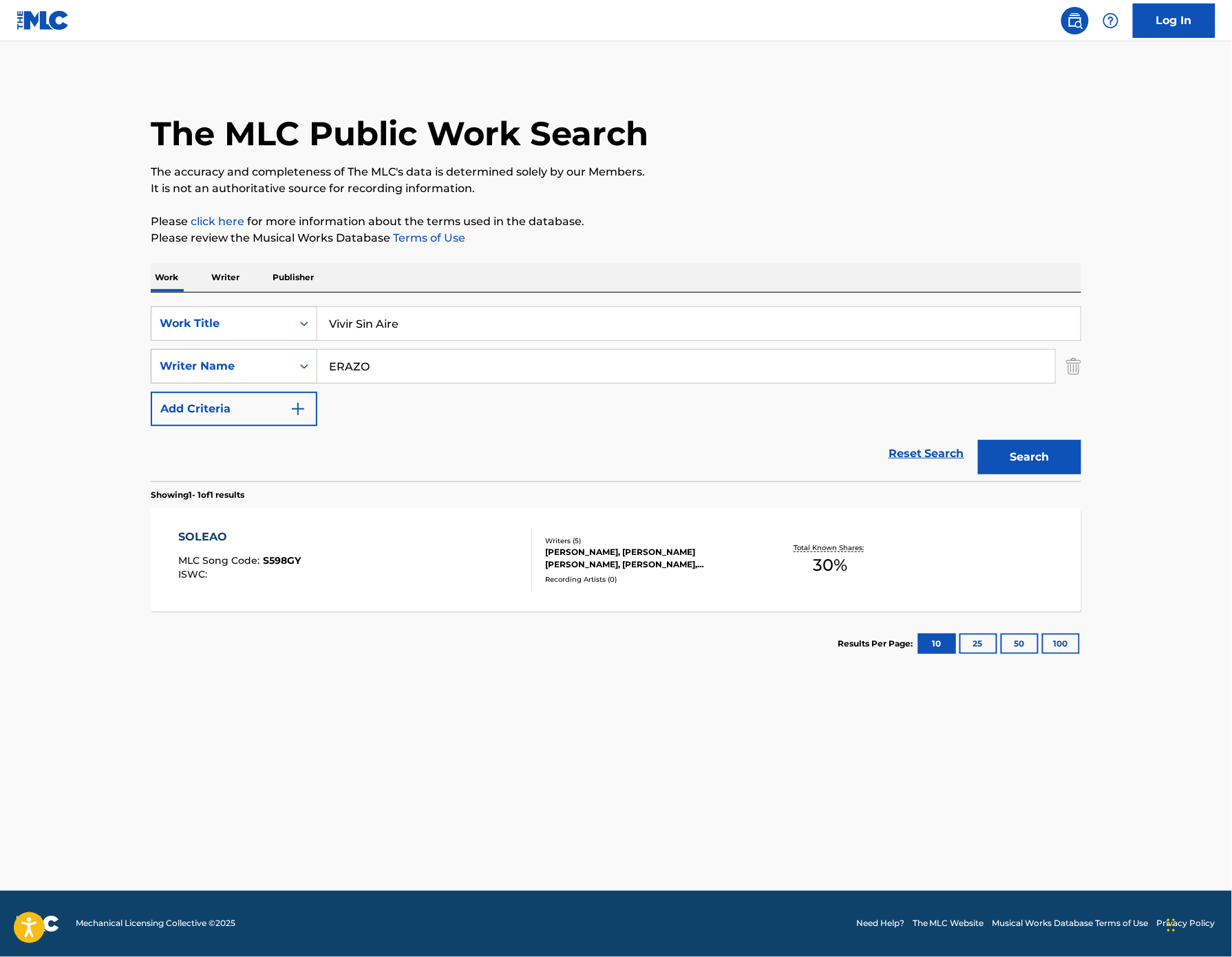
click at [190, 383] on div "SearchWithCriteriaf8e7a0ca-bb53-4bed-bc8e-162bf7756e4b Writer Name [PERSON_NAME]" at bounding box center [616, 366] width 931 height 34
paste input "OLVERA"
type input "OLVERA"
click at [1081, 475] on button "Search" at bounding box center [1030, 457] width 103 height 34
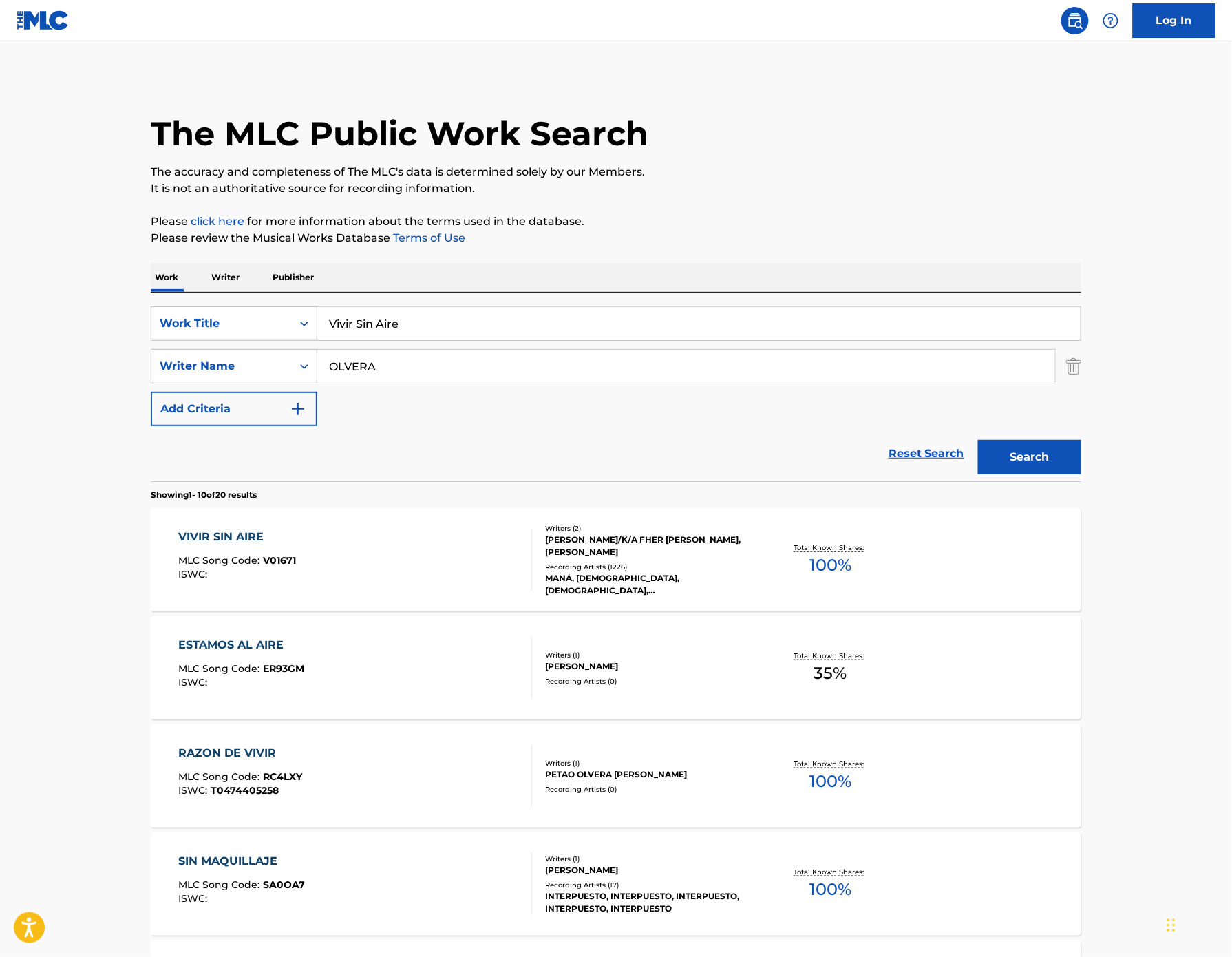
click at [179, 546] on div "VIVIR SIN AIRE" at bounding box center [238, 537] width 117 height 17
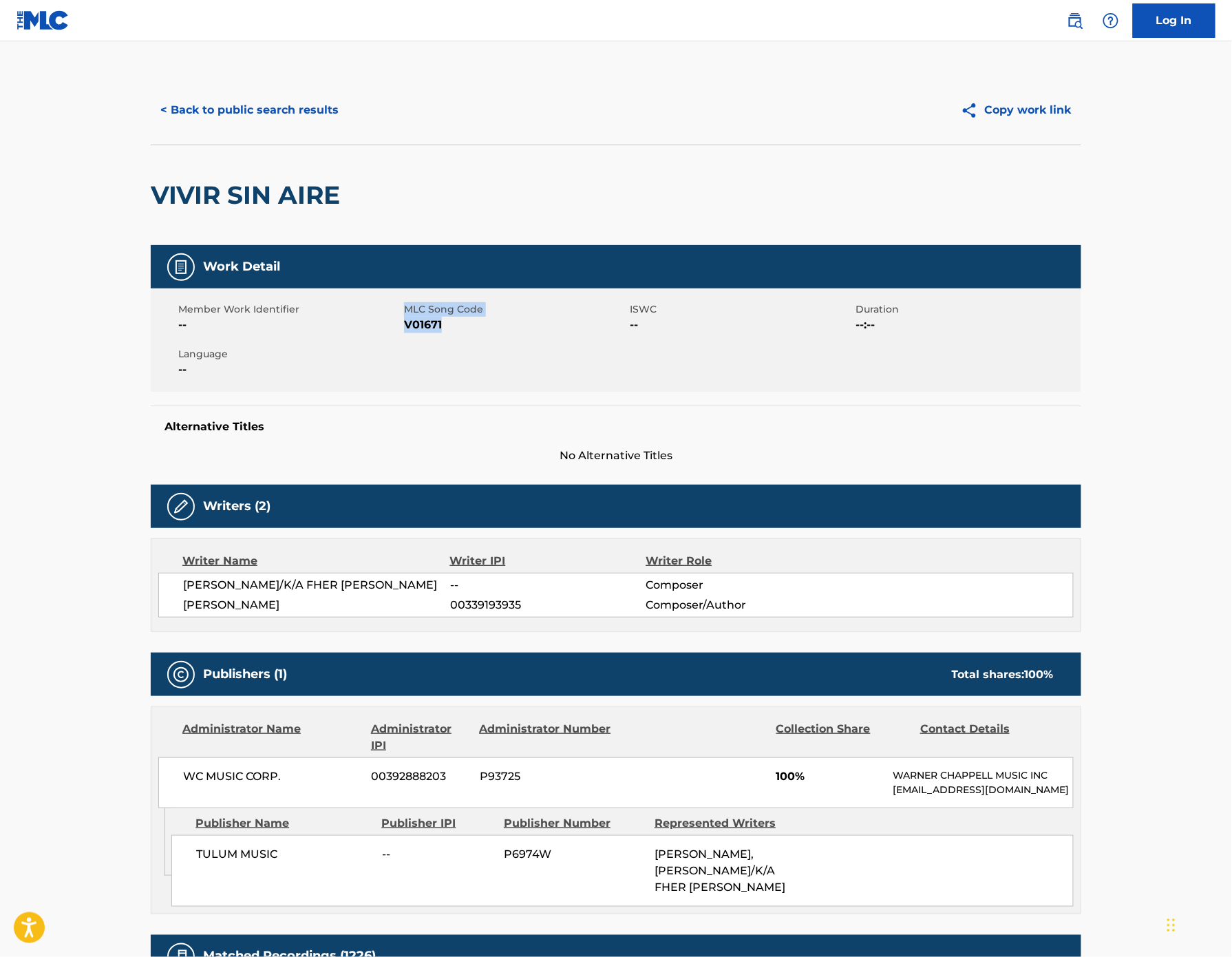
drag, startPoint x: 406, startPoint y: 375, endPoint x: 332, endPoint y: 375, distance: 74.0
click at [332, 375] on div "Member Work Identifier -- MLC Song Code V01671 ISWC -- Duration --:-- Language …" at bounding box center [616, 340] width 931 height 103
click at [415, 333] on span "V01671" at bounding box center [515, 325] width 222 height 17
drag, startPoint x: 409, startPoint y: 370, endPoint x: 361, endPoint y: 380, distance: 49.0
click at [404, 333] on span "V01671" at bounding box center [515, 325] width 222 height 17
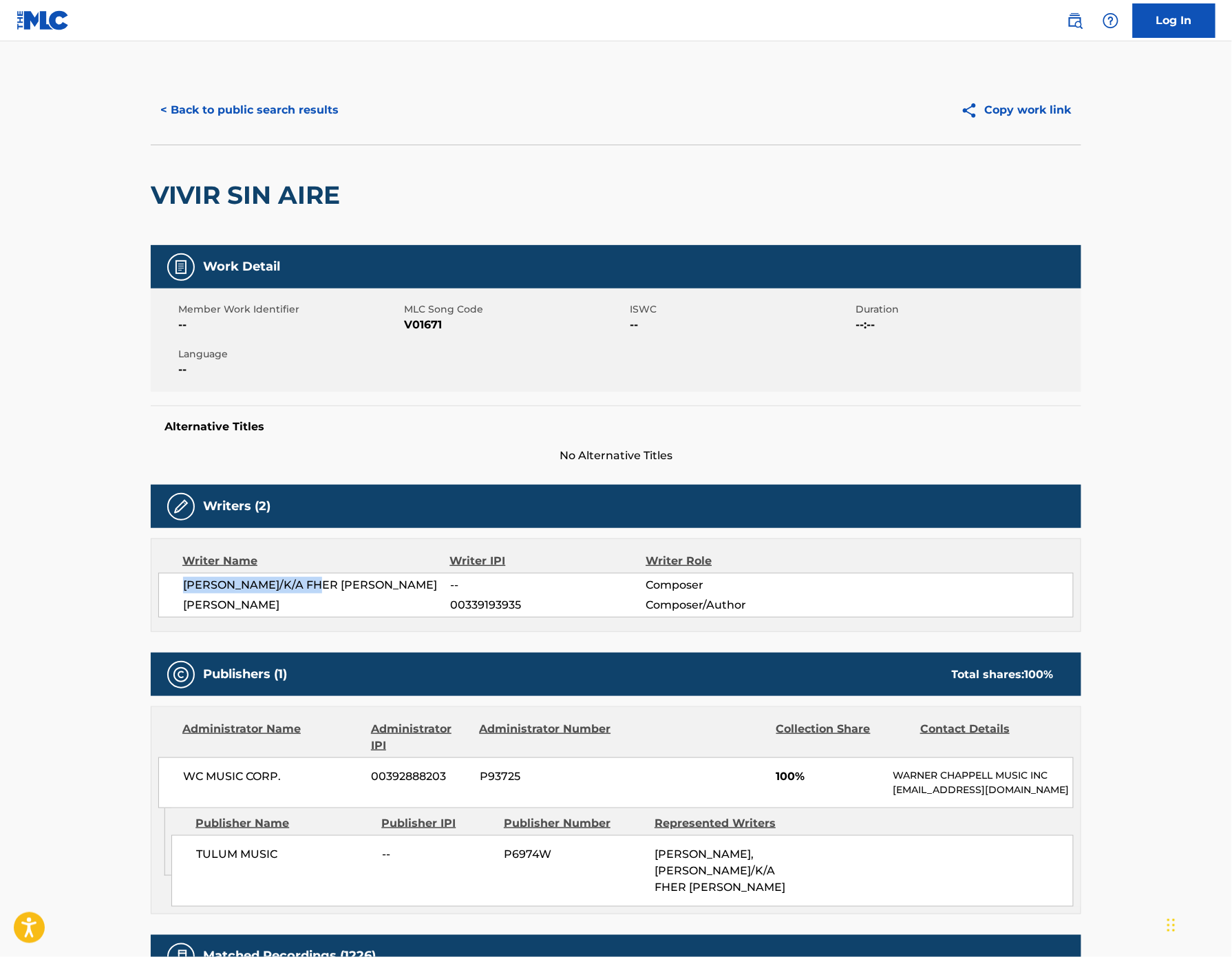
drag, startPoint x: 238, startPoint y: 672, endPoint x: 72, endPoint y: 669, distance: 166.0
click at [158, 617] on div "[PERSON_NAME]/K/A FHER [PERSON_NAME] -- Composer [PERSON_NAME] 00339193935 Comp…" at bounding box center [616, 596] width 915 height 45
click at [157, 127] on button "< Back to public search results" at bounding box center [249, 110] width 197 height 34
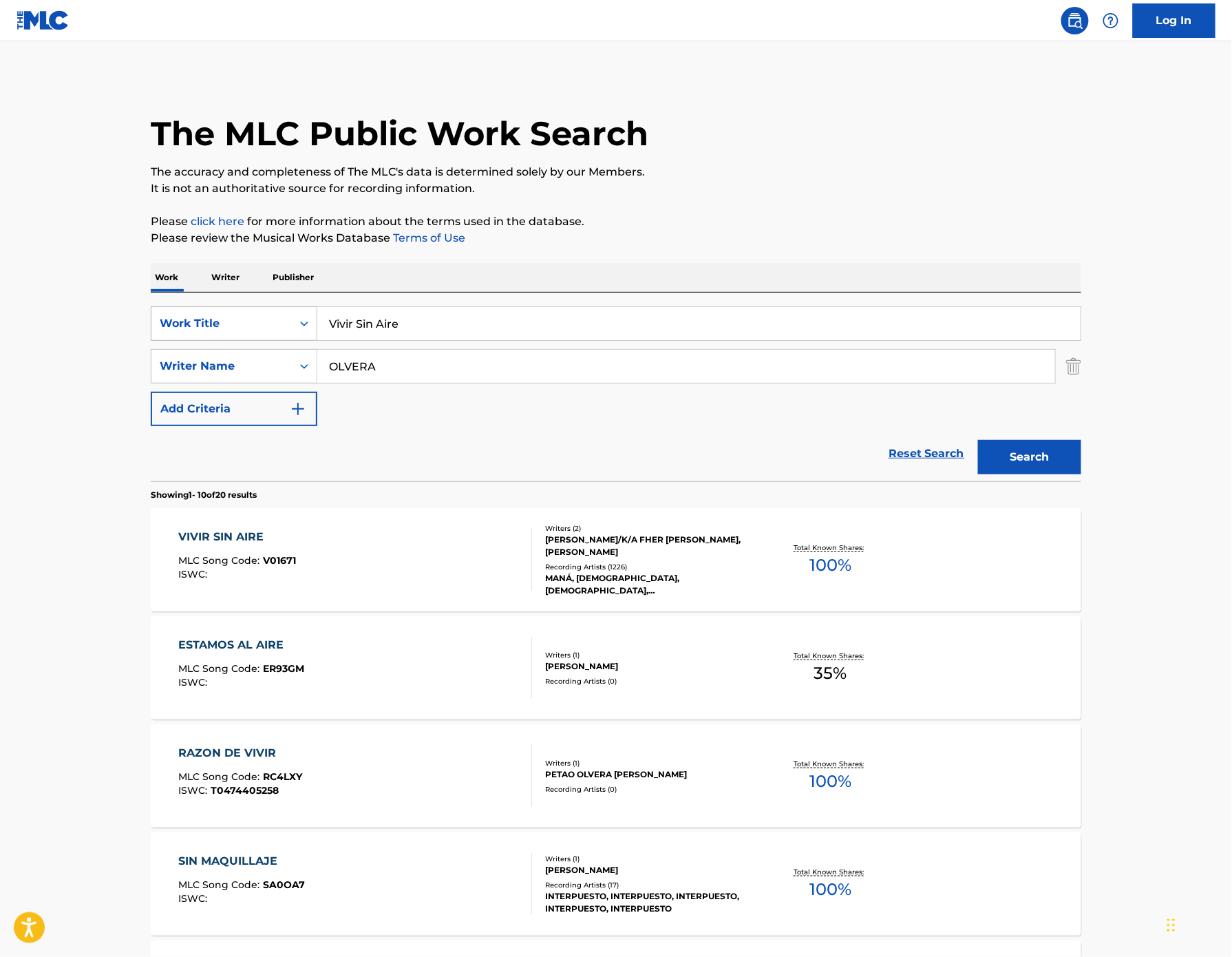
drag, startPoint x: 349, startPoint y: 369, endPoint x: 164, endPoint y: 369, distance: 185.0
click at [164, 341] on div "SearchWithCriteriabce8cfd4-828c-481f-9eb3-9885165ddfbc Work Title Vivir Sin Aire" at bounding box center [616, 323] width 931 height 34
paste input "Yogurcito"
type input "Yogurcito"
drag, startPoint x: 337, startPoint y: 414, endPoint x: 138, endPoint y: 401, distance: 199.4
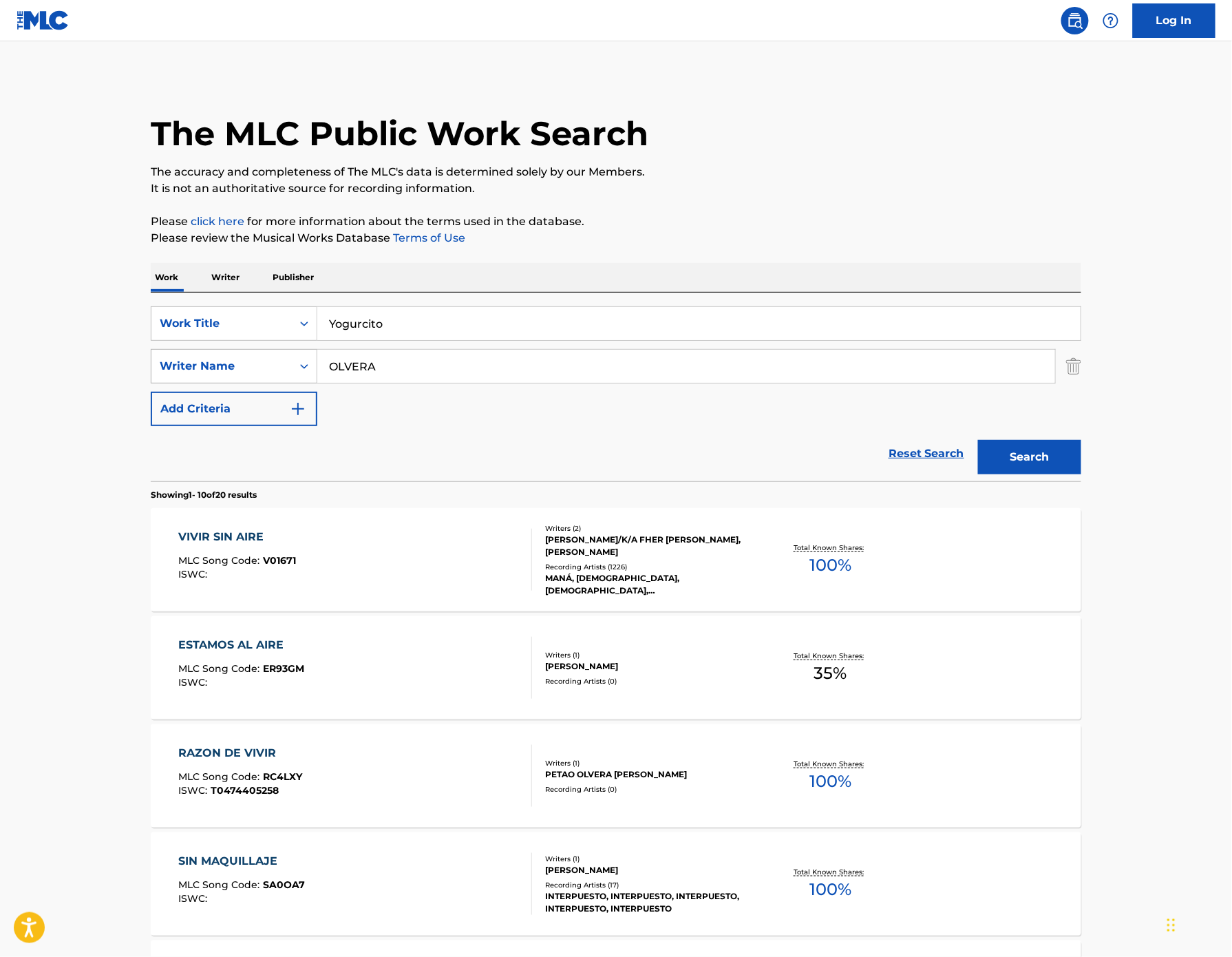
click at [150, 383] on div "SearchWithCriteriaf8e7a0ca-bb53-4bed-bc8e-162bf7756e4b Writer Name OLVERA" at bounding box center [616, 366] width 931 height 34
paste input "PALOMINO"
type input "PALOMINO"
click at [1081, 475] on button "Search" at bounding box center [1030, 457] width 103 height 34
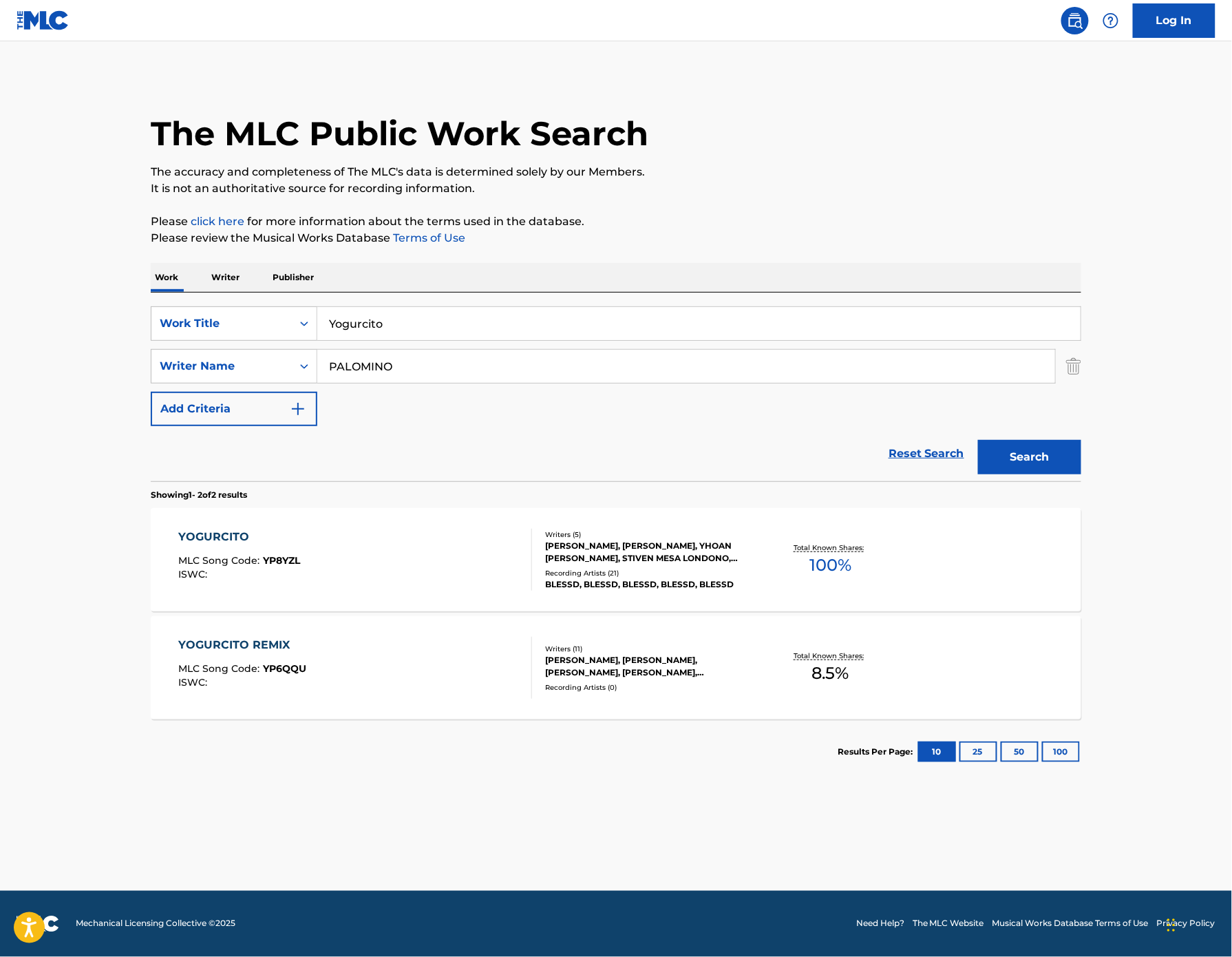
click at [179, 546] on div "YOGURCITO" at bounding box center [240, 537] width 122 height 17
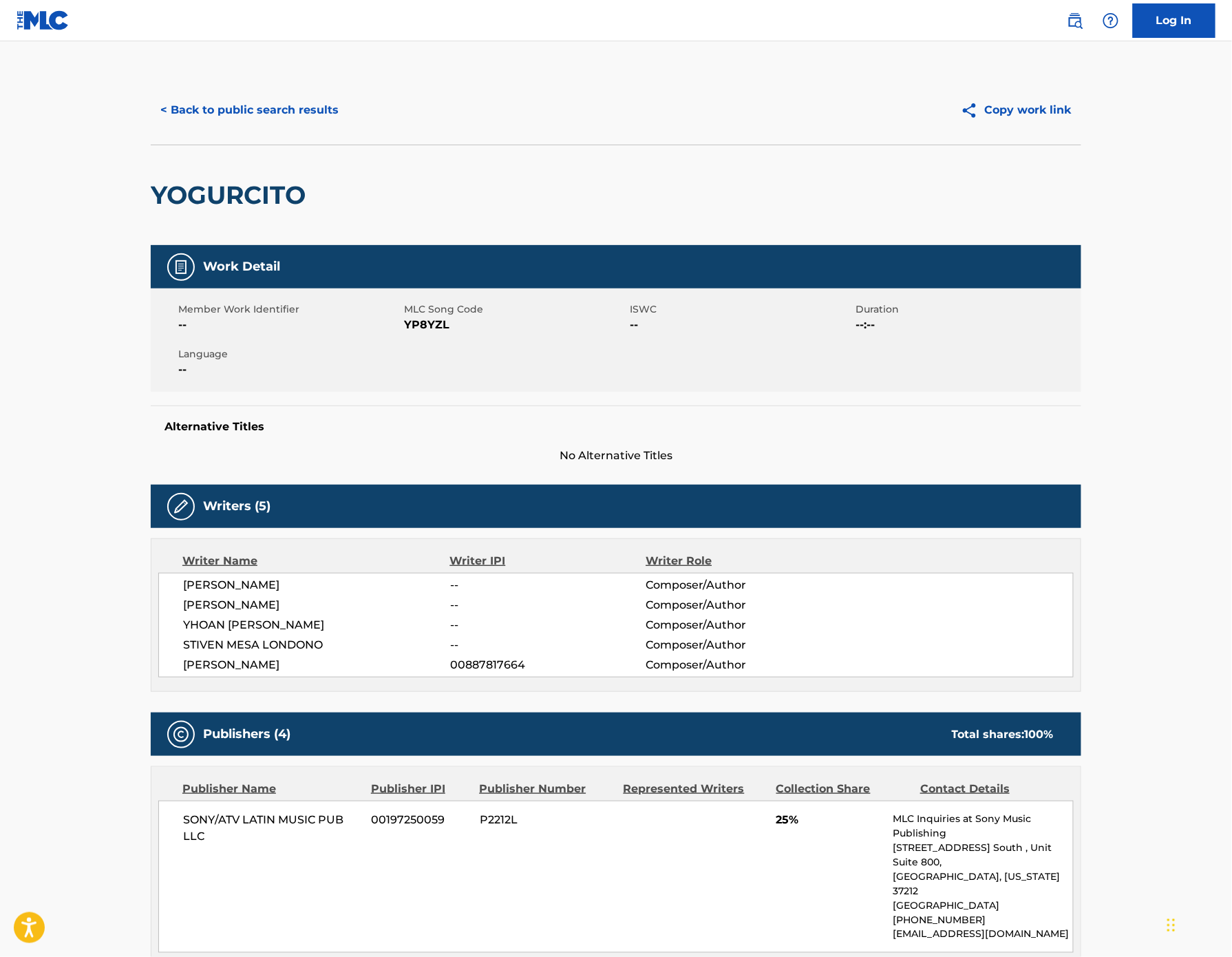
drag, startPoint x: 352, startPoint y: 752, endPoint x: 60, endPoint y: 671, distance: 303.0
click at [150, 671] on div "Writer Name Writer IPI Writer Role [PERSON_NAME] -- Composer/Author [PERSON_NAM…" at bounding box center [616, 615] width 931 height 153
click at [404, 333] on span "YP8YZL" at bounding box center [515, 325] width 222 height 17
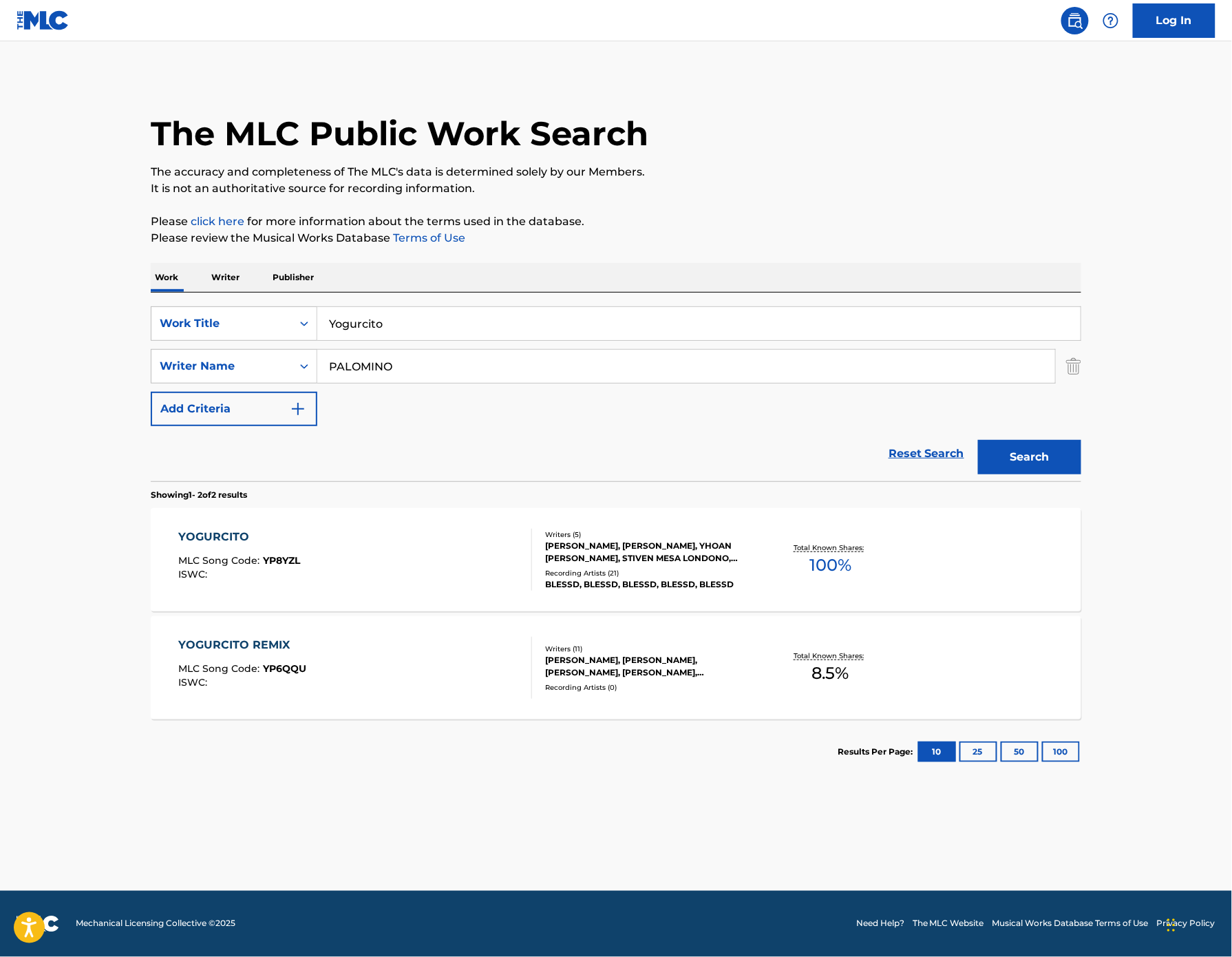
drag, startPoint x: 328, startPoint y: 361, endPoint x: 172, endPoint y: 333, distance: 158.5
click at [172, 333] on div "SearchWithCriteriabce8cfd4-828c-481f-9eb3-9885165ddfbc Work Title Yogurcito Sea…" at bounding box center [616, 387] width 931 height 188
paste input "Digitand"
type input "Digitando"
drag, startPoint x: 365, startPoint y: 415, endPoint x: 197, endPoint y: 383, distance: 171.0
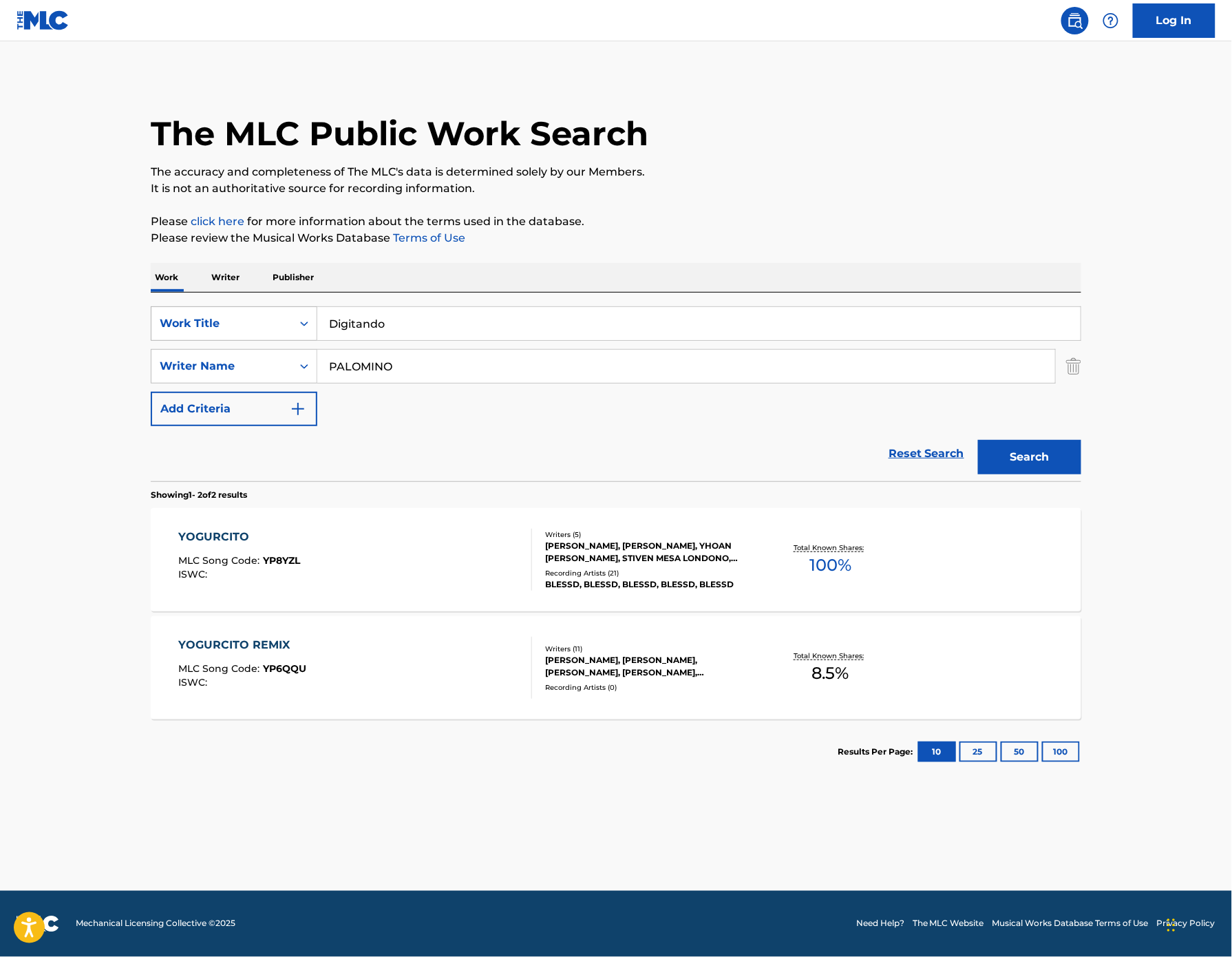
click at [197, 383] on div "SearchWithCriteriabce8cfd4-828c-481f-9eb3-9885165ddfbc Work Title Digitando Sea…" at bounding box center [616, 366] width 931 height 120
paste input "RIBEIR"
type input "RIBEIRO"
click at [1081, 475] on button "Search" at bounding box center [1030, 457] width 103 height 34
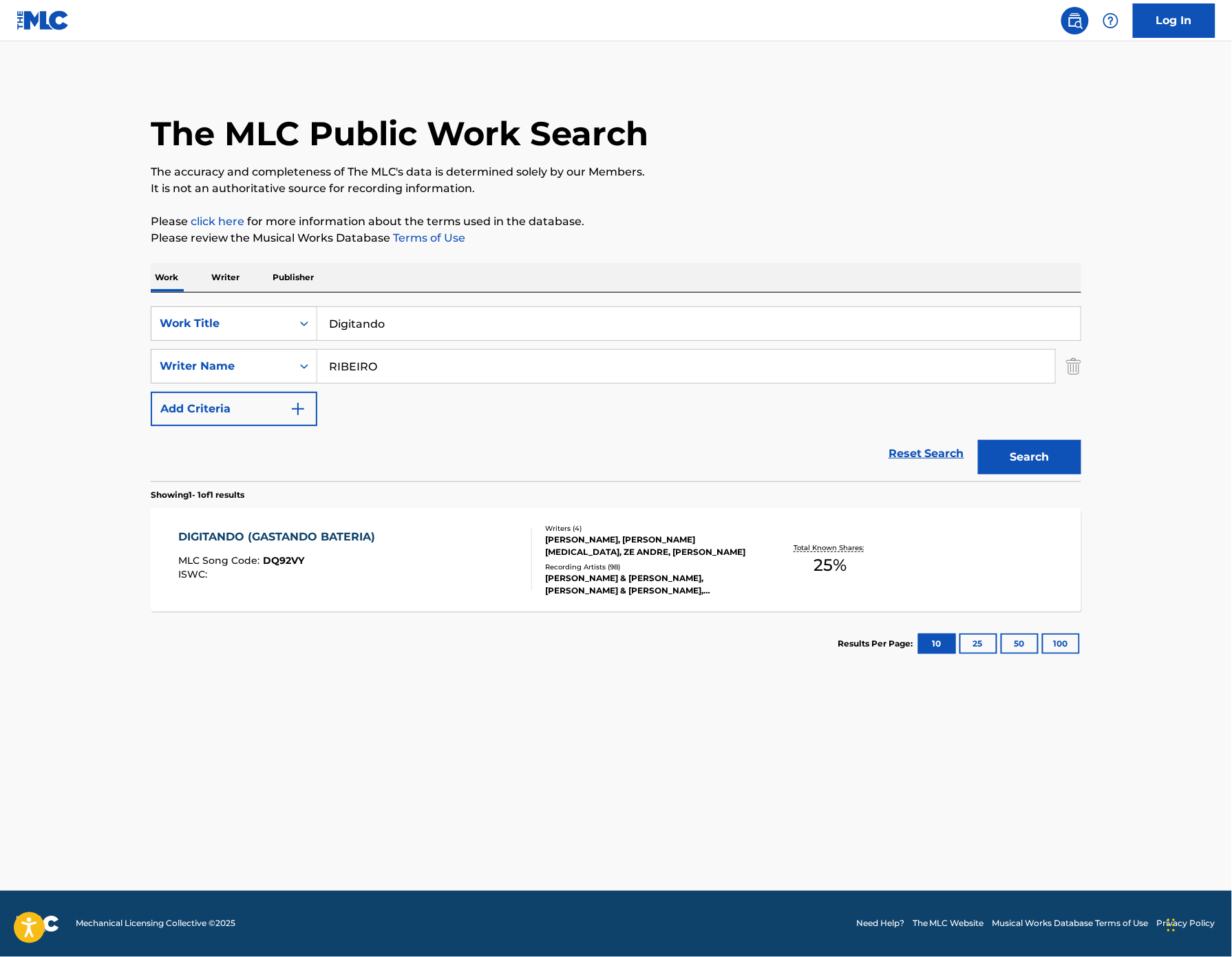
click at [197, 546] on div "DIGITANDO (GASTANDO BATERIA)" at bounding box center [281, 537] width 204 height 17
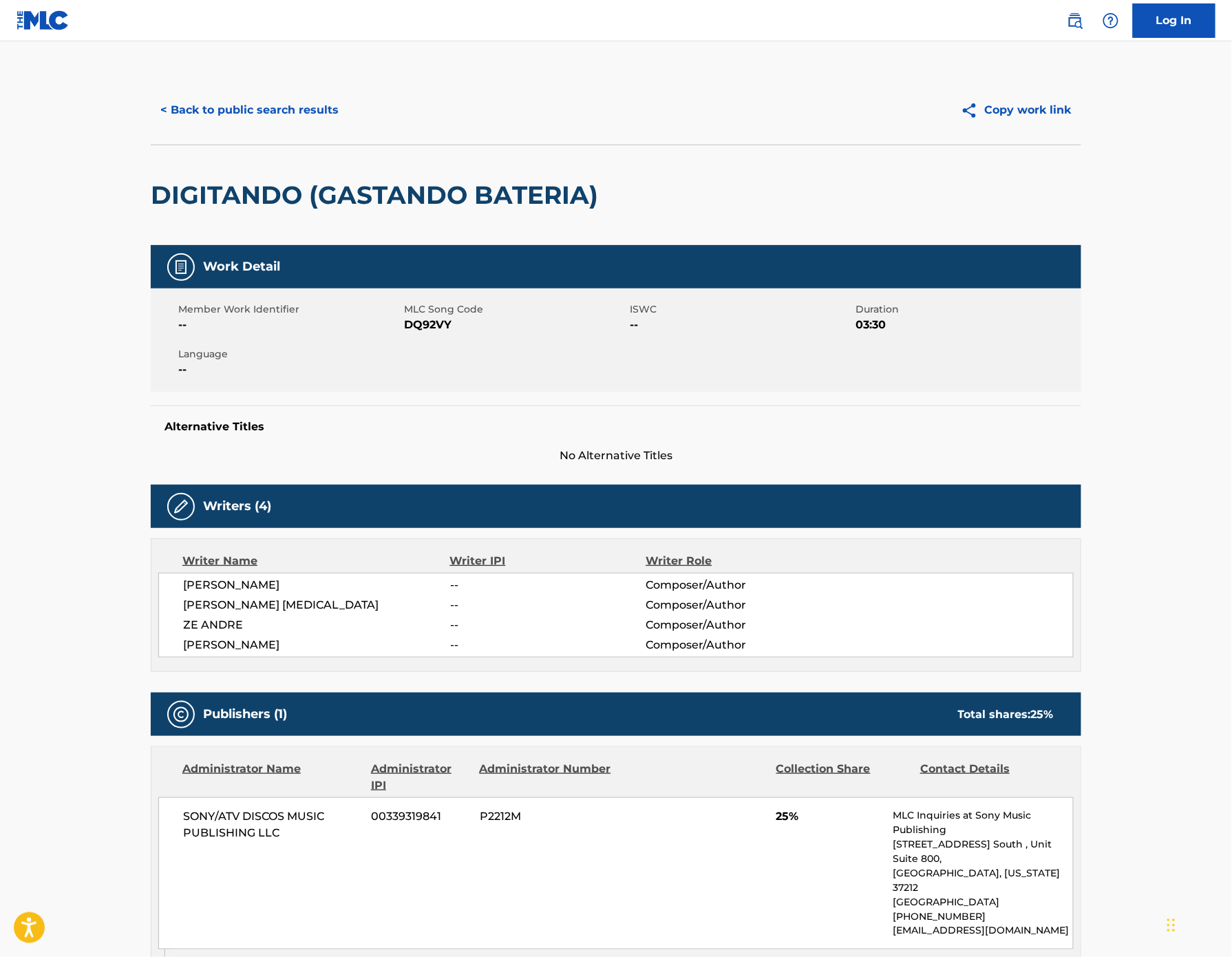
click at [404, 333] on span "DQ92VY" at bounding box center [515, 325] width 222 height 17
click at [150, 127] on button "< Back to public search results" at bounding box center [249, 110] width 197 height 34
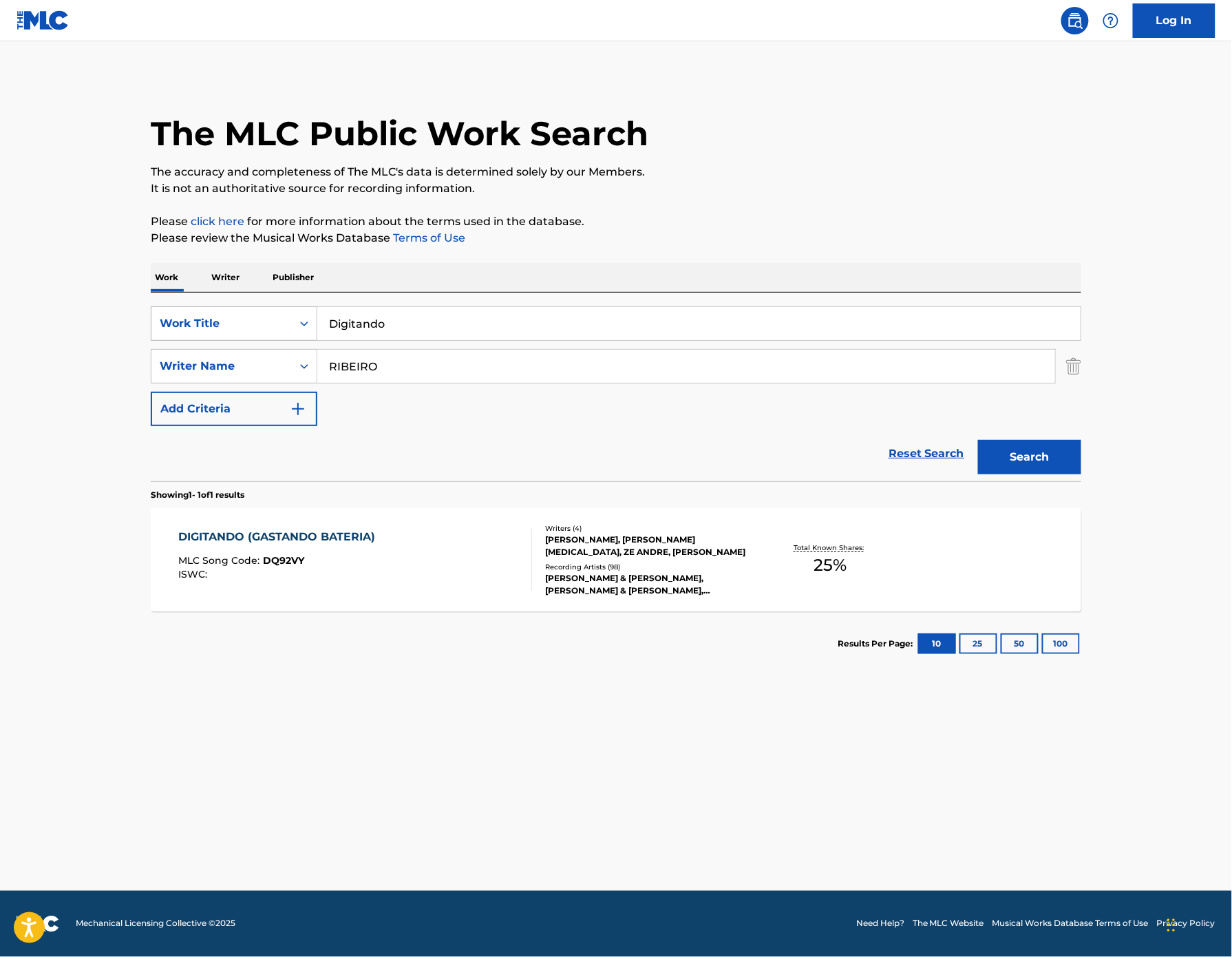
drag, startPoint x: 348, startPoint y: 357, endPoint x: 182, endPoint y: 357, distance: 166.0
click at [182, 341] on div "SearchWithCriteriabce8cfd4-828c-481f-9eb3-9885165ddfbc Work Title Digitando" at bounding box center [616, 323] width 931 height 34
paste input "z Aí Qual É o Plan"
click at [342, 340] on input "Diz Aí Qual É o Plano" at bounding box center [699, 323] width 763 height 33
type input "Diz Aí Qual e o Plano"
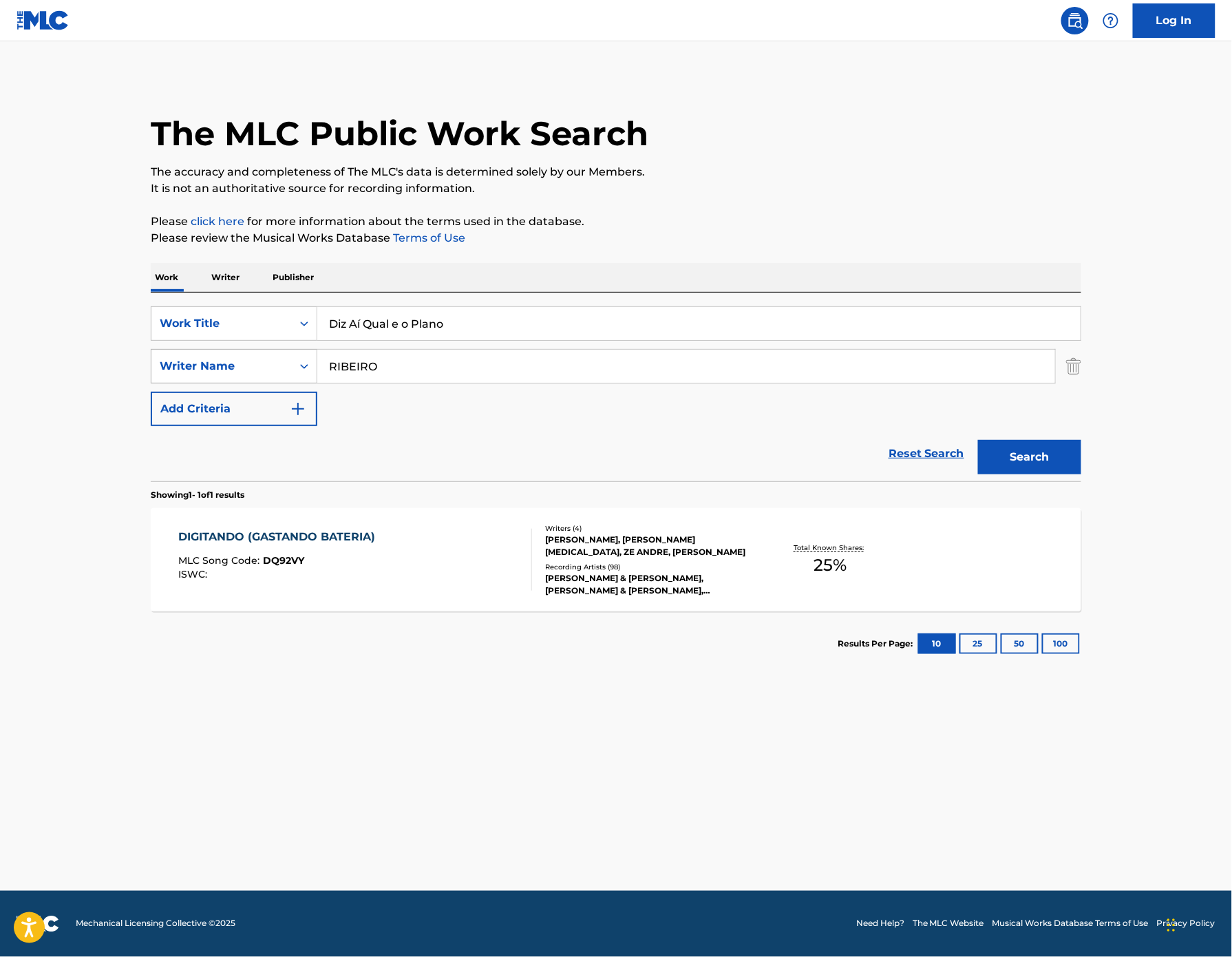
drag, startPoint x: 346, startPoint y: 416, endPoint x: 100, endPoint y: 416, distance: 246.0
click at [150, 383] on div "SearchWithCriteriaf8e7a0ca-bb53-4bed-bc8e-162bf7756e4b Writer Name [PERSON_NAME]" at bounding box center [616, 366] width 931 height 34
click at [317, 340] on input "Diz Aí Qual e o Plano" at bounding box center [699, 323] width 763 height 33
type input "Diz Ai Qual e o Plano"
click at [1081, 475] on button "Search" at bounding box center [1030, 457] width 103 height 34
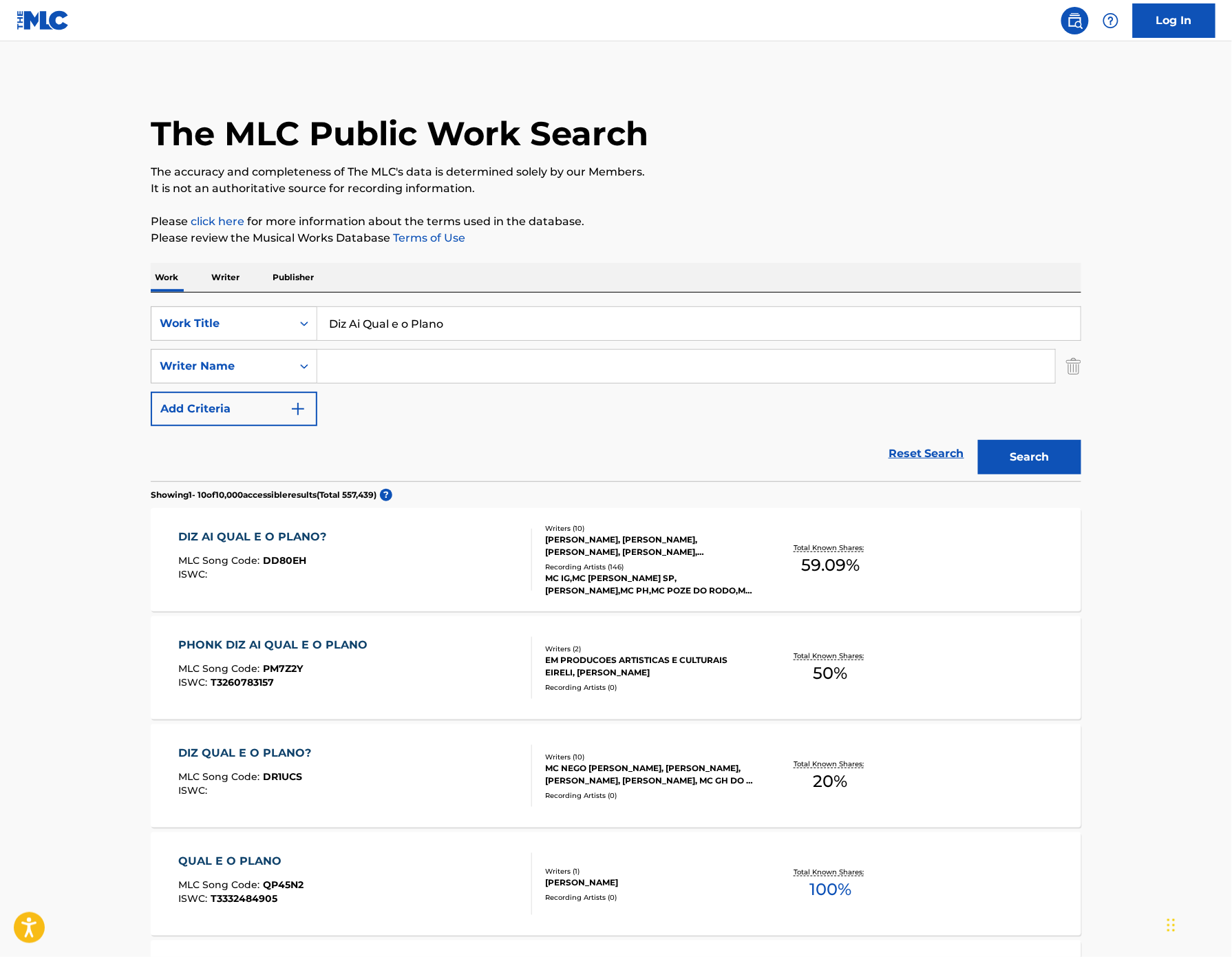
click at [195, 546] on div "DIZ AI QUAL E O PLANO?" at bounding box center [257, 537] width 155 height 17
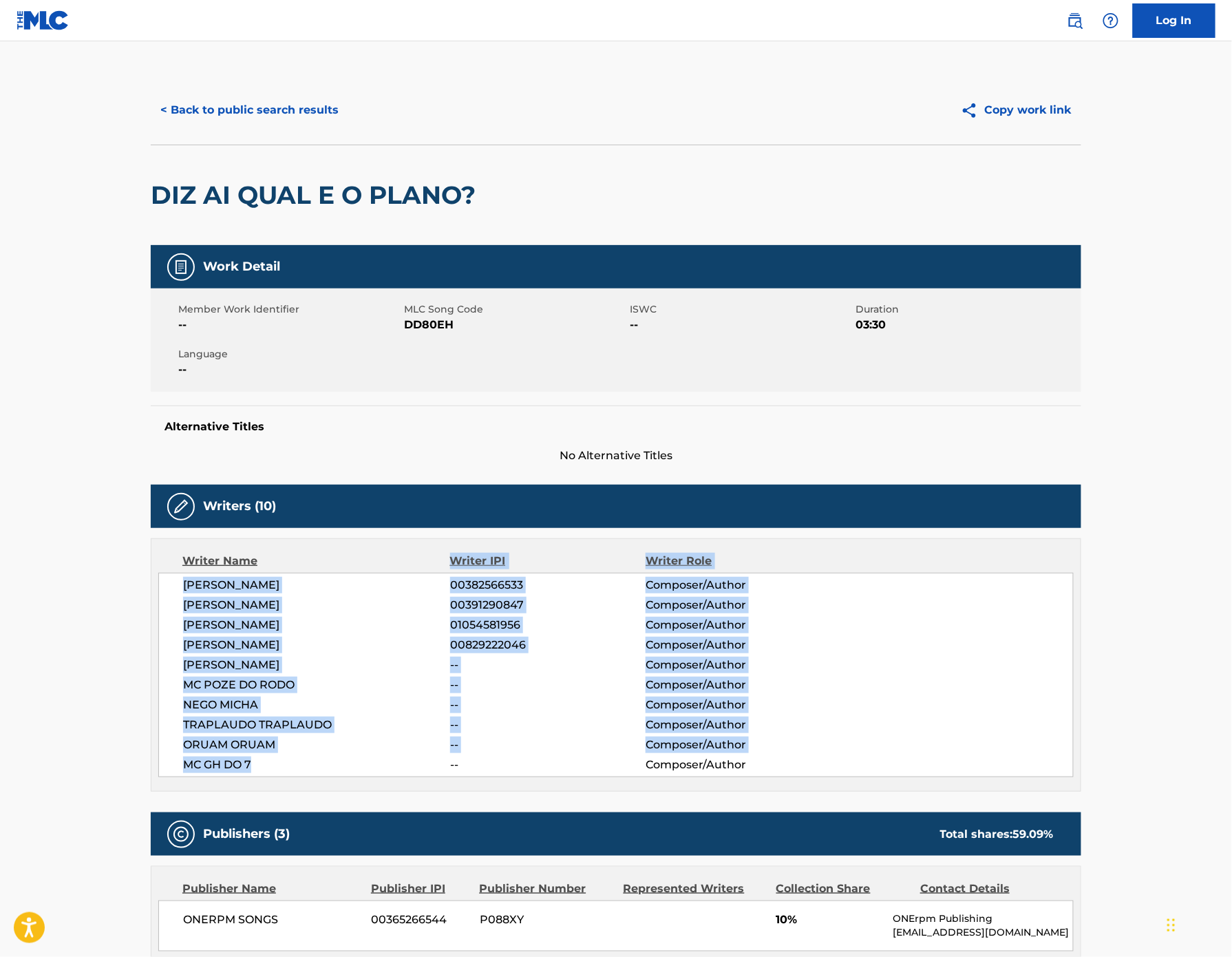
drag, startPoint x: 177, startPoint y: 855, endPoint x: 53, endPoint y: 654, distance: 236.2
click at [183, 714] on span "NEGO MICHA" at bounding box center [316, 705] width 267 height 17
drag, startPoint x: 172, startPoint y: 854, endPoint x: 99, endPoint y: 659, distance: 208.2
click at [158, 659] on div "[PERSON_NAME] DOS SANTOS 00382566533 Composer/Author [PERSON_NAME] 00391290847 …" at bounding box center [616, 675] width 915 height 205
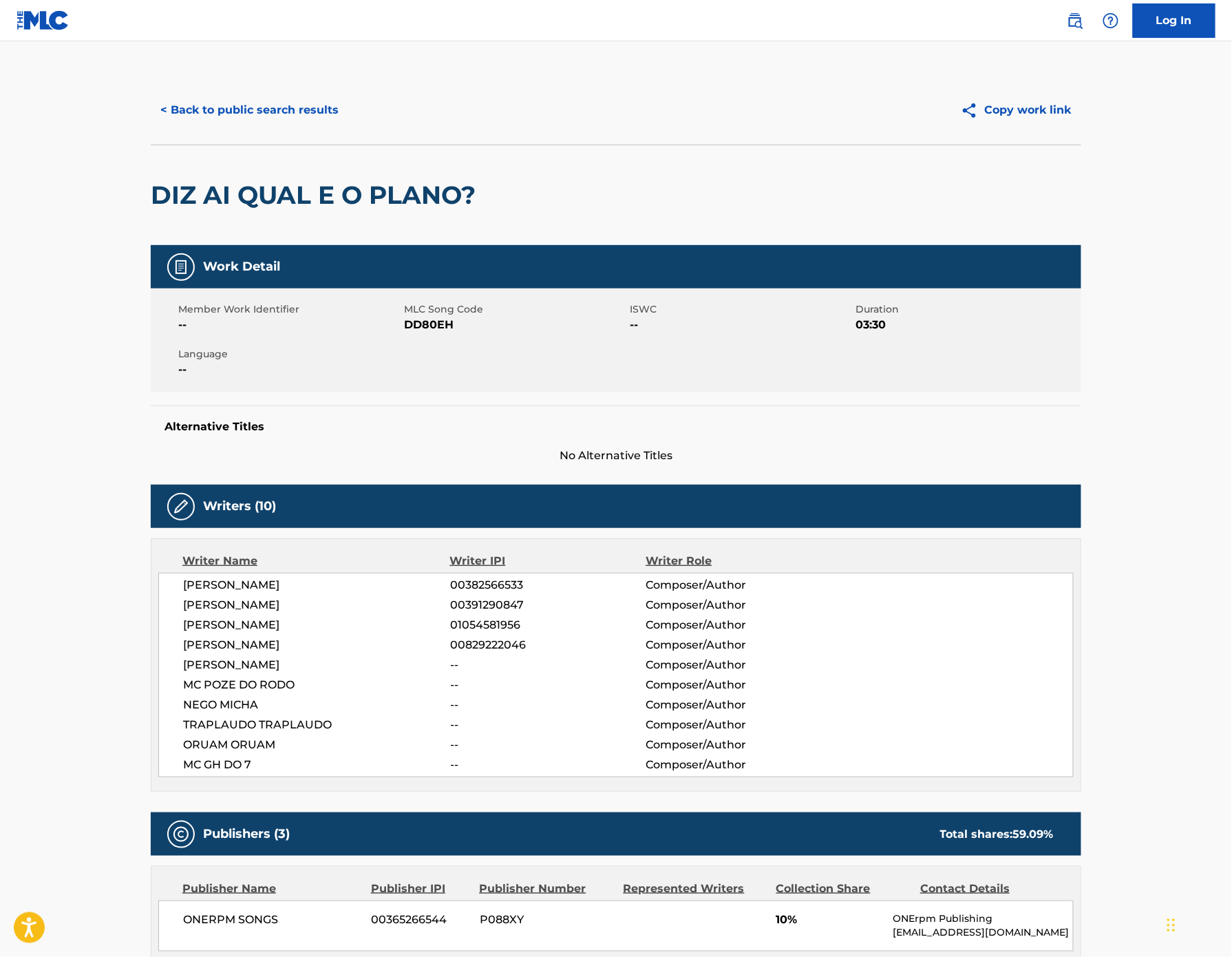
click at [404, 333] on span "DD80EH" at bounding box center [515, 325] width 222 height 17
drag, startPoint x: 768, startPoint y: 920, endPoint x: 433, endPoint y: 411, distance: 609.3
click at [433, 392] on div "Member Work Identifier -- MLC Song Code DD80EH ISWC -- Duration 03:30 Language …" at bounding box center [616, 340] width 931 height 103
click at [150, 124] on button "< Back to public search results" at bounding box center [249, 110] width 197 height 34
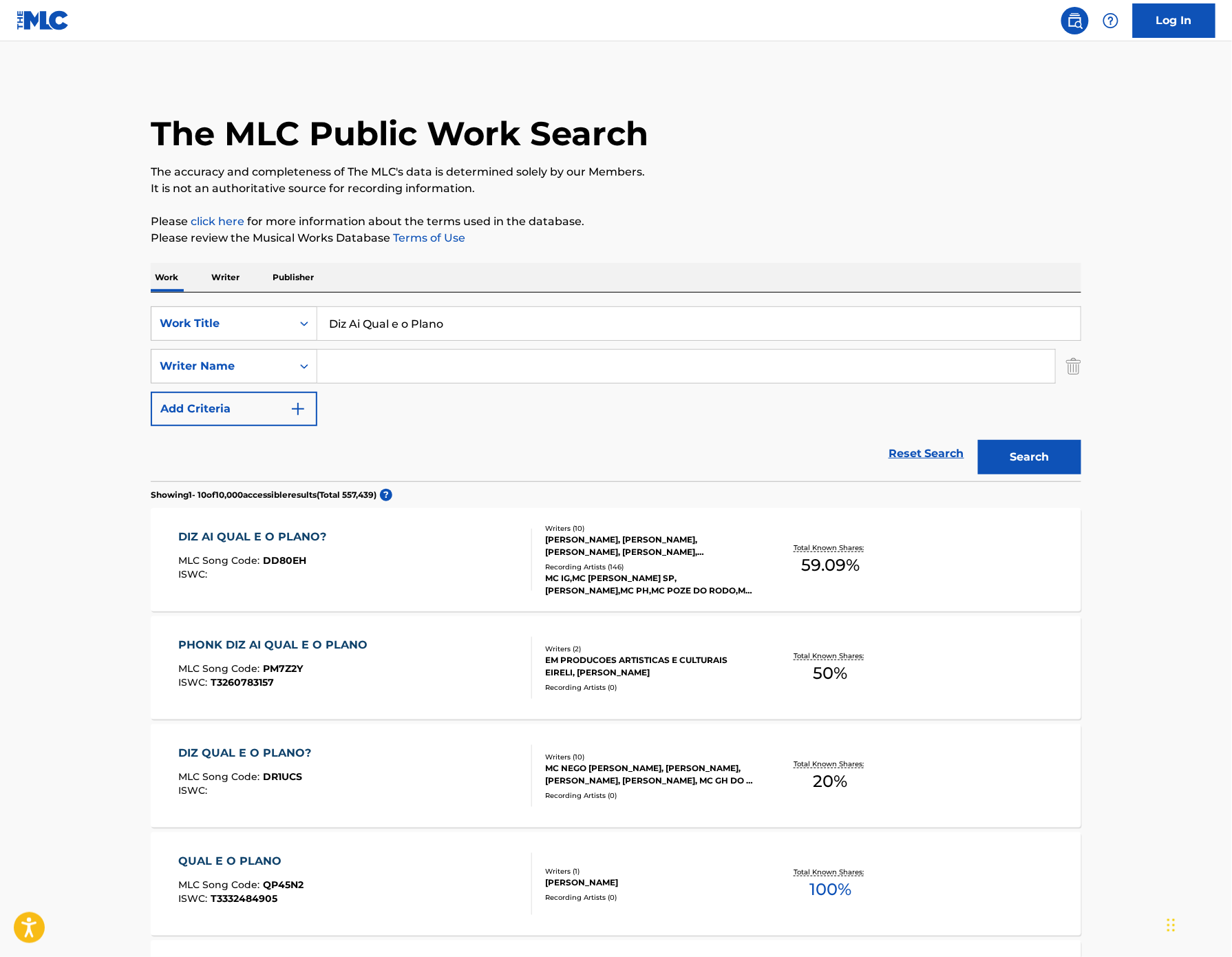
drag, startPoint x: 408, startPoint y: 359, endPoint x: 231, endPoint y: 315, distance: 182.4
click at [231, 315] on div "Work Writer Publisher SearchWithCriteriabce8cfd4-828c-481f-9eb3-9885165ddfbc Wo…" at bounding box center [616, 959] width 931 height 1392
paste input "Morena de [GEOGRAPHIC_DATA]"
click at [358, 340] on input "Morena de [GEOGRAPHIC_DATA]" at bounding box center [699, 323] width 763 height 33
type input "Morena de [PERSON_NAME]"
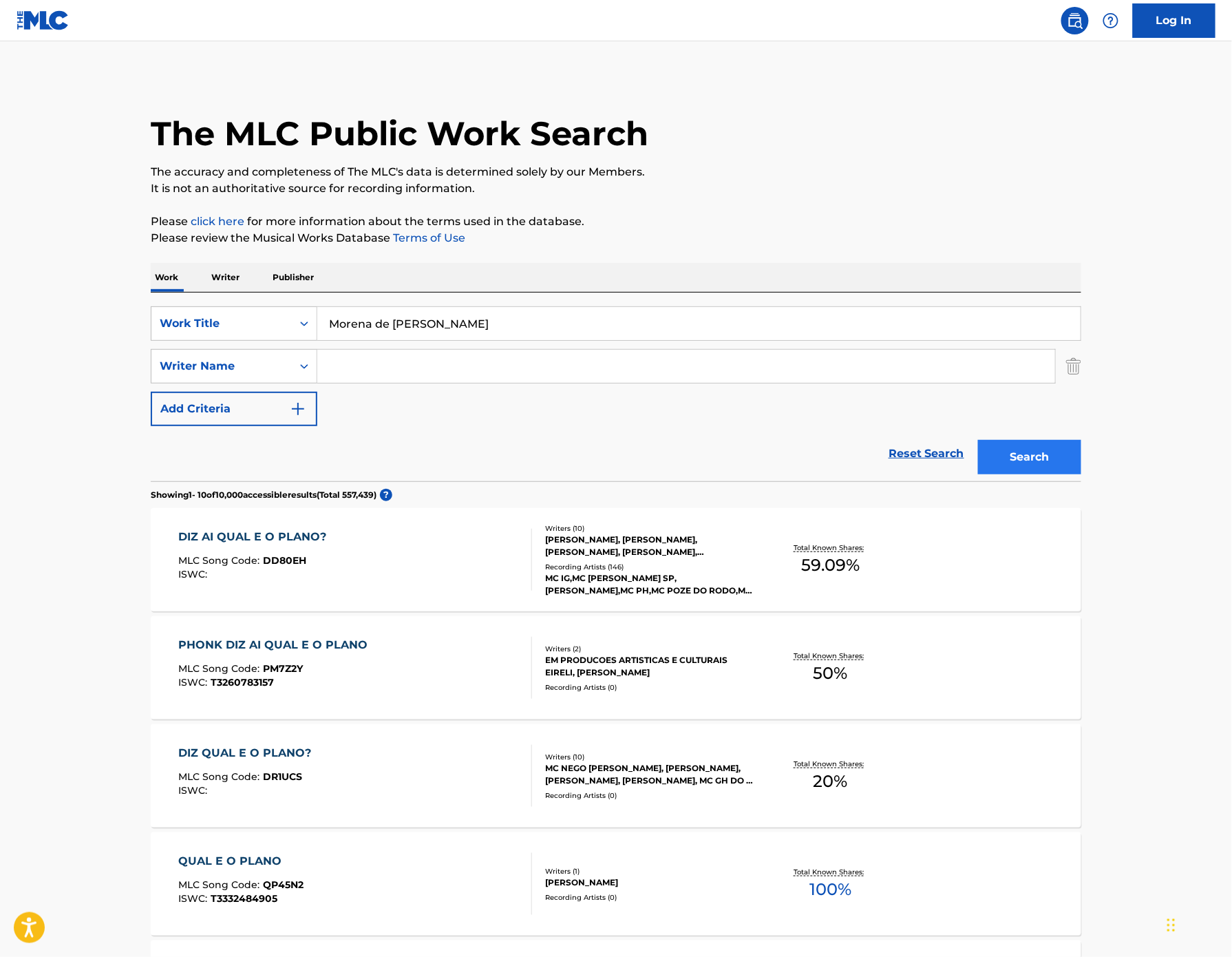
click at [1075, 475] on button "Search" at bounding box center [1030, 457] width 103 height 34
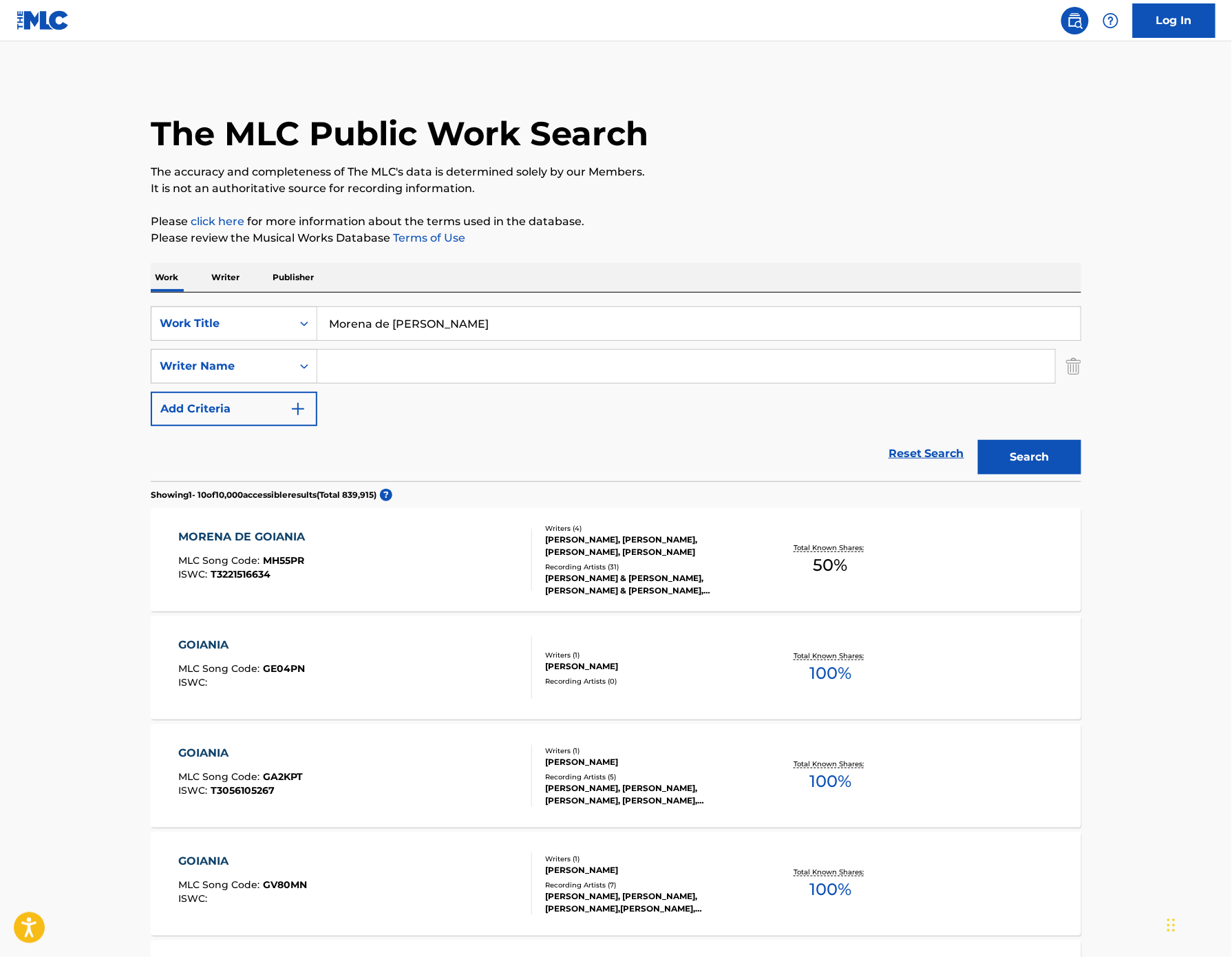
click at [179, 546] on div "MORENA DE GOIANIA" at bounding box center [246, 537] width 134 height 17
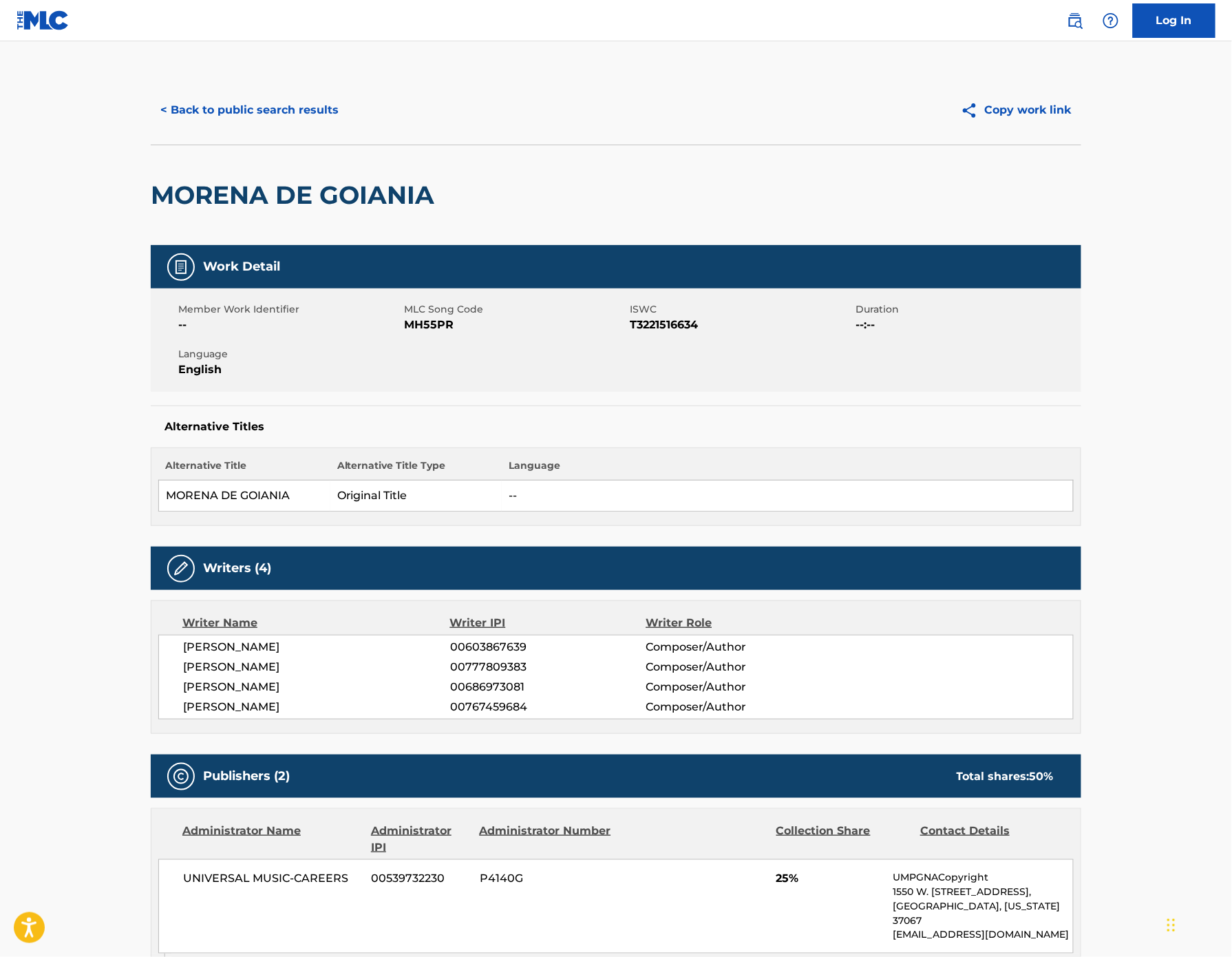
drag, startPoint x: 333, startPoint y: 802, endPoint x: 77, endPoint y: 739, distance: 263.6
click at [158, 719] on div "[PERSON_NAME] 00603867639 Composer/Author [PERSON_NAME] 00777809383 Composer/Au…" at bounding box center [616, 677] width 915 height 84
click at [404, 333] on span "MH55PR" at bounding box center [515, 325] width 222 height 17
drag, startPoint x: 838, startPoint y: 956, endPoint x: 392, endPoint y: 413, distance: 702.7
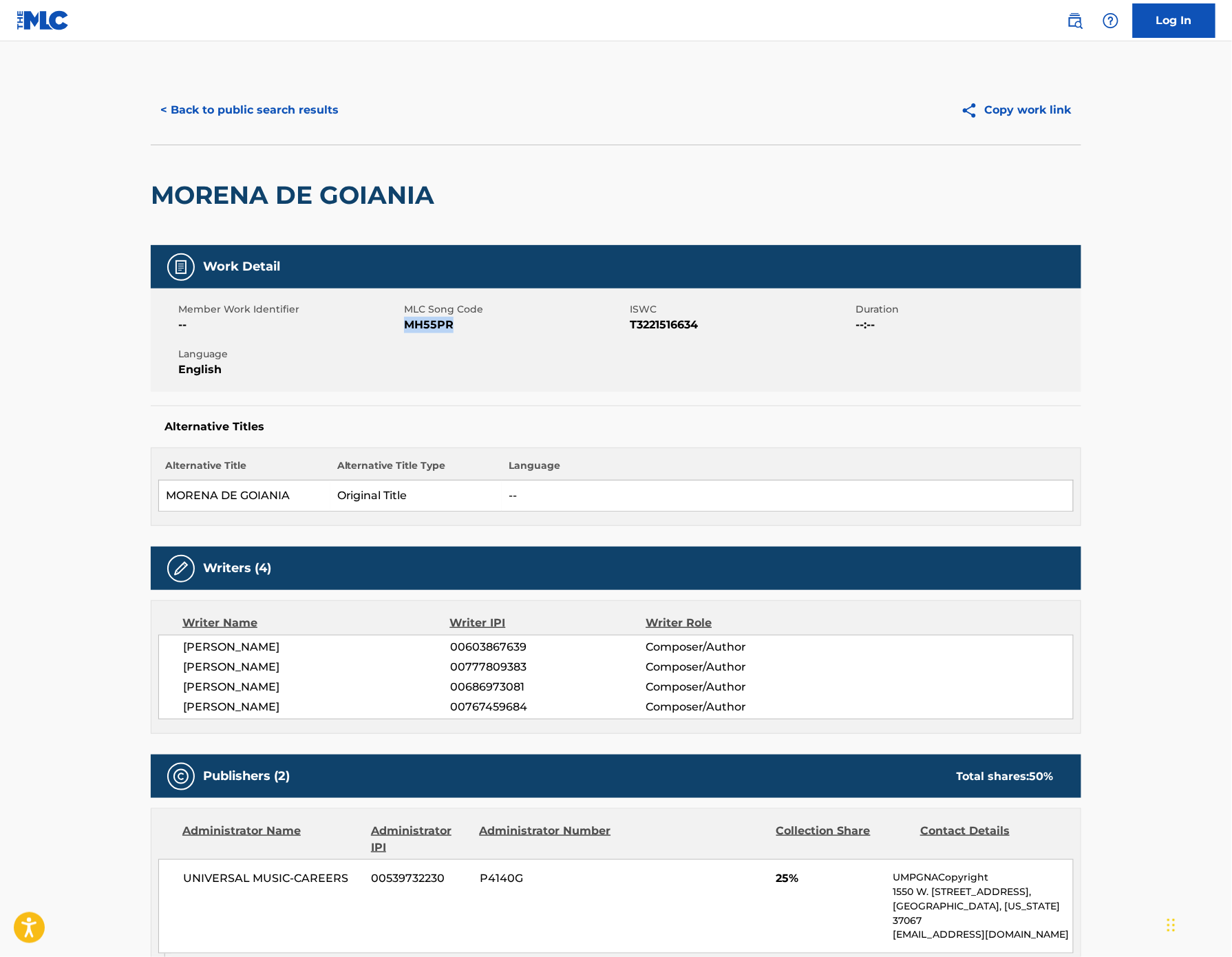
click at [392, 392] on div "Member Work Identifier -- MLC Song Code MH55PR ISWC T3221516634 Duration --:-- …" at bounding box center [616, 340] width 931 height 103
click at [150, 127] on button "< Back to public search results" at bounding box center [249, 110] width 197 height 34
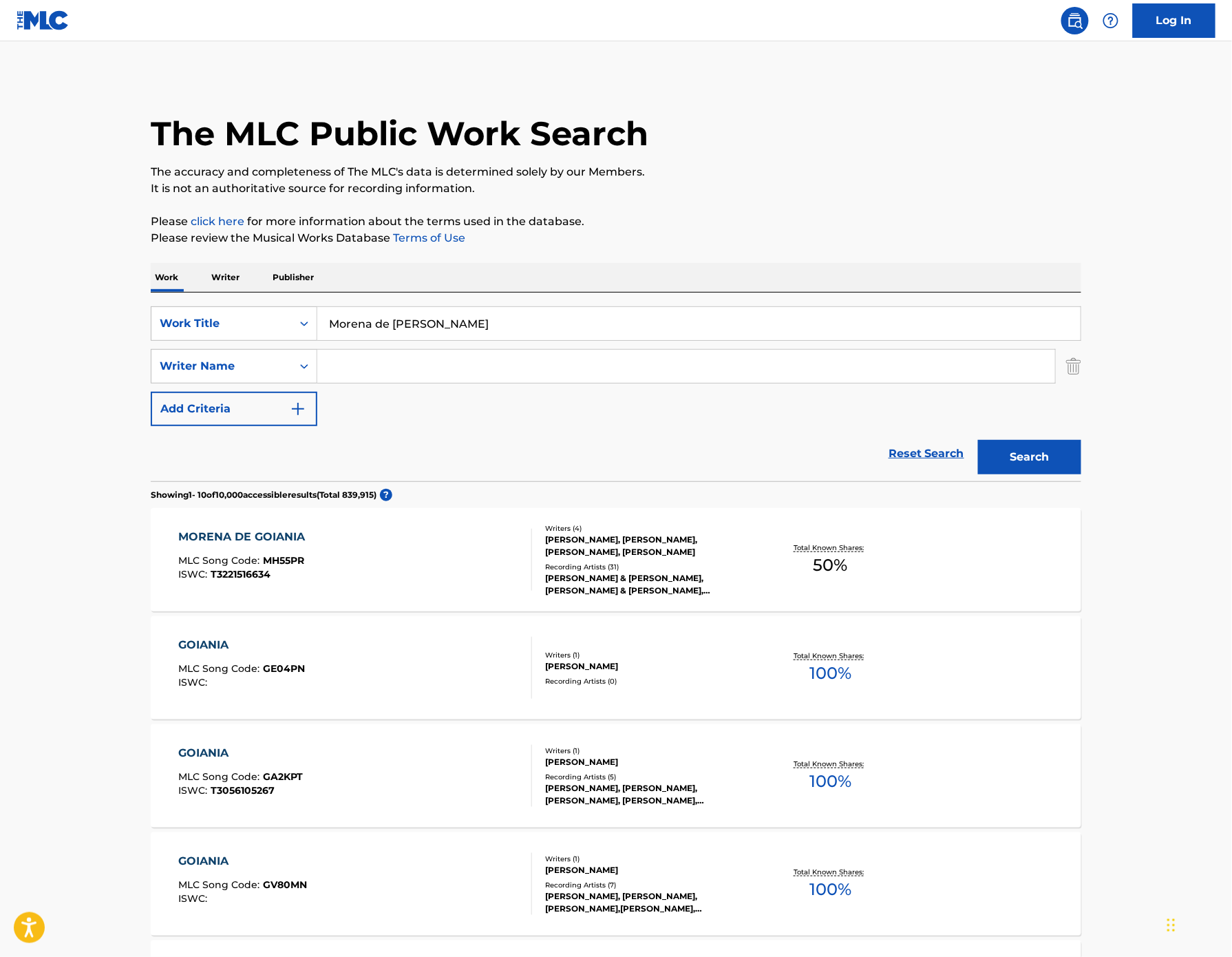
drag, startPoint x: 405, startPoint y: 370, endPoint x: 65, endPoint y: 295, distance: 348.2
click at [150, 295] on div "Work Writer Publisher SearchWithCriteriabce8cfd4-828c-481f-9eb3-9885165ddfbc Wo…" at bounding box center [616, 959] width 931 height 1392
paste input "TG na Imaginação"
click at [376, 340] on input "MTG na Imaginação" at bounding box center [699, 323] width 763 height 33
type input "MTG na Imaginacao"
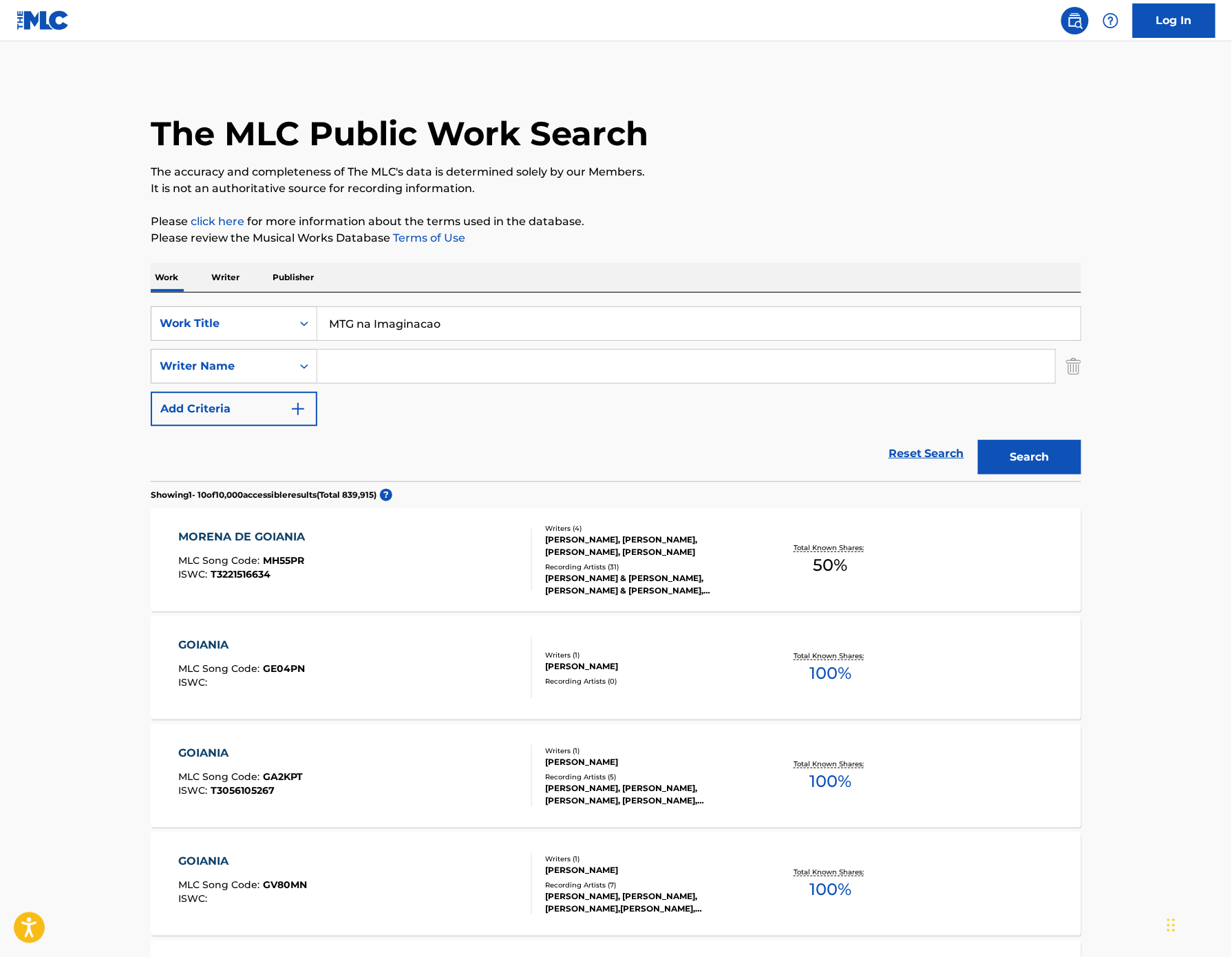
click at [1081, 475] on button "Search" at bounding box center [1030, 457] width 103 height 34
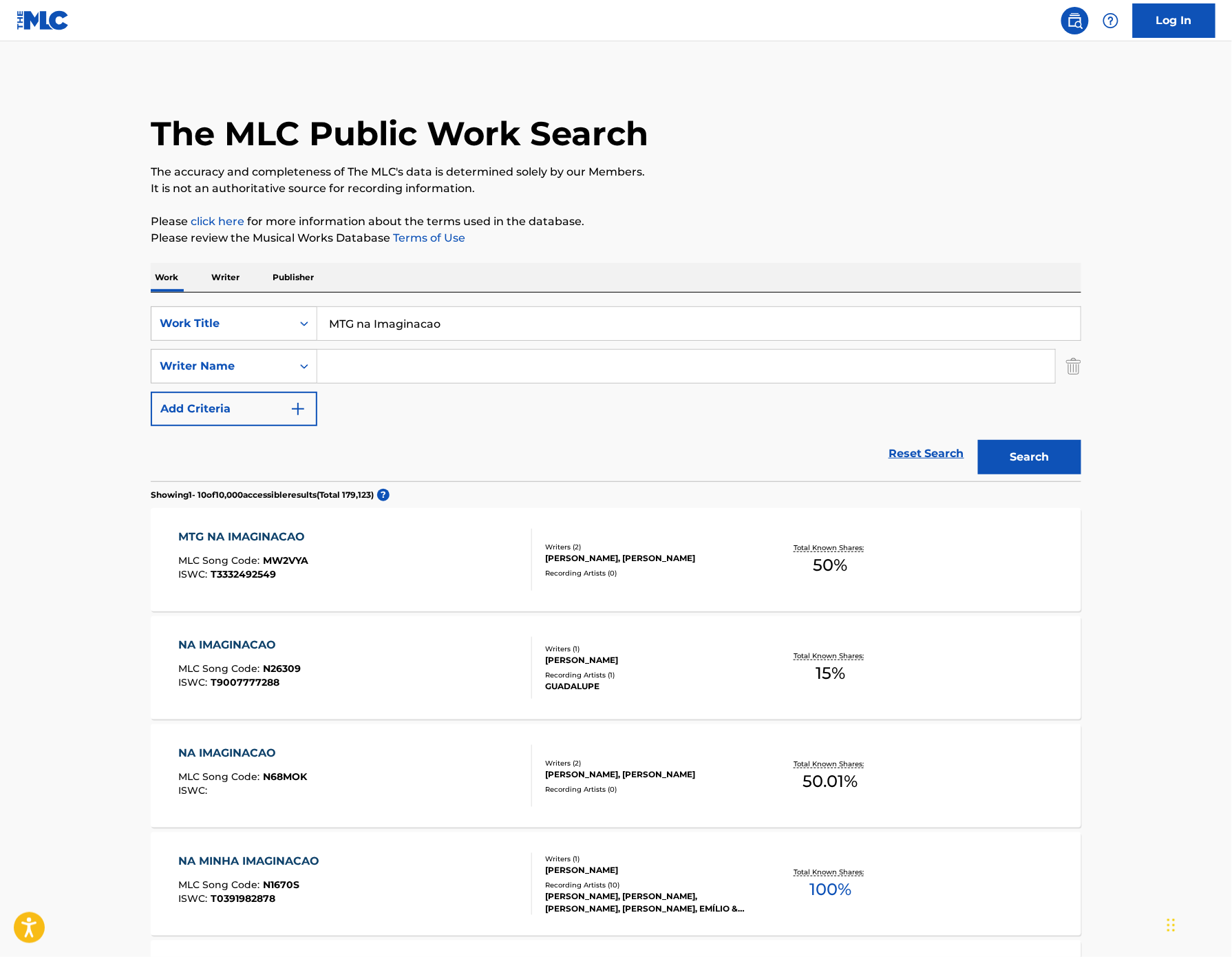
click at [183, 546] on div "MTG NA IMAGINACAO" at bounding box center [246, 537] width 134 height 17
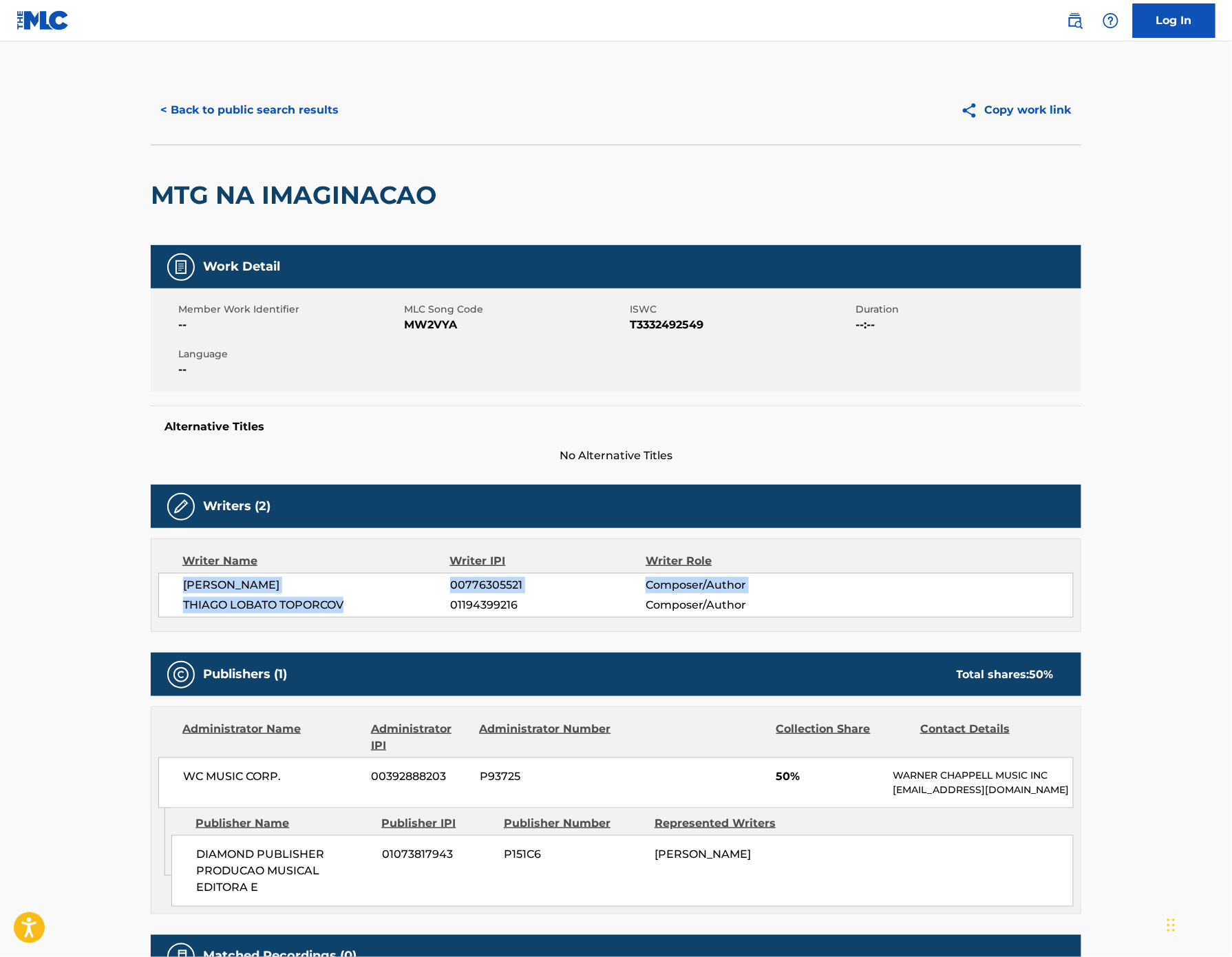
drag, startPoint x: 278, startPoint y: 694, endPoint x: 53, endPoint y: 670, distance: 226.3
click at [134, 670] on div "< Back to public search results Copy work link MTG NA IMAGINACAO Work Detail Me…" at bounding box center [616, 549] width 964 height 946
click at [404, 333] on span "MW2VYA" at bounding box center [515, 325] width 222 height 17
click at [150, 127] on button "< Back to public search results" at bounding box center [249, 110] width 197 height 34
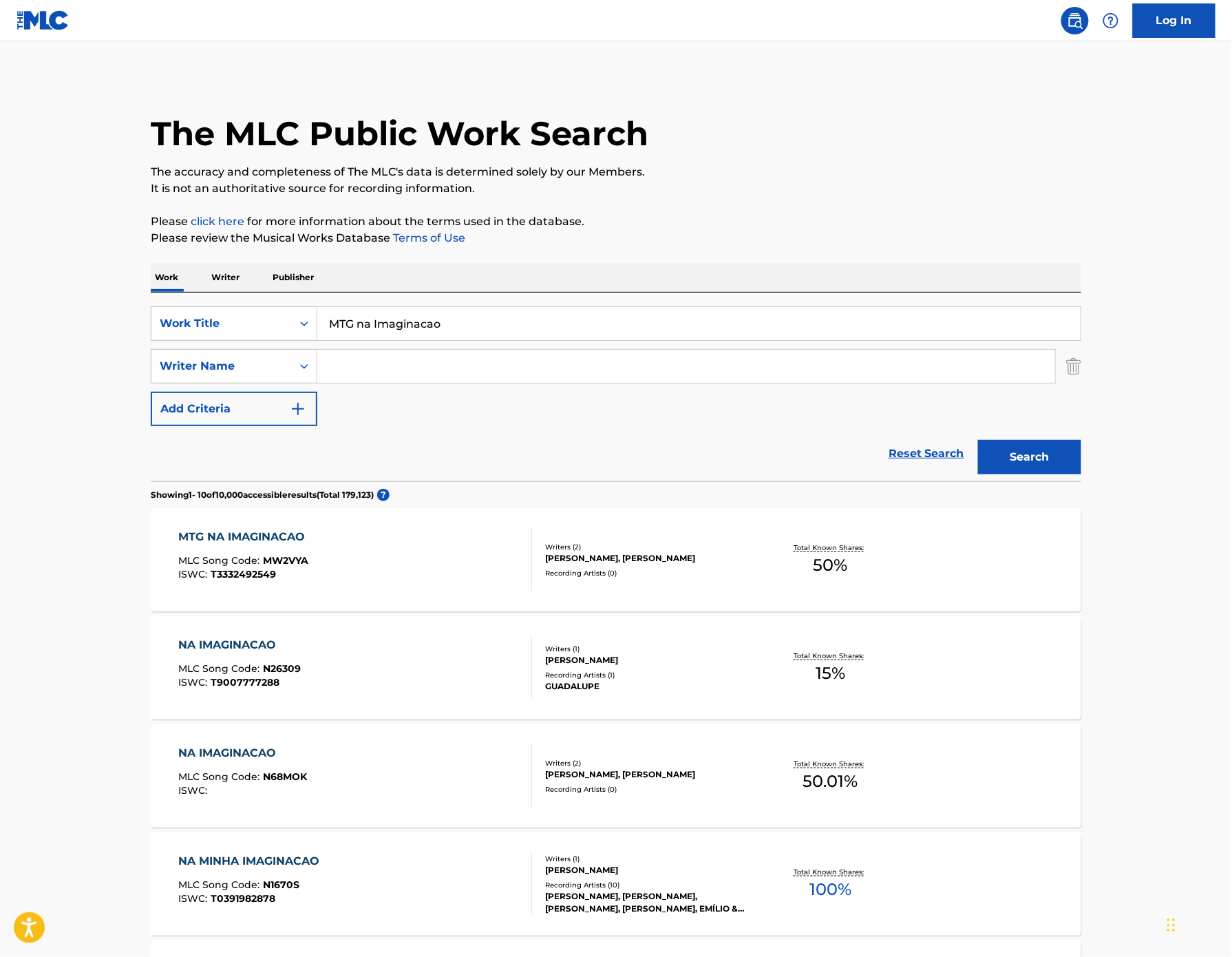
drag, startPoint x: 412, startPoint y: 368, endPoint x: 59, endPoint y: 332, distance: 354.8
click at [150, 332] on div "SearchWithCriteriabce8cfd4-828c-481f-9eb3-9885165ddfbc Work Title MTG na Imagin…" at bounding box center [616, 387] width 931 height 188
paste input "Quase Alg"
type input "Quase Algo"
click at [317, 383] on input "Search Form" at bounding box center [686, 366] width 738 height 33
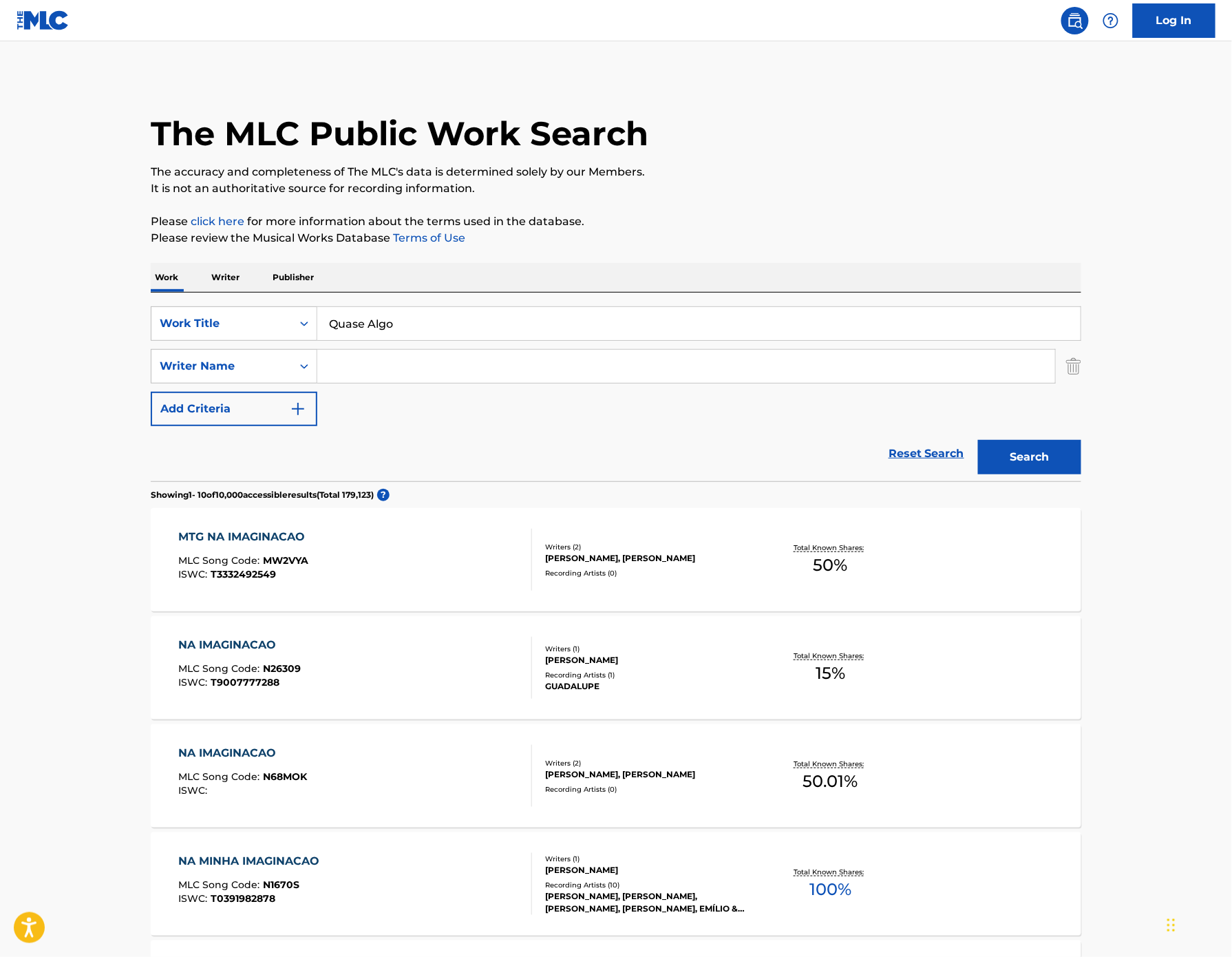
paste input "FRAZO"
type input "FRAZO"
click at [1081, 475] on button "Search" at bounding box center [1030, 457] width 103 height 34
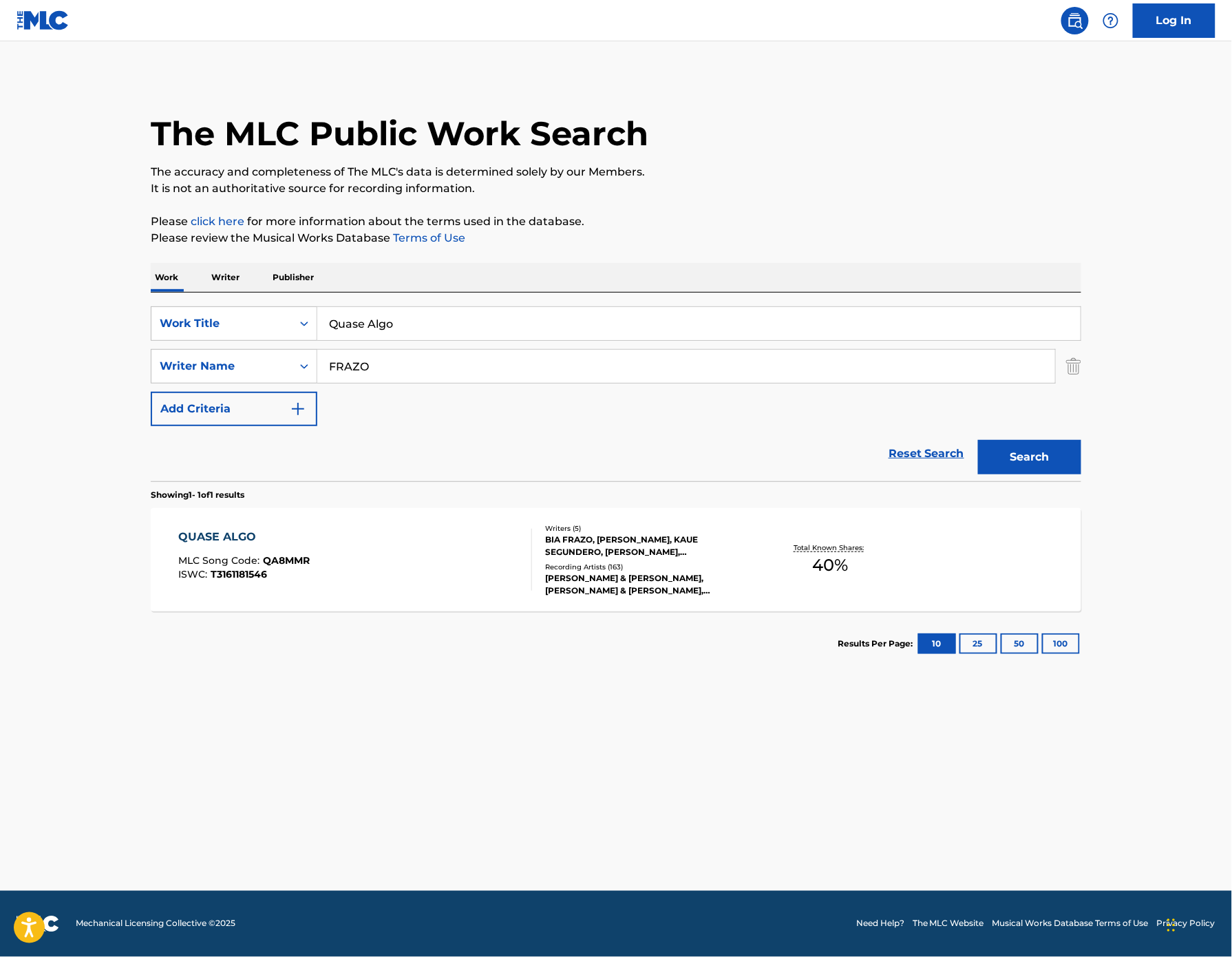
click at [179, 546] on div "QUASE ALGO" at bounding box center [245, 537] width 131 height 17
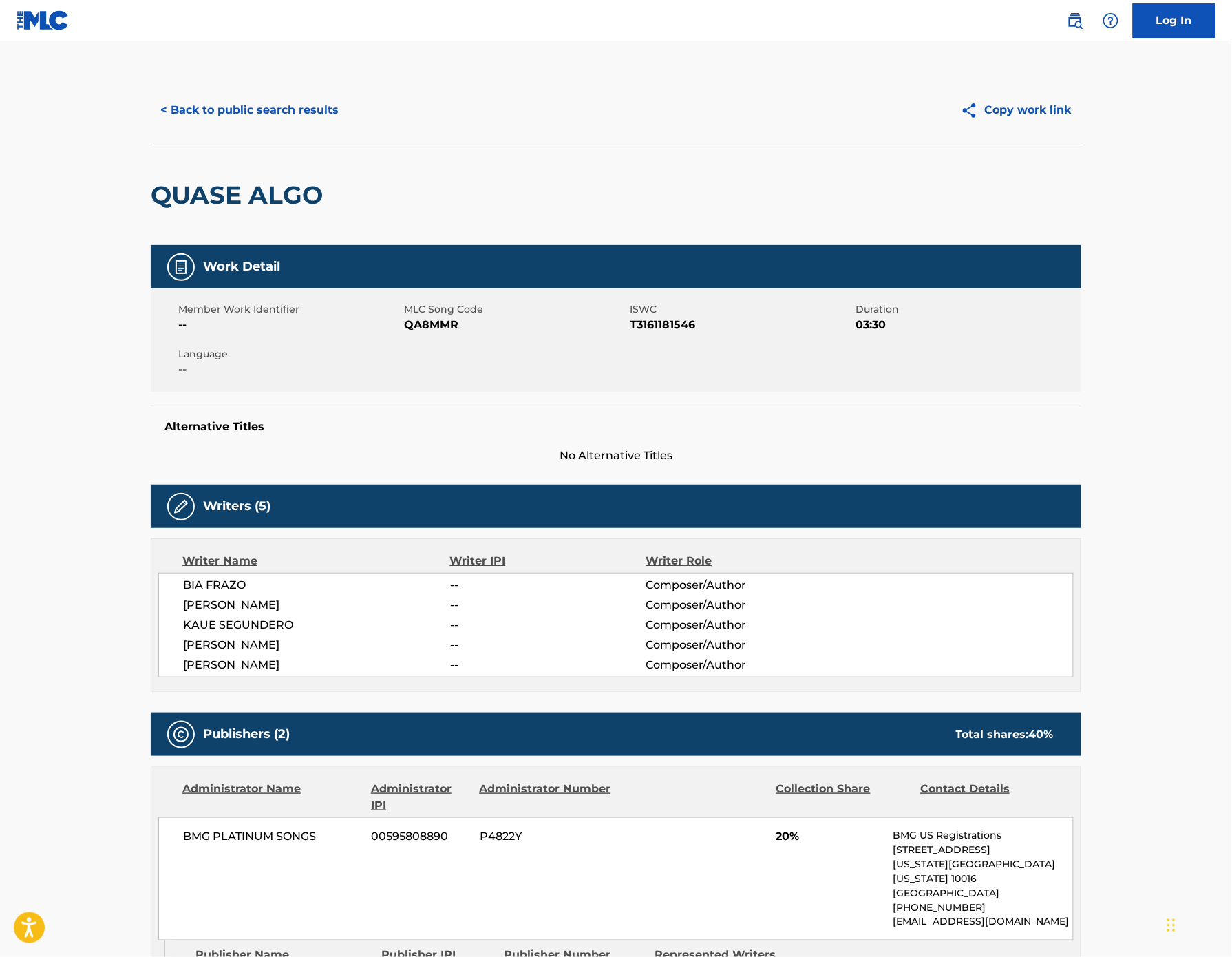
drag, startPoint x: 271, startPoint y: 750, endPoint x: 73, endPoint y: 670, distance: 213.6
click at [158, 670] on div "[PERSON_NAME] -- Composer/Author [PERSON_NAME] -- Composer/Author [PERSON_NAME]…" at bounding box center [616, 625] width 915 height 105
click at [404, 333] on span "QA8MMR" at bounding box center [515, 325] width 222 height 17
click at [150, 127] on button "< Back to public search results" at bounding box center [249, 110] width 197 height 34
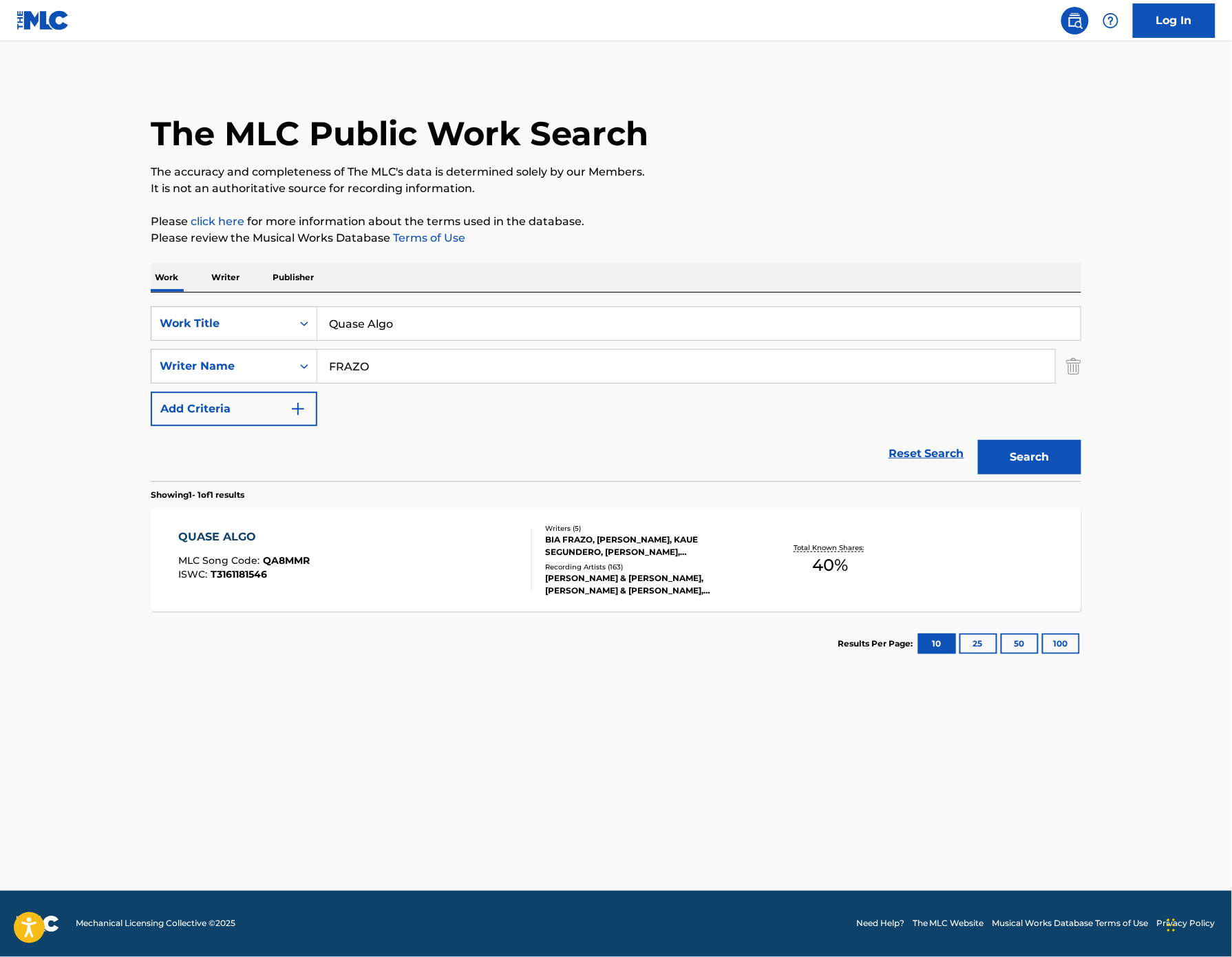
drag, startPoint x: 356, startPoint y: 359, endPoint x: 153, endPoint y: 336, distance: 204.3
click at [155, 336] on div "SearchWithCriteriabce8cfd4-828c-481f-9eb3-9885165ddfbc Work Title Quase Algo Se…" at bounding box center [616, 387] width 931 height 188
paste input "Sempre na Simplicidade"
type input "Sempre na Simplicidade"
drag, startPoint x: 319, startPoint y: 414, endPoint x: 169, endPoint y: 411, distance: 150.0
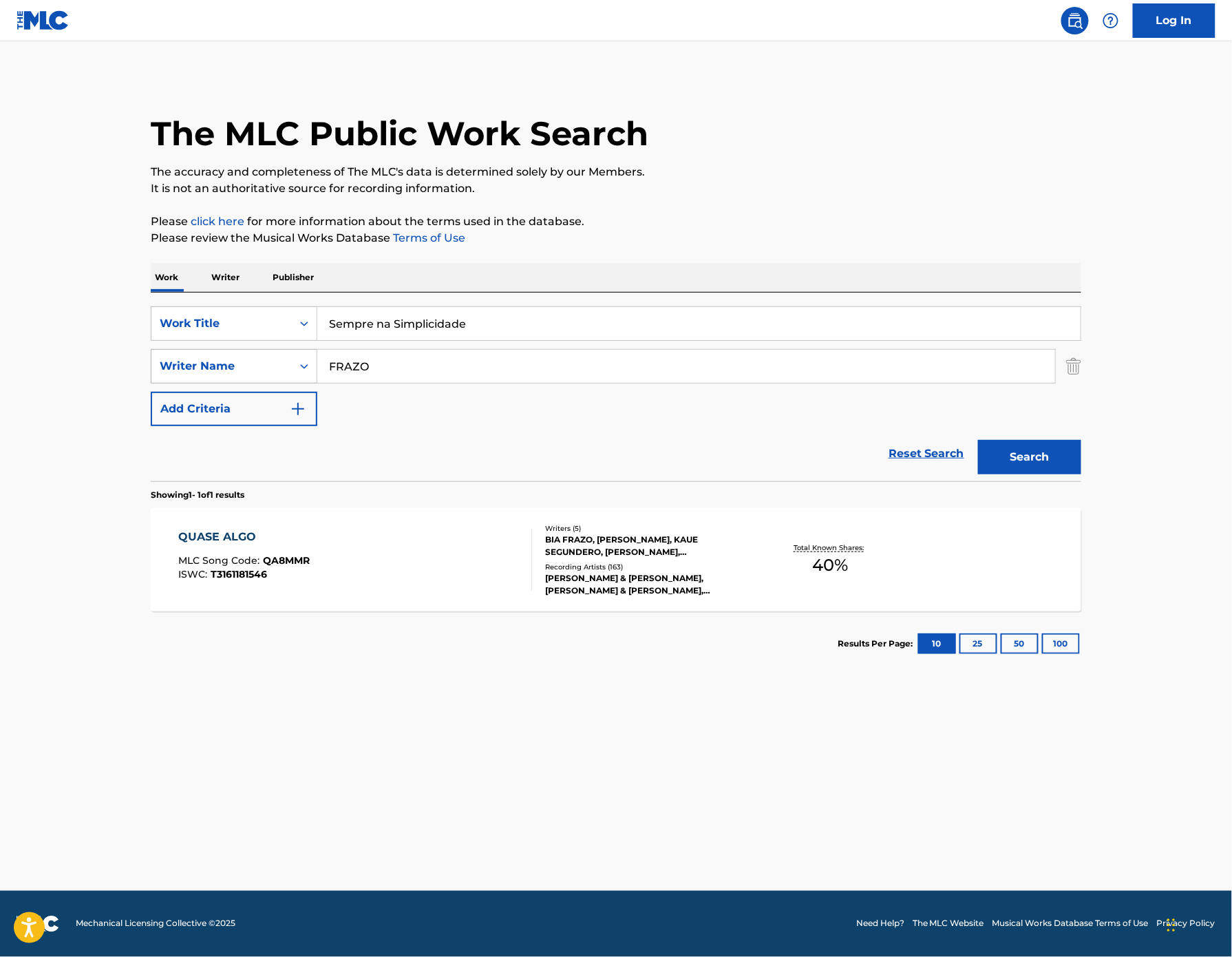
click at [169, 383] on div "SearchWithCriteriaf8e7a0ca-bb53-4bed-bc8e-162bf7756e4b Writer Name [PERSON_NAME]" at bounding box center [616, 366] width 931 height 34
click at [1081, 475] on button "Search" at bounding box center [1030, 457] width 103 height 34
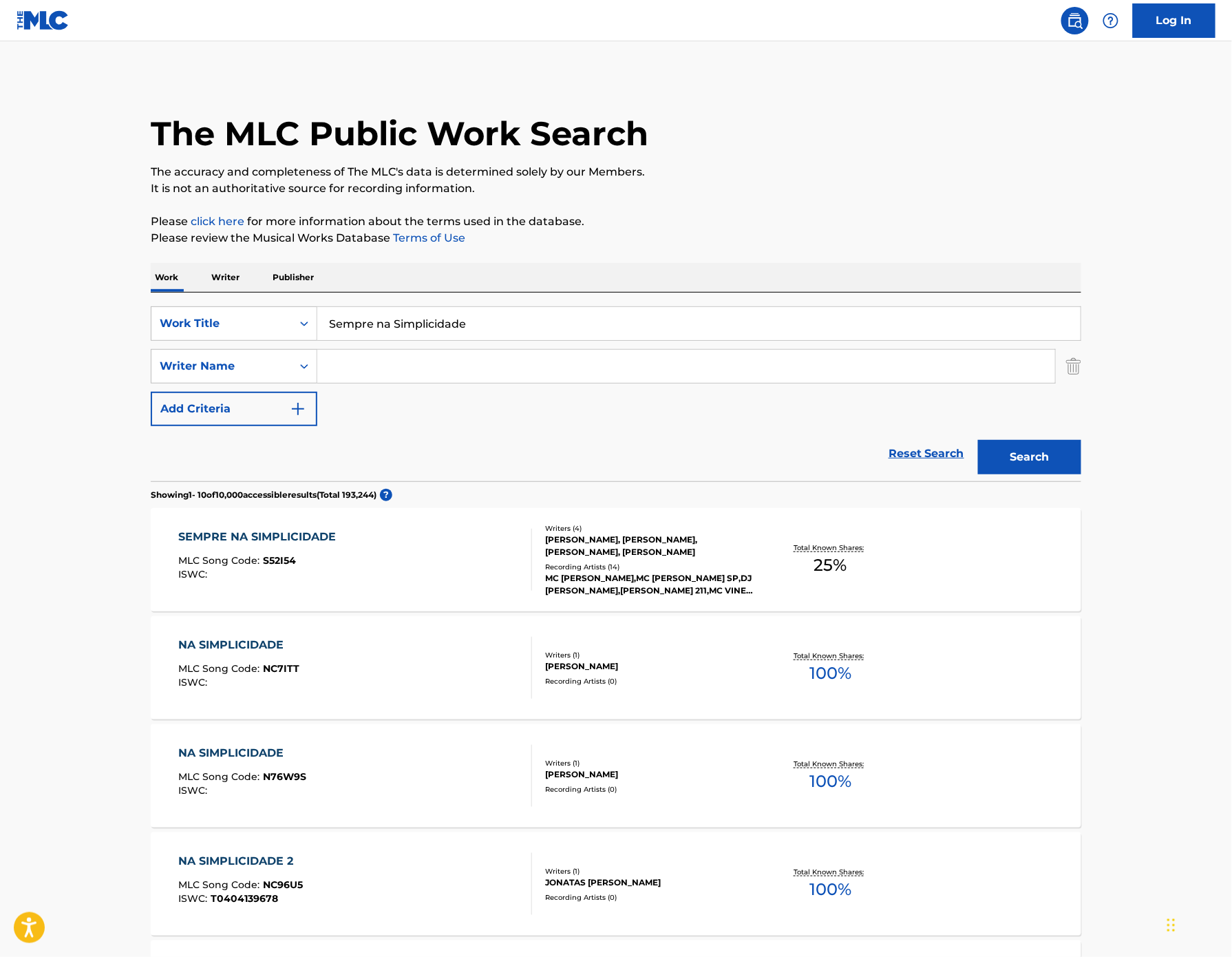
click at [184, 546] on div "SEMPRE NA SIMPLICIDADE" at bounding box center [261, 537] width 164 height 17
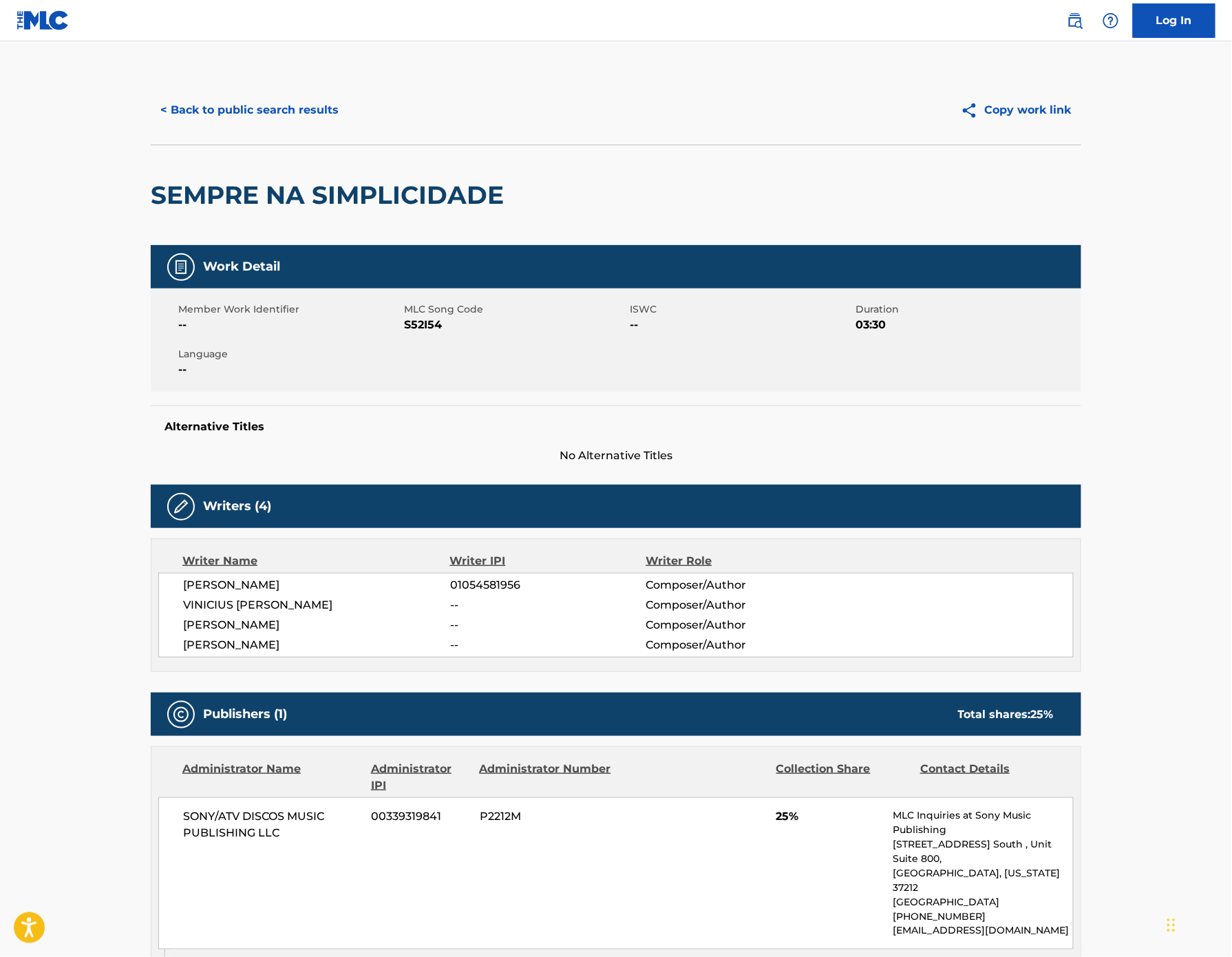
drag, startPoint x: 301, startPoint y: 733, endPoint x: 86, endPoint y: 671, distance: 223.8
click at [158, 657] on div "[PERSON_NAME] DOS SANTOS 01054581956 Composer/Author [PERSON_NAME] -- Composer/…" at bounding box center [616, 615] width 915 height 84
click at [404, 333] on span "S52I54" at bounding box center [515, 325] width 222 height 17
click at [150, 125] on button "< Back to public search results" at bounding box center [249, 110] width 197 height 34
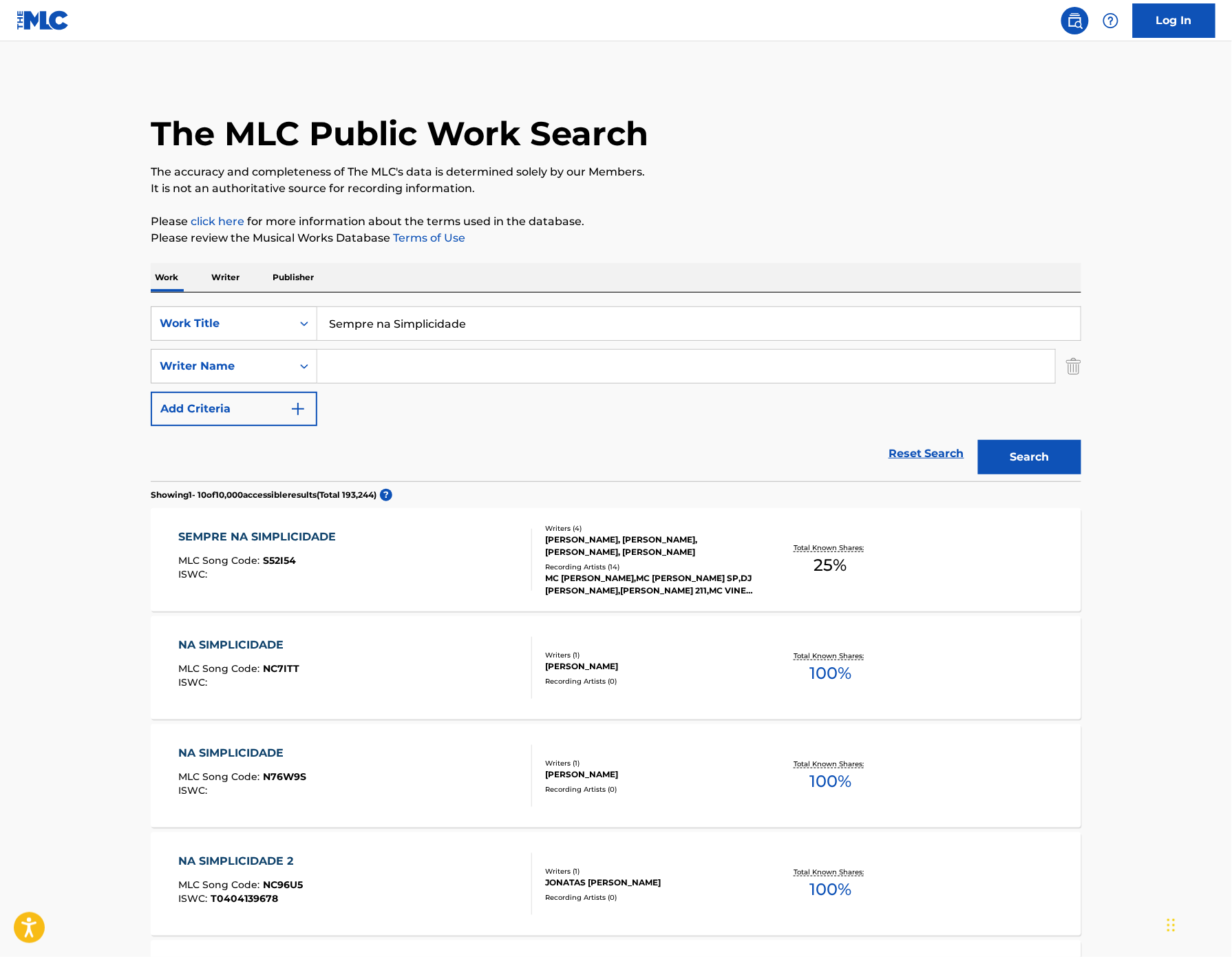
drag, startPoint x: 435, startPoint y: 369, endPoint x: 213, endPoint y: 329, distance: 225.6
click at [215, 329] on div "SearchWithCriteriabce8cfd4-828c-481f-9eb3-9885165ddfbc Work Title Sempre na Sim…" at bounding box center [616, 387] width 931 height 188
paste input "ja Ex"
type input "Seja Ex"
click at [332, 383] on input "Search Form" at bounding box center [686, 366] width 738 height 33
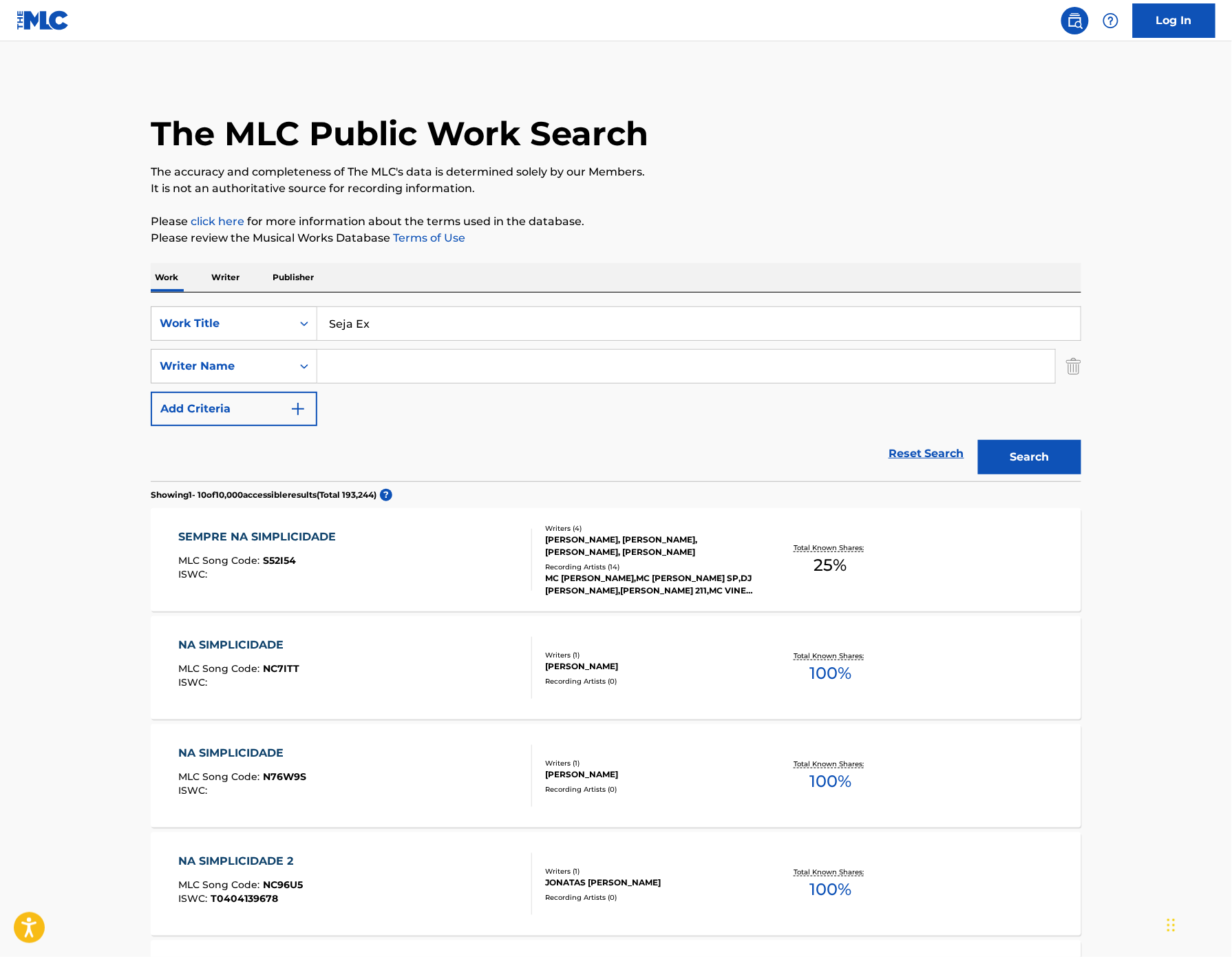
paste input "MARINS"
type input "MARINS"
click at [1081, 475] on button "Search" at bounding box center [1030, 457] width 103 height 34
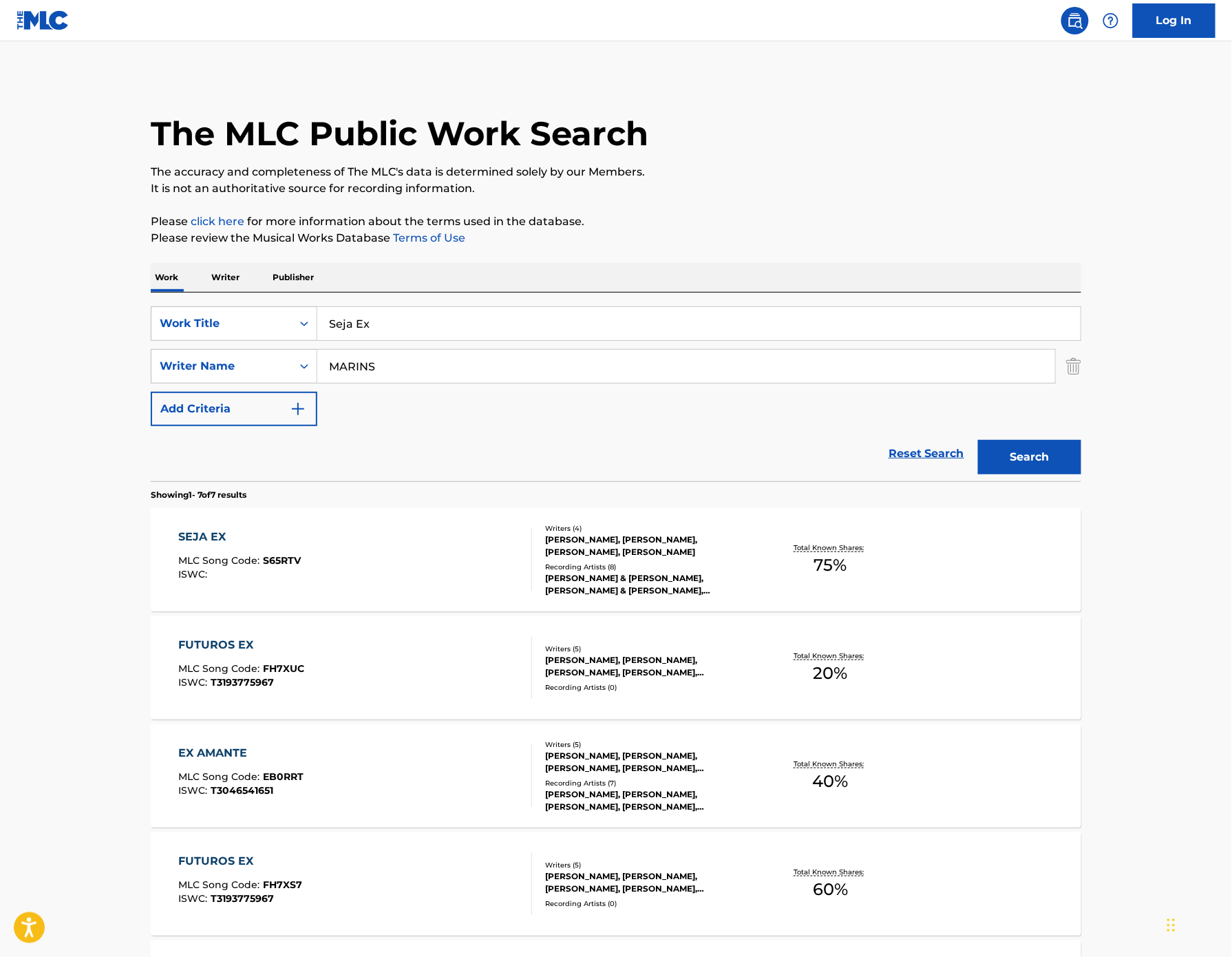
click at [179, 546] on div "SEJA EX" at bounding box center [240, 537] width 122 height 17
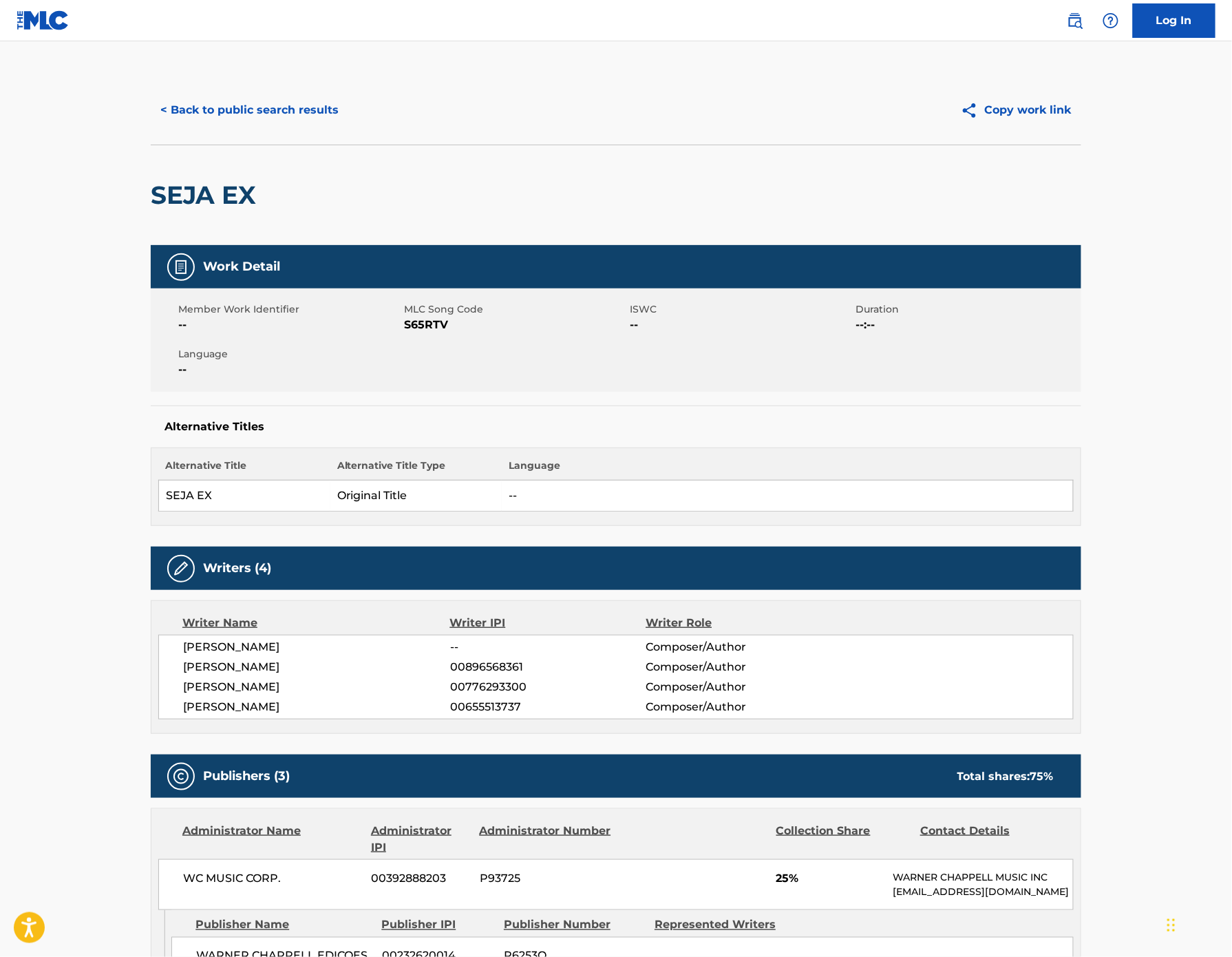
drag, startPoint x: 273, startPoint y: 800, endPoint x: 85, endPoint y: 745, distance: 195.9
click at [158, 719] on div "[PERSON_NAME] -- Composer/Author [PERSON_NAME] 00896568361 Composer/Author [PER…" at bounding box center [616, 677] width 915 height 84
click at [404, 333] on span "S65RTV" at bounding box center [515, 325] width 222 height 17
click at [494, 389] on div "Member Work Identifier -- MLC Song Code S65RTV ISWC -- Duration --:-- Language …" at bounding box center [616, 340] width 931 height 103
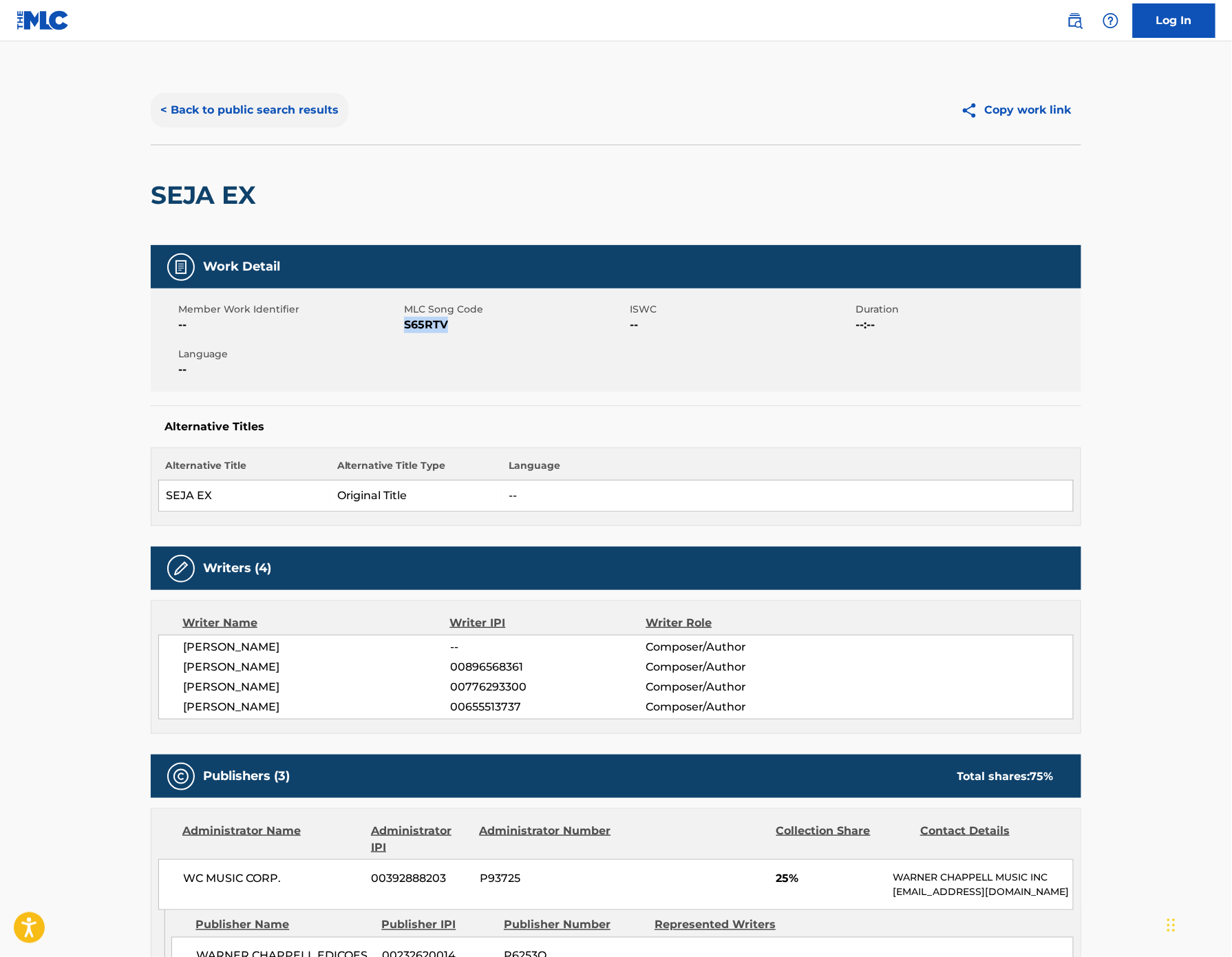
click at [162, 118] on button "< Back to public search results" at bounding box center [249, 110] width 197 height 34
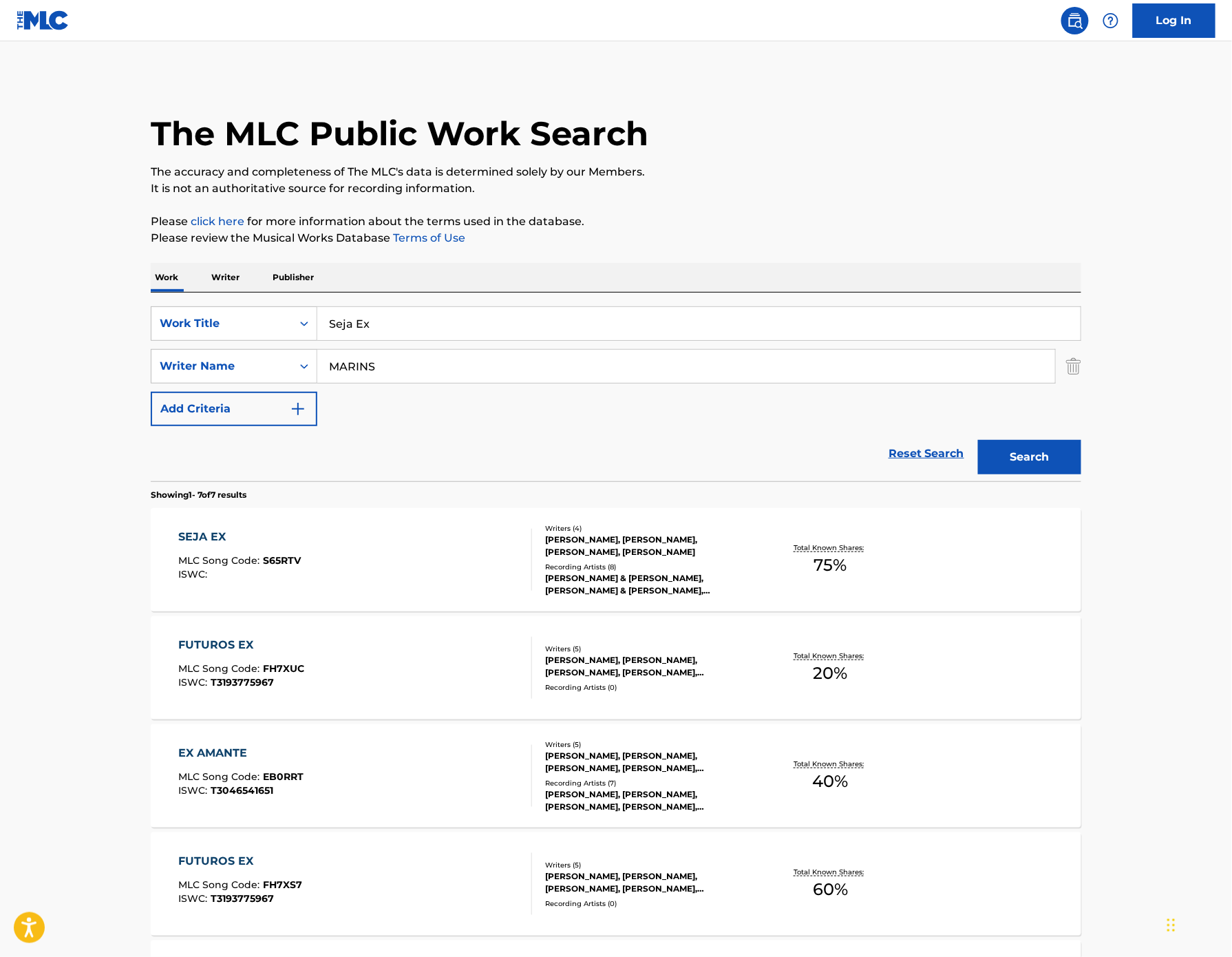
drag, startPoint x: 342, startPoint y: 361, endPoint x: 169, endPoint y: 333, distance: 175.3
click at [169, 333] on div "SearchWithCriteriabce8cfd4-828c-481f-9eb3-9885165ddfbc Work Title Seja Ex Searc…" at bounding box center [616, 387] width 931 height 188
paste input "A Grama do Vizinho"
type input "A Grama do Vizinho"
drag, startPoint x: 350, startPoint y: 417, endPoint x: 244, endPoint y: 417, distance: 106.0
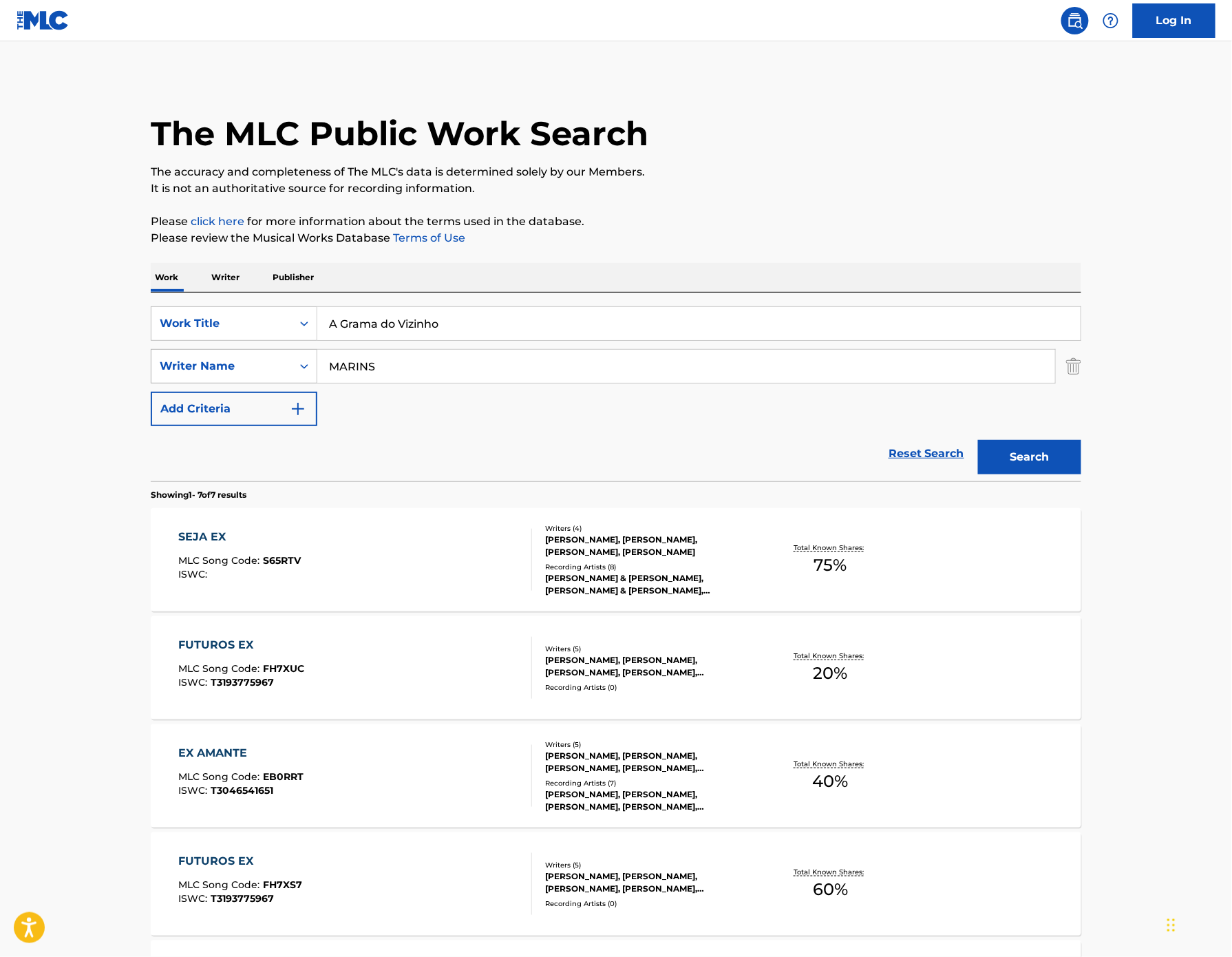
click at [245, 383] on div "SearchWithCriteriaf8e7a0ca-bb53-4bed-bc8e-162bf7756e4b Writer Name MARINS" at bounding box center [616, 366] width 931 height 34
paste input "NETTO"
type input "NETTO"
click at [1081, 475] on button "Search" at bounding box center [1030, 457] width 103 height 34
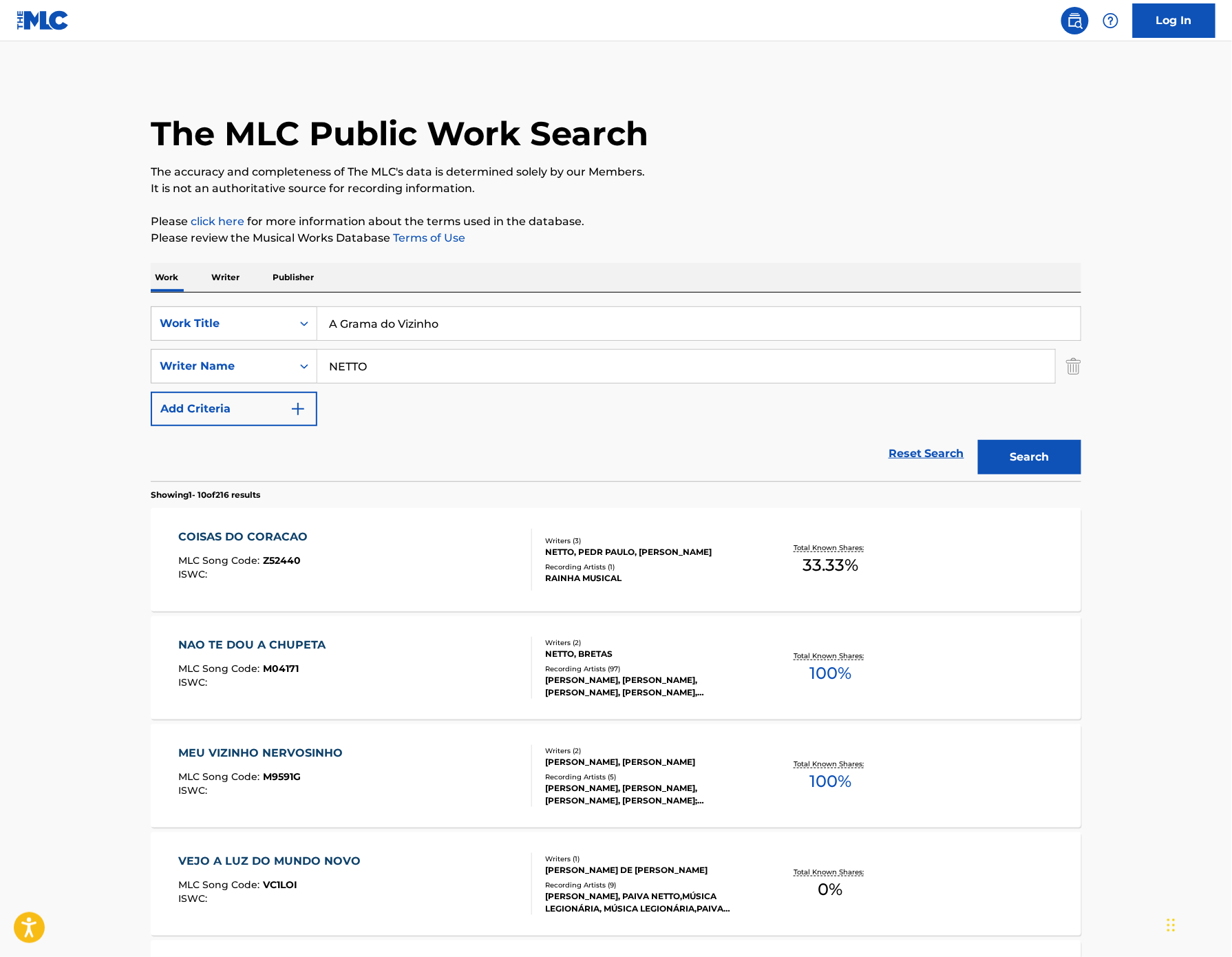
drag, startPoint x: 351, startPoint y: 418, endPoint x: 37, endPoint y: 375, distance: 316.9
click at [37, 375] on main "The MLC Public Work Search The accuracy and completeness of The MLC's data is d…" at bounding box center [616, 852] width 1232 height 1621
click at [1081, 475] on button "Search" at bounding box center [1030, 457] width 103 height 34
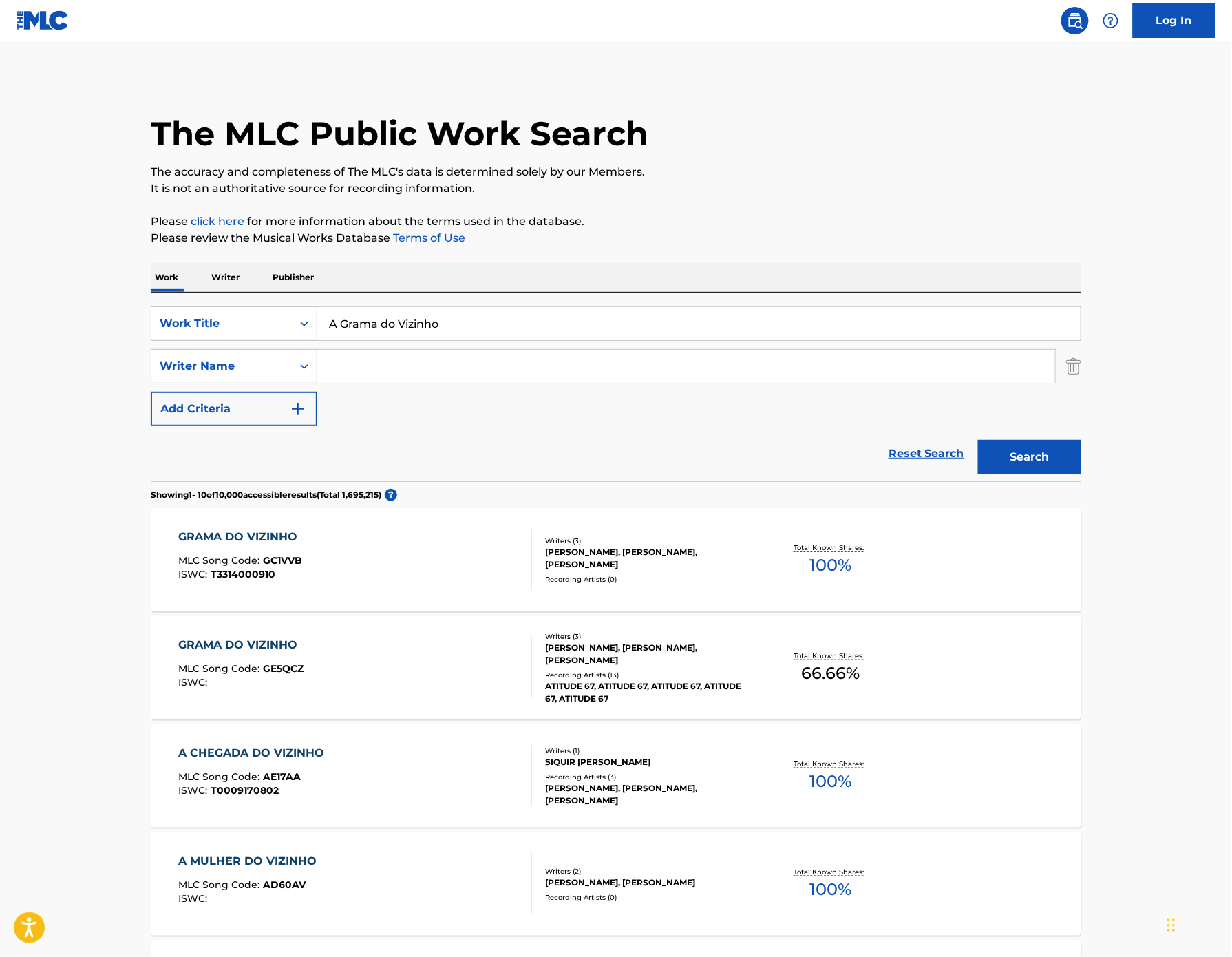
click at [179, 546] on div "GRAMA DO VIZINHO" at bounding box center [242, 537] width 126 height 17
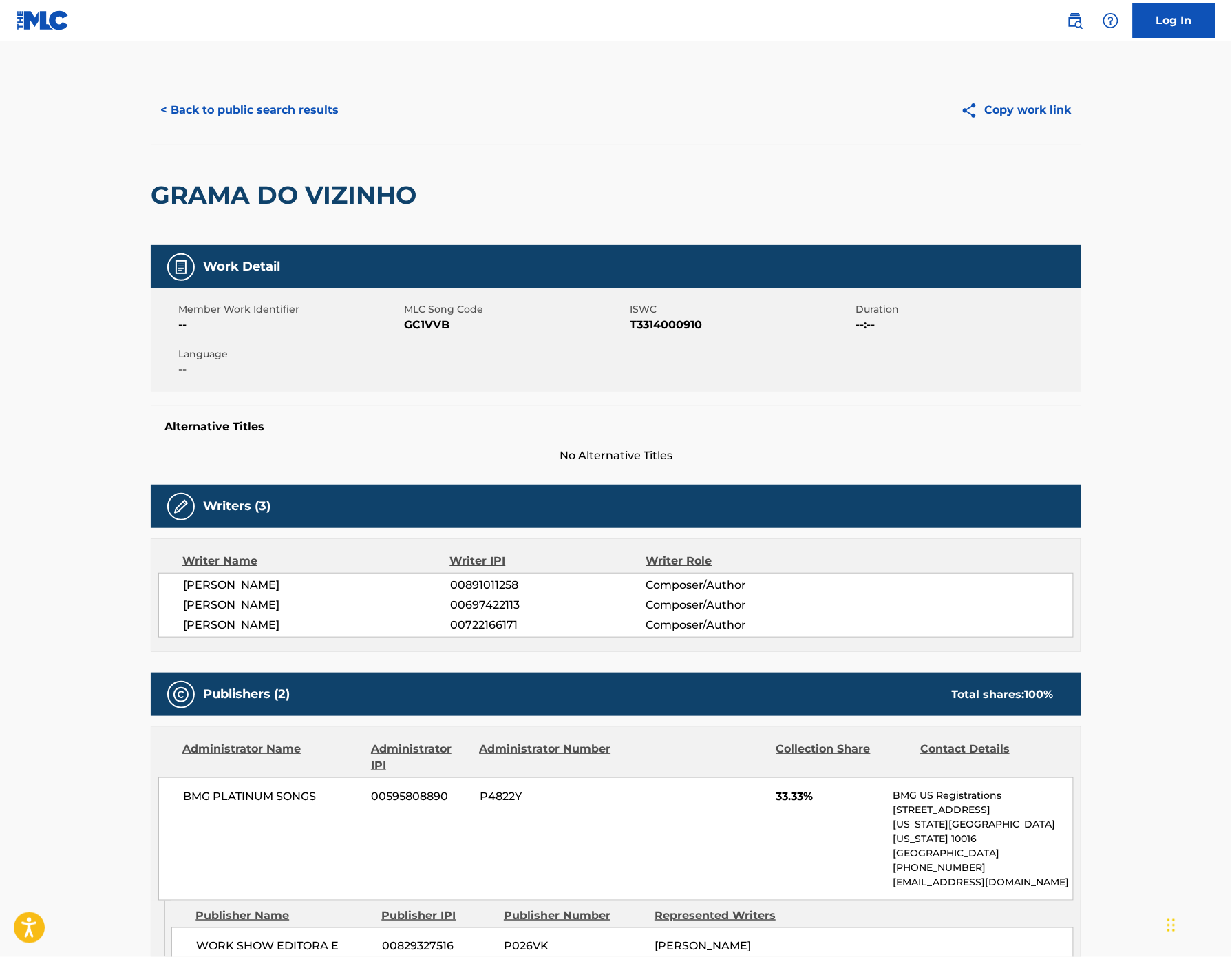
drag, startPoint x: 307, startPoint y: 711, endPoint x: 39, endPoint y: 669, distance: 271.3
click at [134, 669] on div "< Back to public search results Copy work link GRAMA DO VIZINHO Work Detail Mem…" at bounding box center [616, 688] width 964 height 1224
click at [404, 333] on span "GC1VVB" at bounding box center [515, 325] width 222 height 17
click at [155, 127] on button "< Back to public search results" at bounding box center [249, 110] width 197 height 34
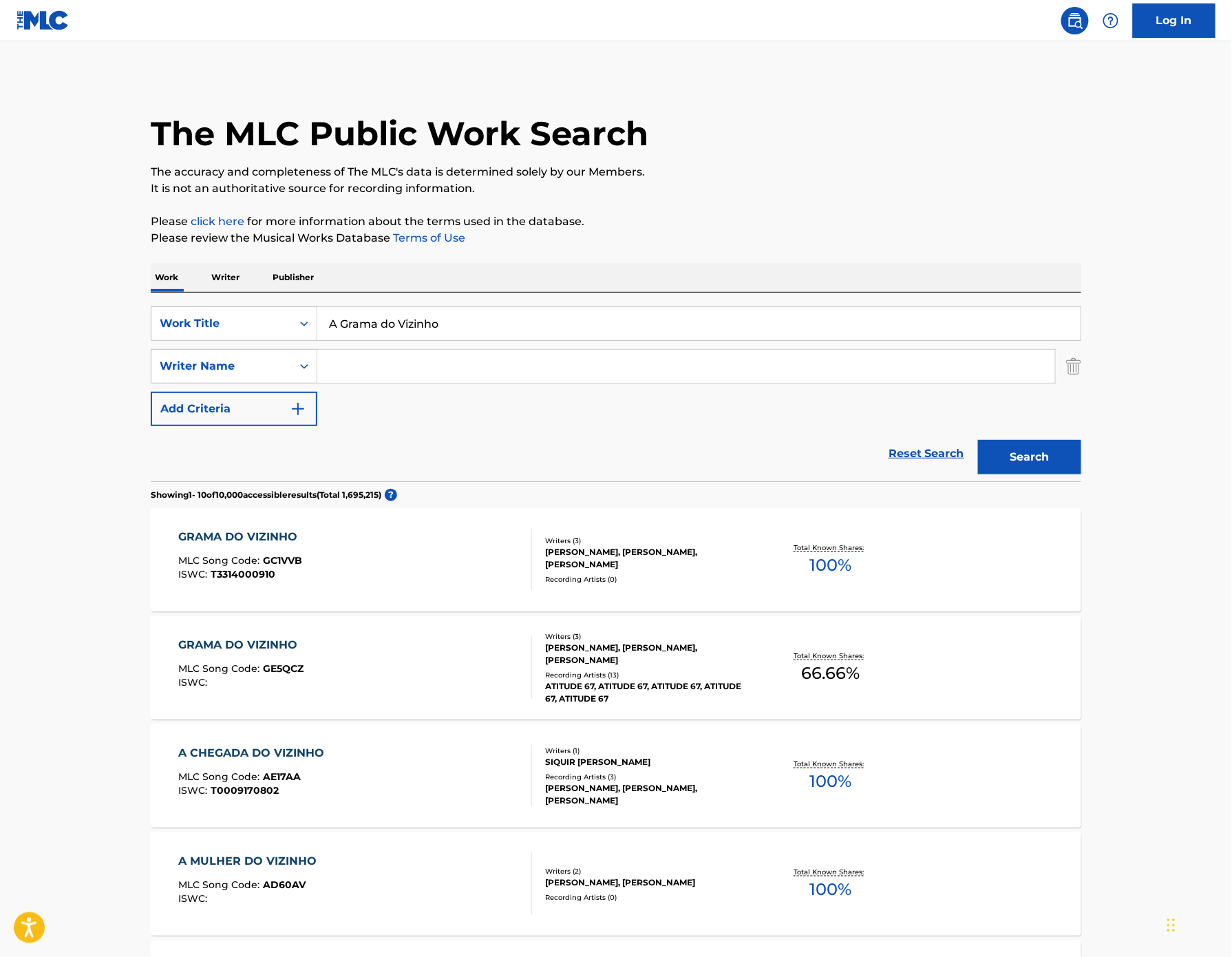
drag, startPoint x: 400, startPoint y: 368, endPoint x: 193, endPoint y: 332, distance: 210.1
click at [193, 332] on div "SearchWithCriteriabce8cfd4-828c-481f-9eb3-9885165ddfbc Work Title A Grama do Vi…" at bounding box center [616, 387] width 931 height 188
paste input "Oh Vida"
type input "Oh Vida"
click at [317, 383] on input "Search Form" at bounding box center [686, 366] width 738 height 33
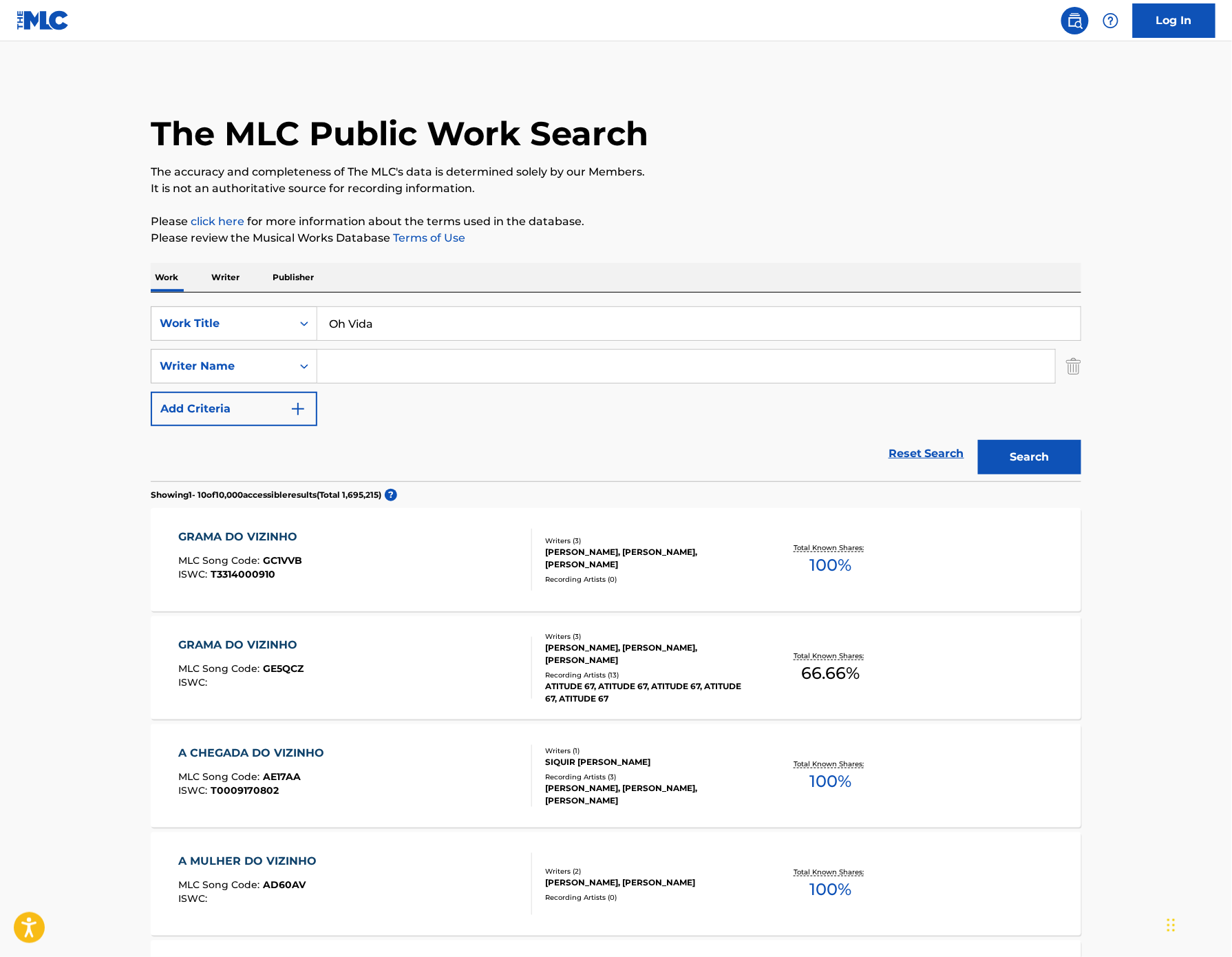
paste input "[PERSON_NAME]"
type input "[PERSON_NAME]"
click at [1081, 475] on button "Search" at bounding box center [1030, 457] width 103 height 34
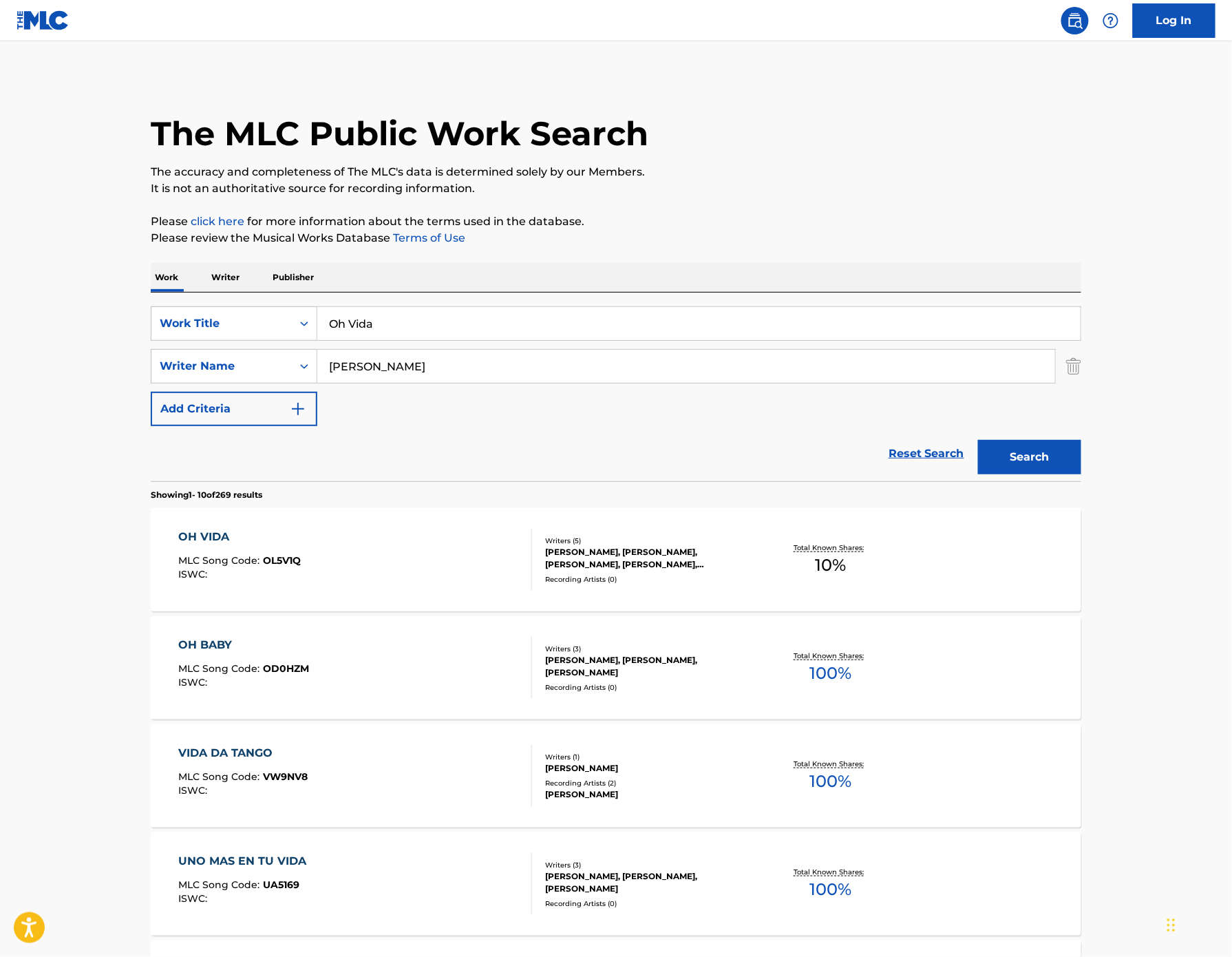
click at [179, 546] on div "OH VIDA" at bounding box center [240, 537] width 122 height 17
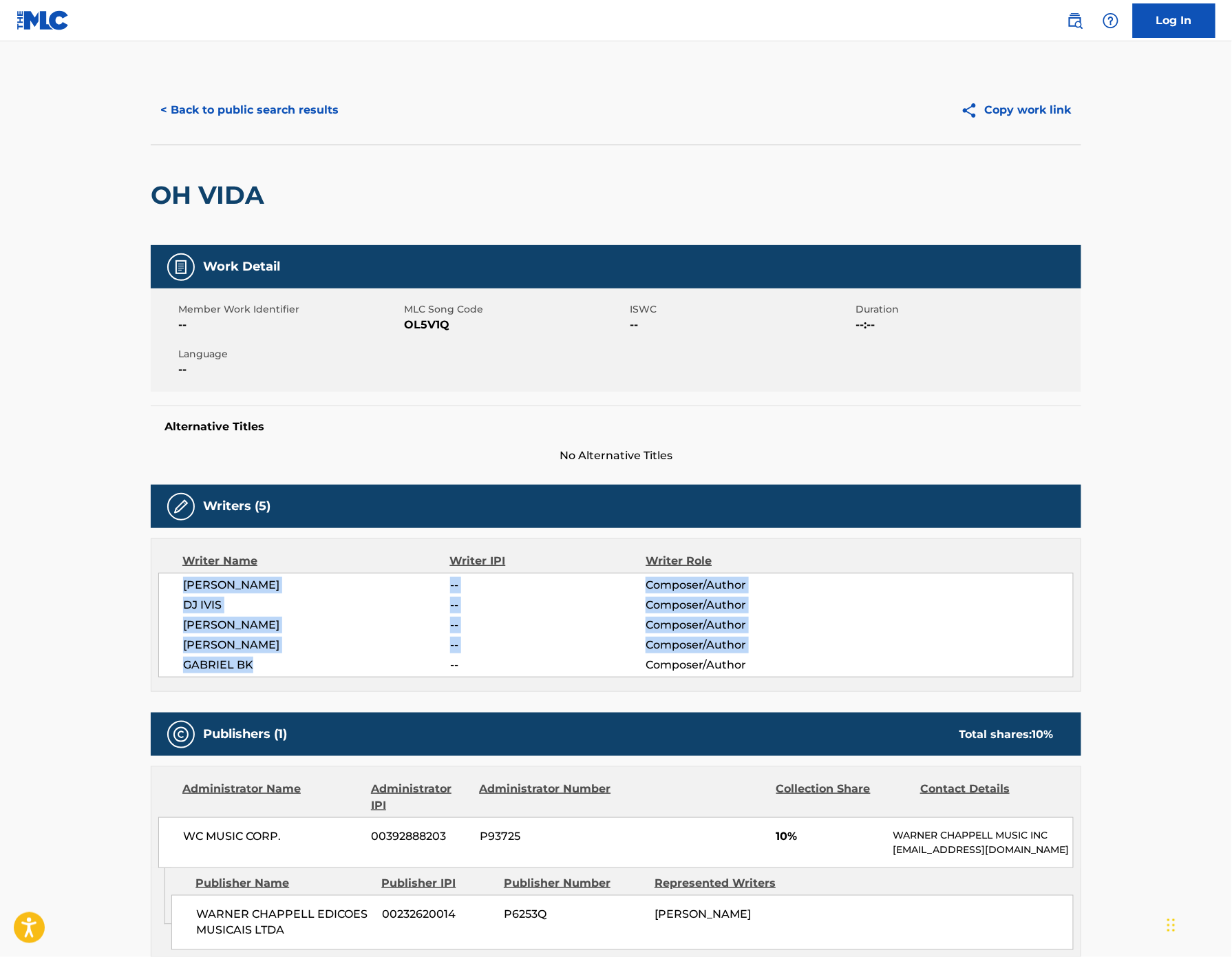
drag, startPoint x: 182, startPoint y: 750, endPoint x: 79, endPoint y: 674, distance: 128.0
click at [158, 674] on div "[PERSON_NAME] -- Composer/Author DJ [PERSON_NAME] -- Composer/Author [PERSON_NA…" at bounding box center [616, 625] width 915 height 105
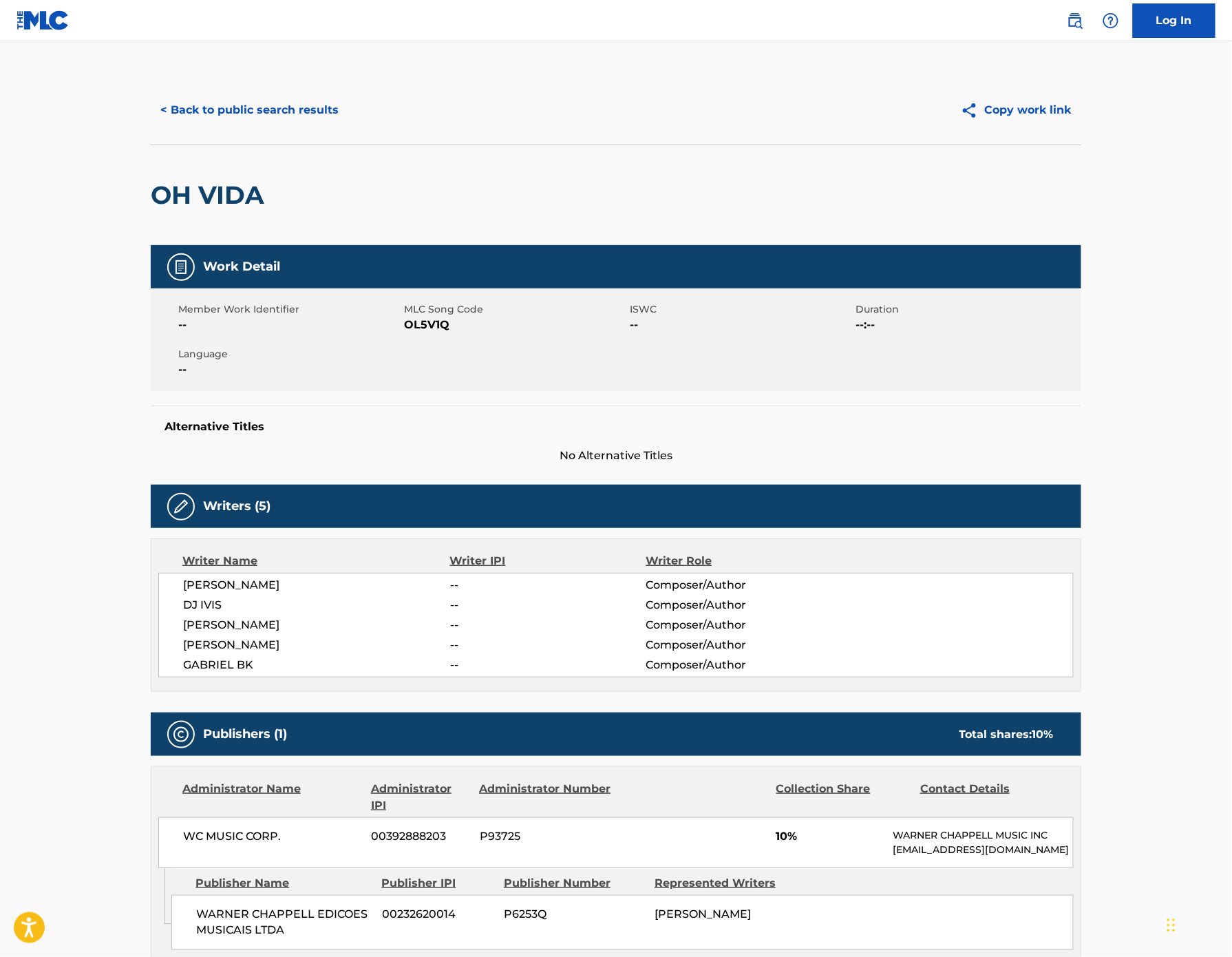
click at [404, 333] on span "OL5V1Q" at bounding box center [515, 325] width 222 height 17
click at [150, 127] on button "< Back to public search results" at bounding box center [249, 110] width 197 height 34
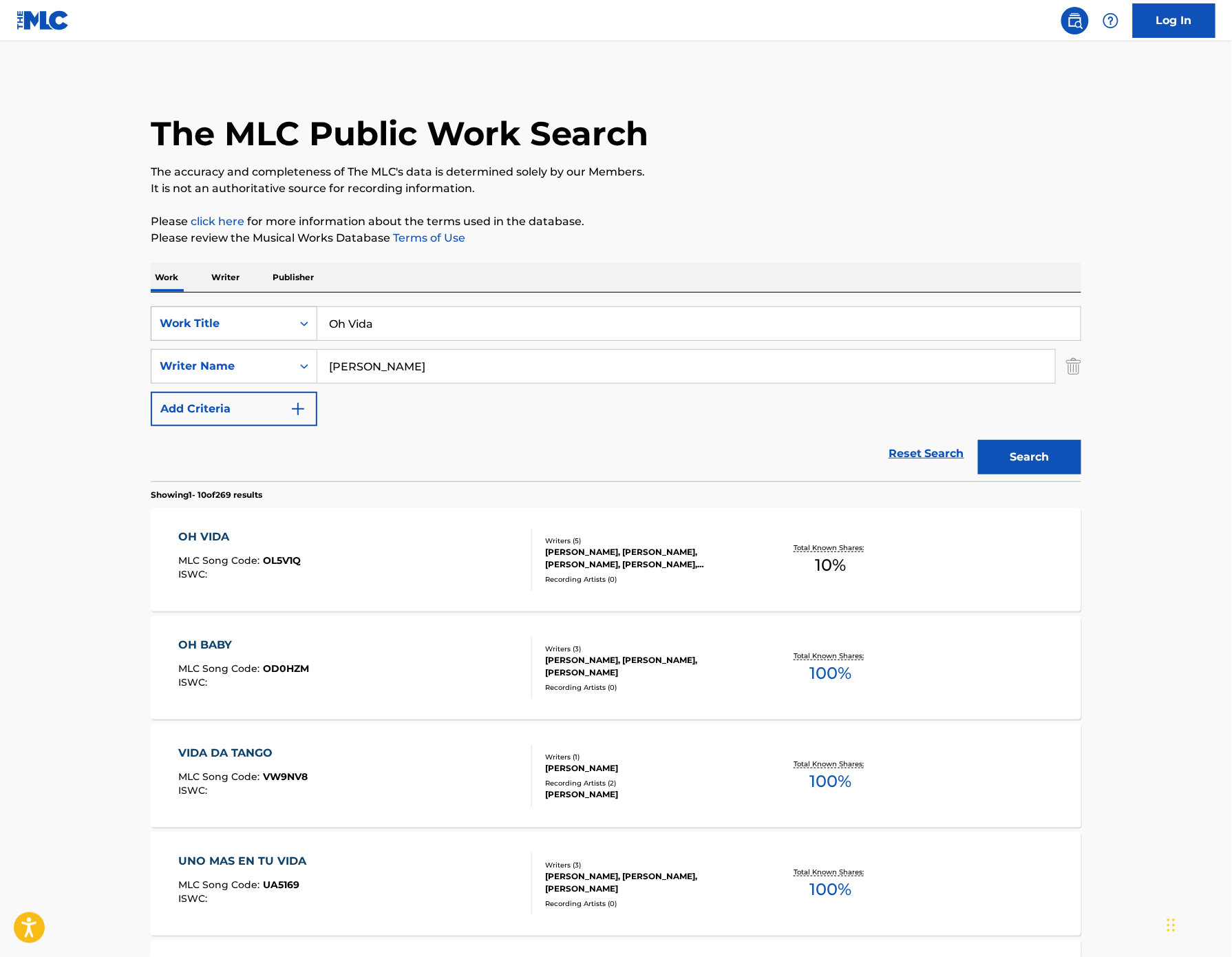
drag, startPoint x: 330, startPoint y: 365, endPoint x: 228, endPoint y: 353, distance: 102.7
click at [228, 341] on div "SearchWithCriteriabce8cfd4-828c-481f-9eb3-9885165ddfbc Work Title Oh Vida" at bounding box center [616, 323] width 931 height 34
paste input "Resumindo"
type input "Resumindo"
drag, startPoint x: 342, startPoint y: 411, endPoint x: 40, endPoint y: 404, distance: 302.1
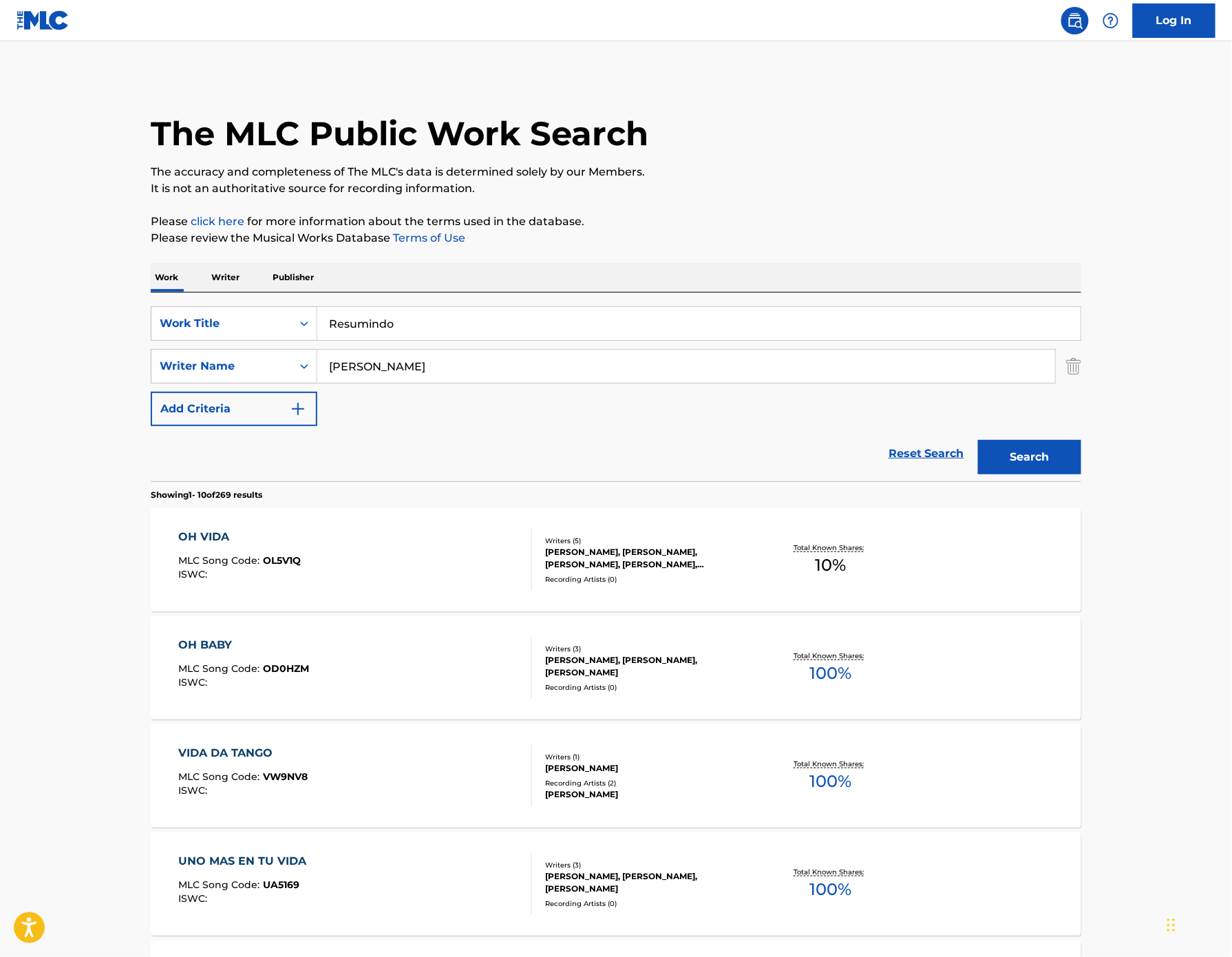
click at [134, 404] on div "The MLC Public Work Search The accuracy and completeness of The MLC's data is d…" at bounding box center [616, 866] width 964 height 1579
type input "rubio"
click at [1081, 475] on button "Search" at bounding box center [1030, 457] width 103 height 34
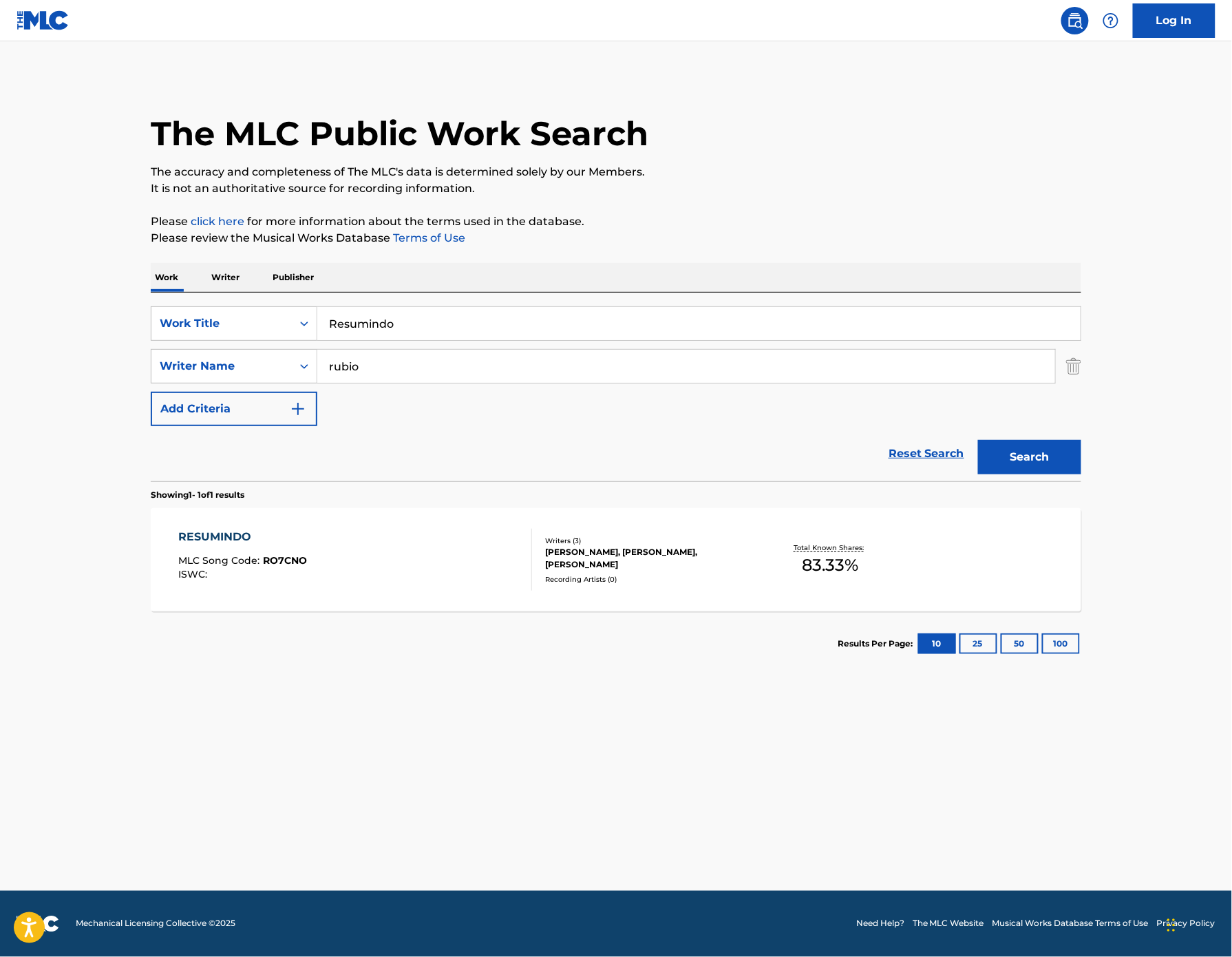
click at [179, 546] on div "RESUMINDO" at bounding box center [243, 537] width 129 height 17
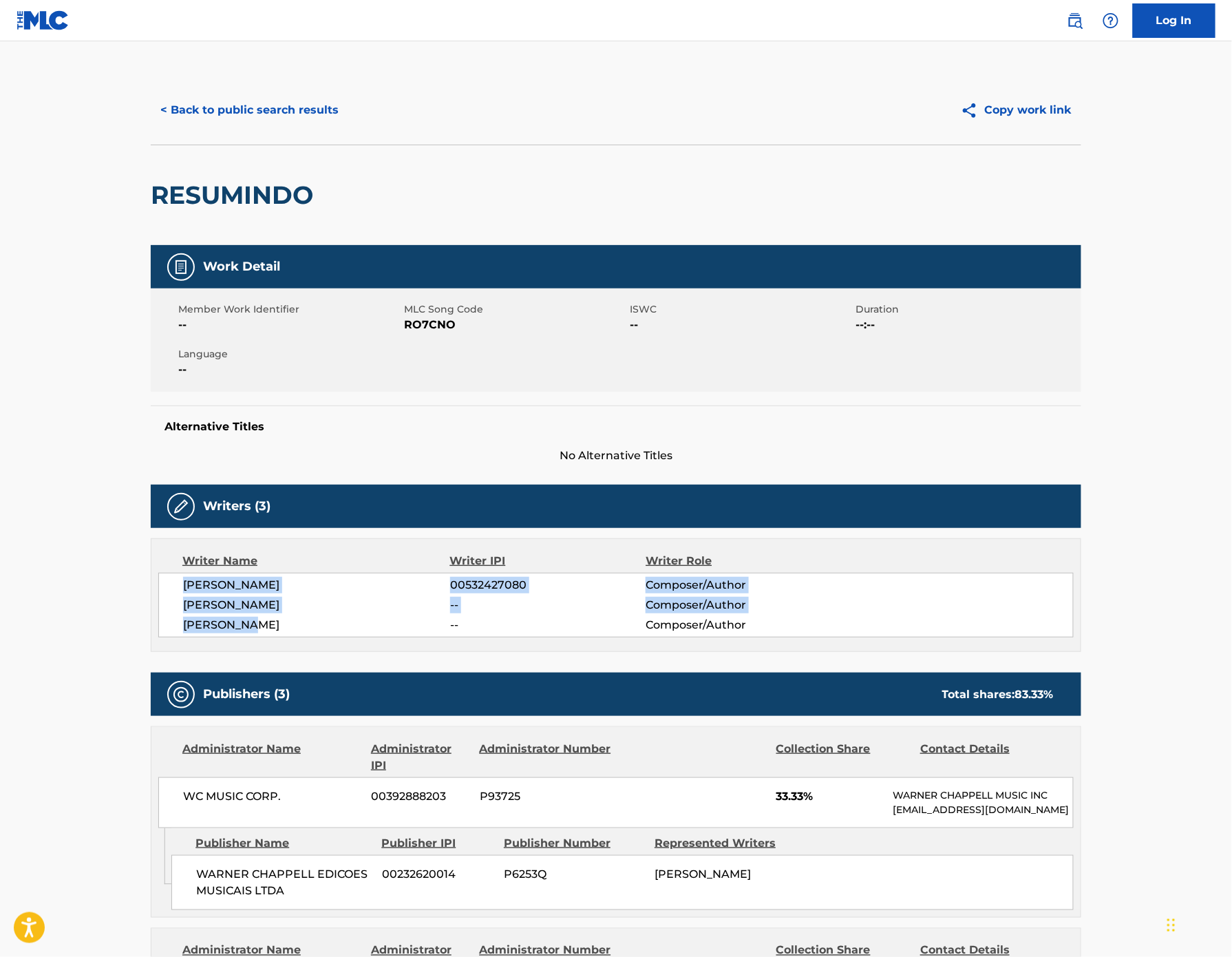
drag, startPoint x: 200, startPoint y: 706, endPoint x: 81, endPoint y: 667, distance: 125.2
click at [158, 638] on div "[PERSON_NAME] 00532427080 Composer/Author [PERSON_NAME] -- Composer/Author [PER…" at bounding box center [616, 605] width 915 height 65
click at [404, 333] on span "RO7CNO" at bounding box center [515, 325] width 222 height 17
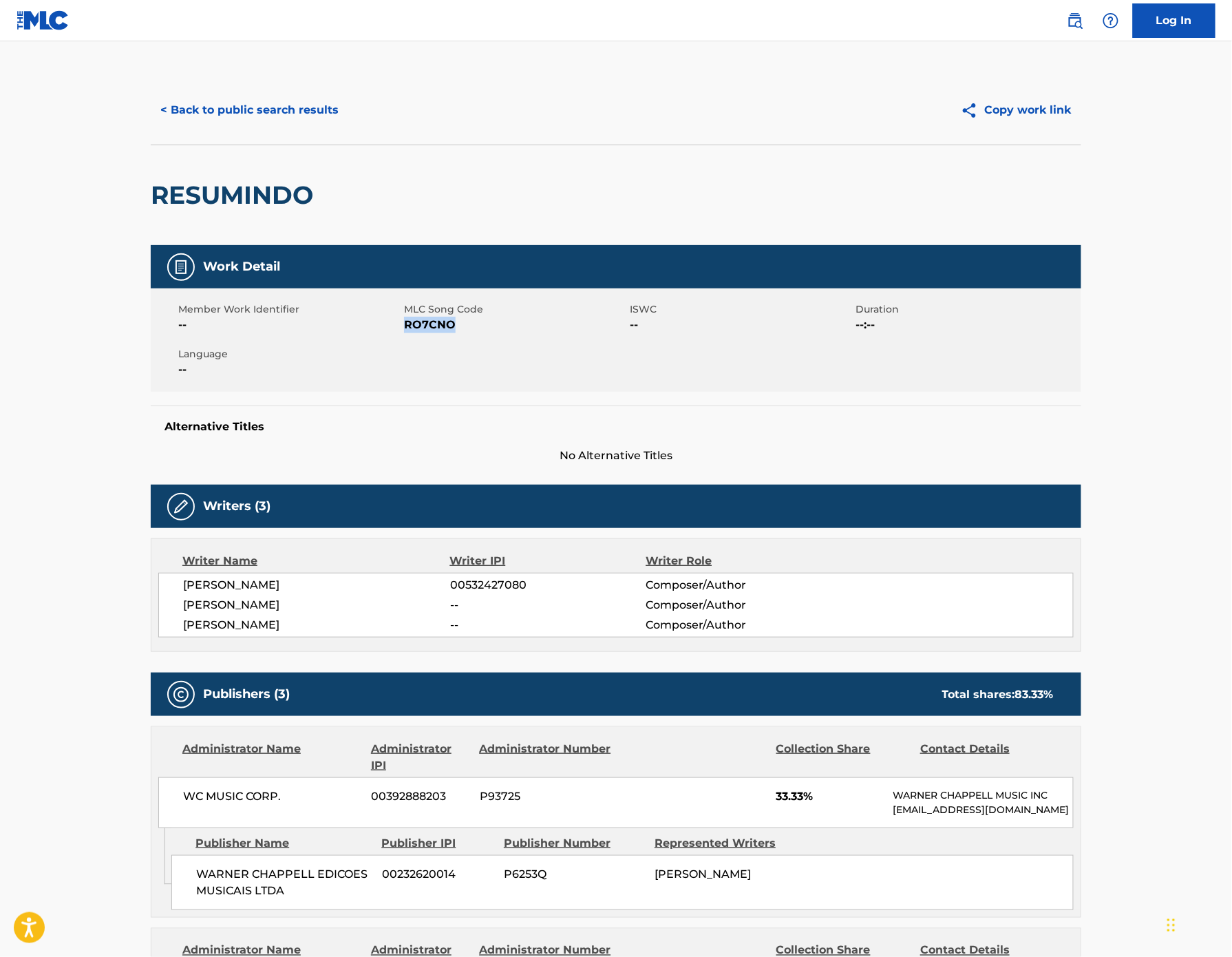
click at [404, 333] on span "RO7CNO" at bounding box center [515, 325] width 222 height 17
click at [150, 127] on button "< Back to public search results" at bounding box center [249, 110] width 197 height 34
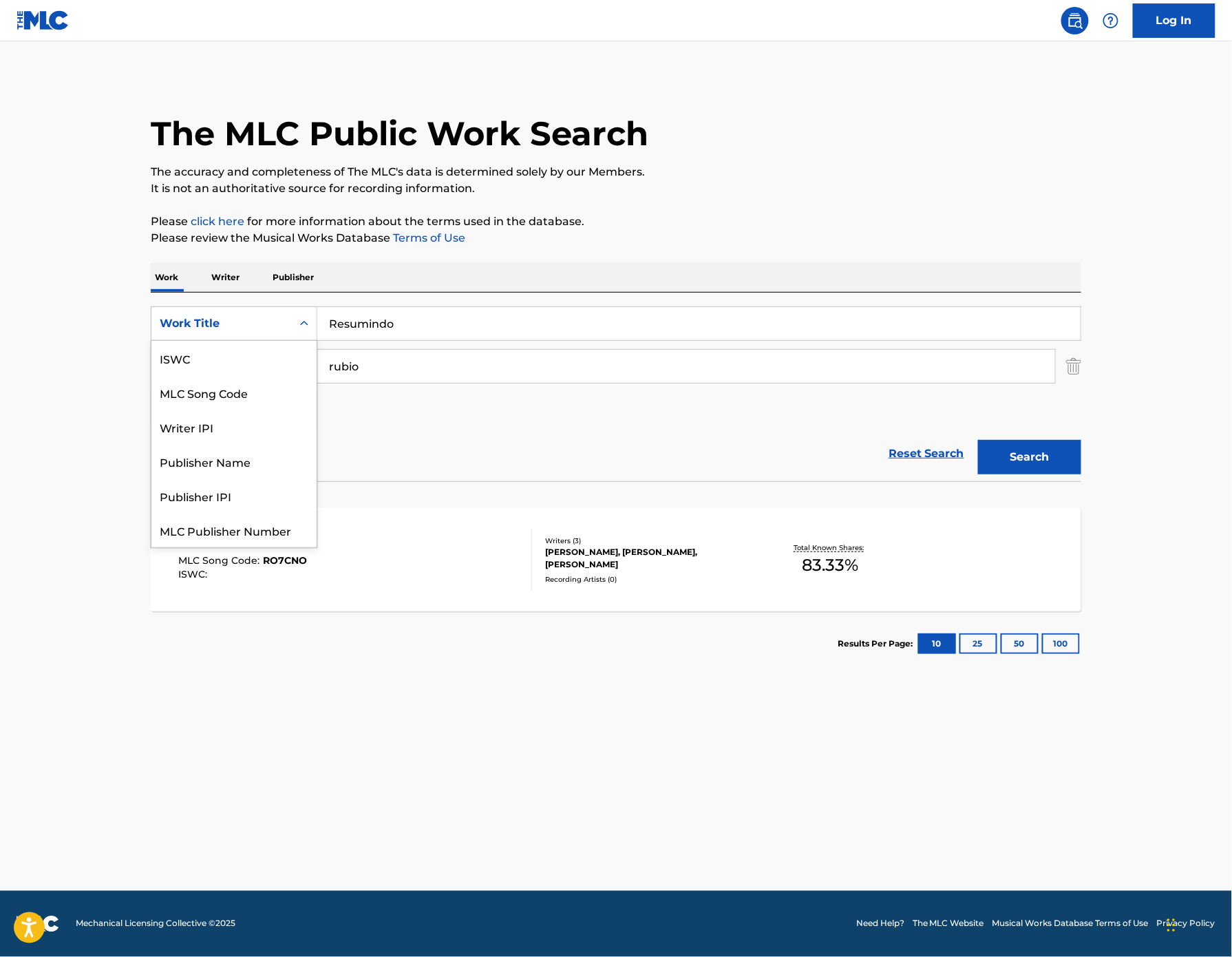
click at [160, 332] on div "Work Title" at bounding box center [221, 323] width 124 height 17
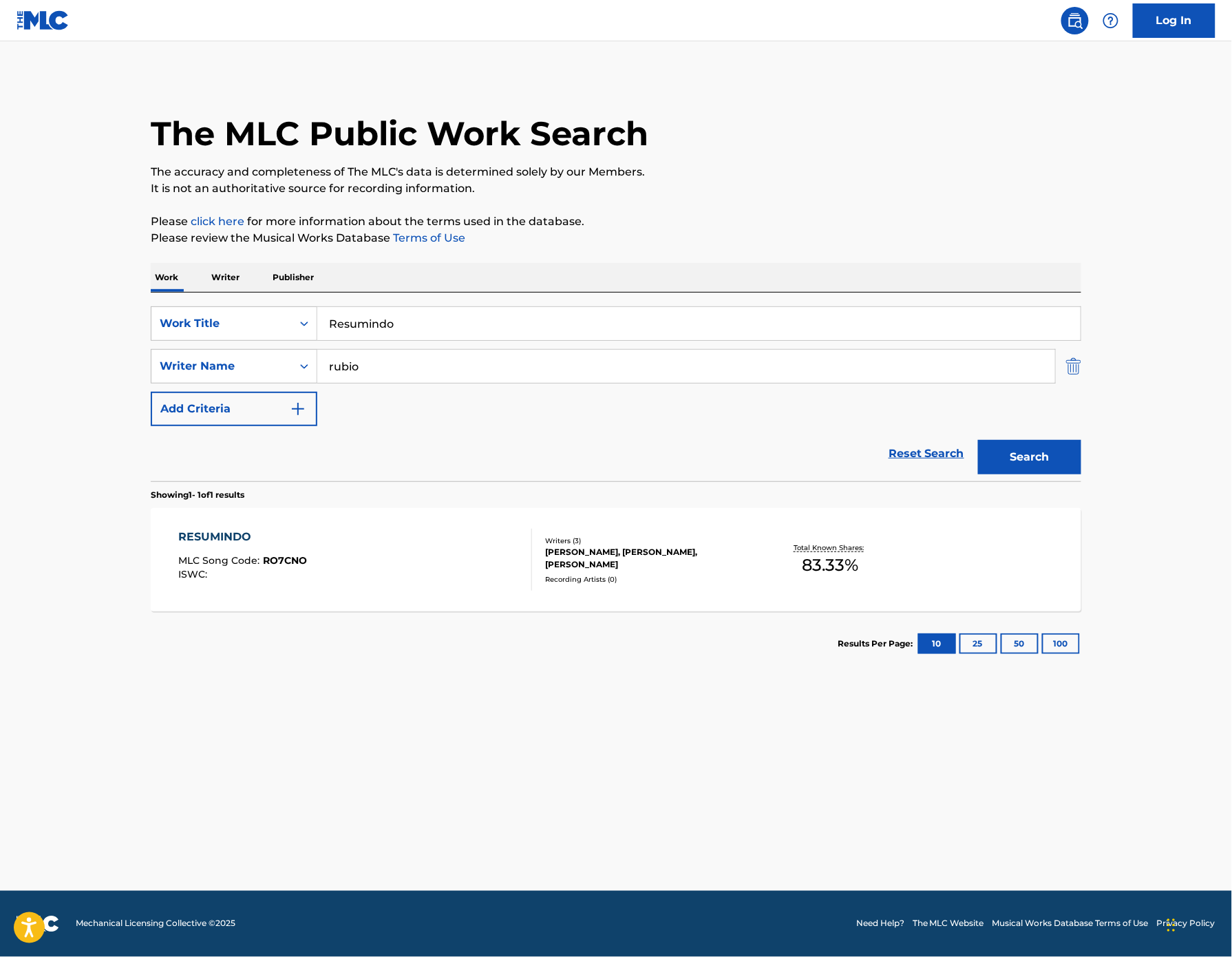
click at [1081, 383] on img "Search Form" at bounding box center [1074, 366] width 15 height 34
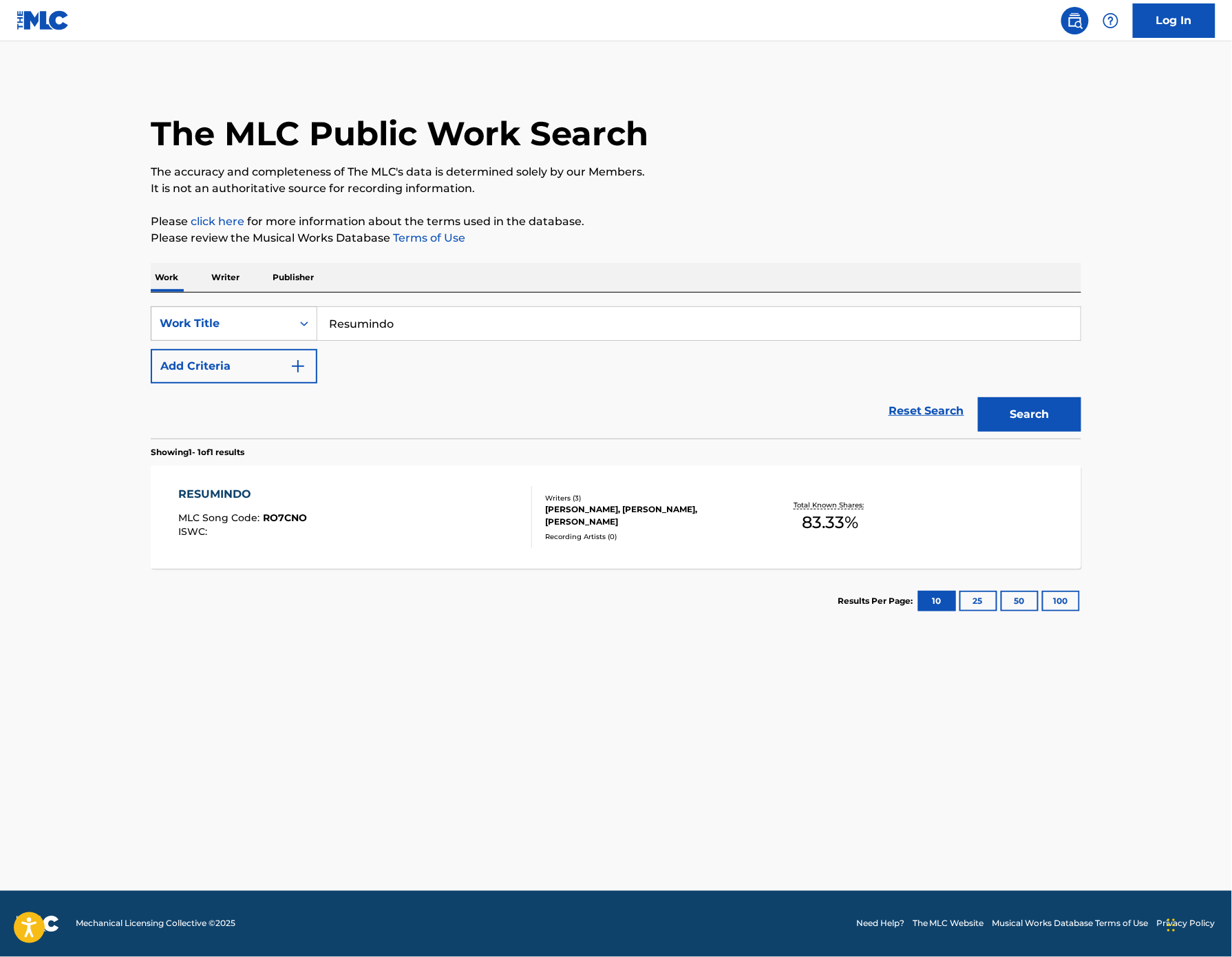
click at [160, 332] on div "Work Title" at bounding box center [221, 323] width 124 height 17
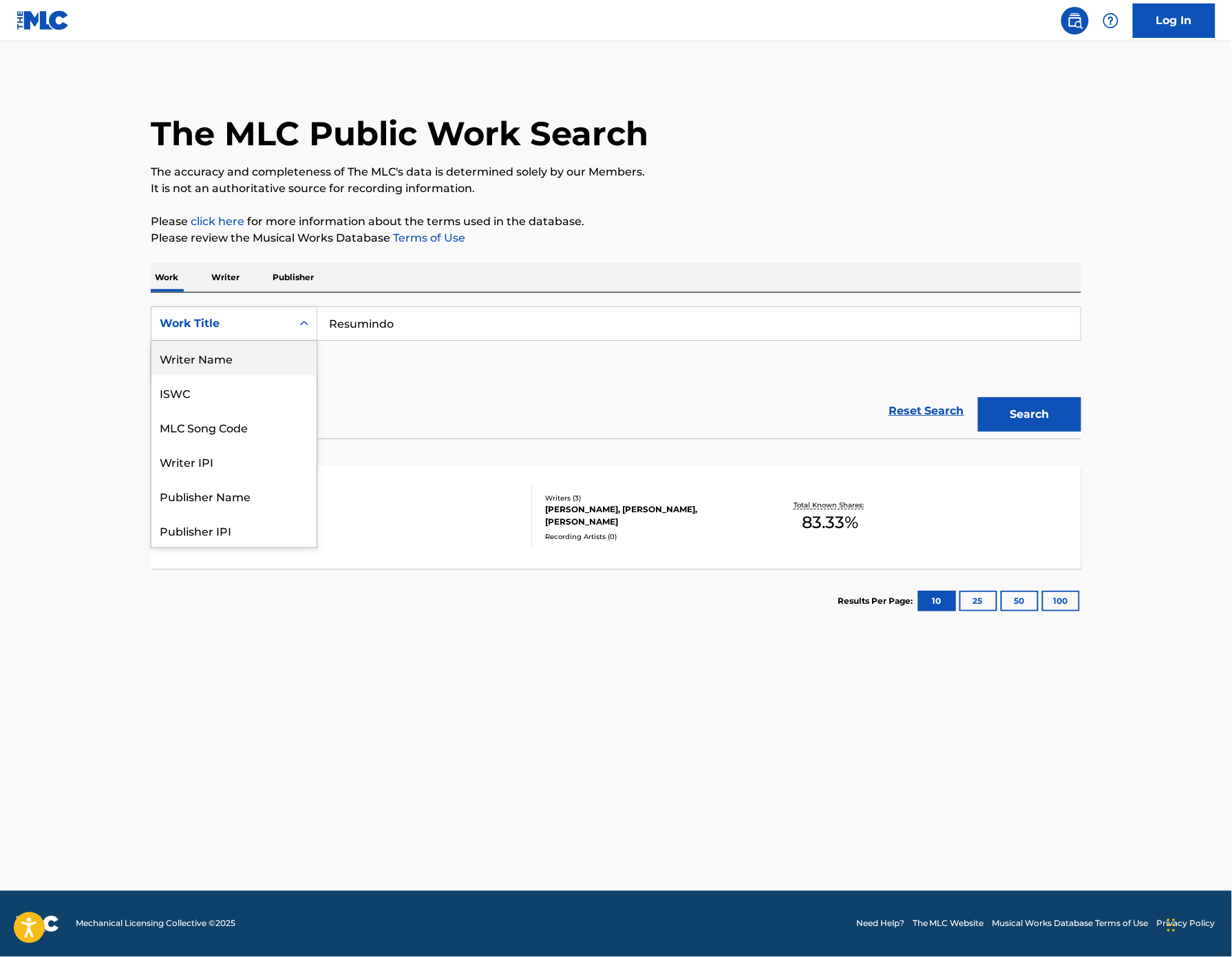
click at [151, 375] on div "Writer Name" at bounding box center [233, 358] width 165 height 34
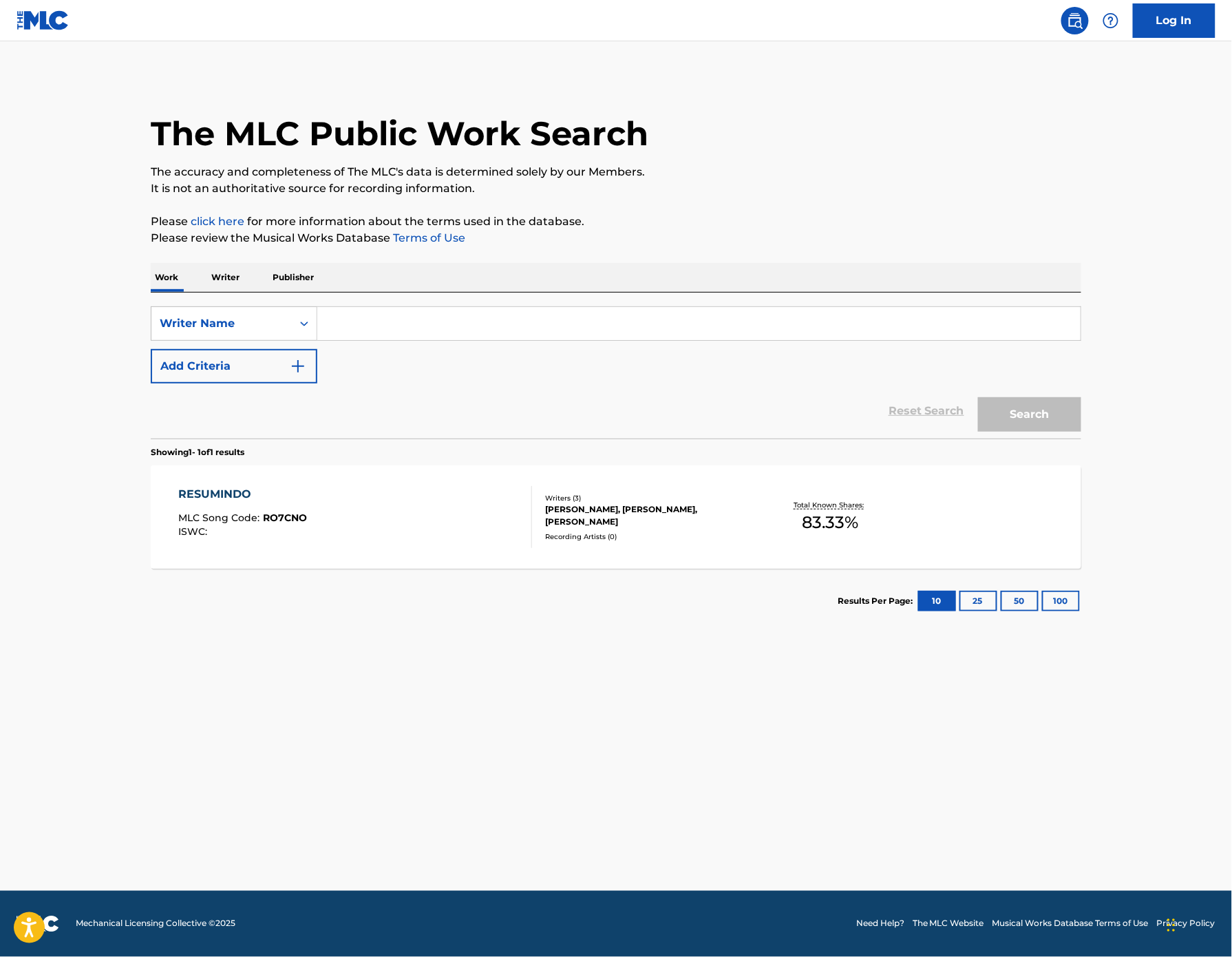
click at [330, 340] on input "Search Form" at bounding box center [699, 323] width 763 height 33
paste input "[PERSON_NAME]"
type input "[PERSON_NAME]"
click at [1081, 432] on button "Search" at bounding box center [1030, 414] width 103 height 34
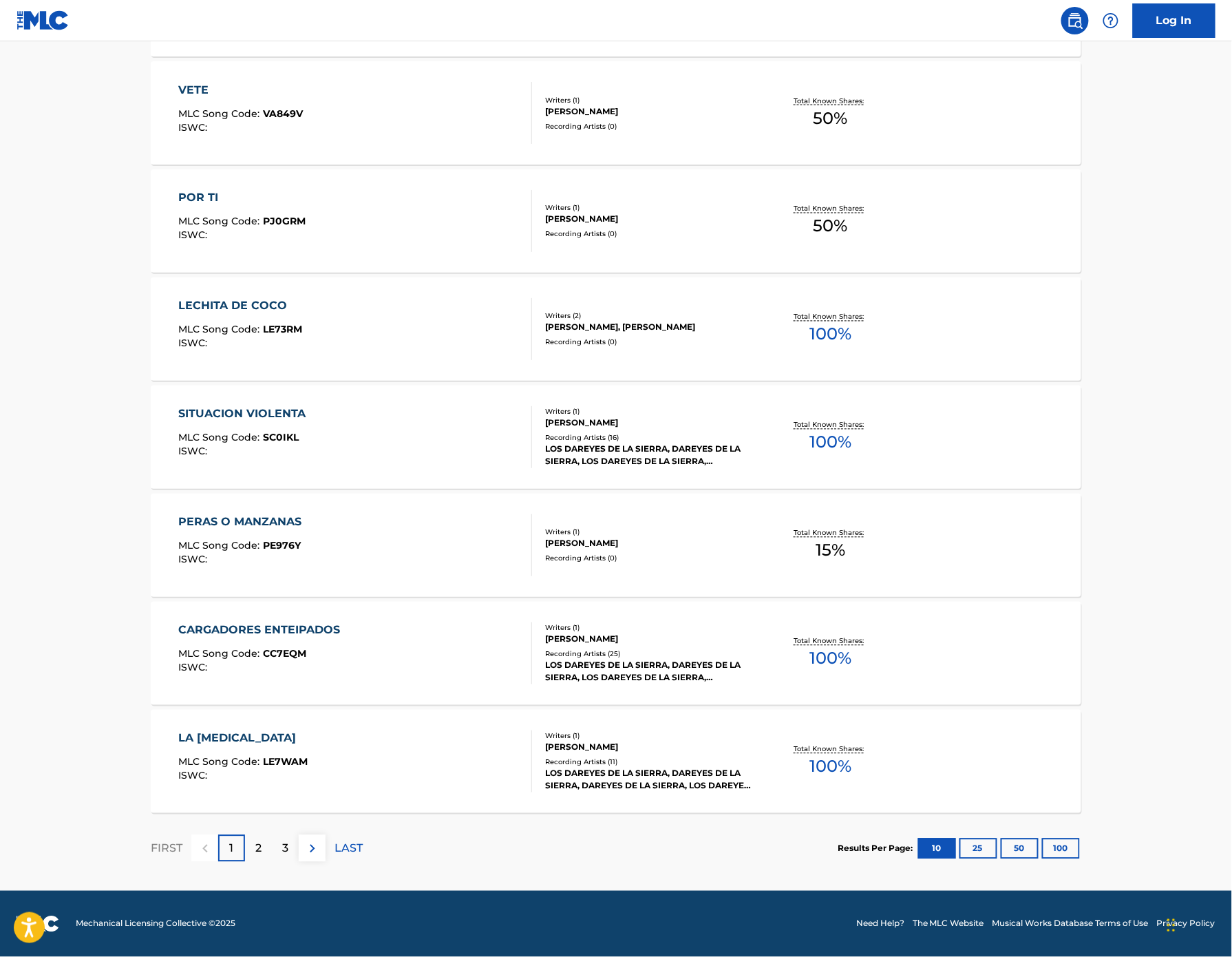
scroll to position [819, 0]
click at [1079, 839] on button "100" at bounding box center [1061, 849] width 38 height 20
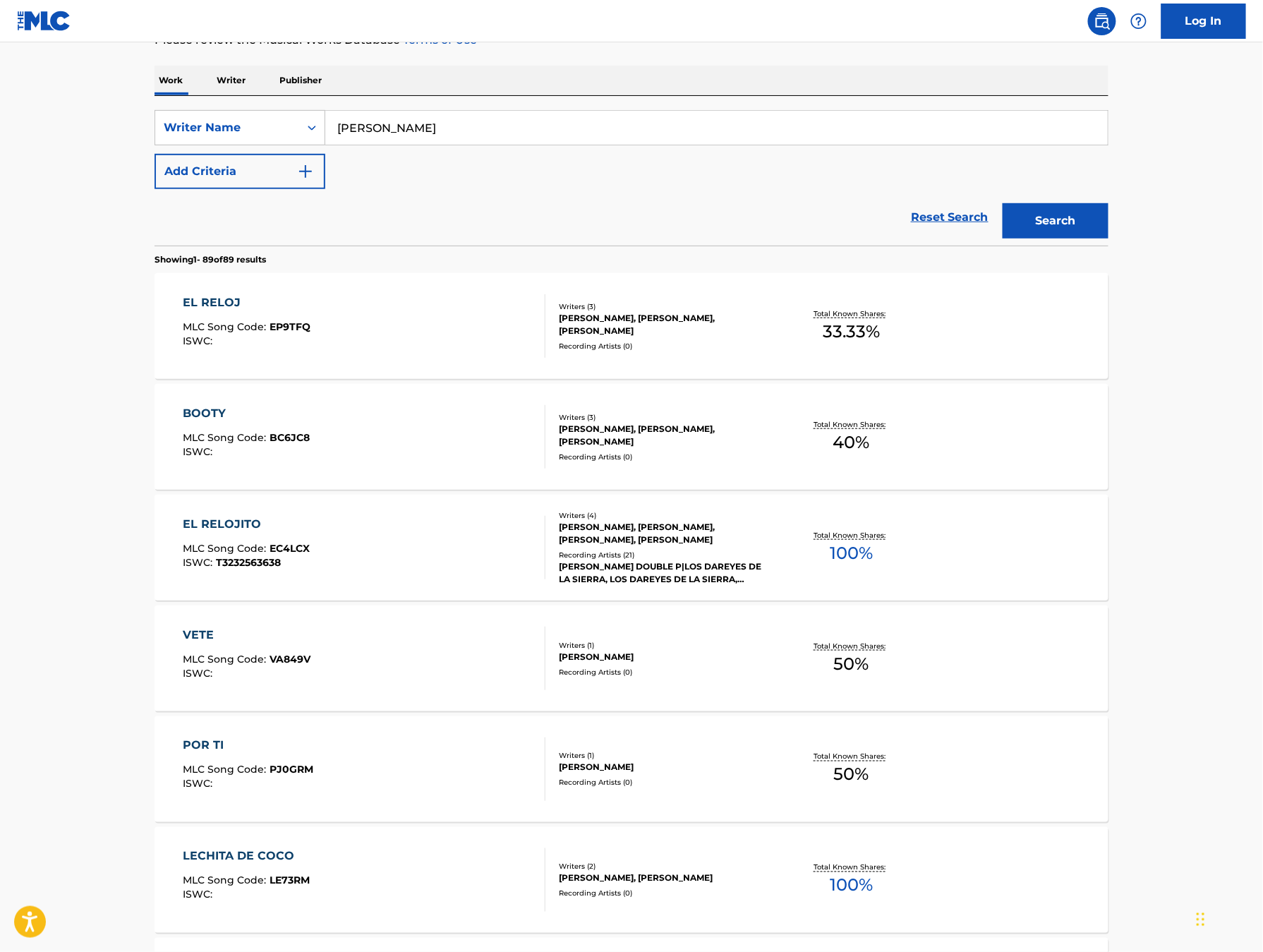
scroll to position [216, 0]
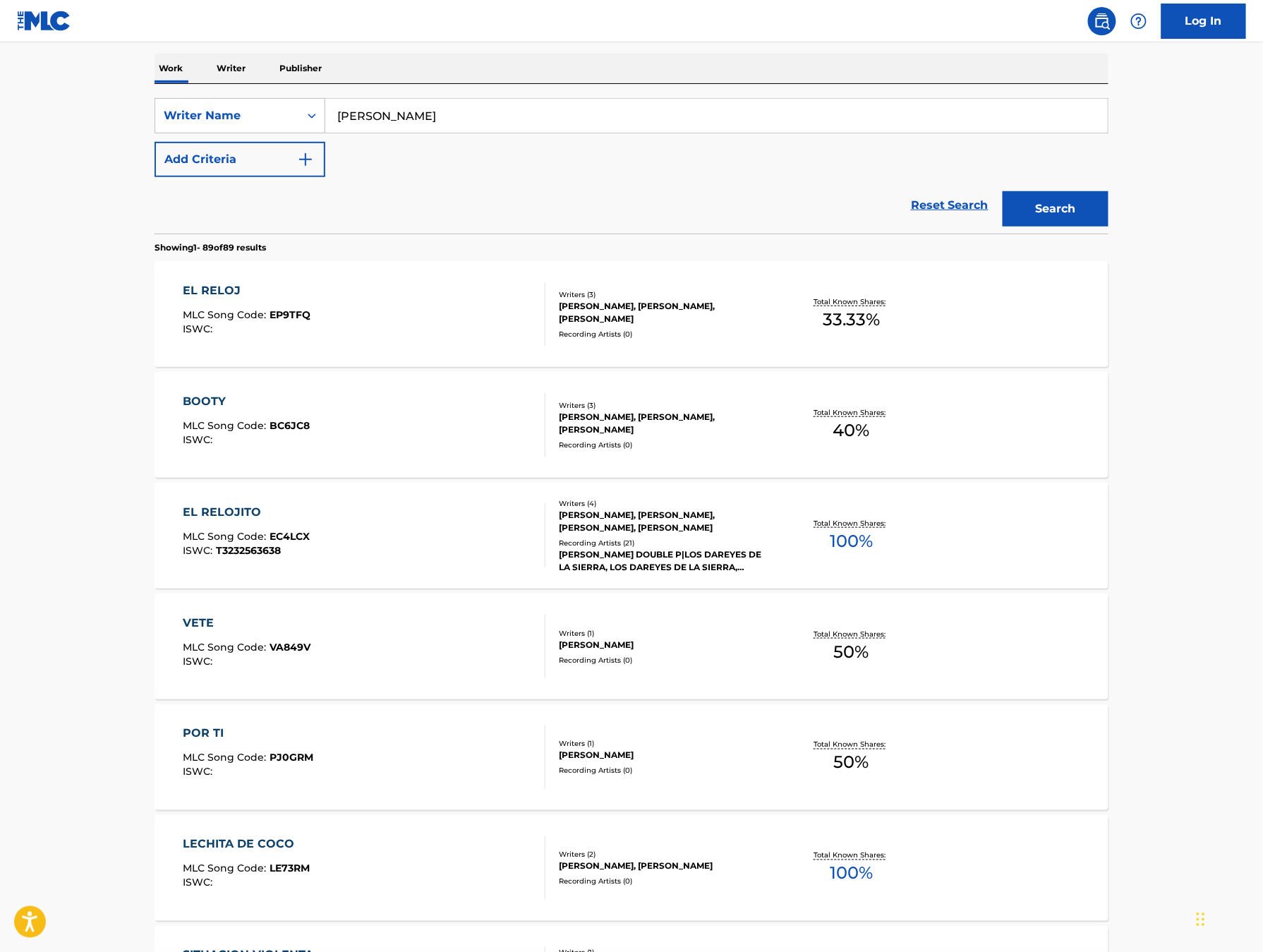
click at [184, 631] on div "VETE" at bounding box center [247, 623] width 128 height 17
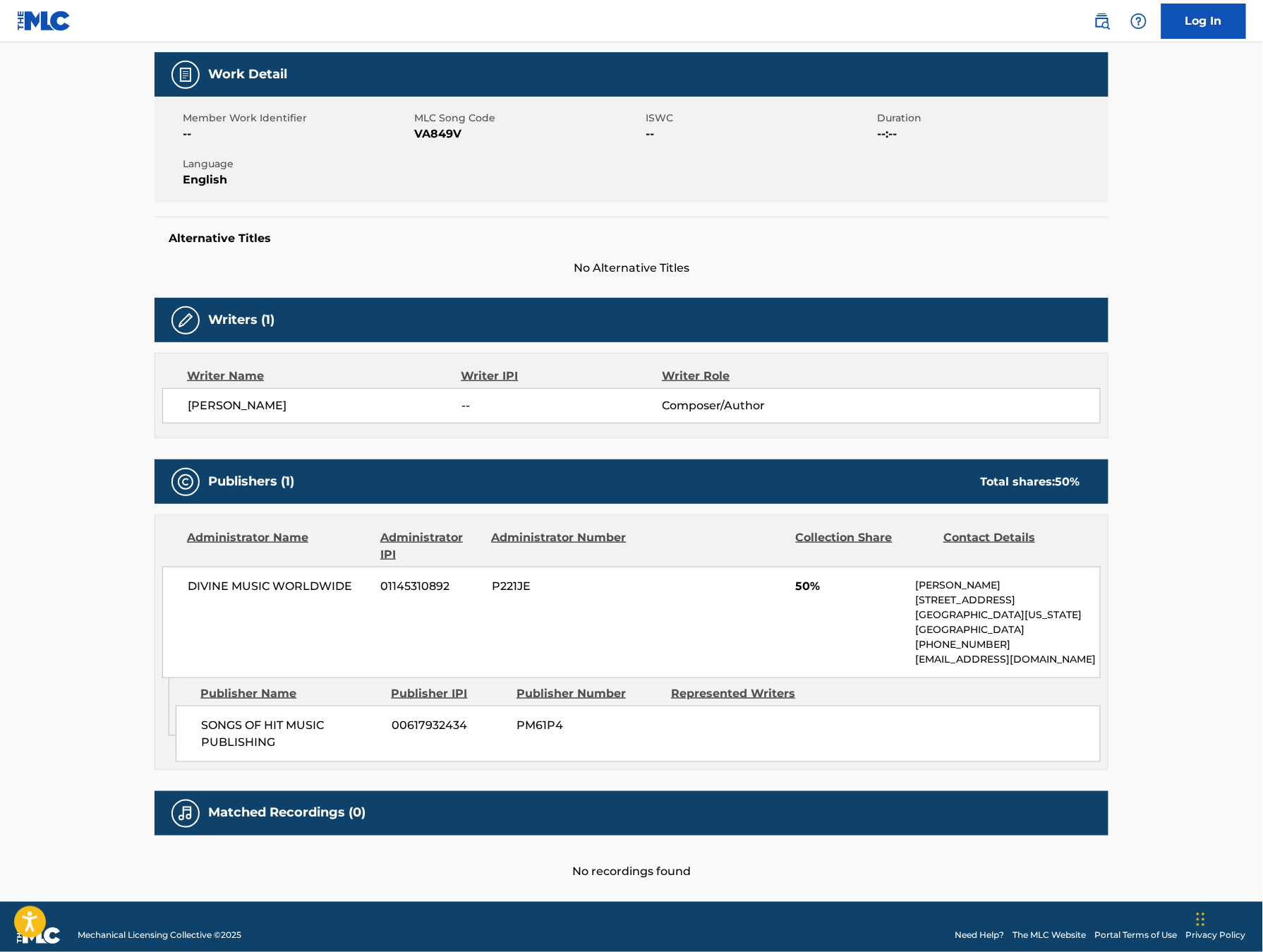
scroll to position [244, 0]
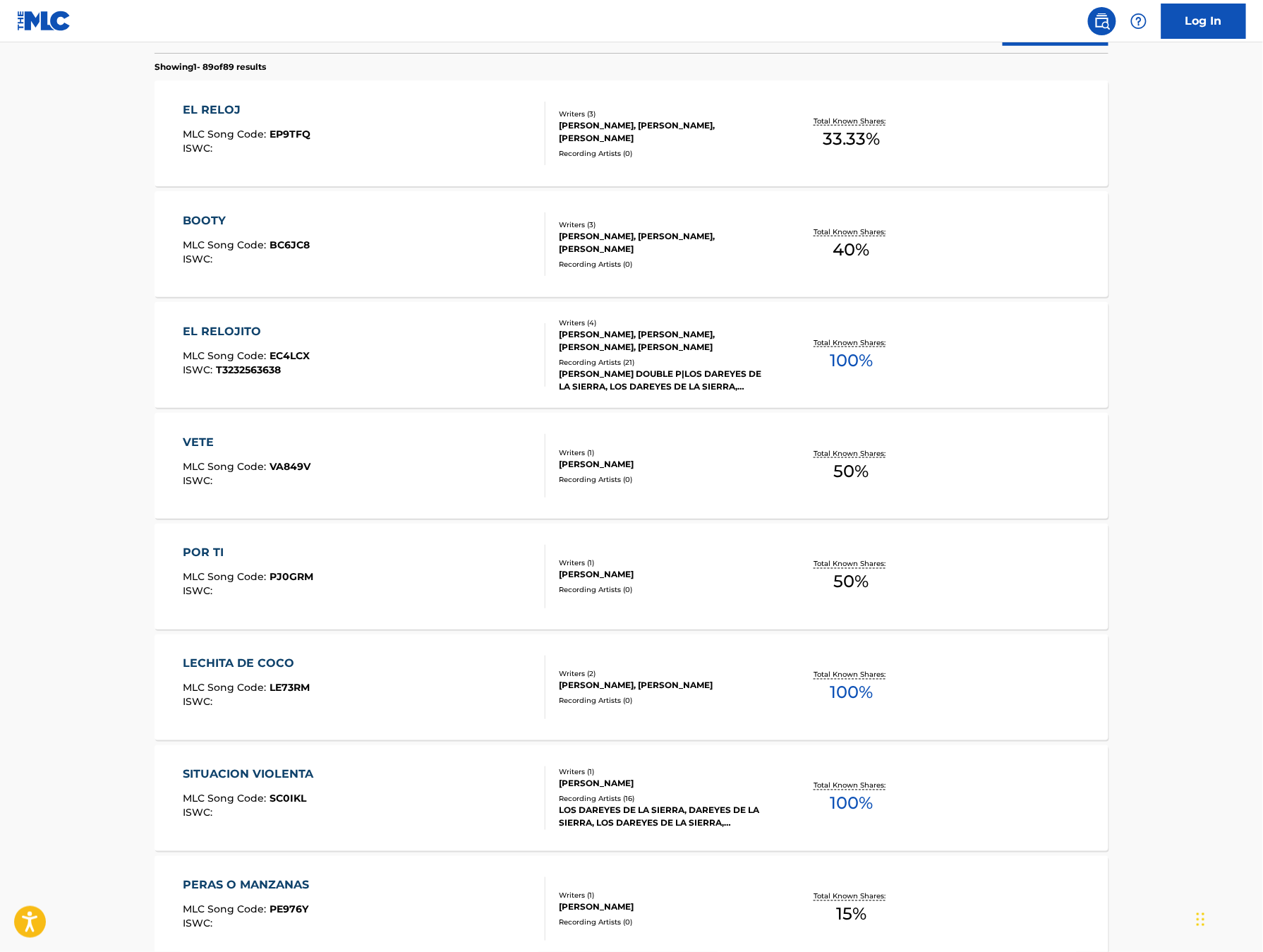
scroll to position [502, 0]
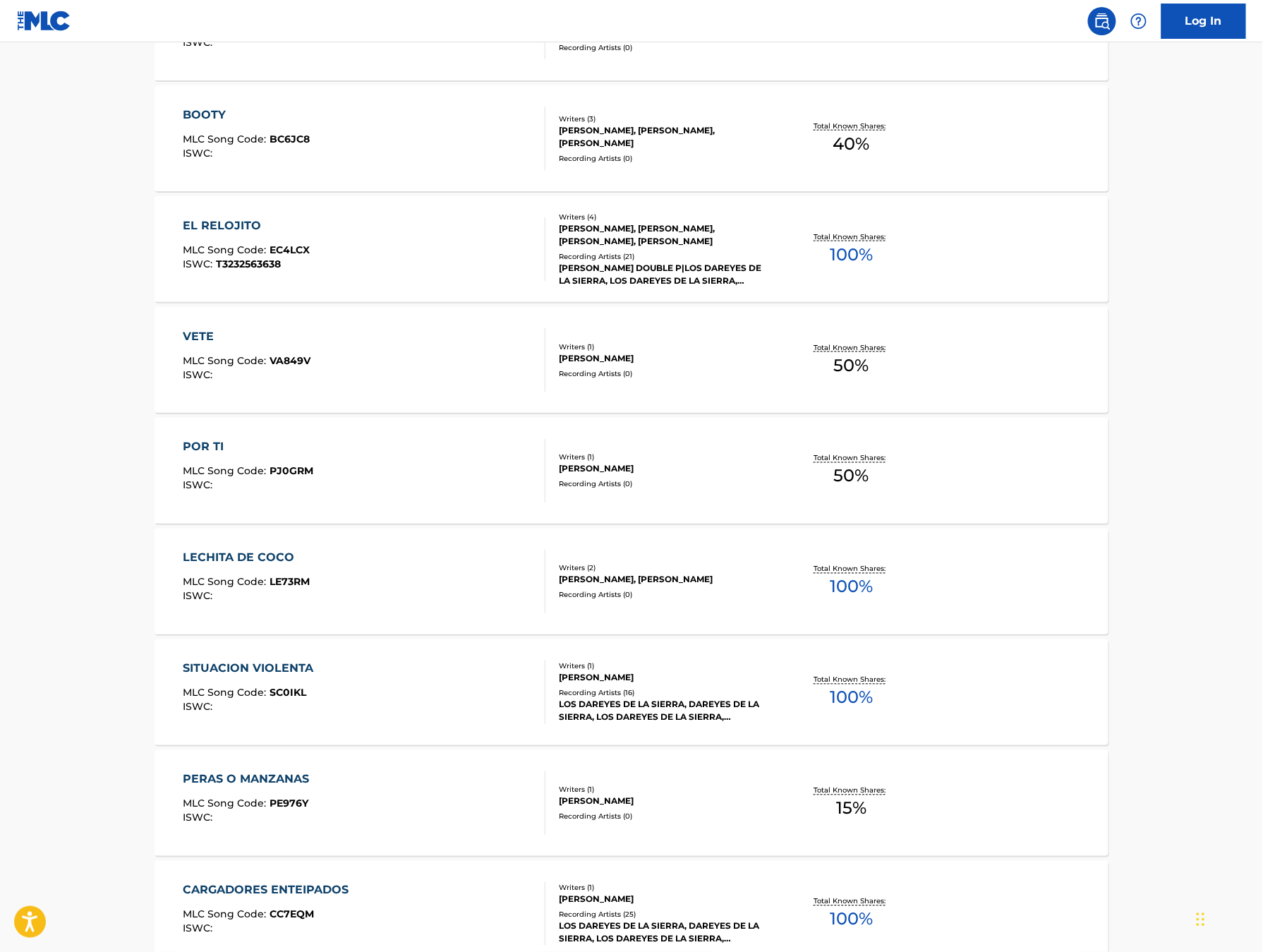
click at [184, 456] on div "POR TI" at bounding box center [249, 448] width 130 height 17
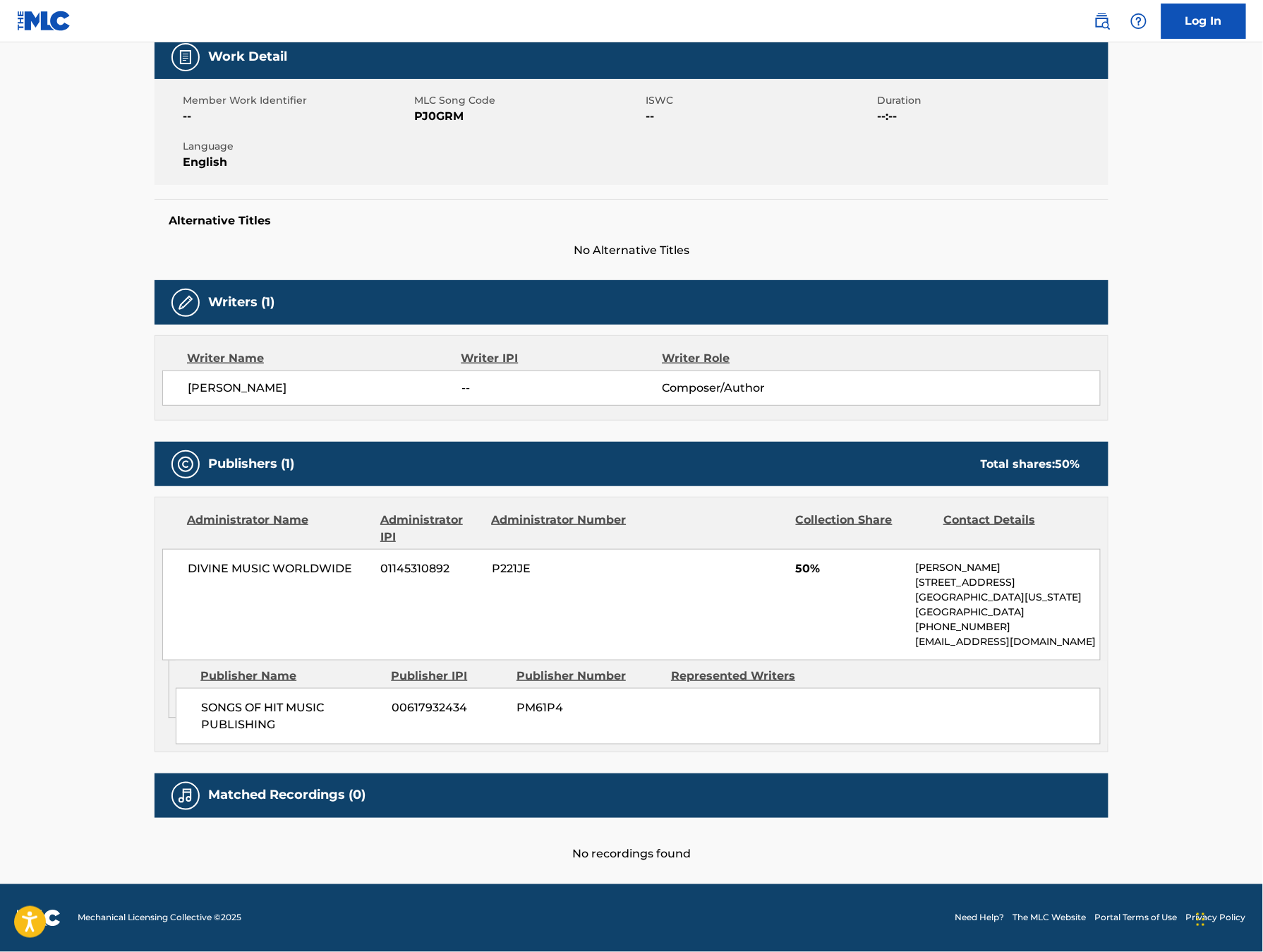
scroll to position [328, 0]
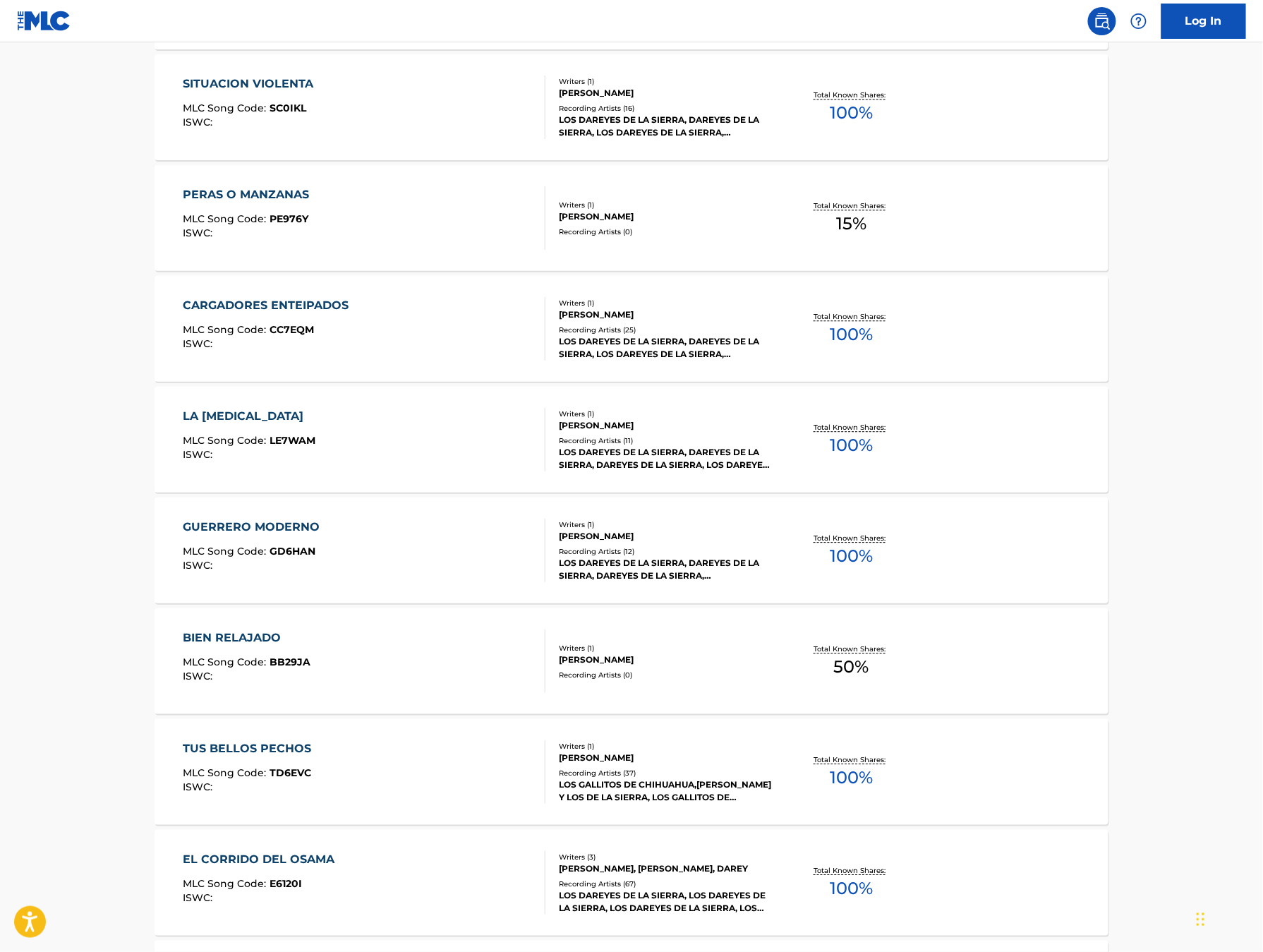
scroll to position [1090, 0]
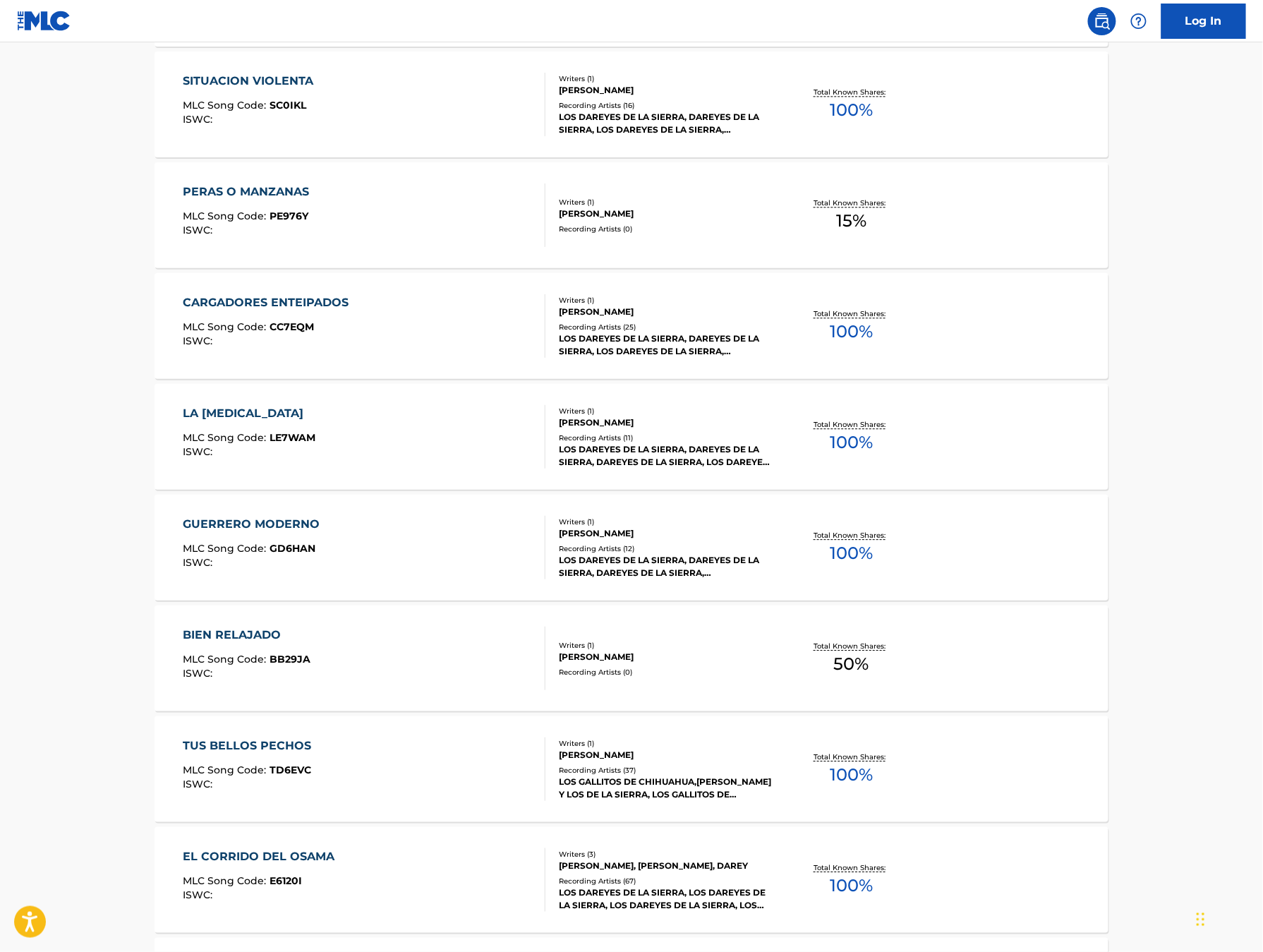
click at [184, 644] on div "BIEN RELAJADO" at bounding box center [247, 636] width 128 height 17
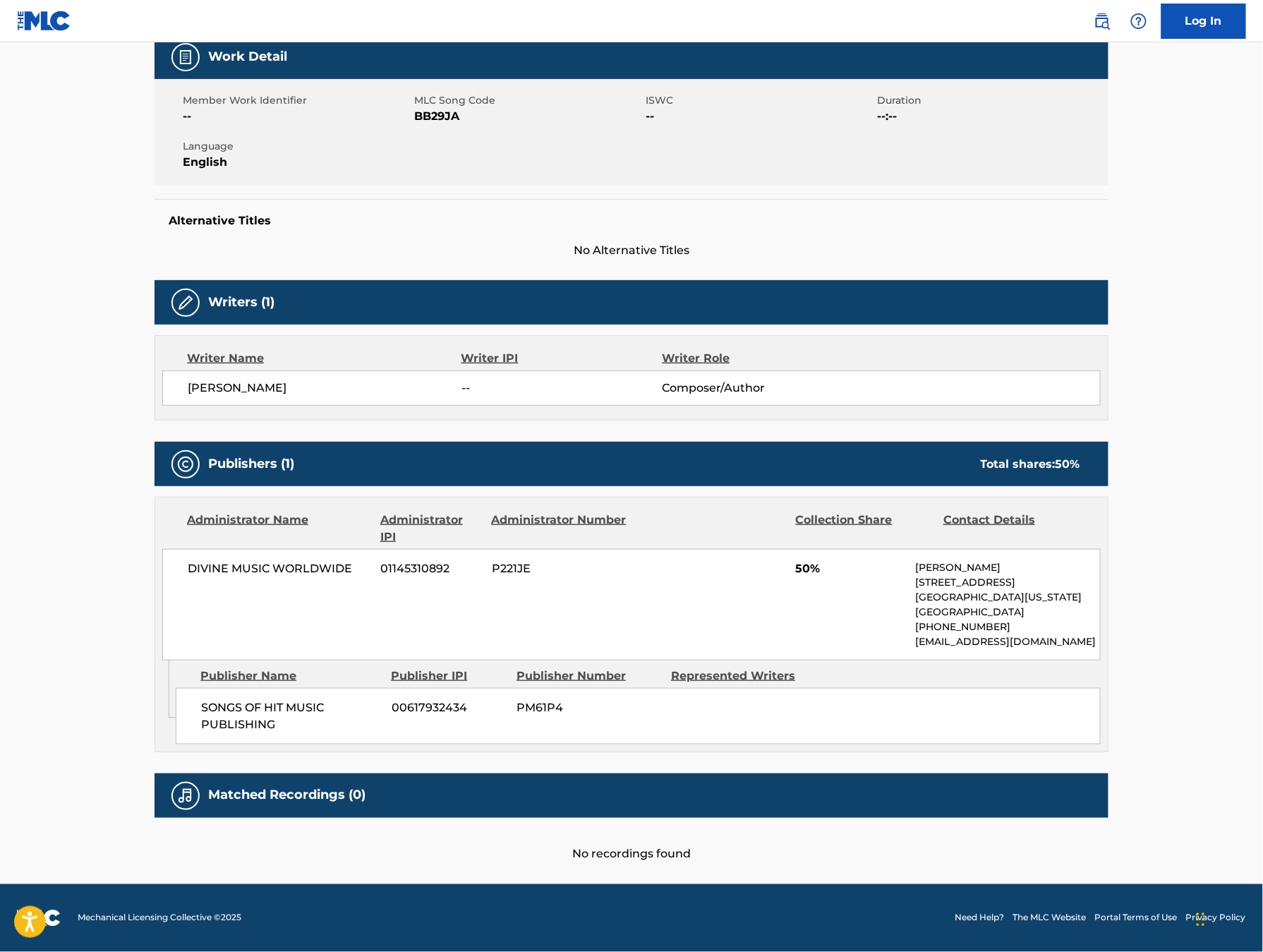
scroll to position [263, 0]
drag, startPoint x: 272, startPoint y: 626, endPoint x: 89, endPoint y: 615, distance: 183.3
click at [162, 615] on div "DIVINE MUSIC WORLDWIDE 01145310892 P221JE 50% [PERSON_NAME] [STREET_ADDRESS][US…" at bounding box center [631, 605] width 938 height 112
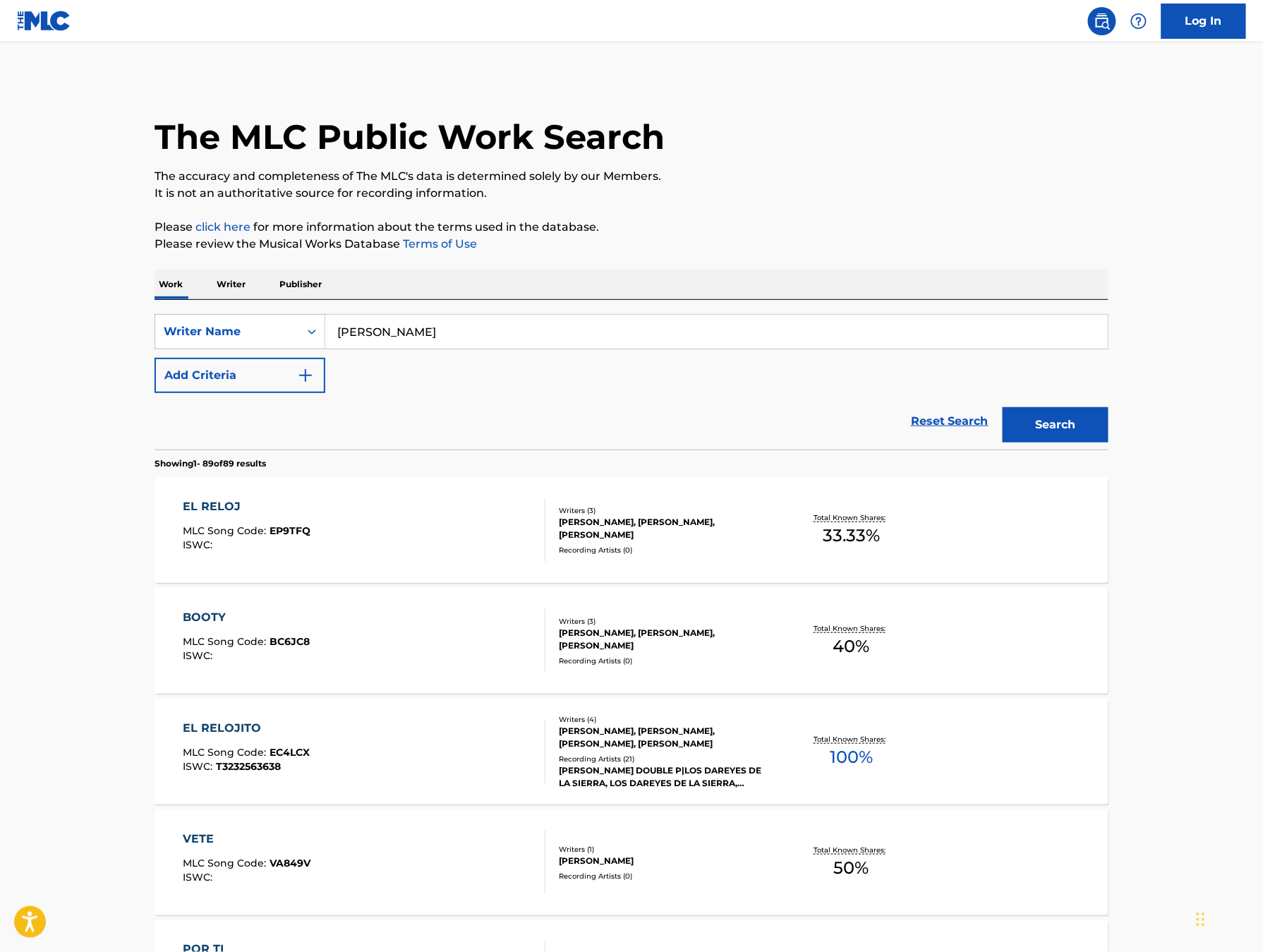
drag, startPoint x: 393, startPoint y: 368, endPoint x: 240, endPoint y: 344, distance: 154.9
click at [246, 346] on div "SearchWithCriteria4f688cfa-4a64-465b-af58-ccea12fa1522 Writer Name [PERSON_NAME…" at bounding box center [631, 375] width 954 height 150
paste input "ESTEVAN PLAZOLA"
type input "ESTEVAN PLAZOLA"
click at [1108, 442] on button "Search" at bounding box center [1056, 424] width 106 height 35
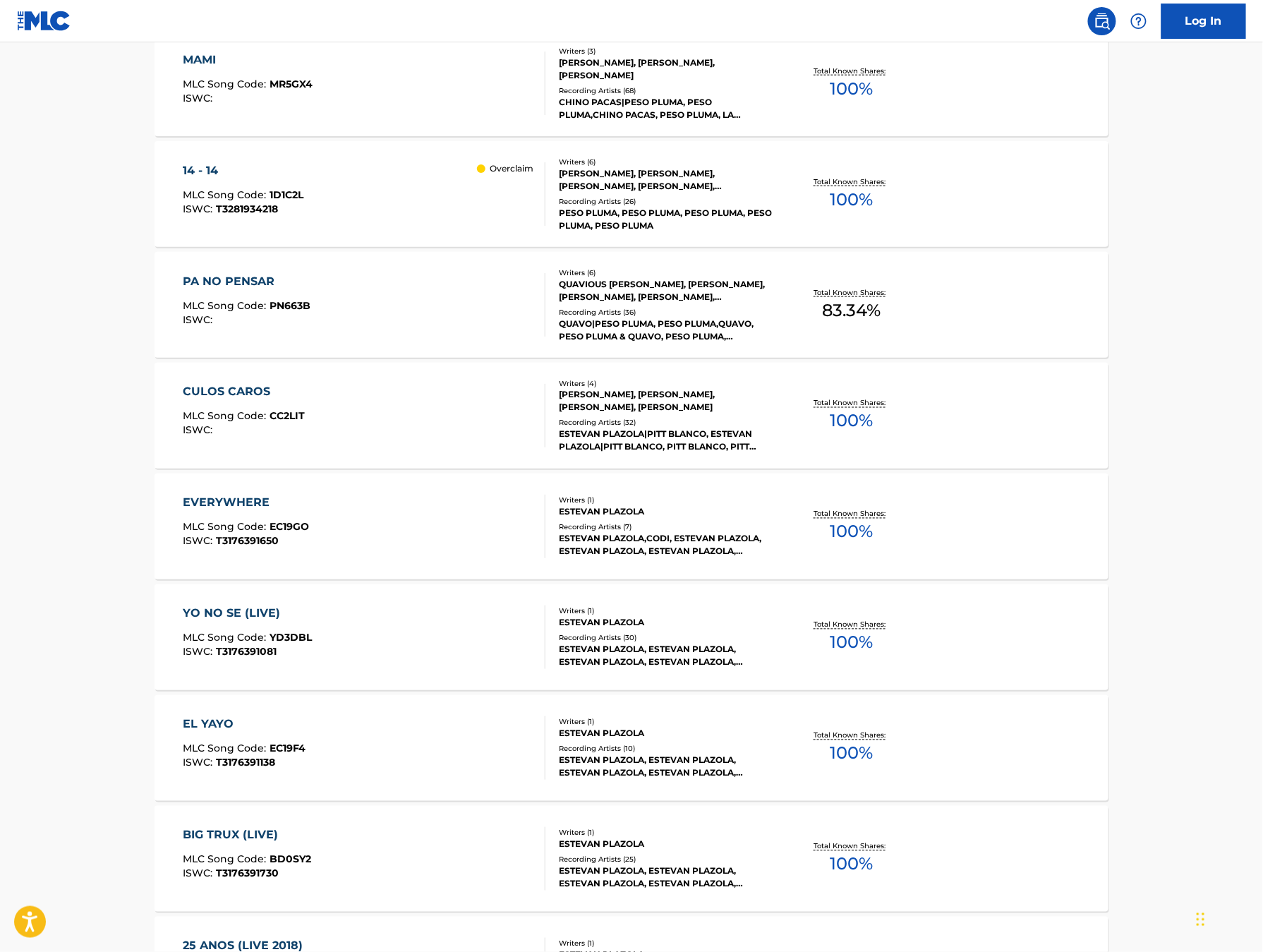
scroll to position [734, 0]
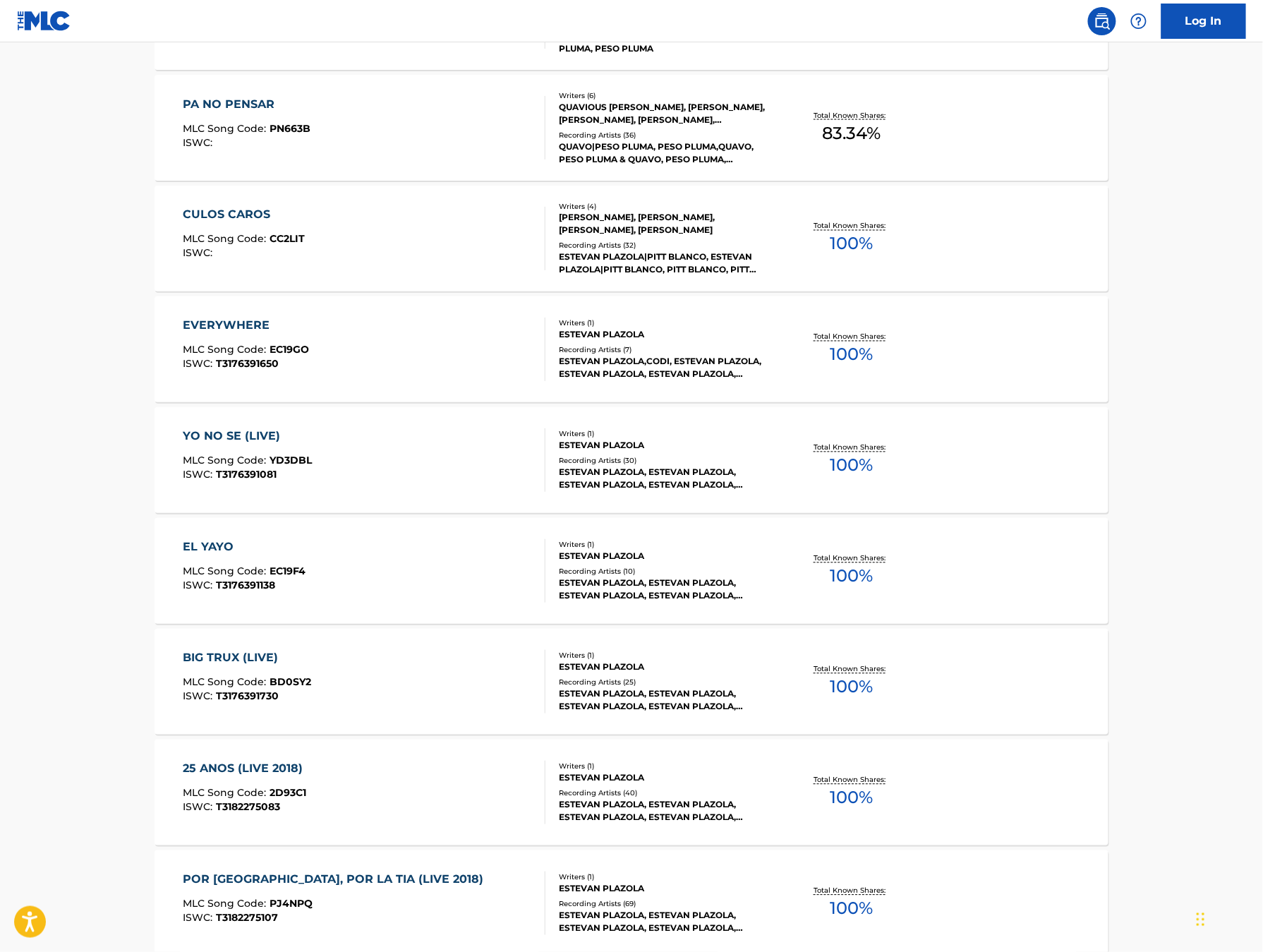
click at [184, 445] on div "YO NO SE (LIVE)" at bounding box center [248, 437] width 129 height 17
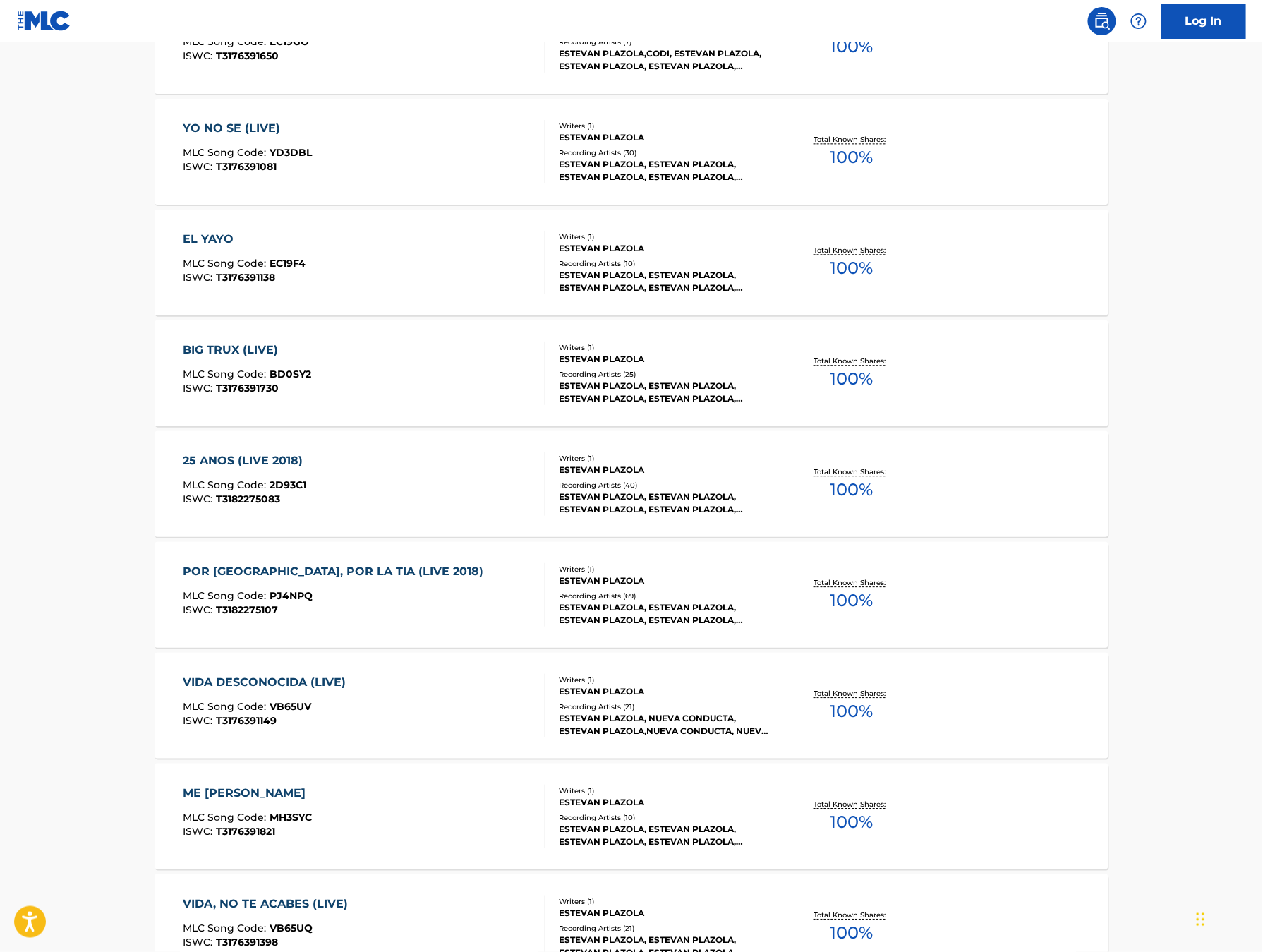
scroll to position [1163, 0]
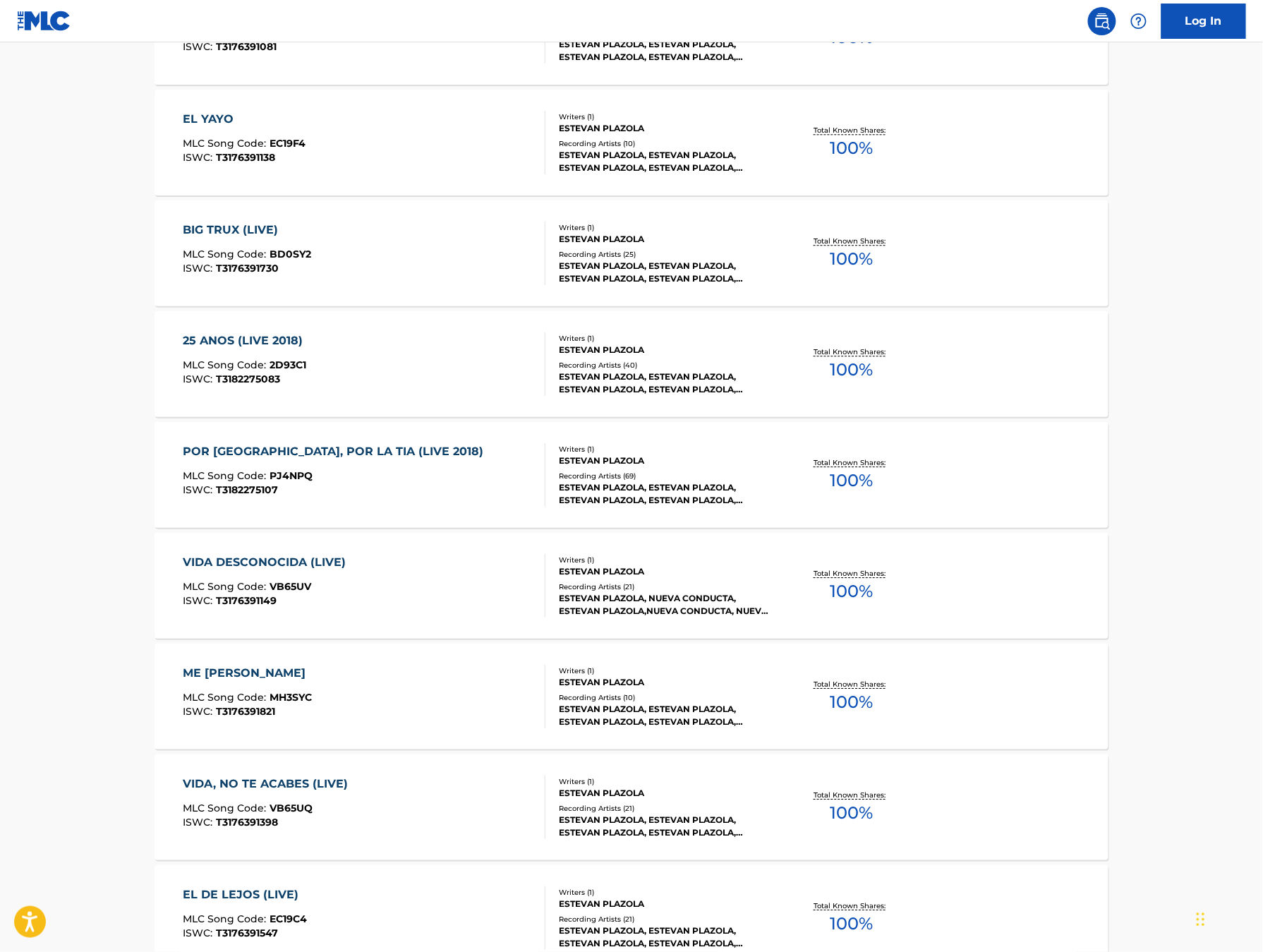
click at [184, 682] on div "ME [PERSON_NAME]" at bounding box center [249, 673] width 130 height 17
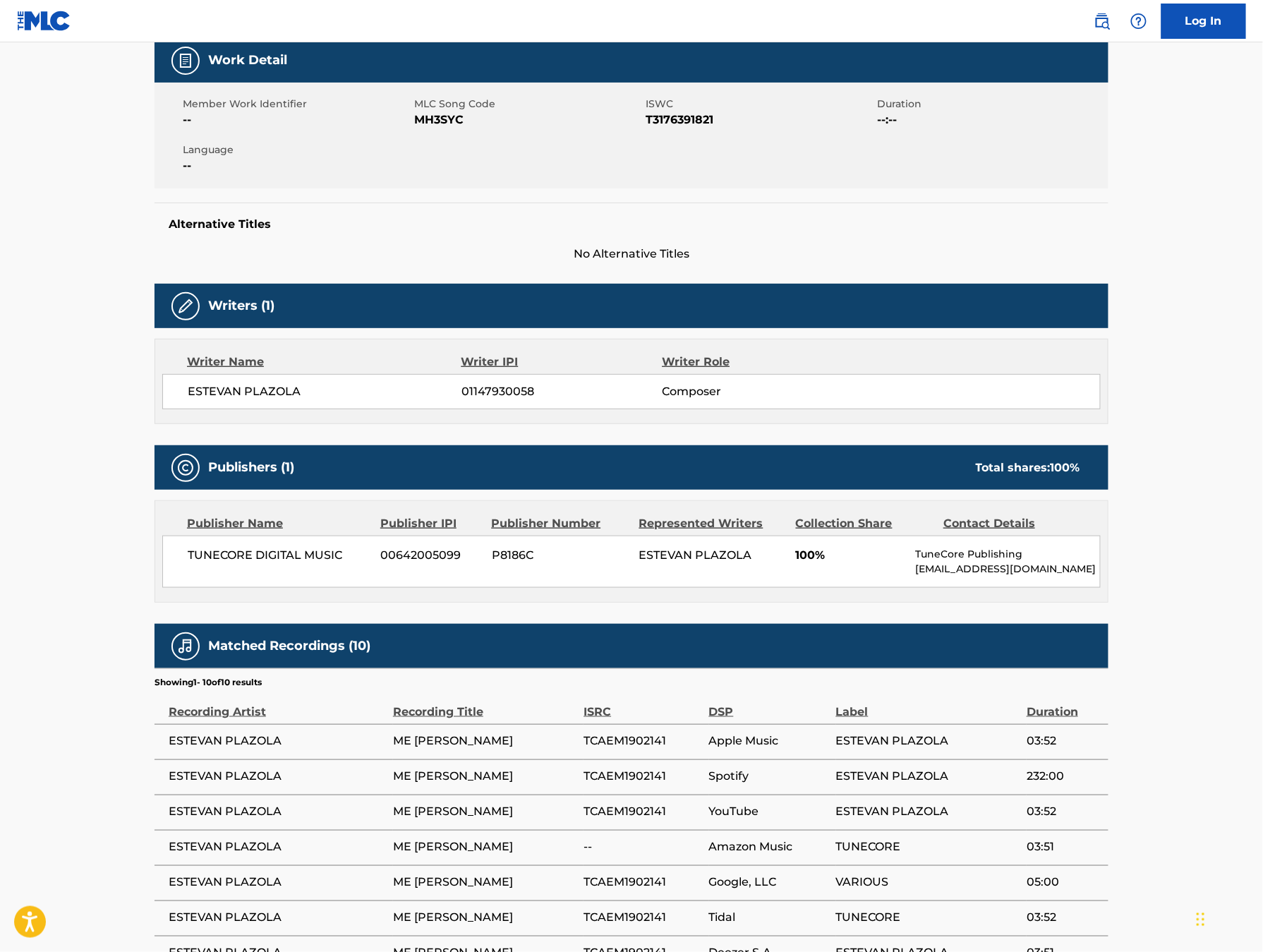
scroll to position [243, 0]
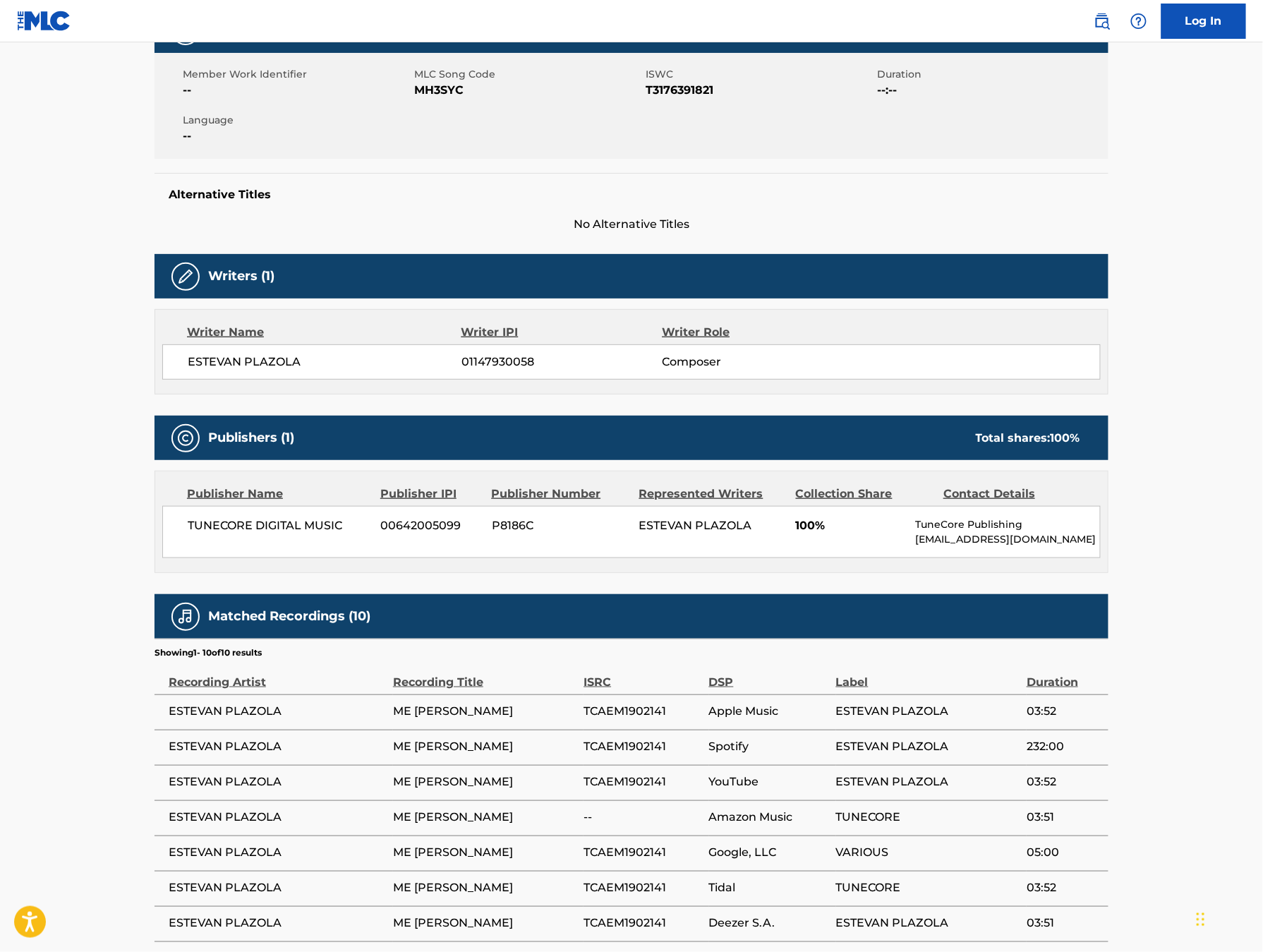
click at [253, 534] on span "TUNECORE DIGITAL MUSIC" at bounding box center [279, 526] width 183 height 17
drag, startPoint x: 265, startPoint y: 644, endPoint x: 63, endPoint y: 630, distance: 202.5
click at [155, 572] on div "Publisher Name Publisher IPI Publisher Number Represented Writers Collection Sh…" at bounding box center [631, 522] width 952 height 101
